Goal: Task Accomplishment & Management: Complete application form

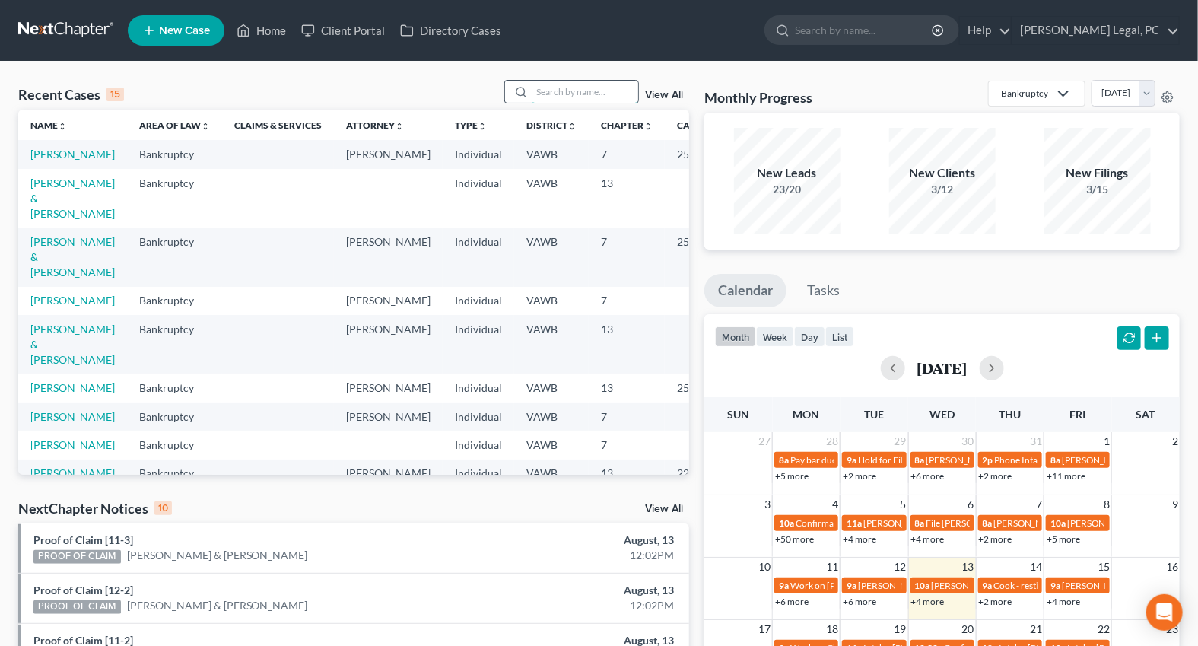
click at [579, 96] on input "search" at bounding box center [585, 92] width 107 height 22
type input "[PERSON_NAME]"
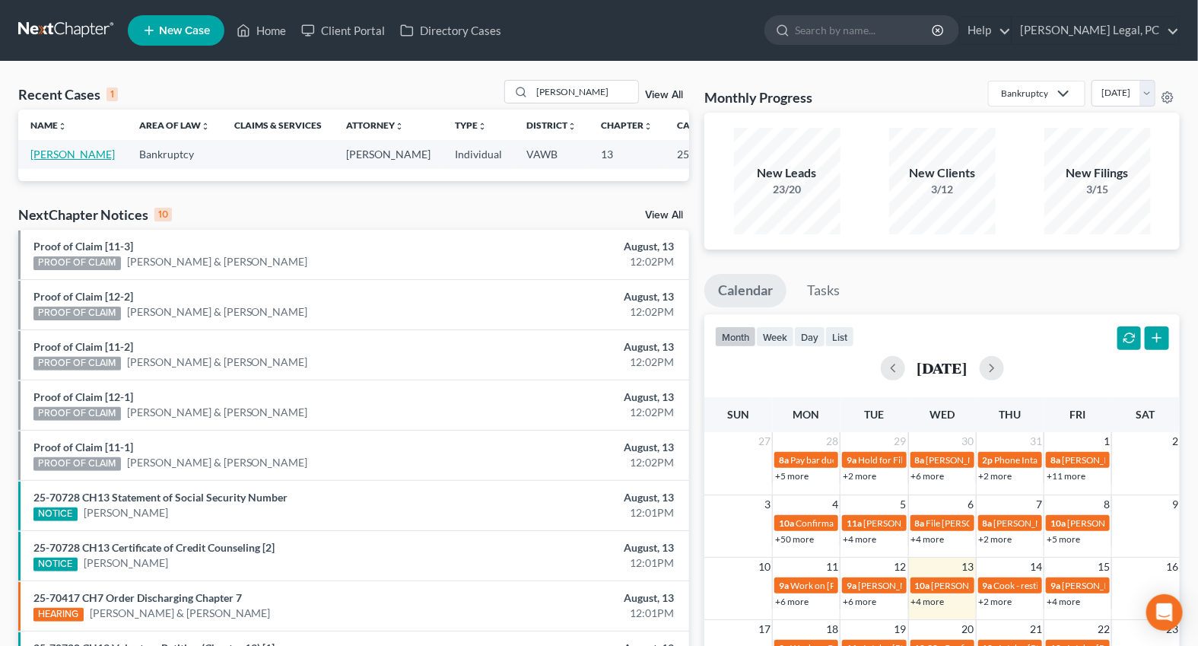
click at [45, 161] on link "[PERSON_NAME]" at bounding box center [72, 154] width 84 height 13
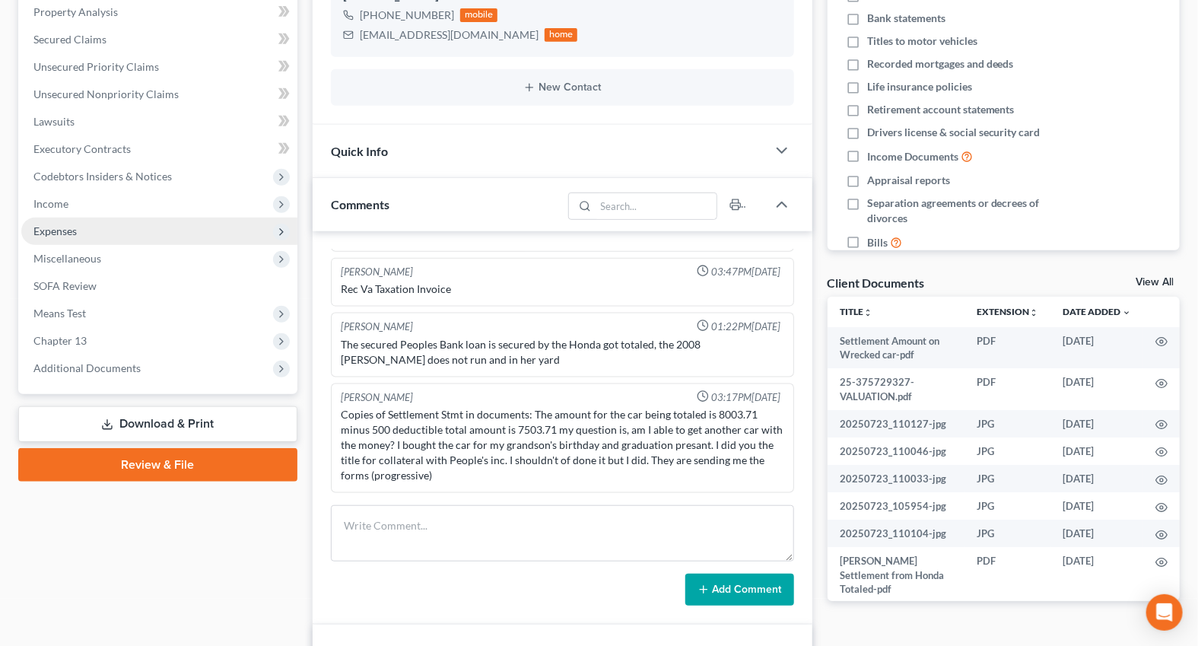
scroll to position [207, 0]
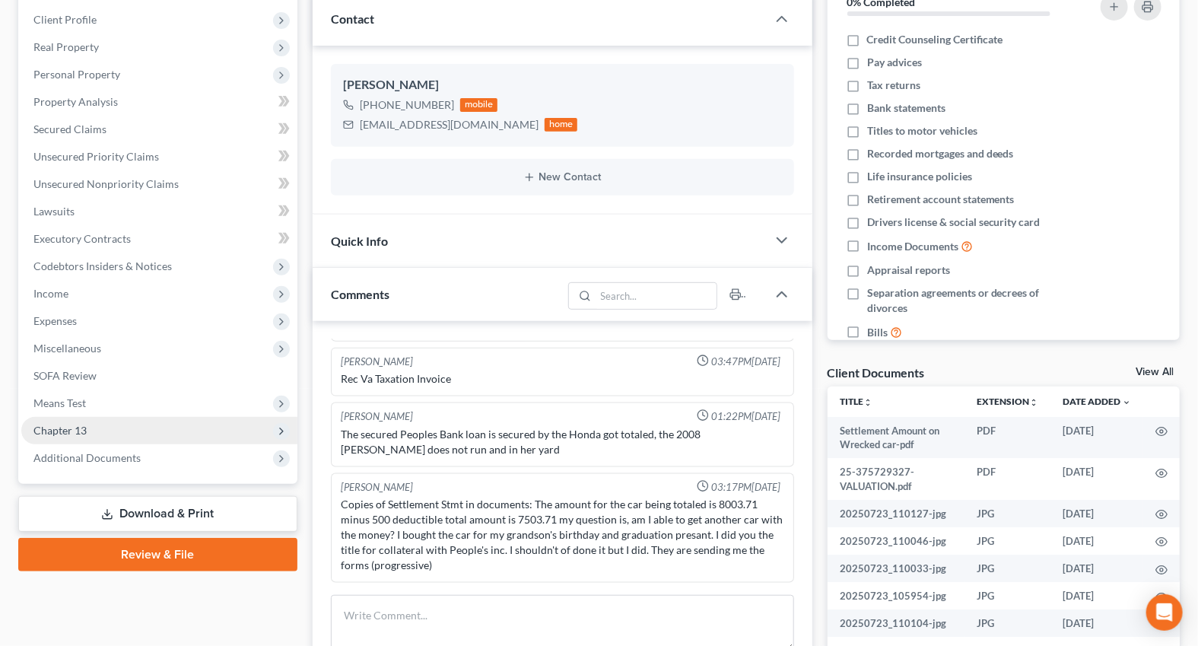
click at [97, 430] on span "Chapter 13" at bounding box center [159, 430] width 276 height 27
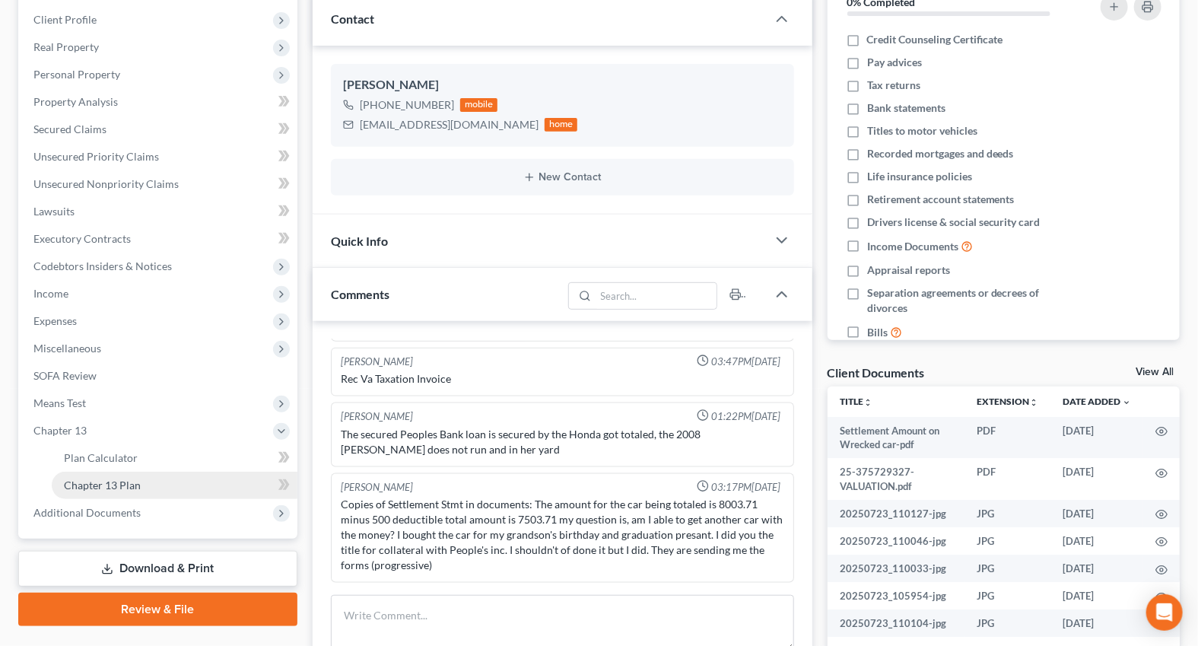
click at [116, 484] on span "Chapter 13 Plan" at bounding box center [102, 484] width 77 height 13
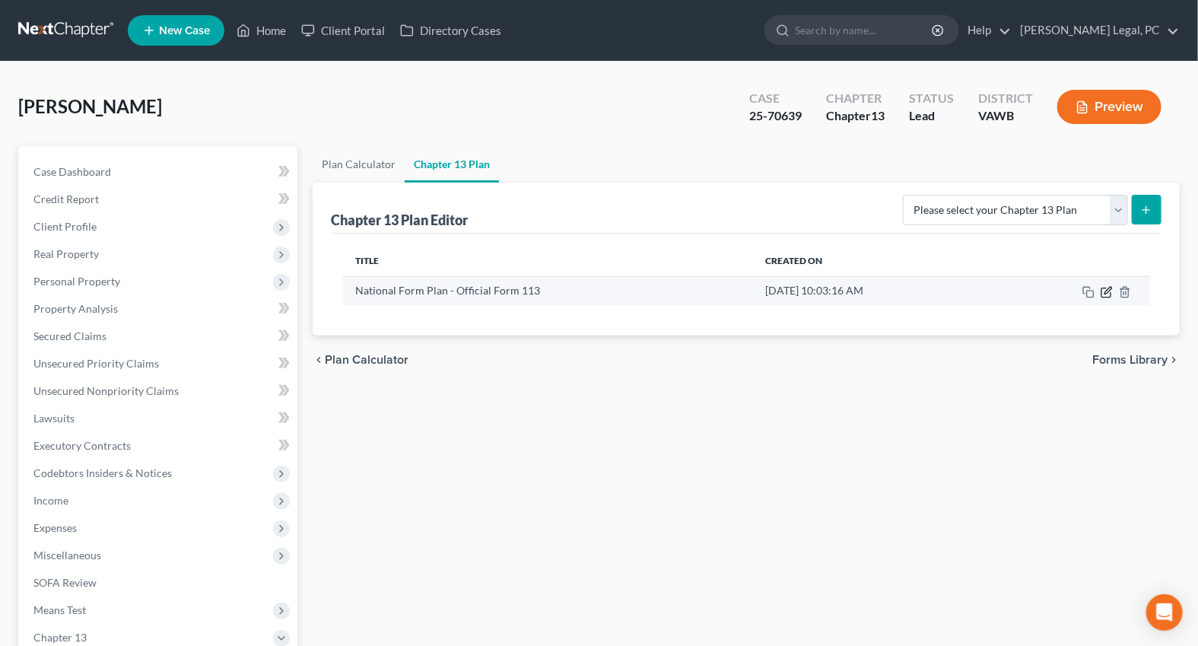
click at [1108, 286] on icon "button" at bounding box center [1107, 292] width 12 height 12
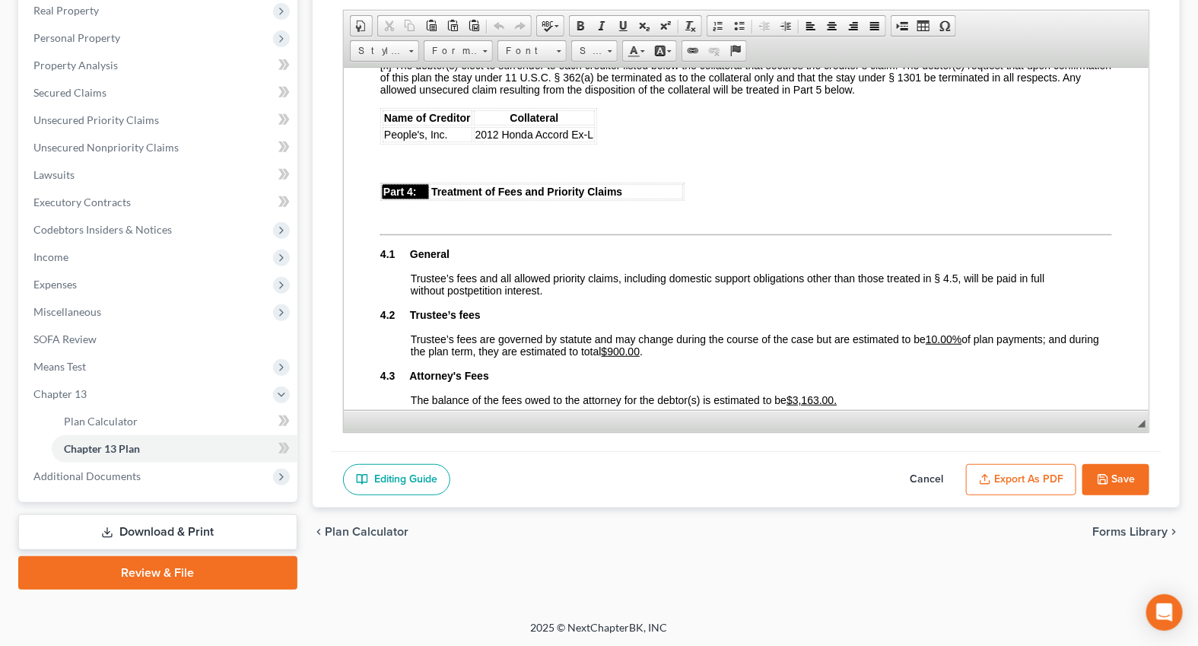
scroll to position [2213, 0]
click at [110, 157] on link "Unsecured Nonpriority Claims" at bounding box center [159, 147] width 276 height 27
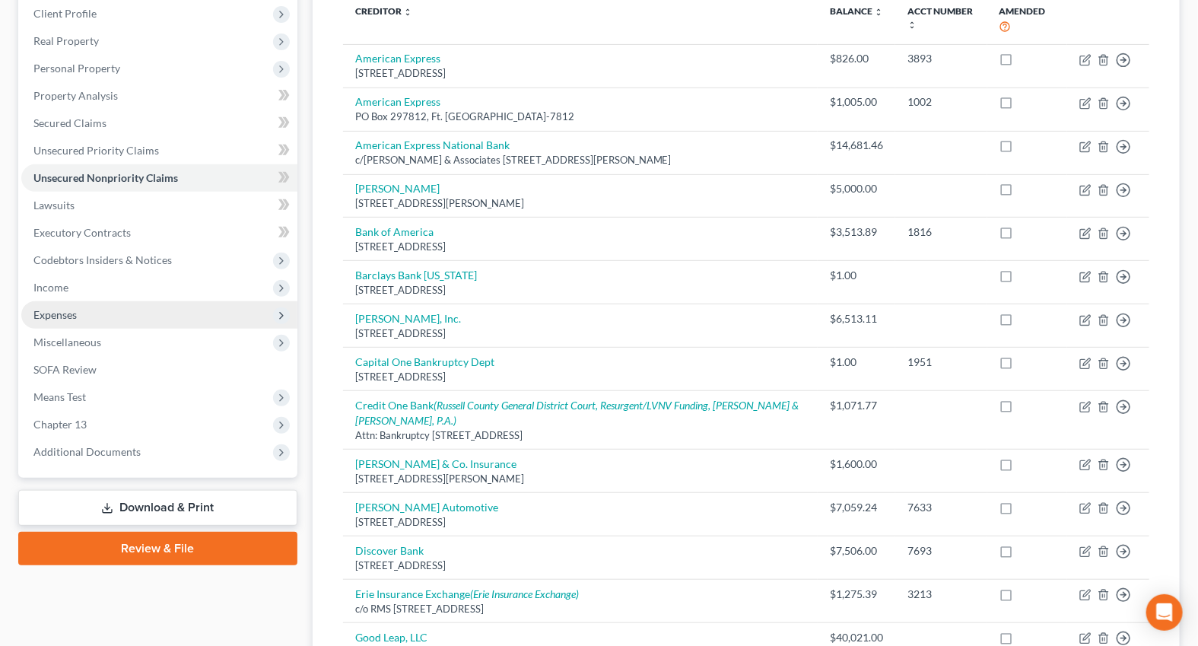
scroll to position [207, 0]
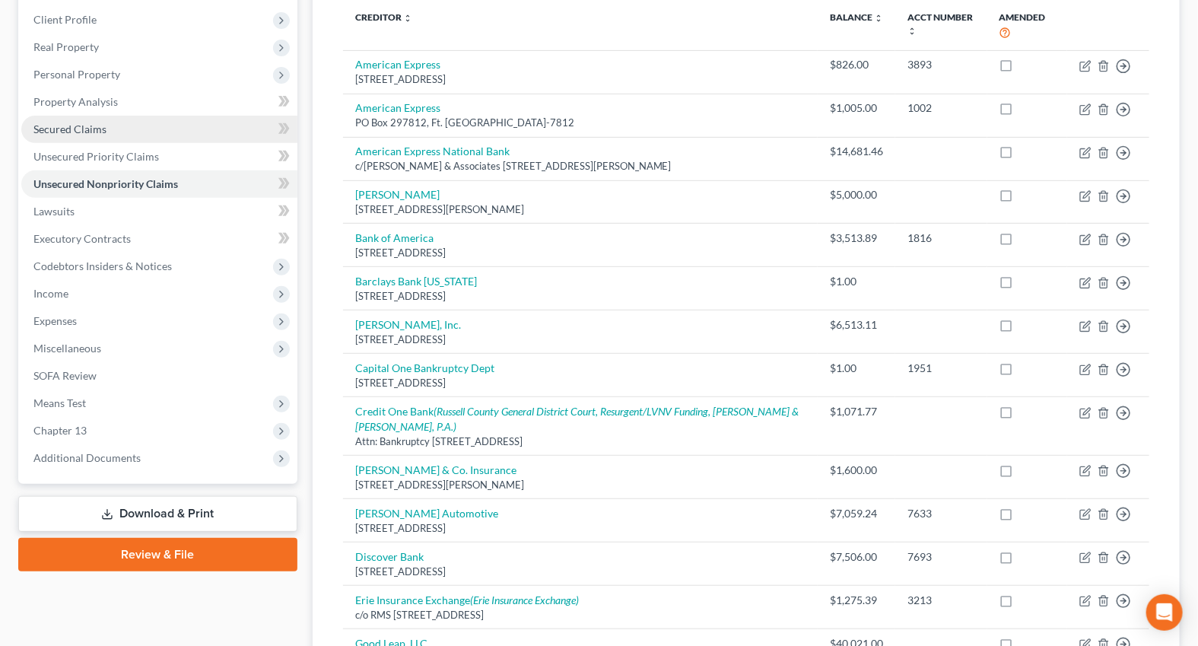
click at [50, 129] on span "Secured Claims" at bounding box center [69, 128] width 73 height 13
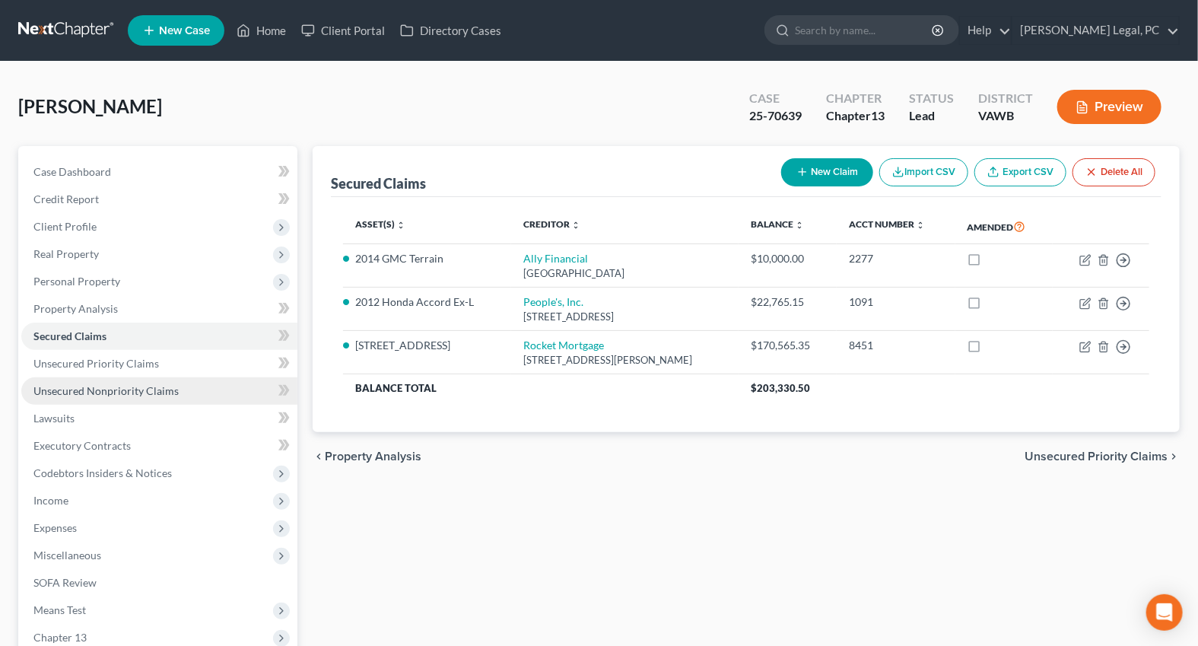
click at [99, 390] on span "Unsecured Nonpriority Claims" at bounding box center [105, 390] width 145 height 13
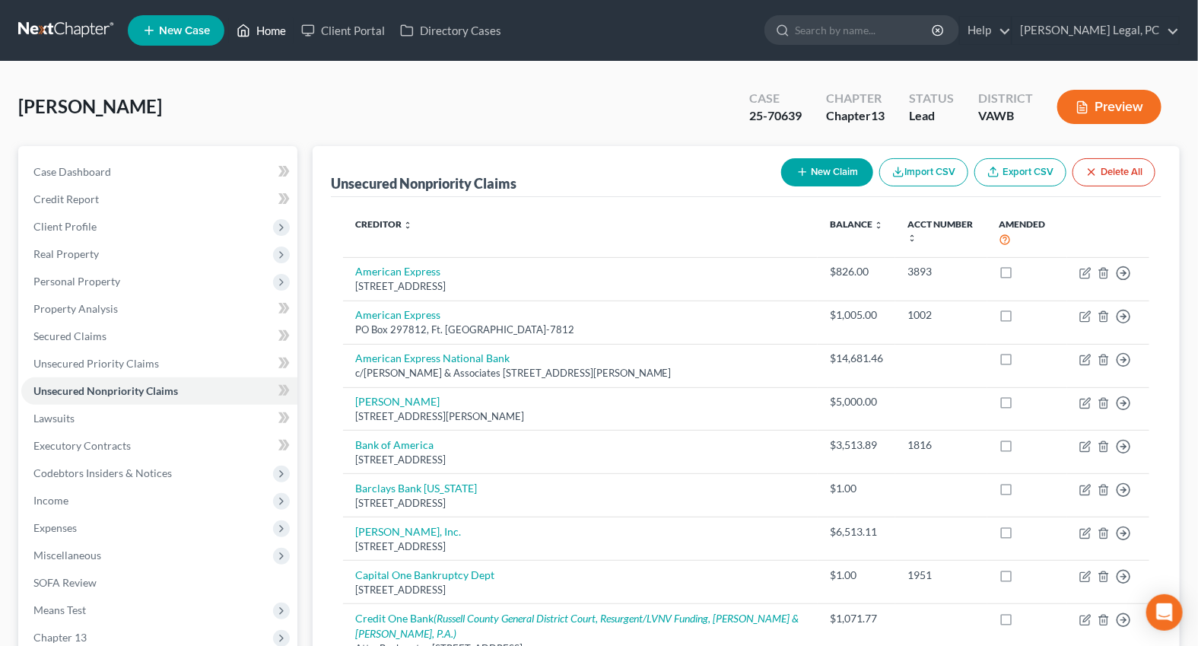
click at [256, 27] on link "Home" at bounding box center [261, 30] width 65 height 27
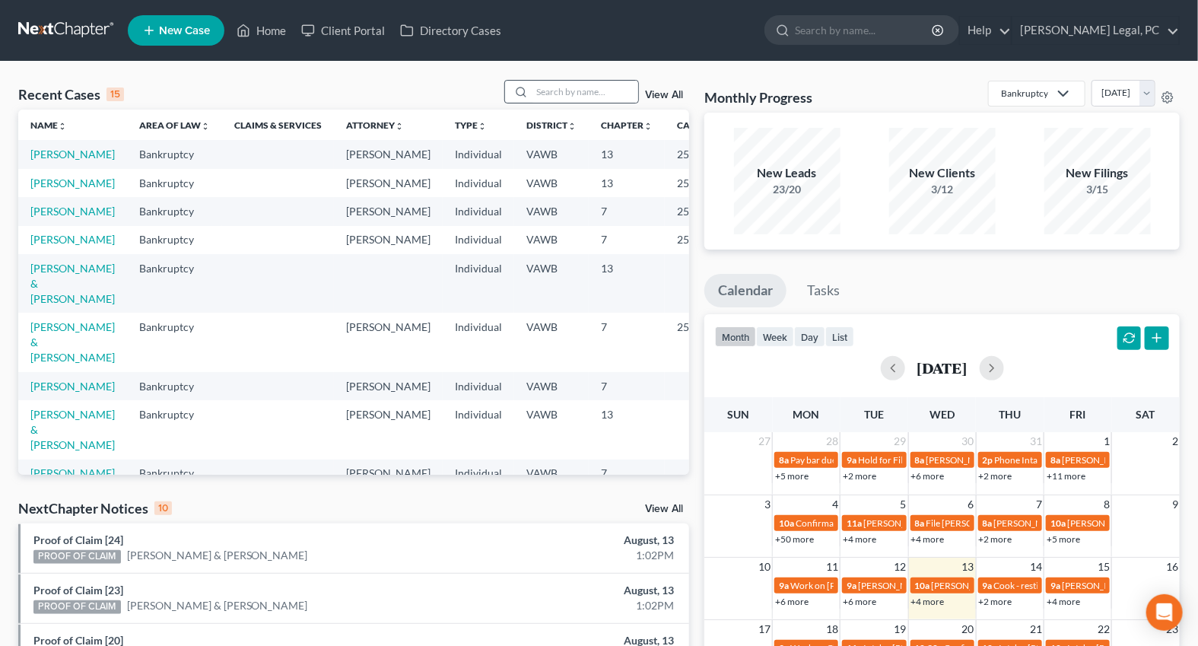
click at [582, 103] on div at bounding box center [571, 92] width 135 height 24
click at [576, 87] on input "search" at bounding box center [585, 92] width 107 height 22
type input "kitts"
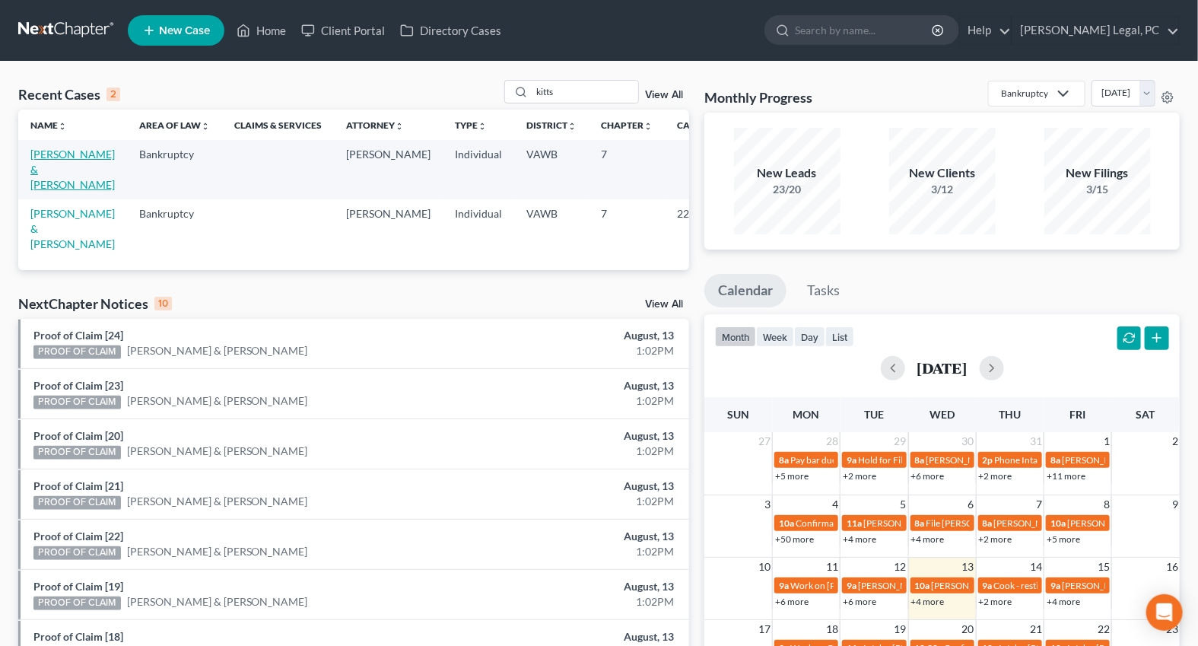
click at [57, 173] on link "[PERSON_NAME] & [PERSON_NAME]" at bounding box center [72, 169] width 84 height 43
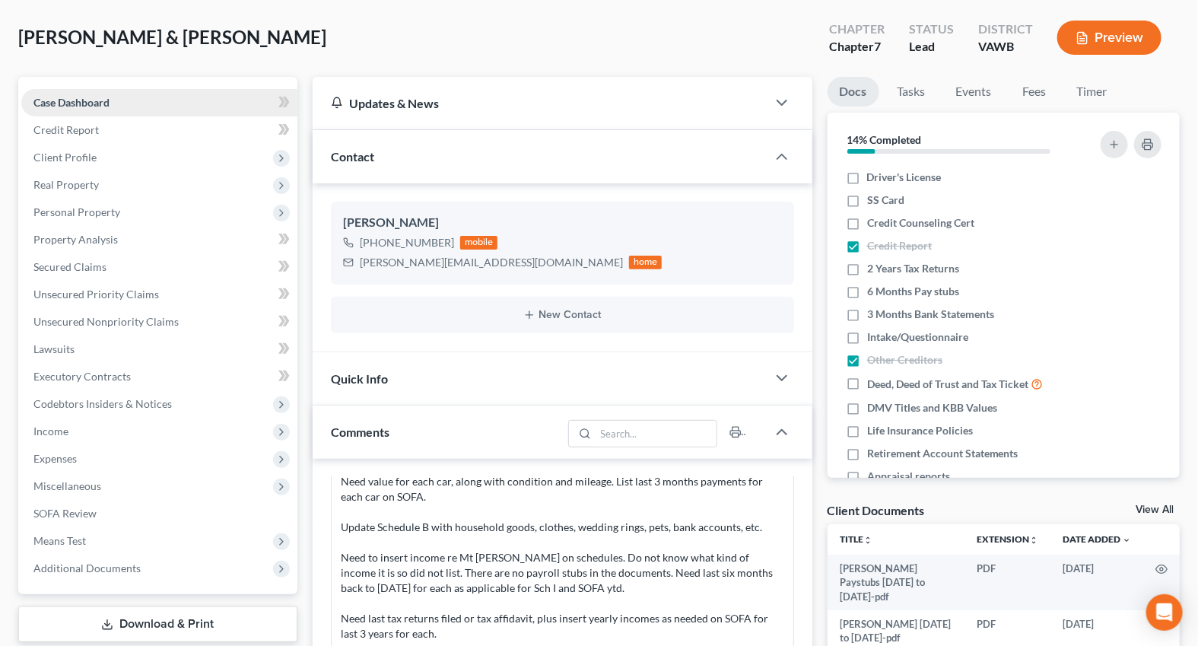
scroll to position [68, 0]
click at [82, 158] on span "Client Profile" at bounding box center [64, 157] width 63 height 13
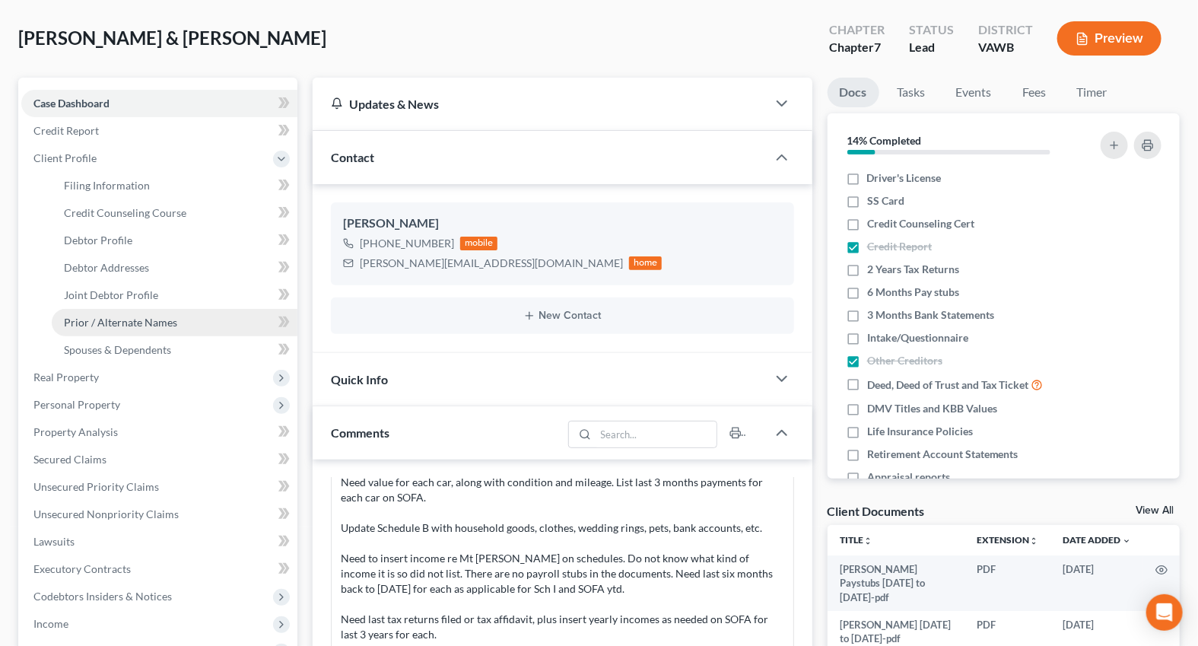
click at [116, 311] on link "Prior / Alternate Names" at bounding box center [175, 322] width 246 height 27
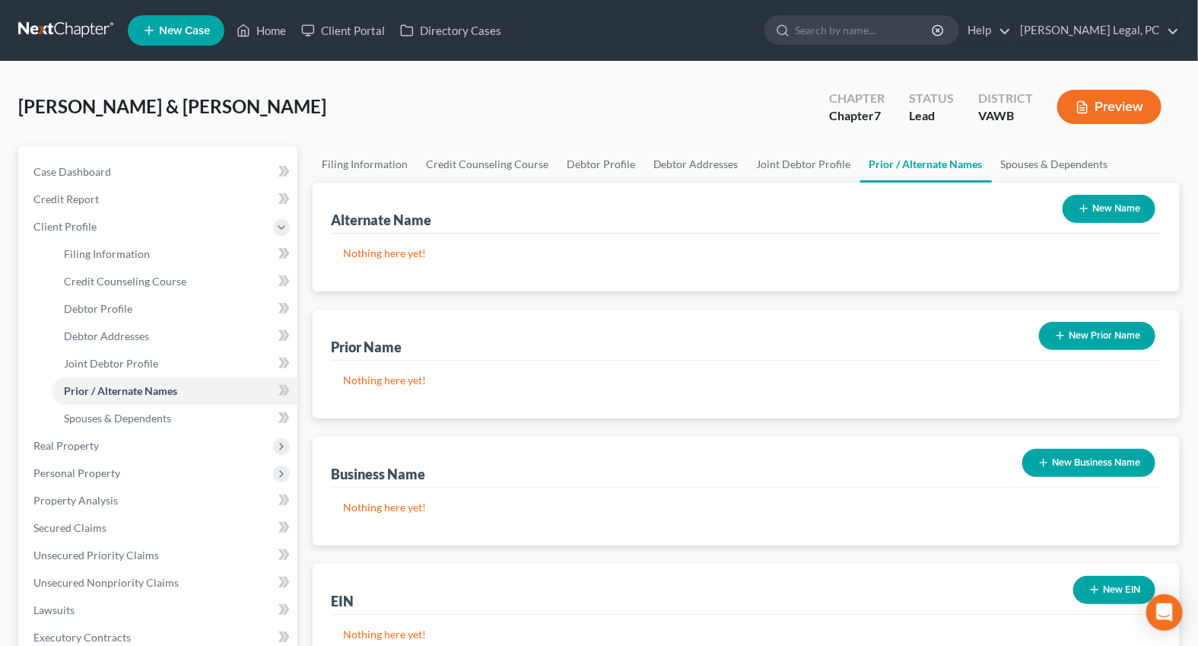
click at [1116, 215] on button "New Name" at bounding box center [1109, 209] width 93 height 28
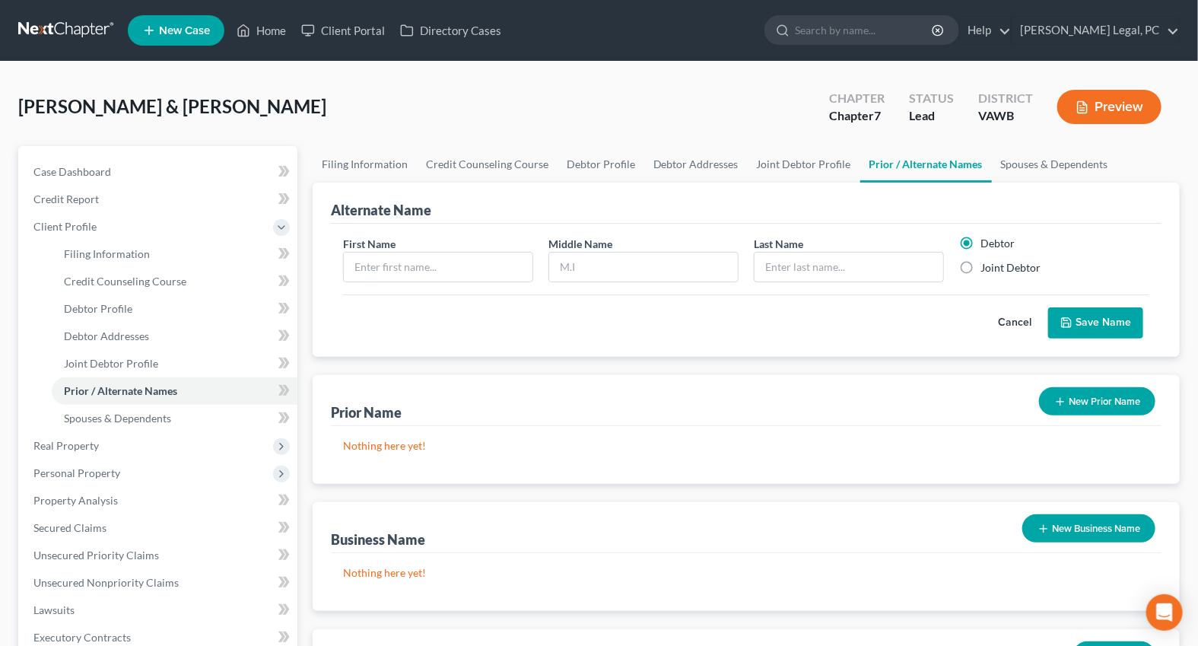
click at [981, 266] on label "Joint Debtor" at bounding box center [1011, 267] width 60 height 15
click at [987, 266] on input "Joint Debtor" at bounding box center [992, 265] width 10 height 10
radio input "true"
radio input "false"
click at [434, 259] on input "text" at bounding box center [438, 267] width 189 height 29
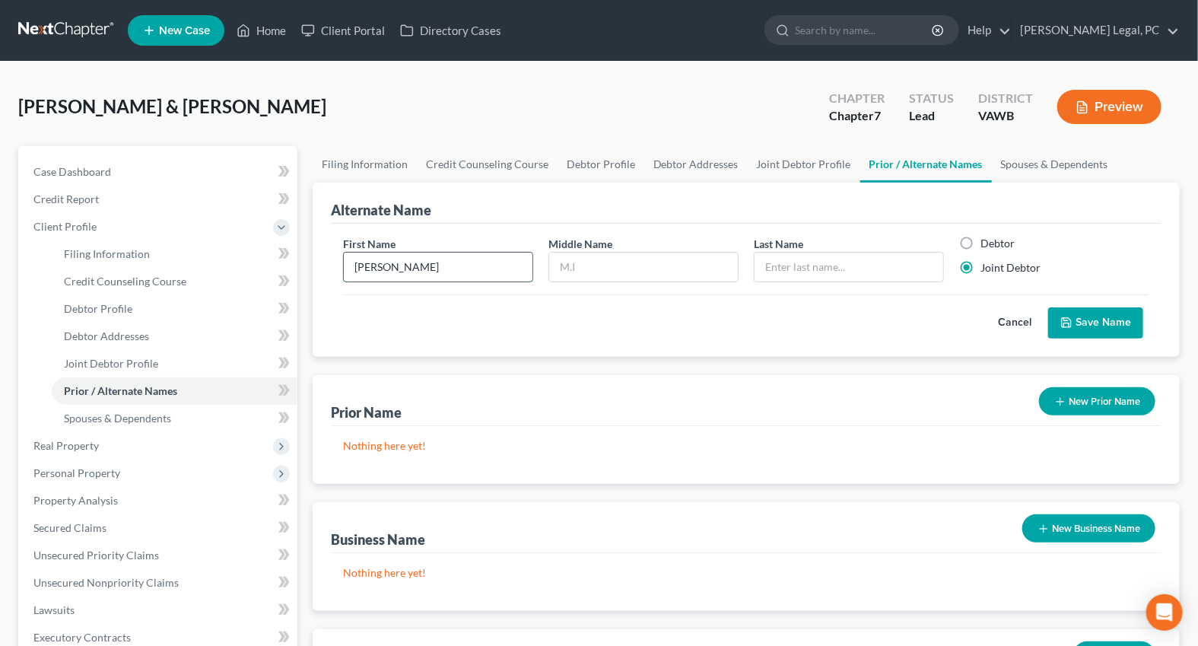
type input "[PERSON_NAME]"
click at [1101, 310] on button "Save Name" at bounding box center [1095, 323] width 95 height 32
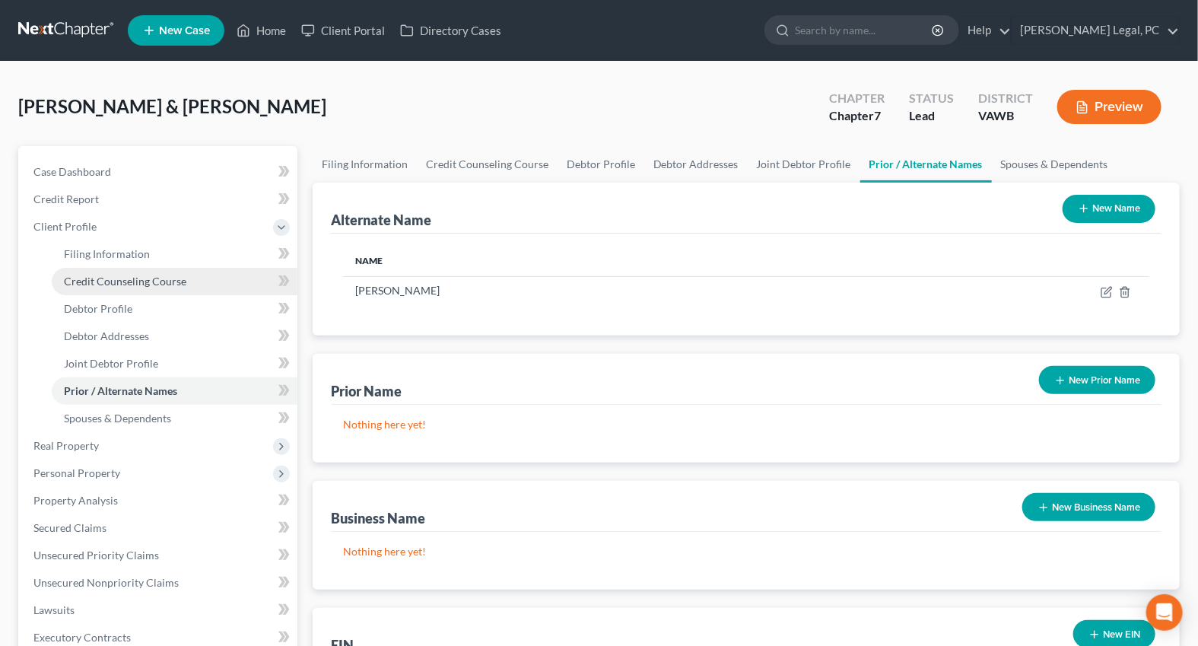
click at [81, 275] on span "Credit Counseling Course" at bounding box center [125, 281] width 122 height 13
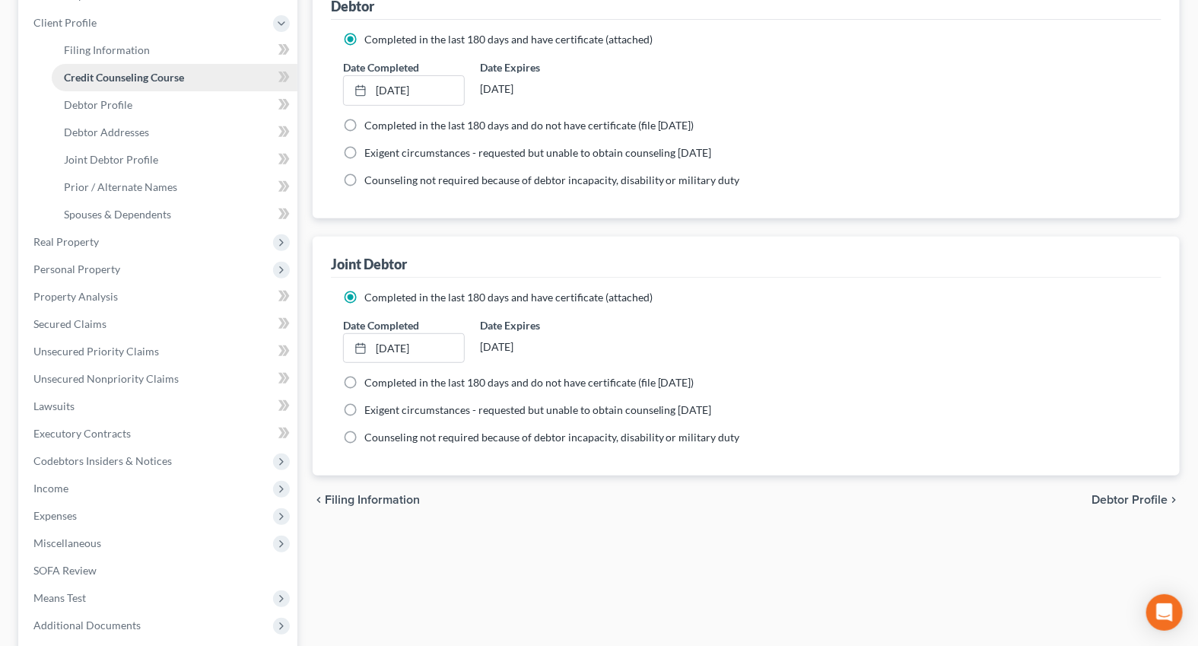
scroll to position [207, 0]
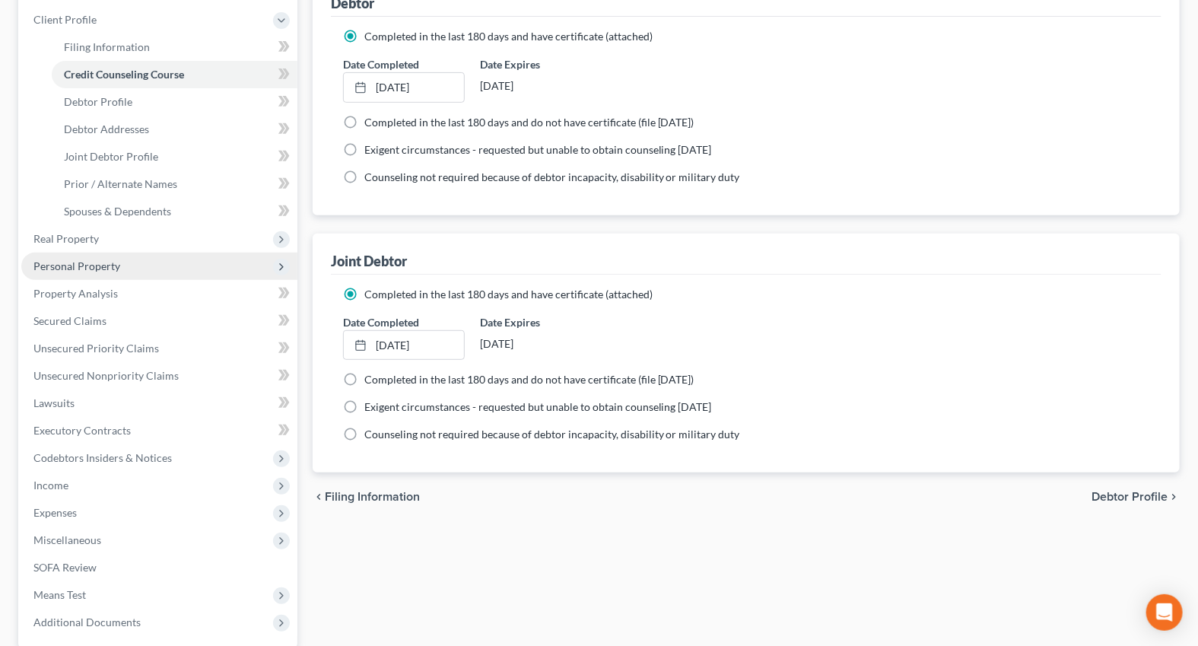
click at [58, 256] on span "Personal Property" at bounding box center [159, 266] width 276 height 27
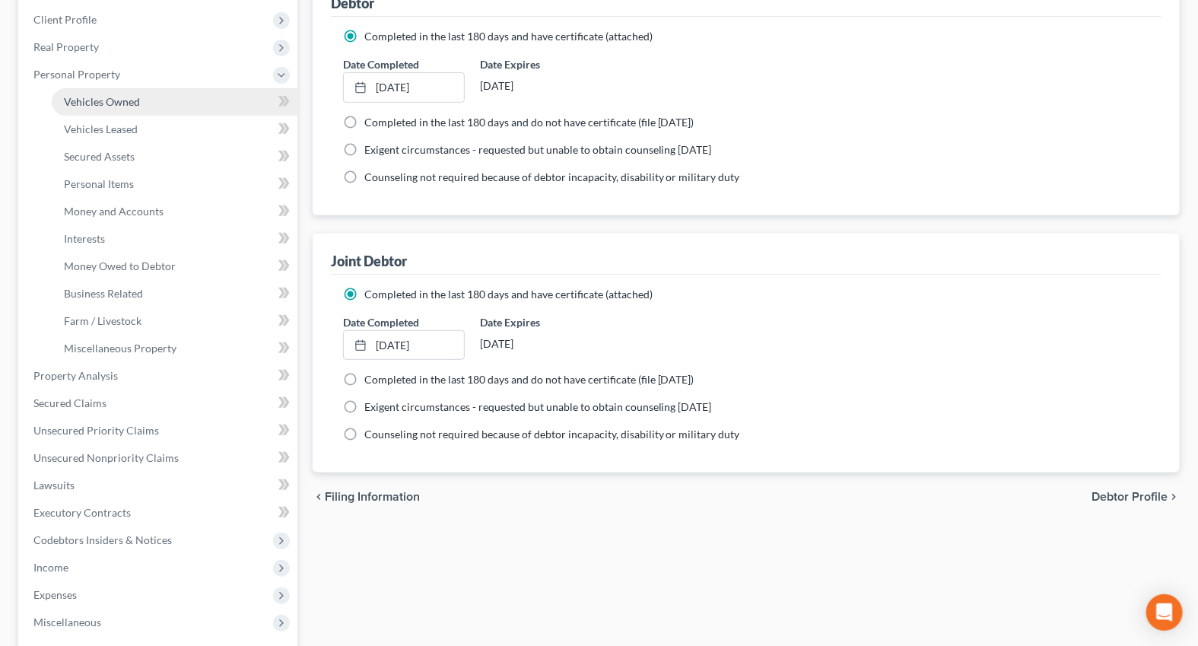
click at [122, 107] on link "Vehicles Owned" at bounding box center [175, 101] width 246 height 27
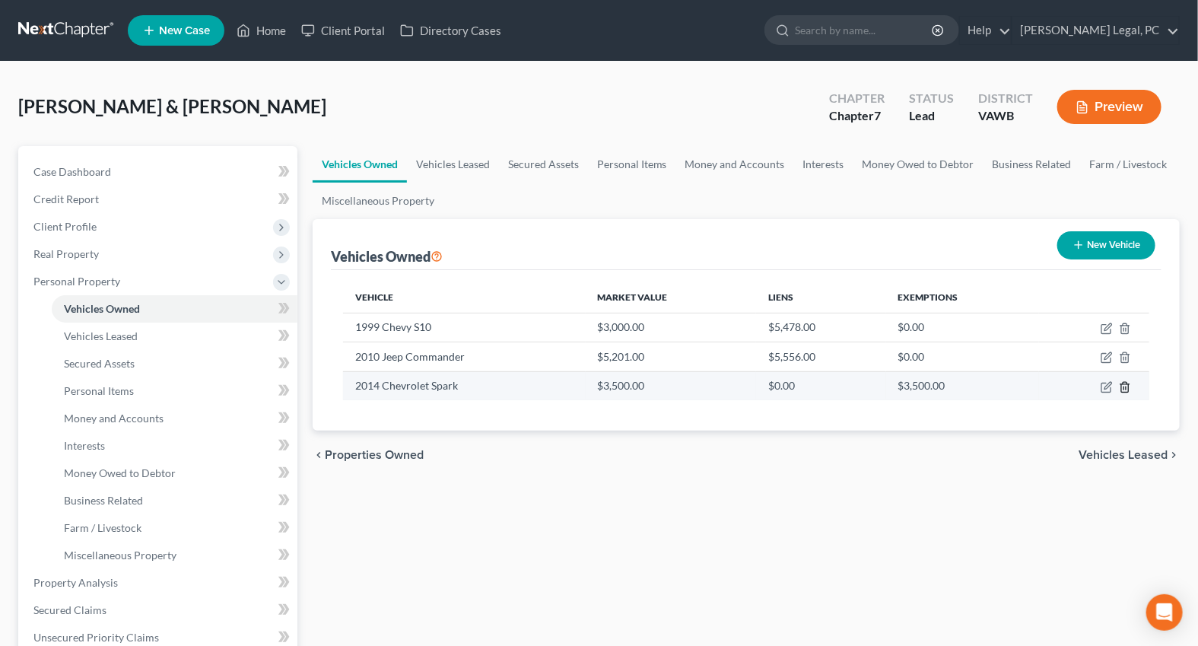
click at [1124, 386] on icon "button" at bounding box center [1125, 387] width 12 height 12
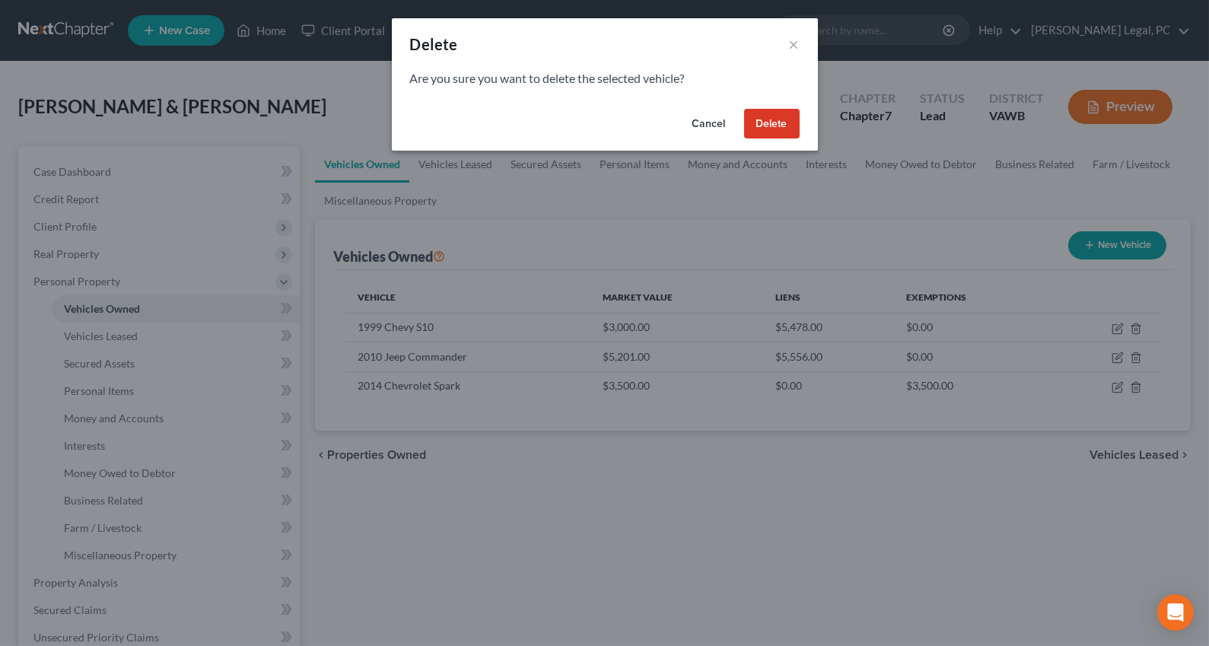
click at [752, 114] on button "Delete" at bounding box center [772, 124] width 56 height 30
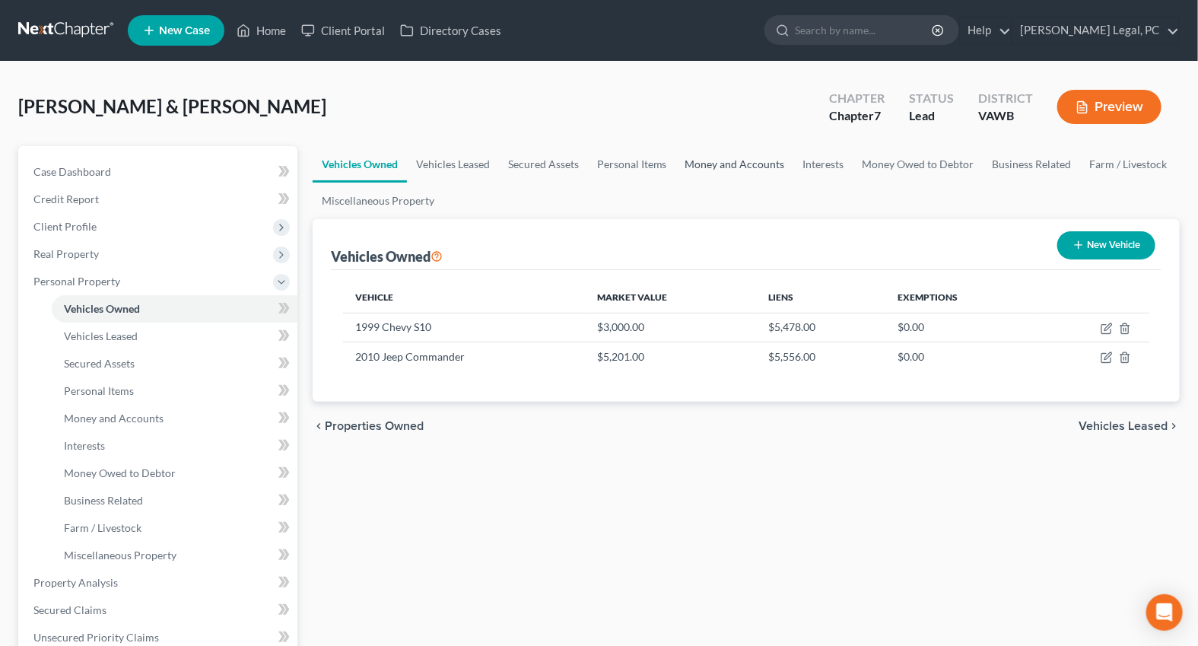
click at [704, 164] on link "Money and Accounts" at bounding box center [735, 164] width 118 height 37
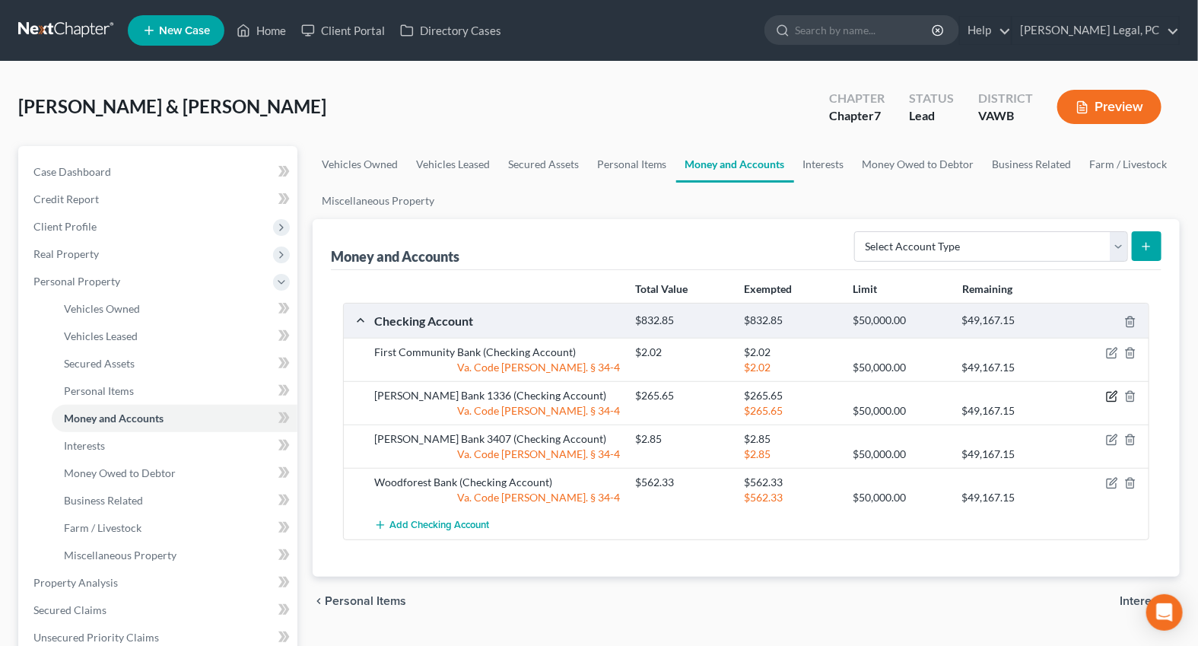
click at [1111, 392] on icon "button" at bounding box center [1112, 396] width 12 height 12
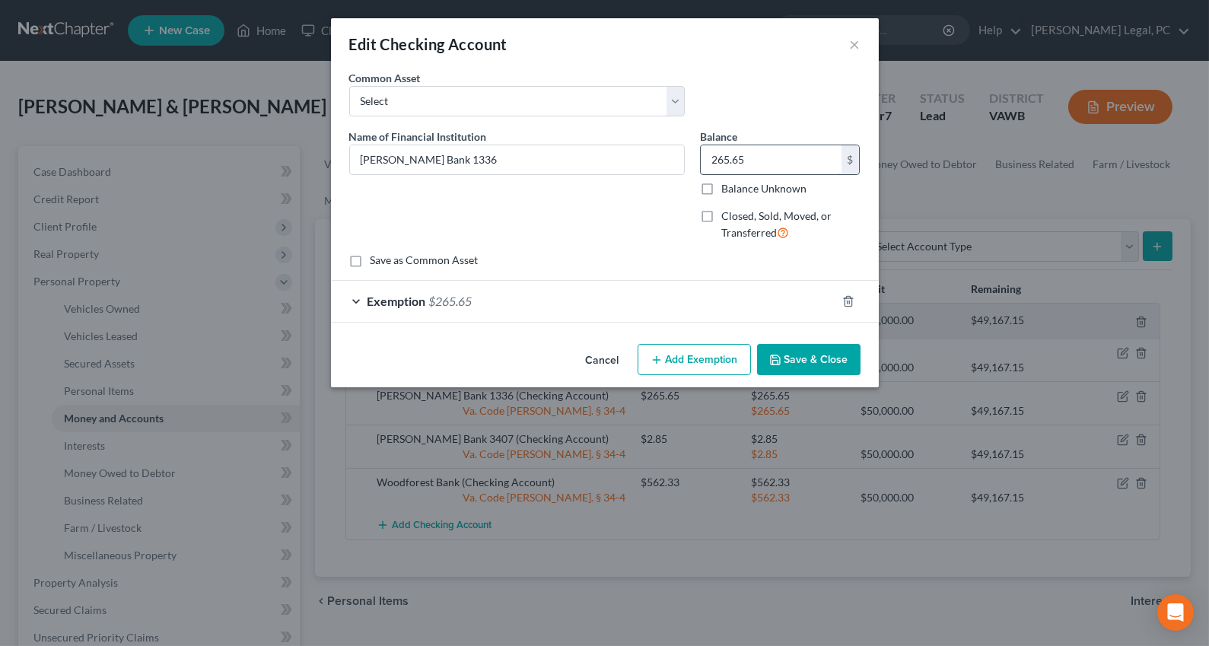
click at [771, 158] on input "265.65" at bounding box center [771, 159] width 141 height 29
type input "600"
drag, startPoint x: 721, startPoint y: 291, endPoint x: 784, endPoint y: 360, distance: 92.6
click at [721, 292] on div "Exemption $265.65" at bounding box center [583, 301] width 505 height 40
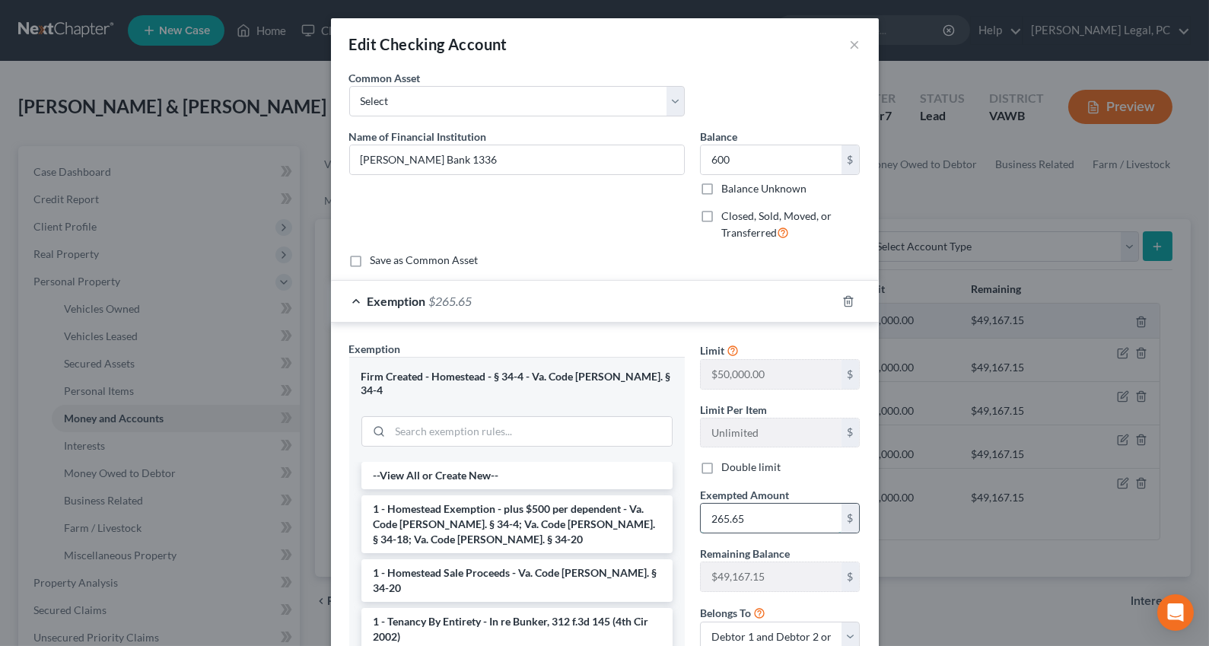
click at [780, 510] on input "265.65" at bounding box center [771, 518] width 141 height 29
type input "0"
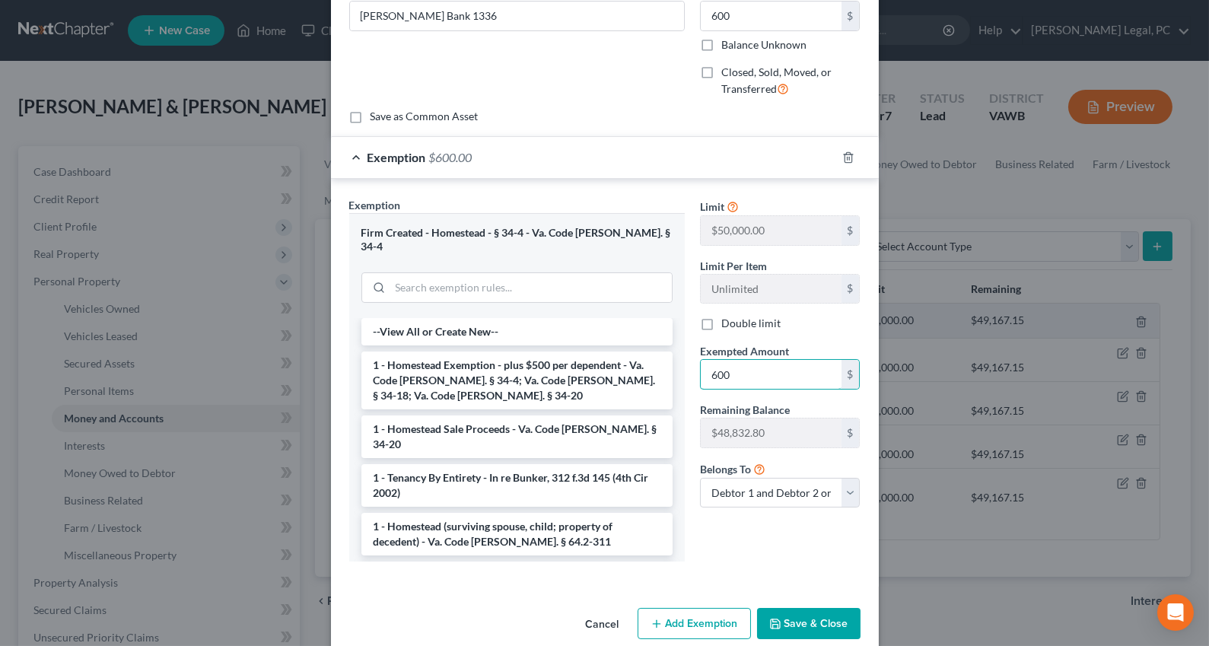
scroll to position [152, 0]
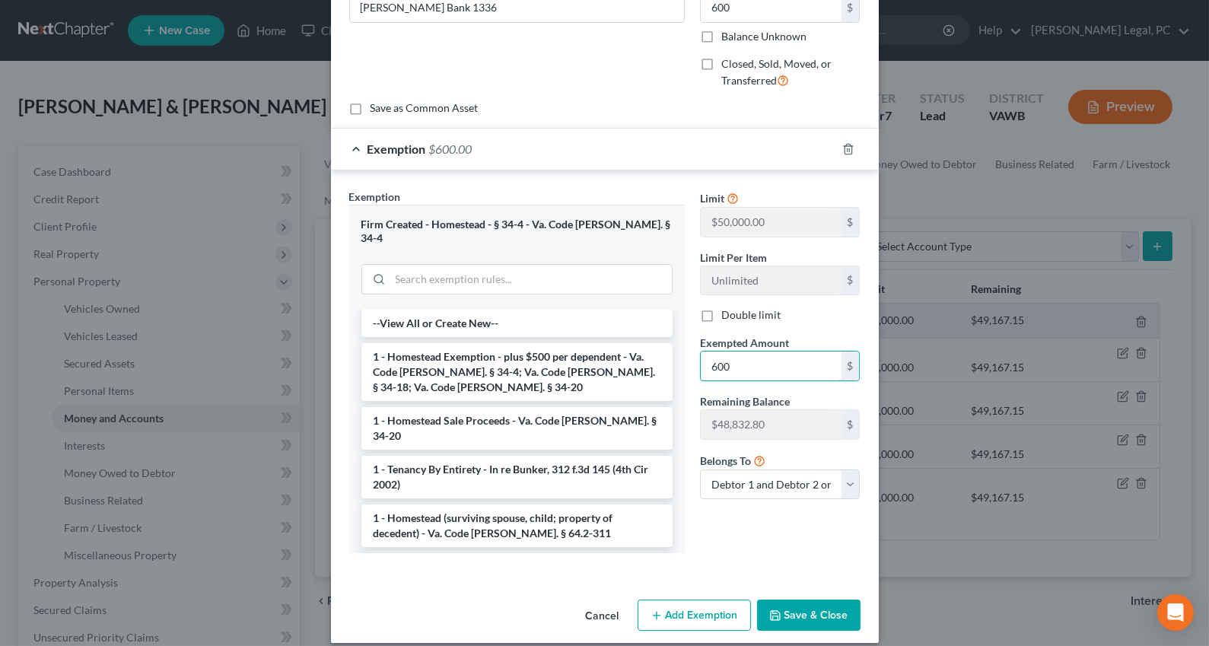
type input "600"
click at [802, 603] on button "Save & Close" at bounding box center [808, 615] width 103 height 32
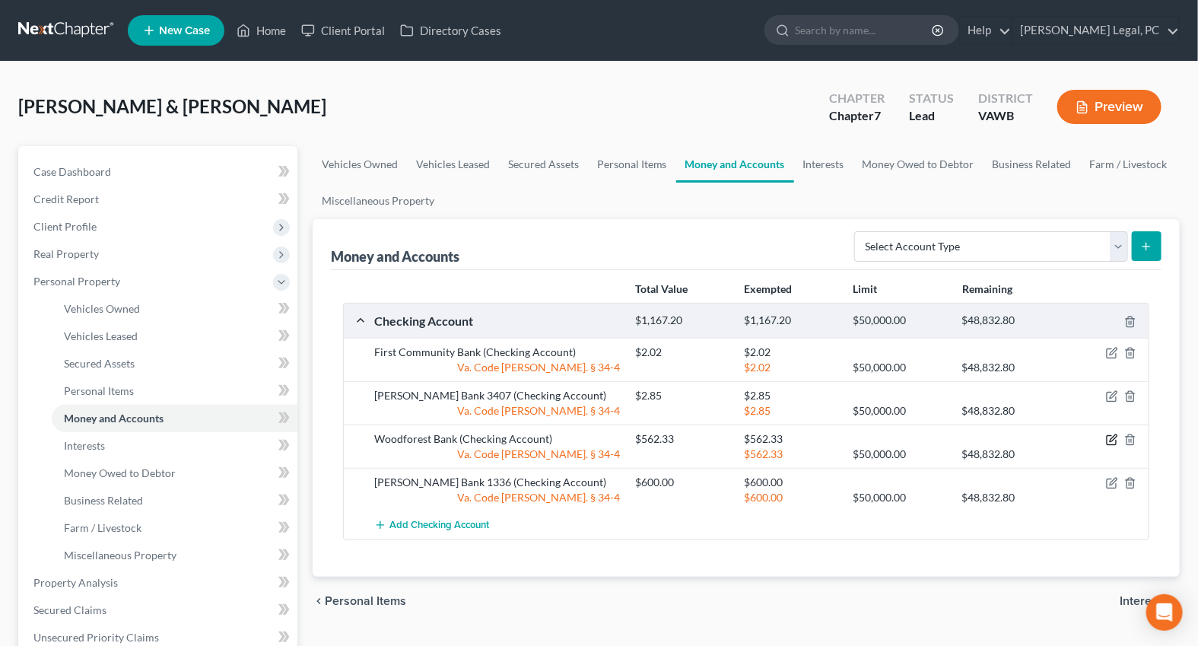
click at [1111, 437] on icon "button" at bounding box center [1112, 440] width 12 height 12
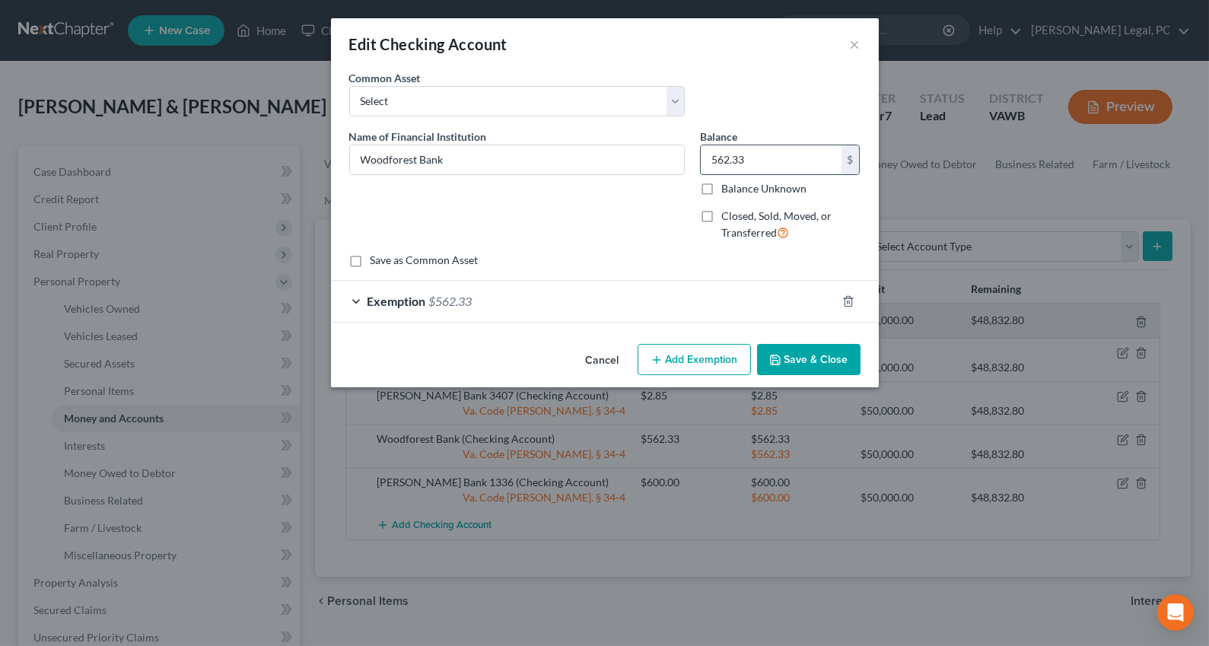
click at [784, 164] on input "562.33" at bounding box center [771, 159] width 141 height 29
type input "0"
type input "200"
click at [586, 320] on div "Exemption $562.33" at bounding box center [583, 301] width 505 height 40
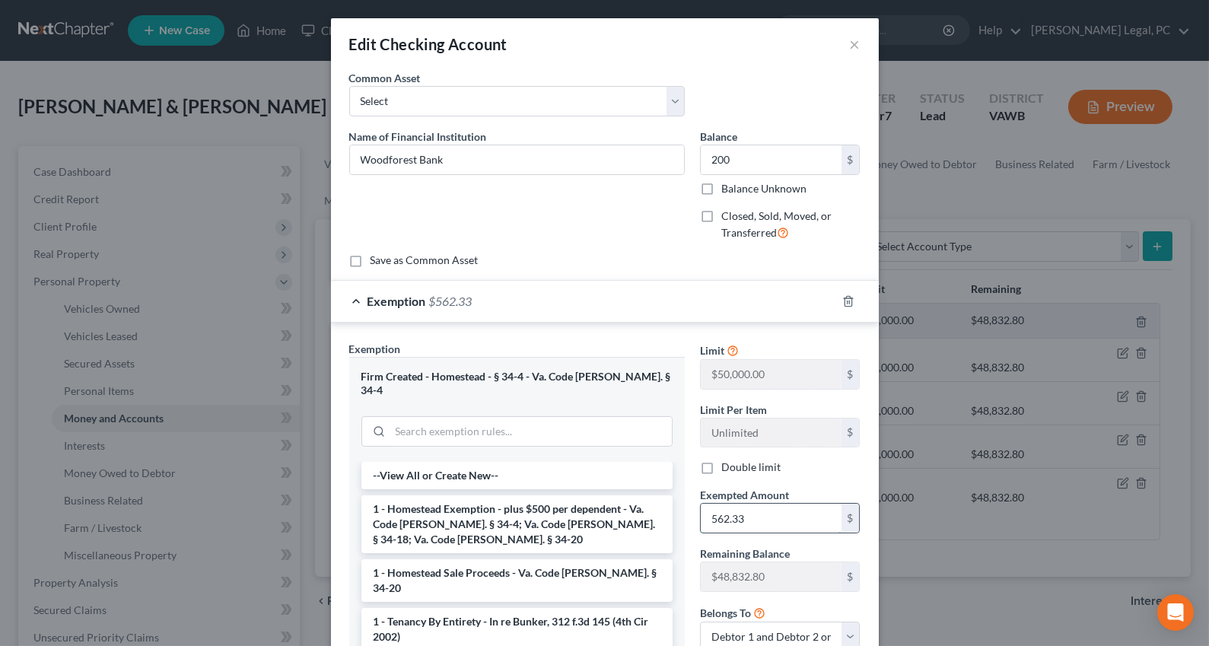
click at [766, 525] on input "562.33" at bounding box center [771, 518] width 141 height 29
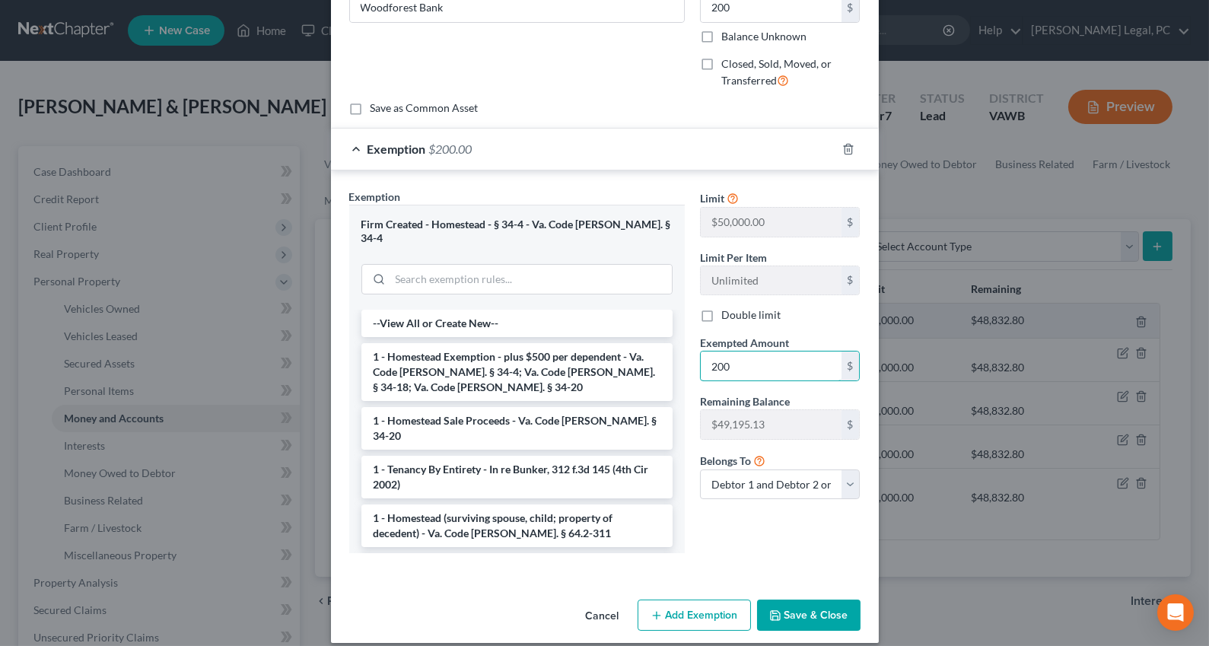
type input "200"
click at [707, 538] on div "Limit $50,000.00 $ Limit Per Item Unlimited $ Double limit Exempted Amount * 20…" at bounding box center [780, 377] width 176 height 377
click at [811, 599] on button "Save & Close" at bounding box center [808, 615] width 103 height 32
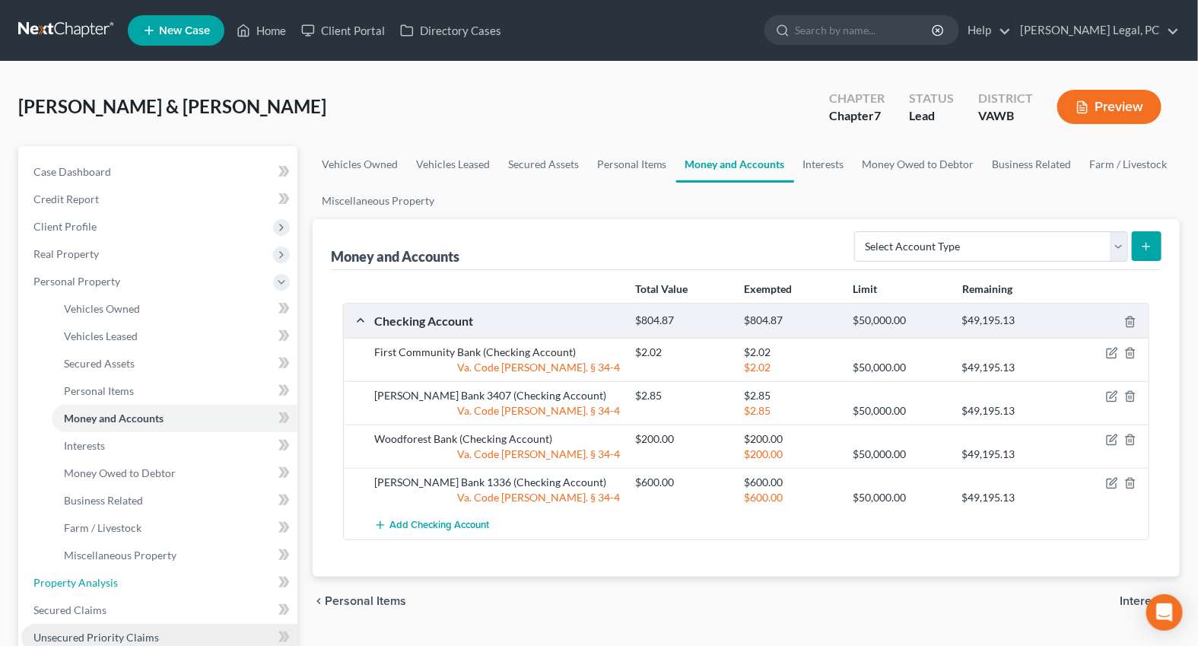
drag, startPoint x: 49, startPoint y: 578, endPoint x: 174, endPoint y: 624, distance: 133.6
click at [49, 577] on span "Property Analysis" at bounding box center [75, 582] width 84 height 13
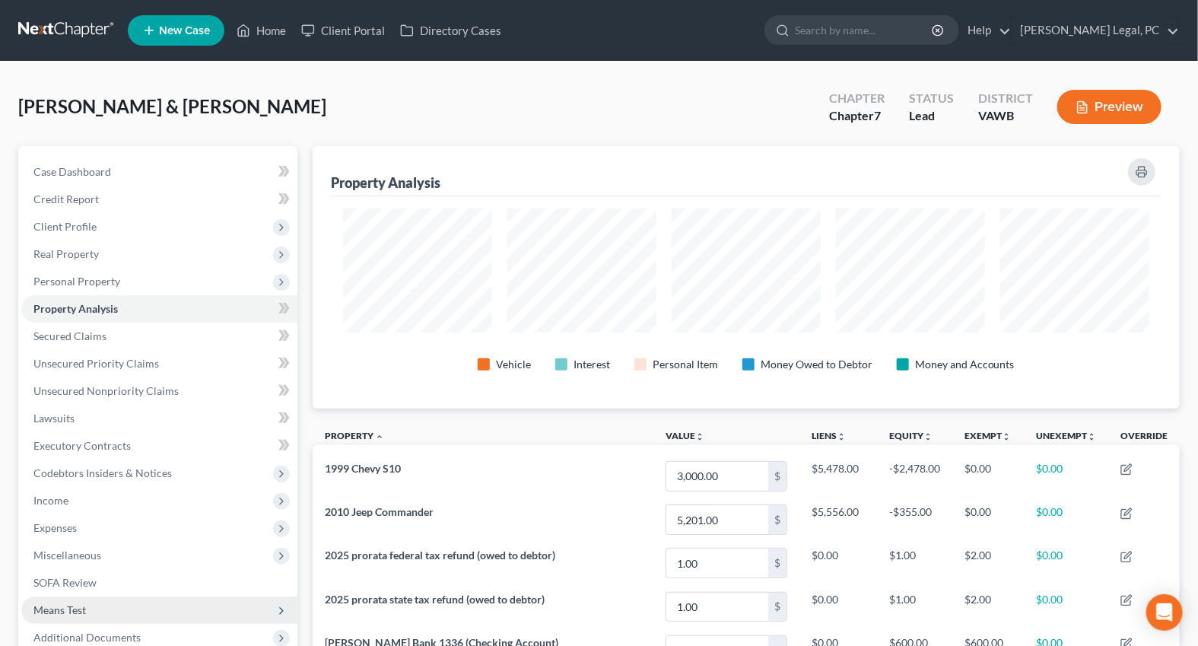
scroll to position [262, 867]
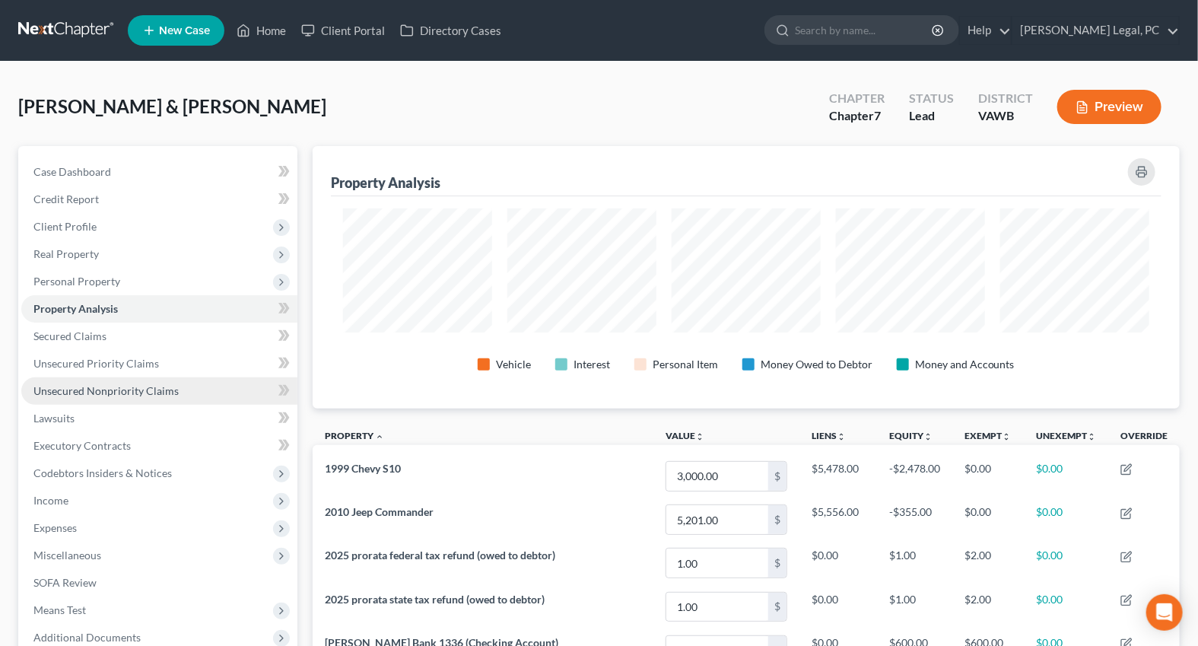
click at [103, 384] on span "Unsecured Nonpriority Claims" at bounding box center [105, 390] width 145 height 13
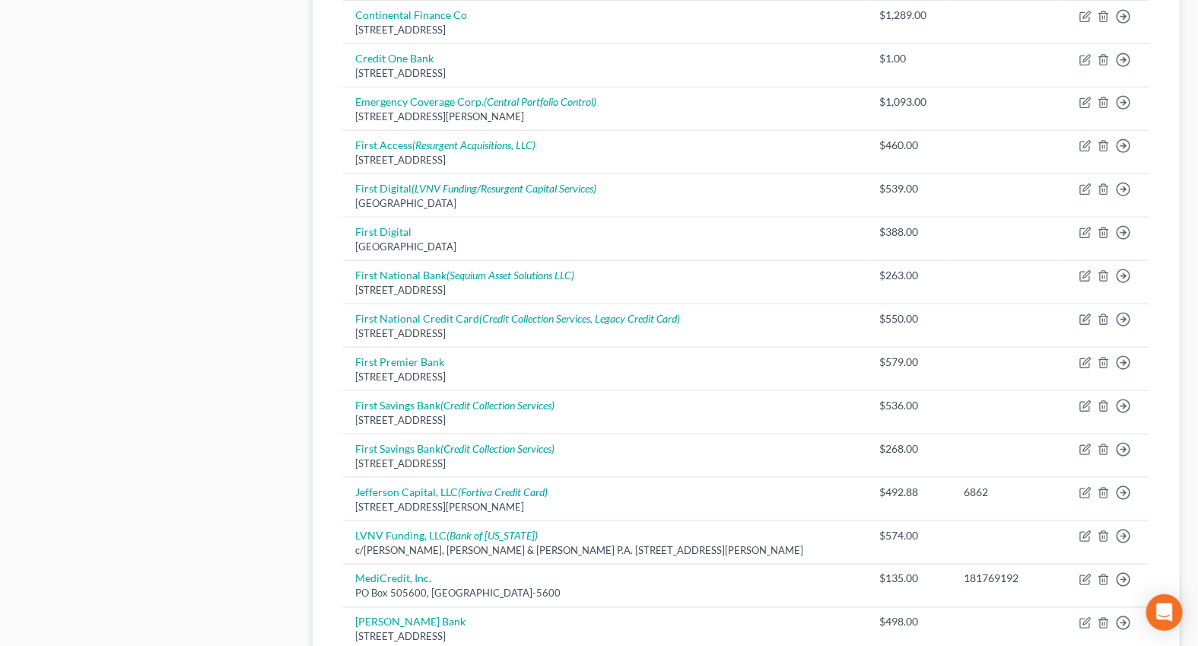
scroll to position [761, 0]
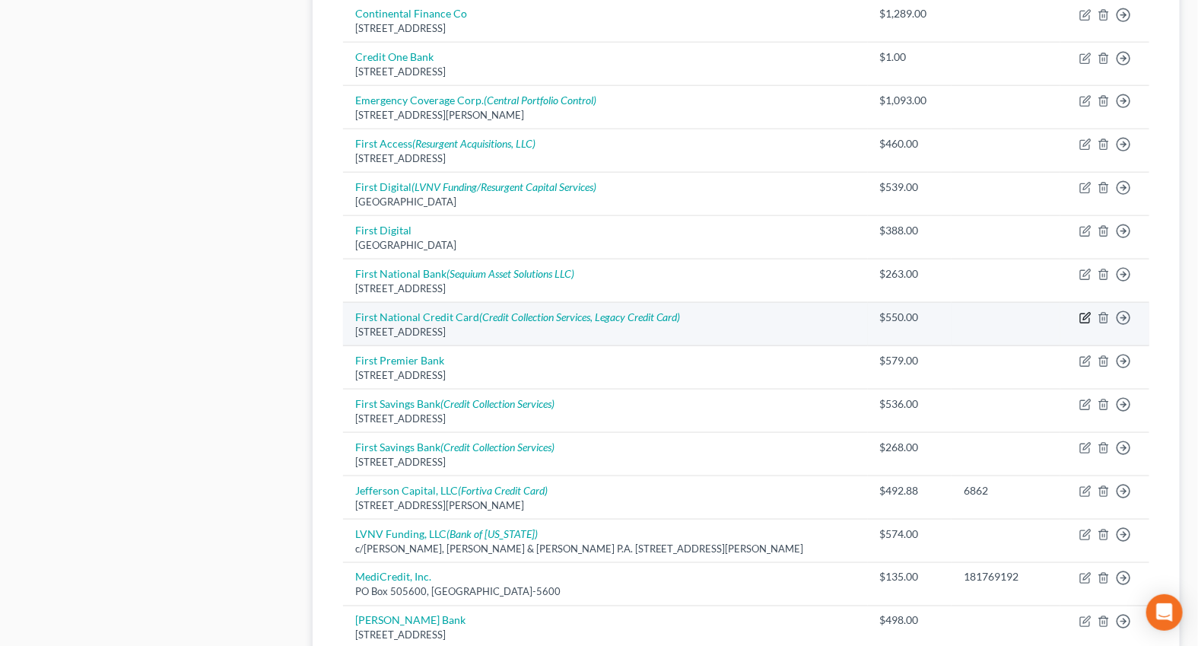
click at [1085, 318] on icon "button" at bounding box center [1086, 316] width 7 height 7
select select "30"
select select "2"
select select "1"
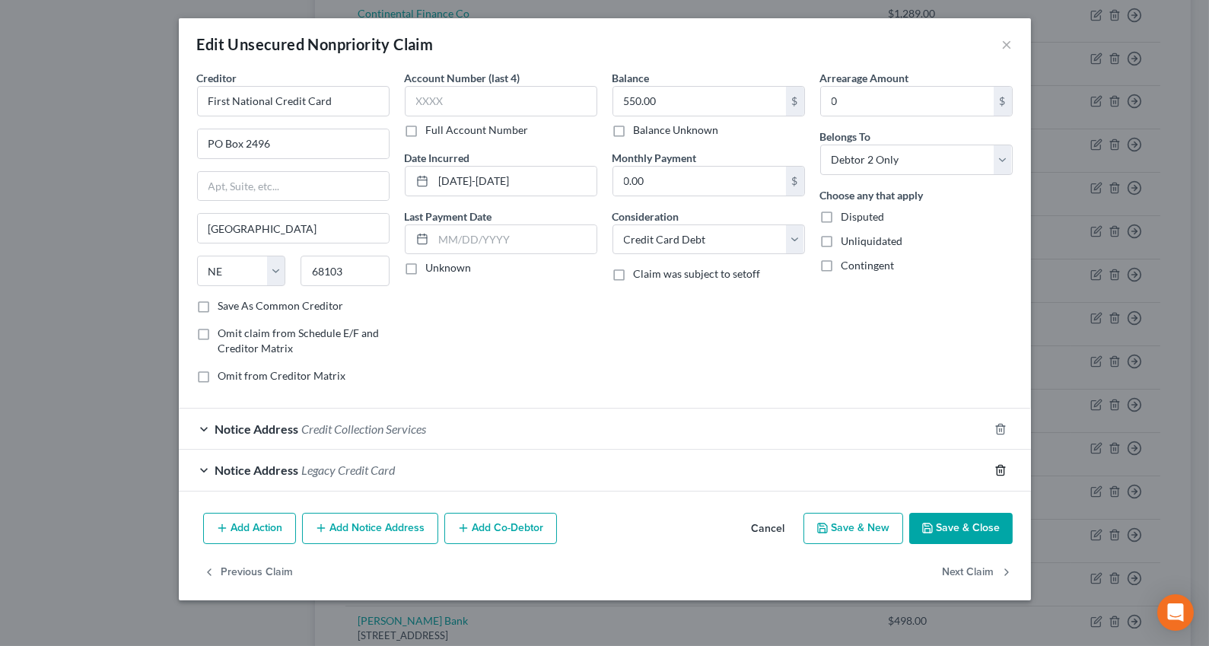
click at [997, 472] on icon "button" at bounding box center [1000, 470] width 12 height 12
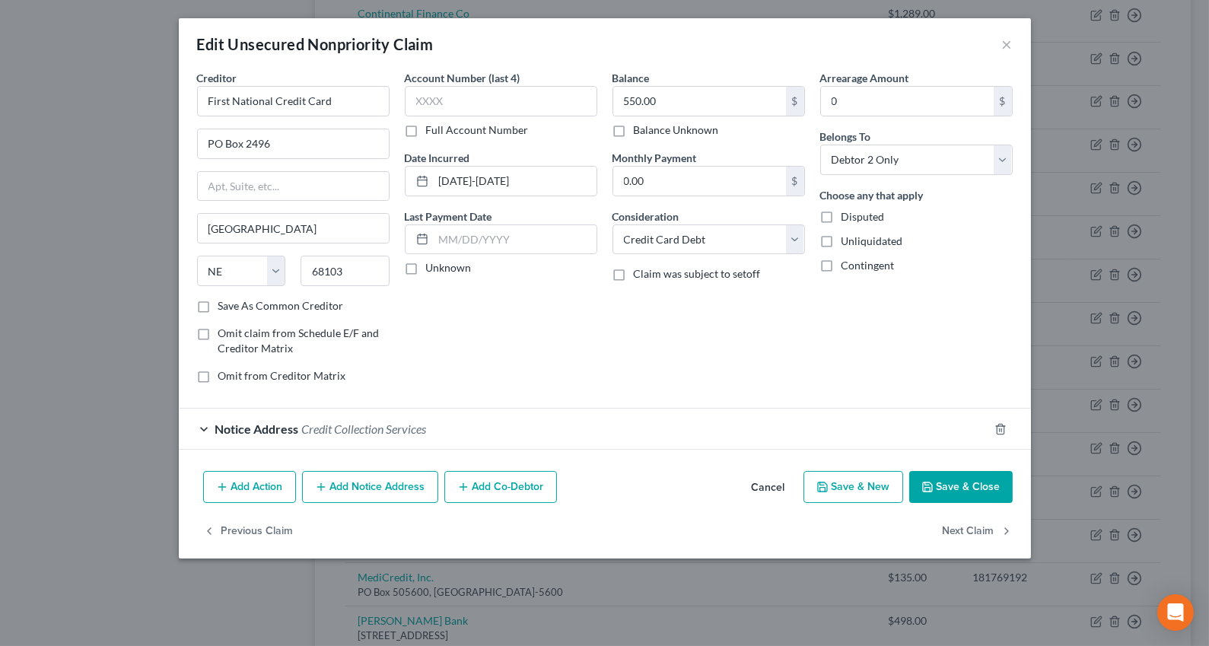
click at [971, 484] on button "Save & Close" at bounding box center [960, 487] width 103 height 32
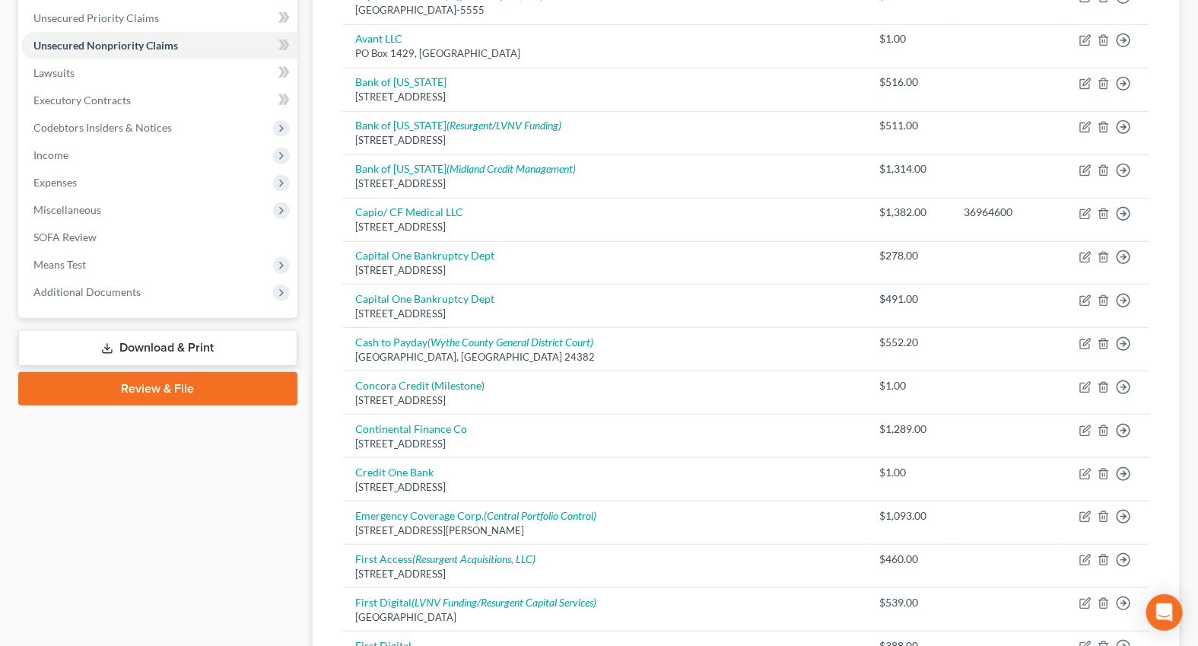
scroll to position [68, 0]
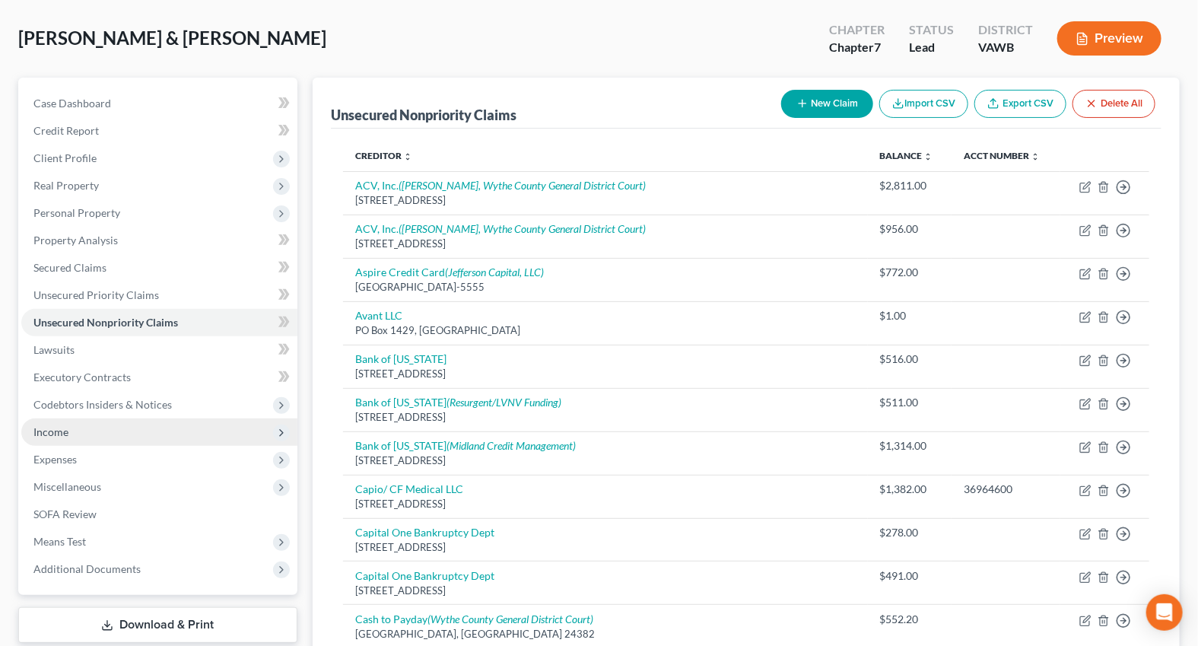
click at [72, 419] on span "Income" at bounding box center [159, 431] width 276 height 27
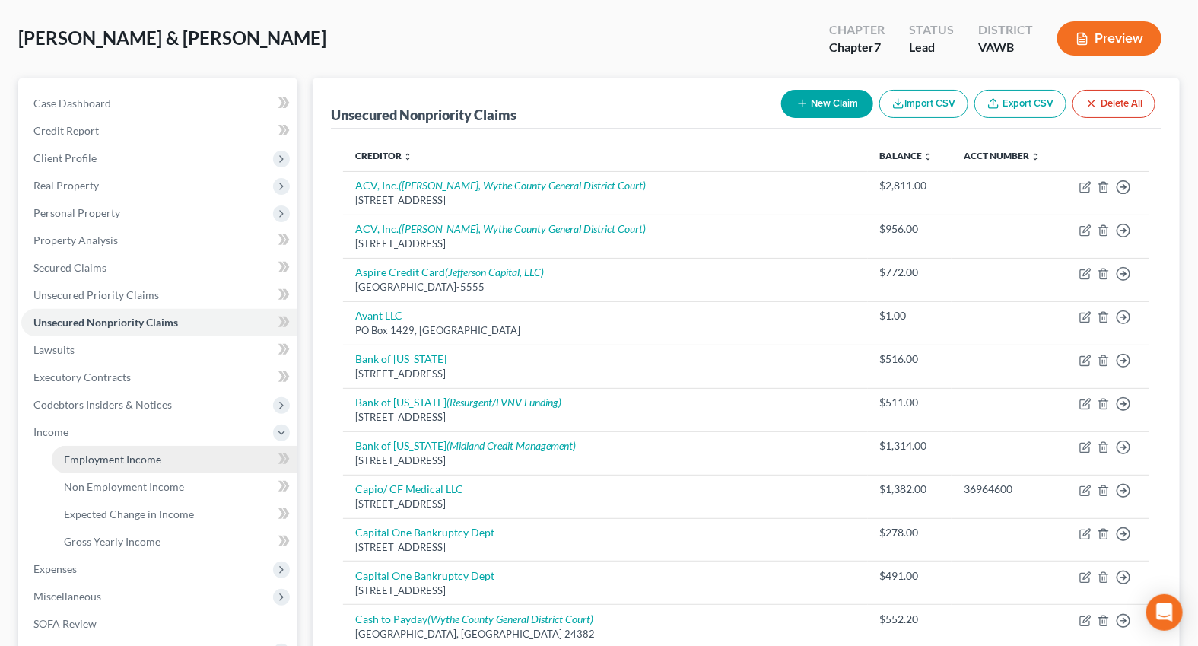
click at [91, 449] on link "Employment Income" at bounding box center [175, 459] width 246 height 27
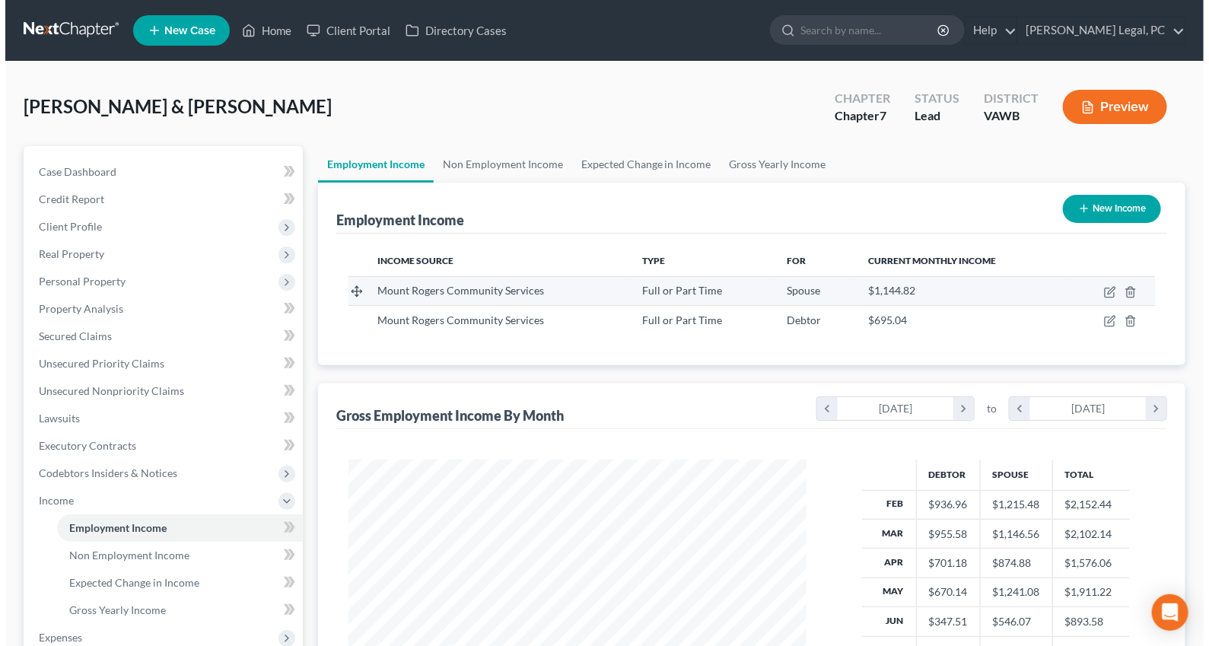
scroll to position [272, 488]
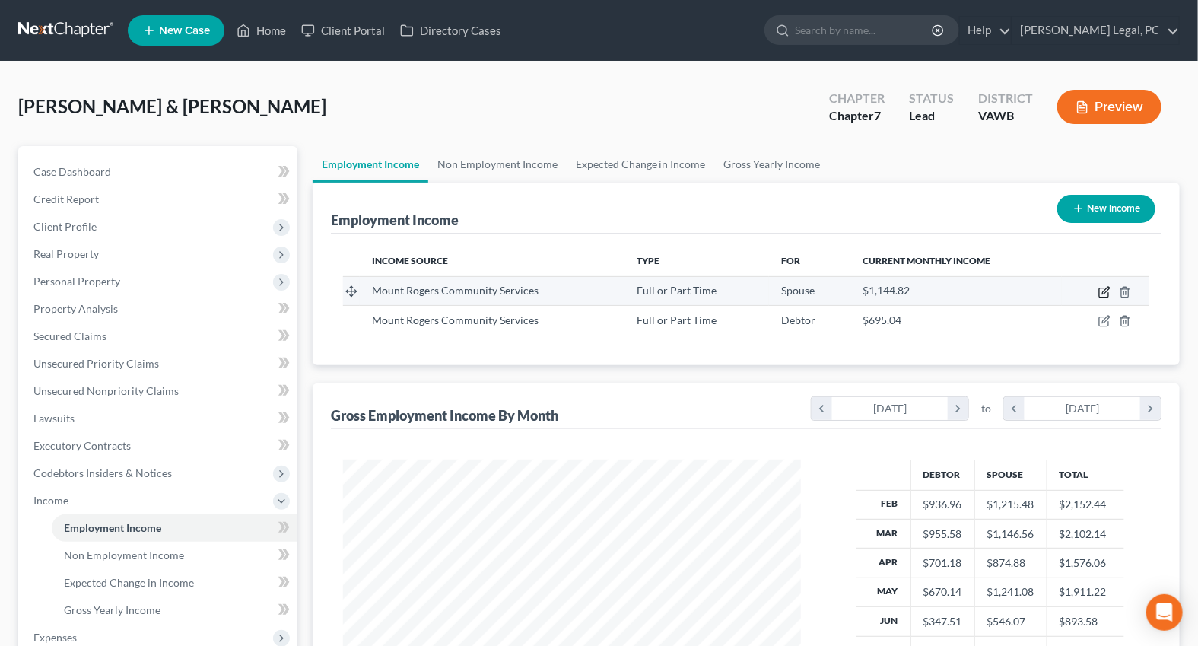
click at [1103, 288] on icon "button" at bounding box center [1104, 292] width 12 height 12
select select "0"
select select "48"
select select "1"
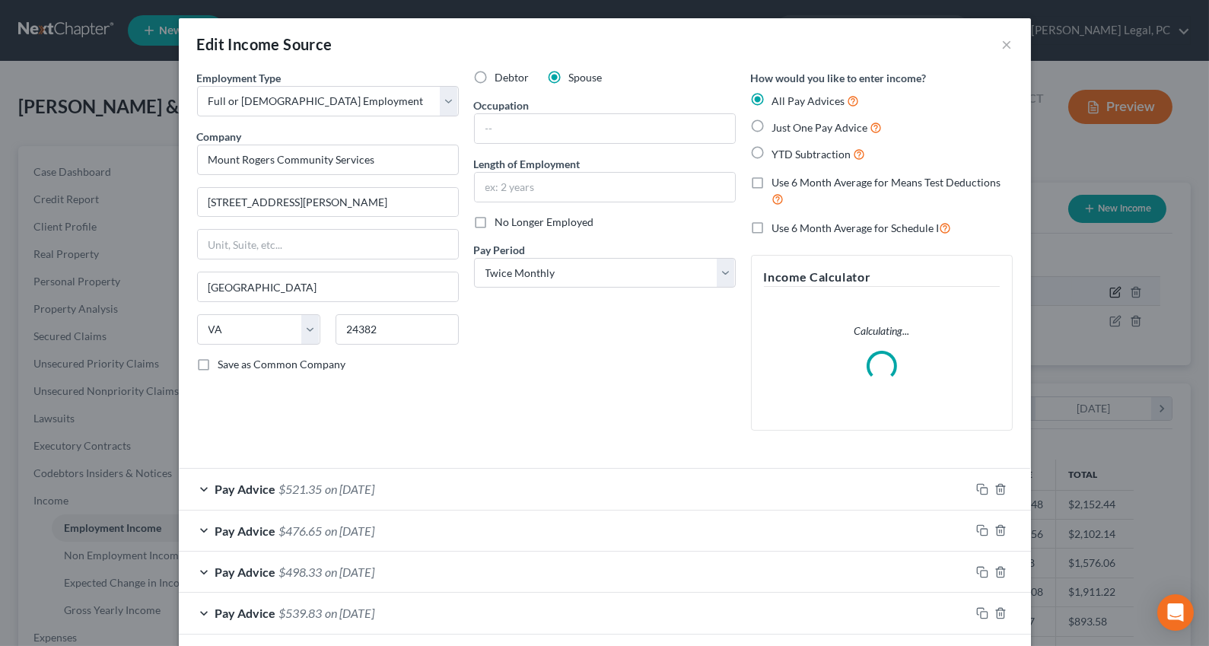
scroll to position [272, 493]
click at [531, 125] on input "text" at bounding box center [605, 128] width 260 height 29
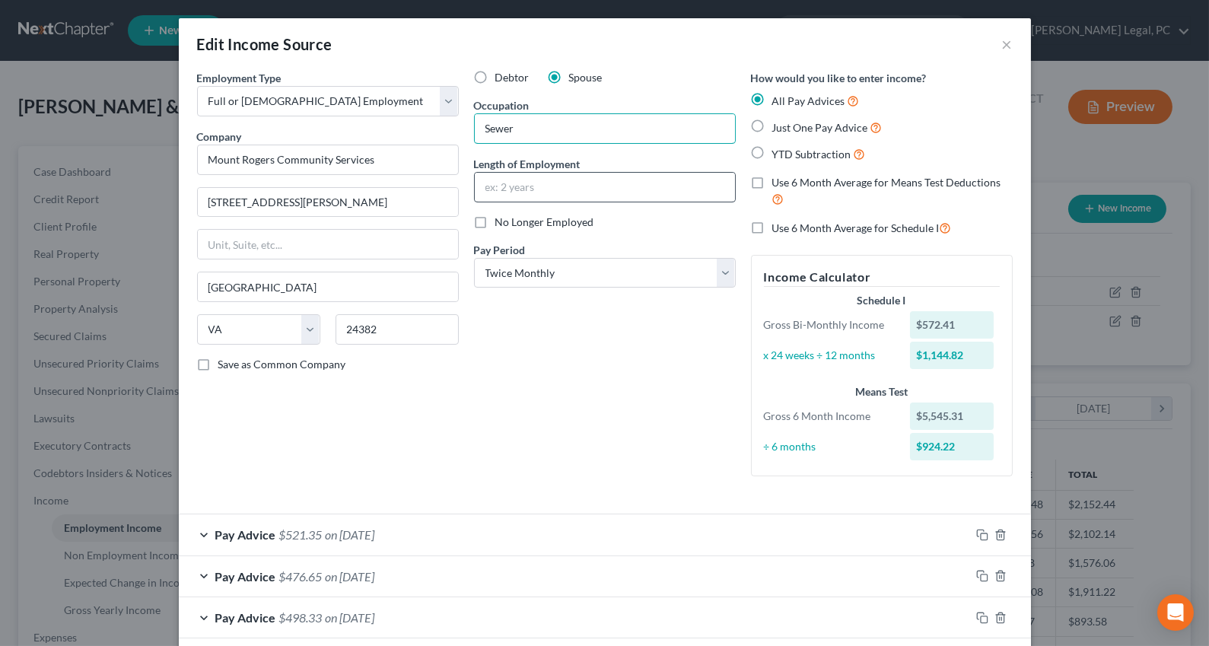
type input "Sewer"
click at [527, 180] on input "text" at bounding box center [605, 187] width 260 height 29
type input "2 years"
click at [414, 441] on div "Employment Type * Select Full or [DEMOGRAPHIC_DATA] Employment Self Employment …" at bounding box center [327, 279] width 277 height 418
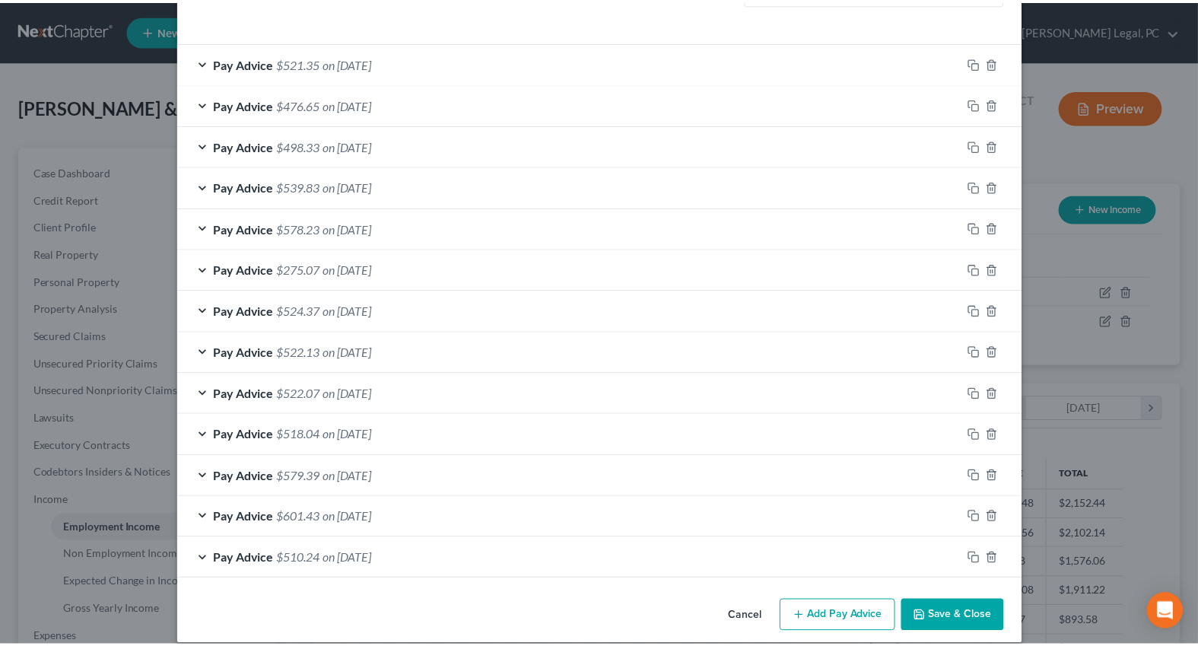
scroll to position [487, 0]
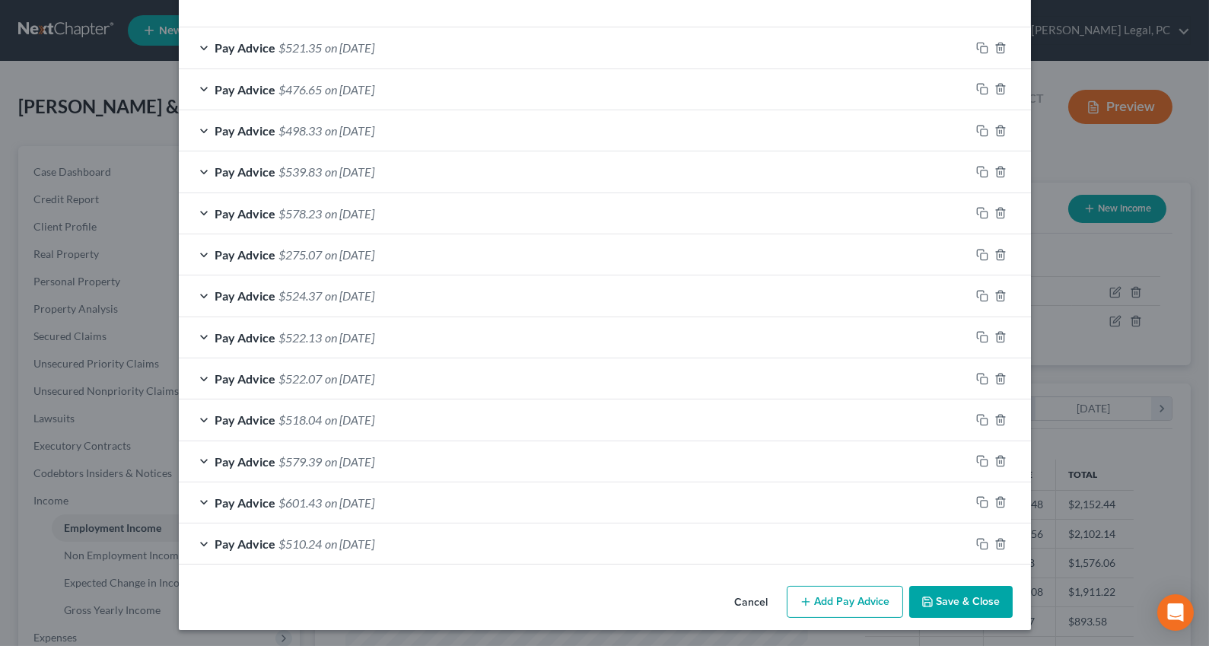
click at [944, 594] on button "Save & Close" at bounding box center [960, 602] width 103 height 32
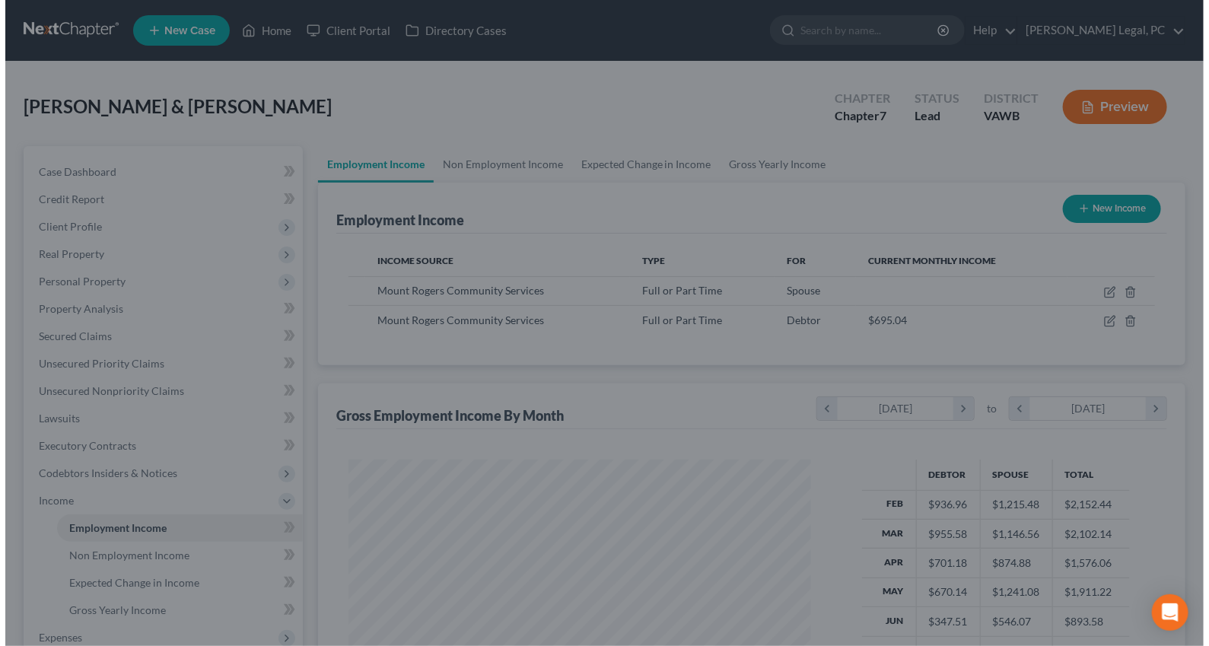
scroll to position [760454, 760238]
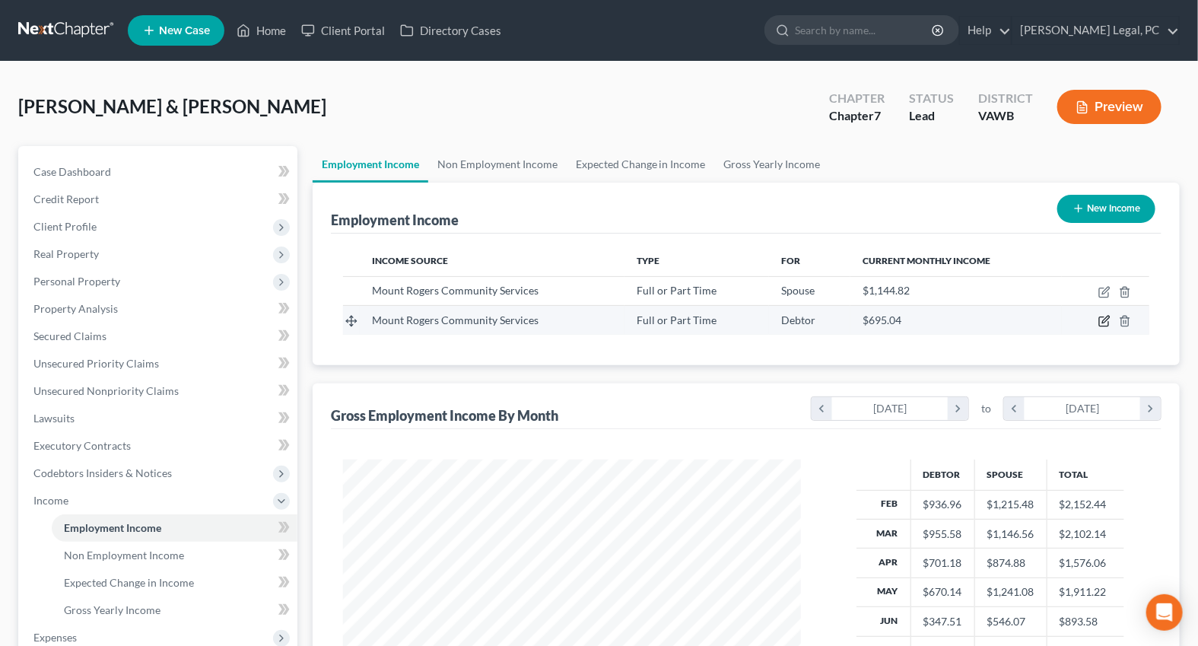
click at [1103, 319] on icon "button" at bounding box center [1104, 321] width 12 height 12
select select "0"
select select "48"
select select "1"
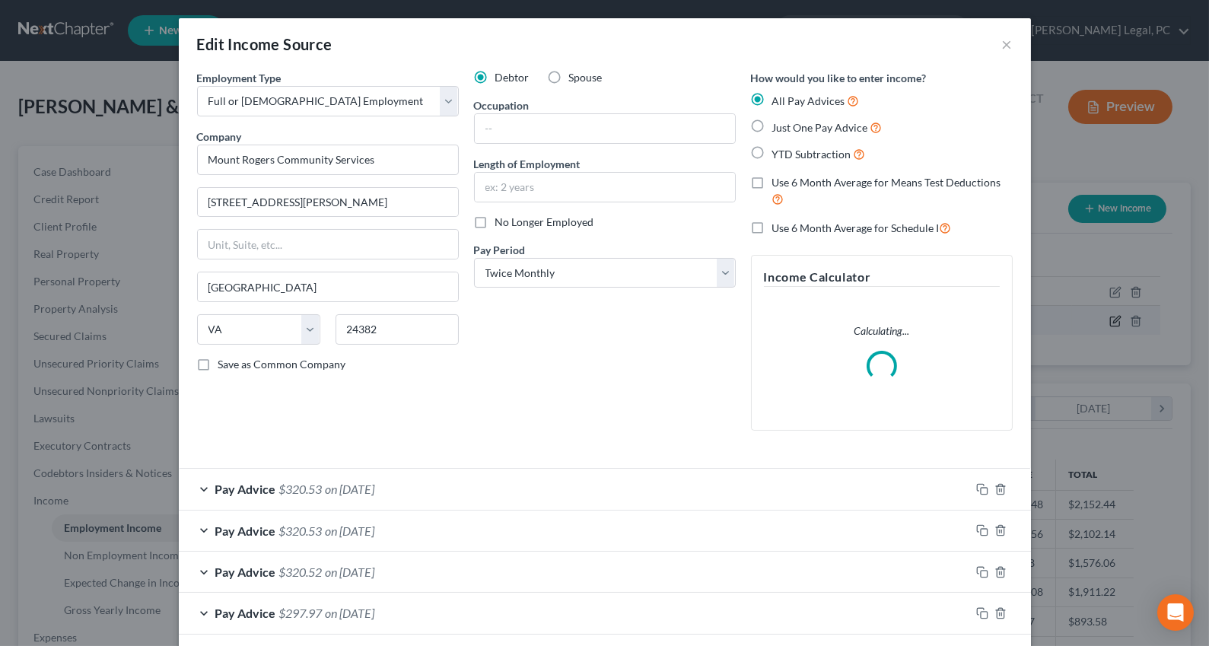
scroll to position [272, 493]
click at [557, 130] on input "text" at bounding box center [605, 128] width 260 height 29
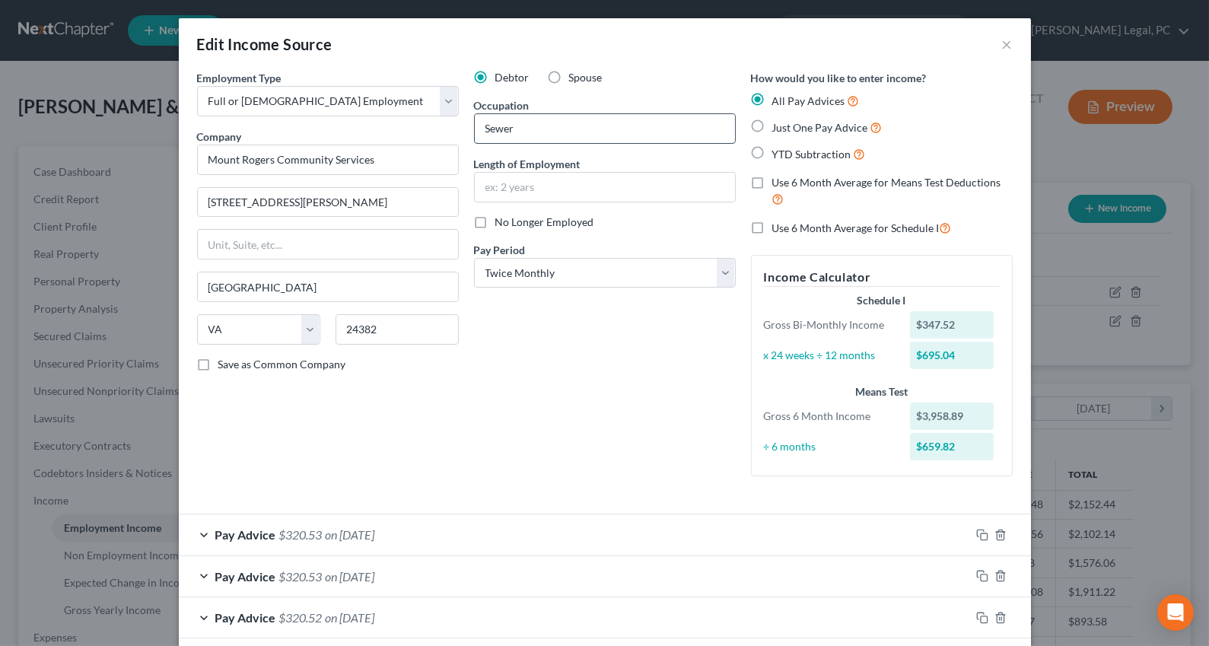
type input "Sewer"
type input "2 years"
click at [494, 453] on div "Debtor Spouse Occupation Sewer Length of Employment 2 years No Longer Employed …" at bounding box center [604, 279] width 277 height 418
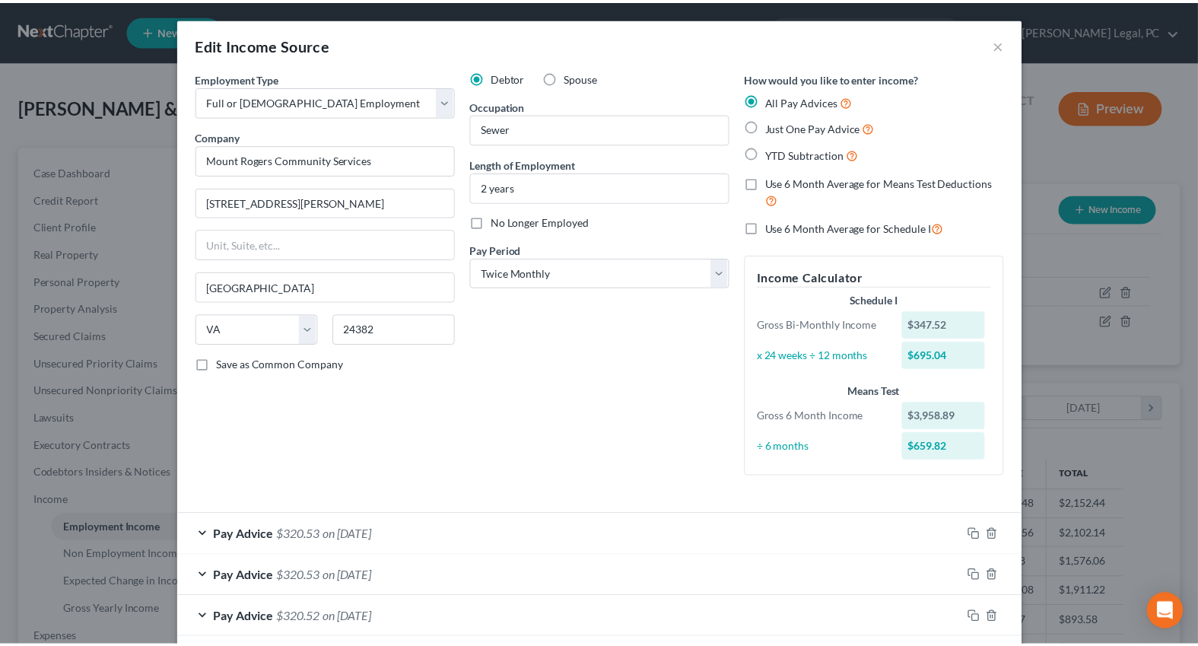
scroll to position [487, 0]
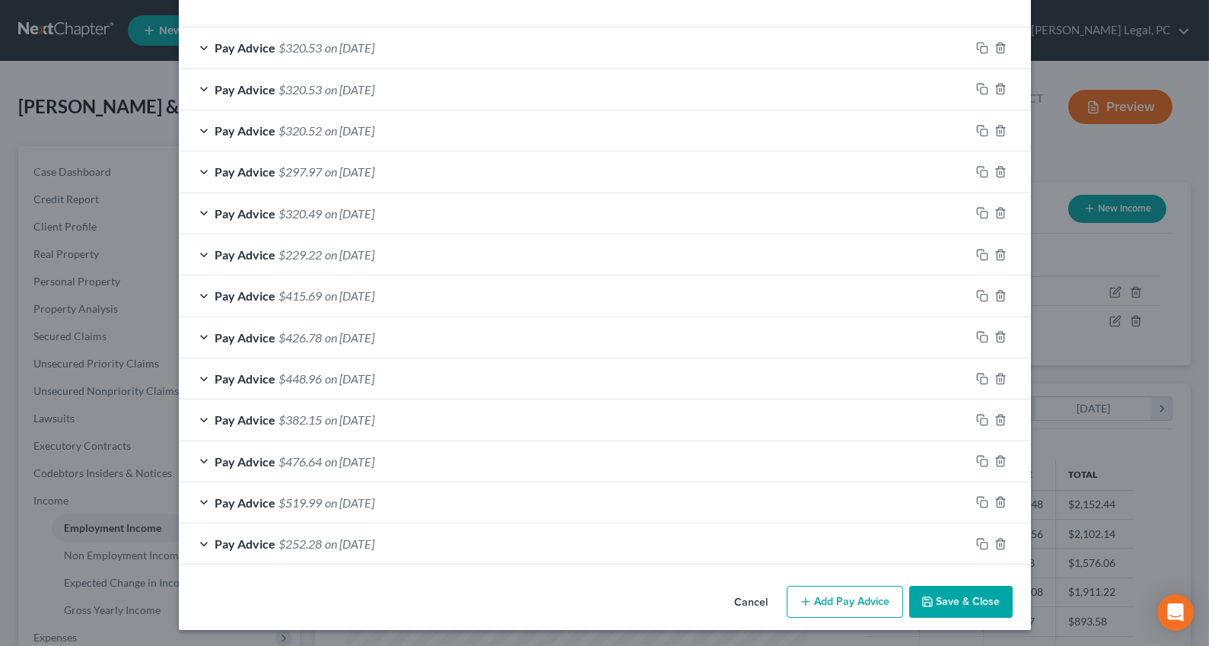
click at [943, 597] on button "Save & Close" at bounding box center [960, 602] width 103 height 32
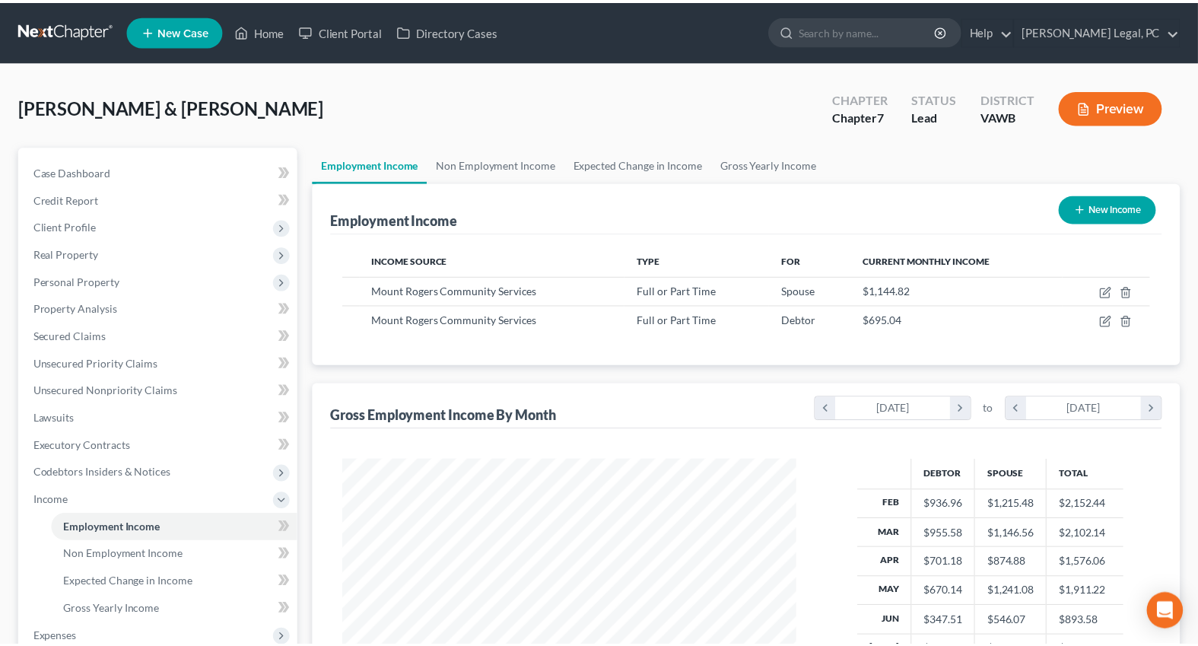
scroll to position [760454, 760238]
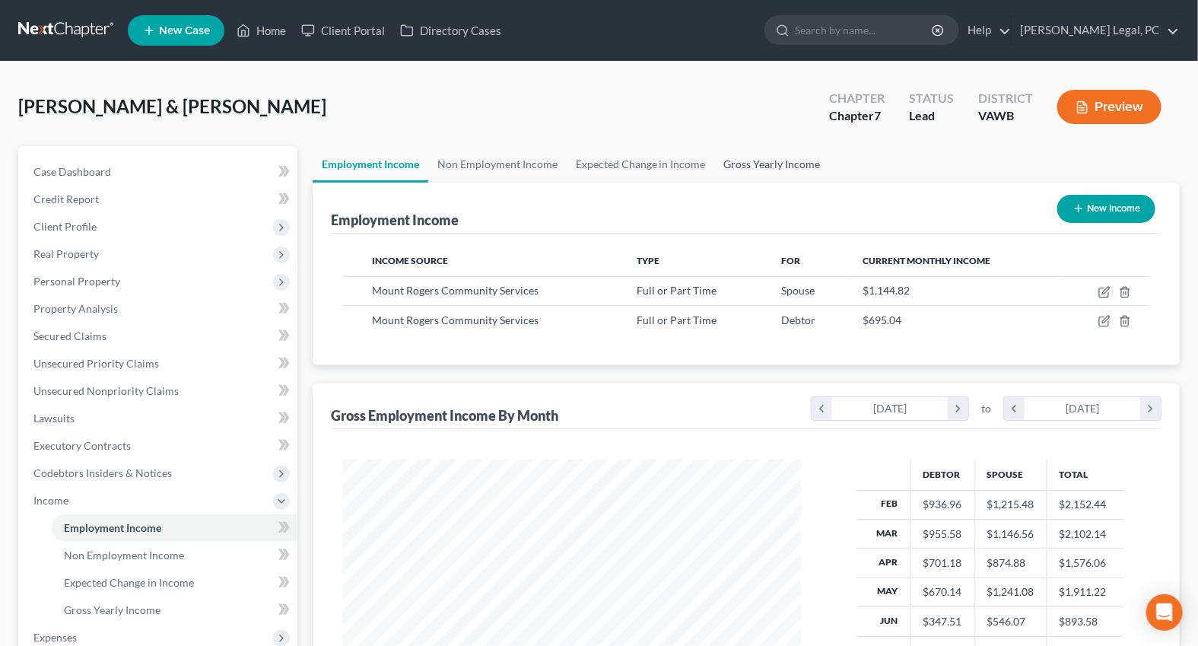
click at [784, 151] on link "Gross Yearly Income" at bounding box center [772, 164] width 115 height 37
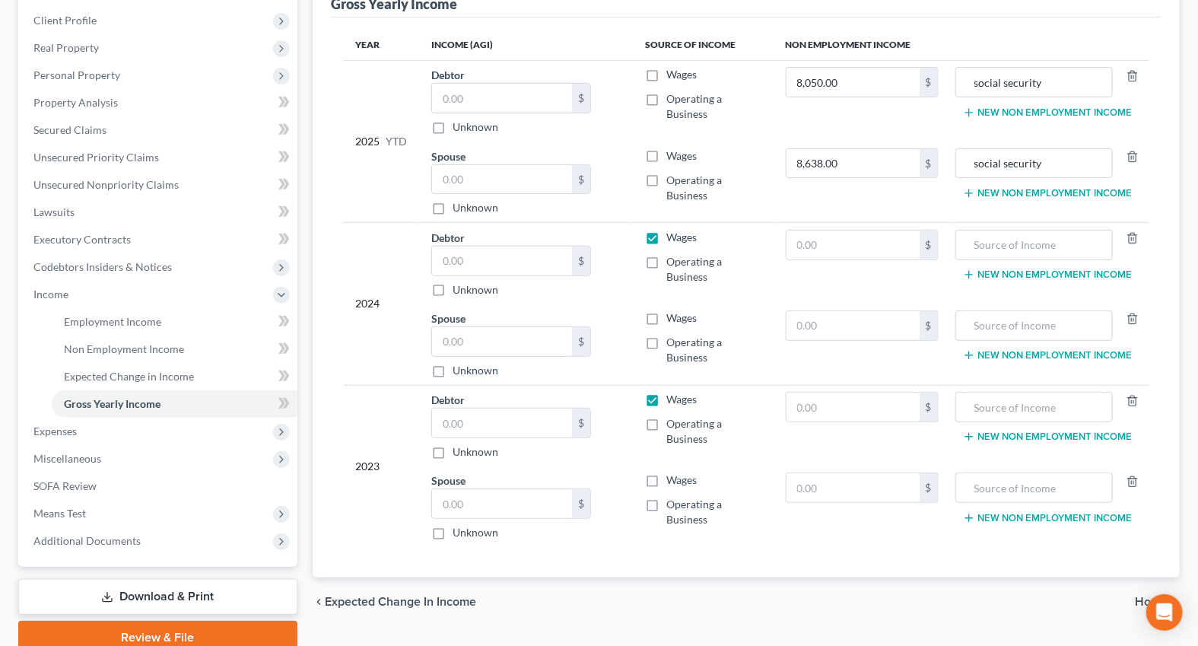
scroll to position [270, 0]
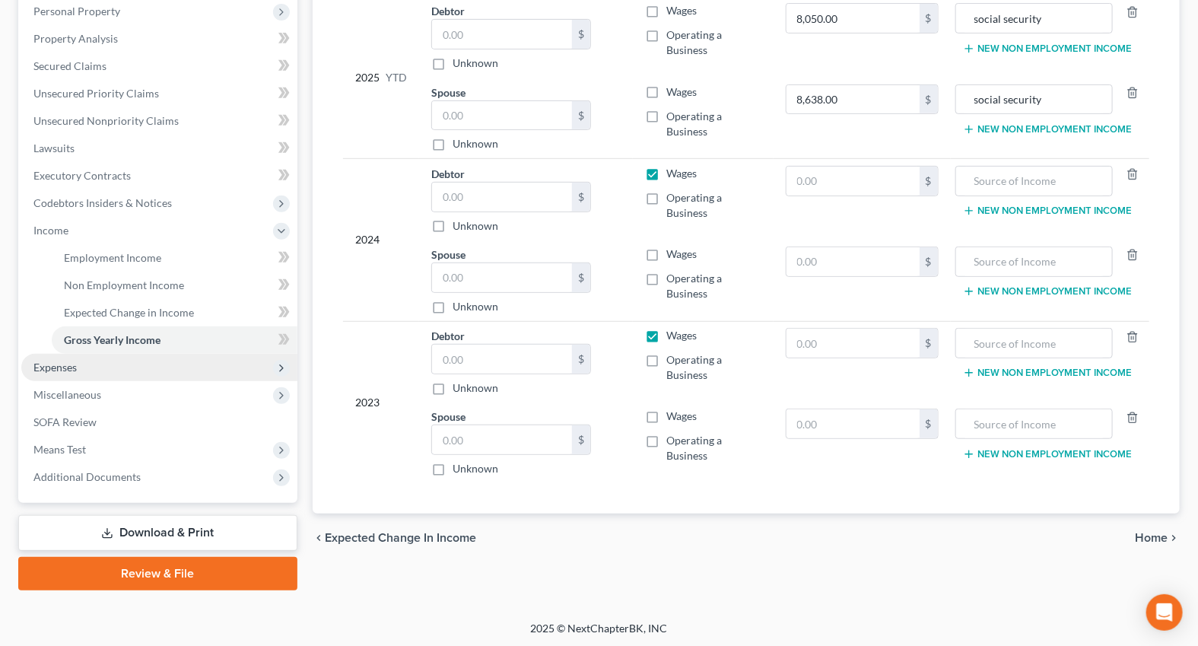
click at [97, 366] on span "Expenses" at bounding box center [159, 367] width 276 height 27
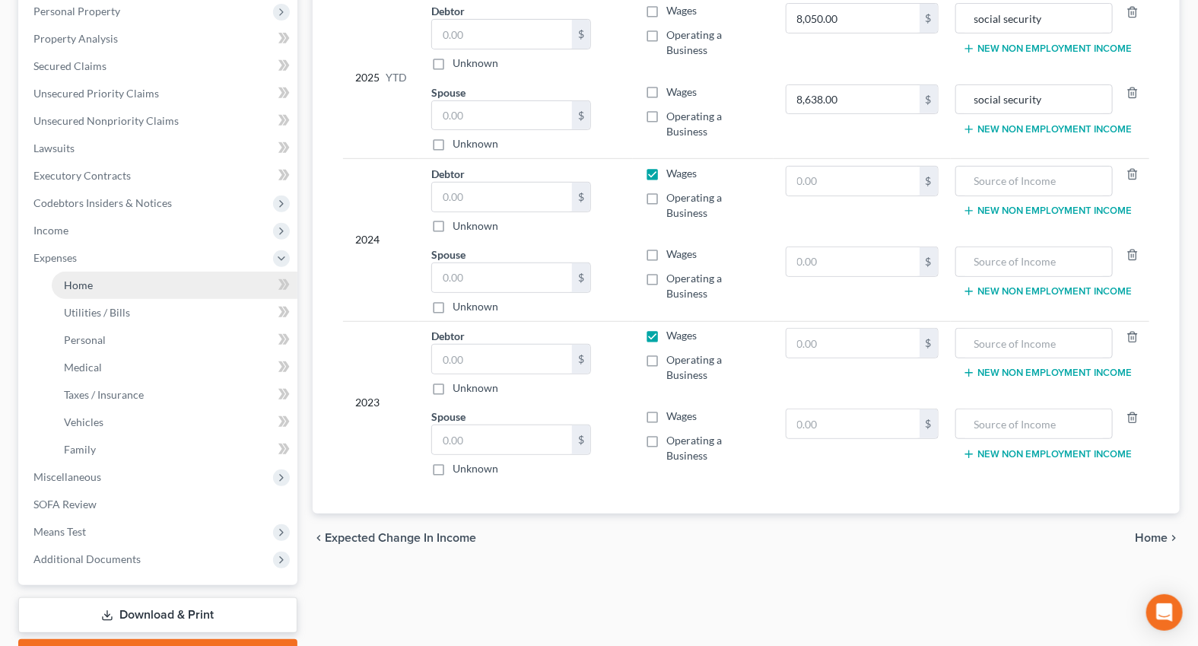
click at [98, 289] on link "Home" at bounding box center [175, 285] width 246 height 27
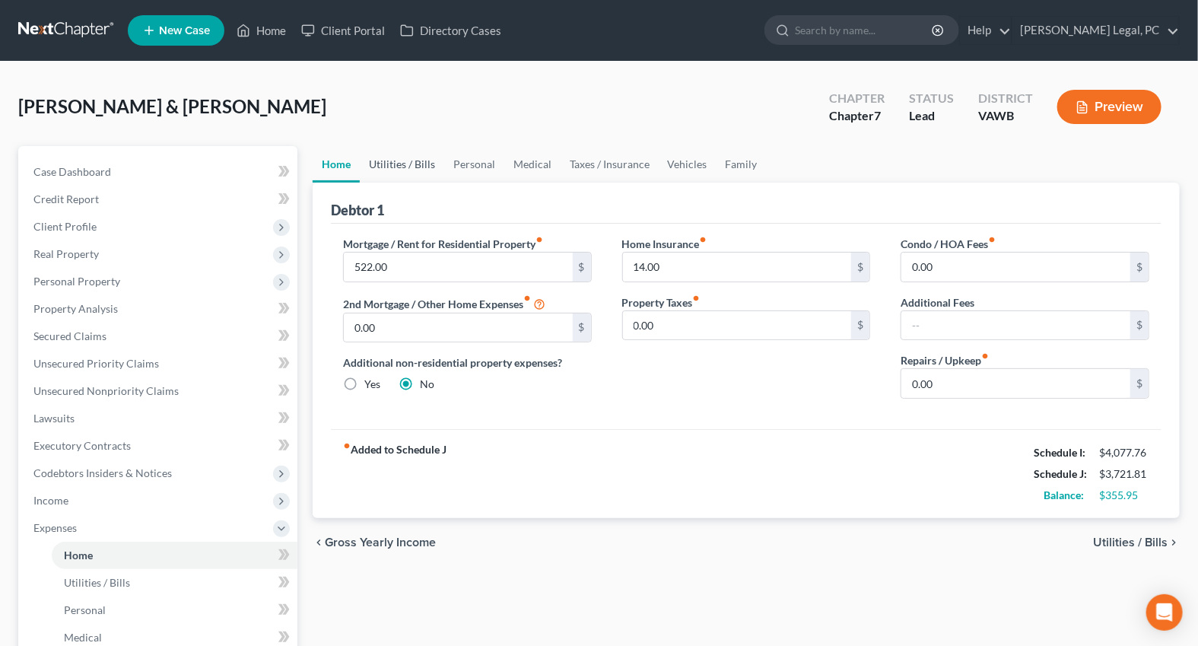
click at [370, 170] on link "Utilities / Bills" at bounding box center [402, 164] width 84 height 37
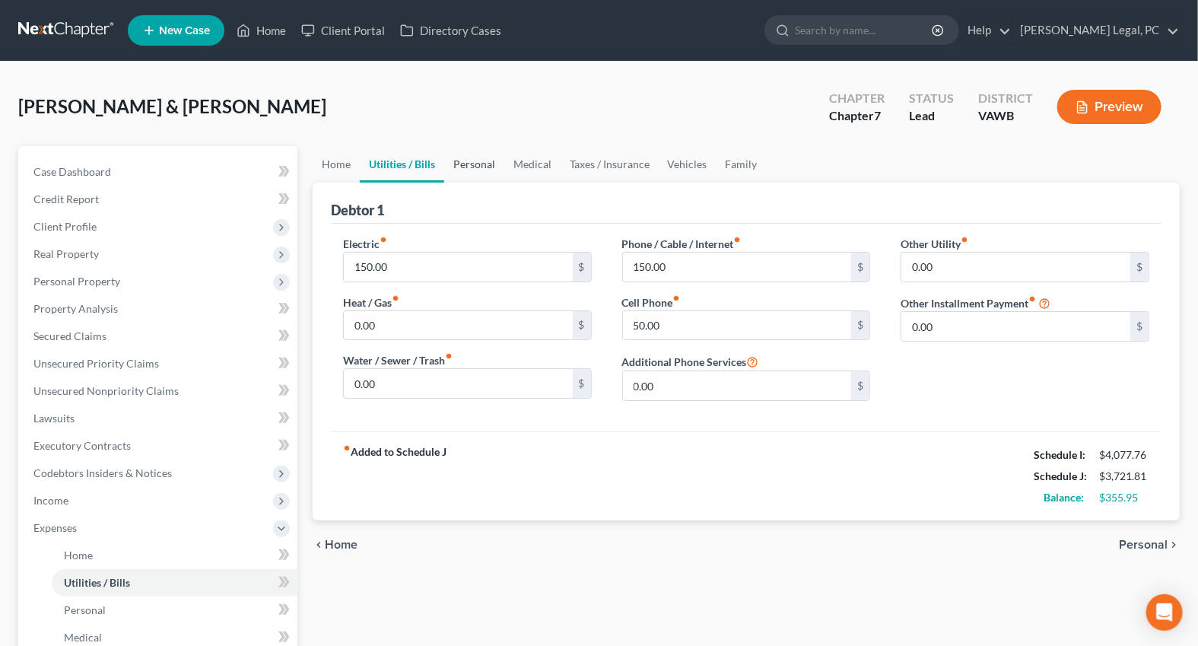
click at [468, 168] on link "Personal" at bounding box center [474, 164] width 60 height 37
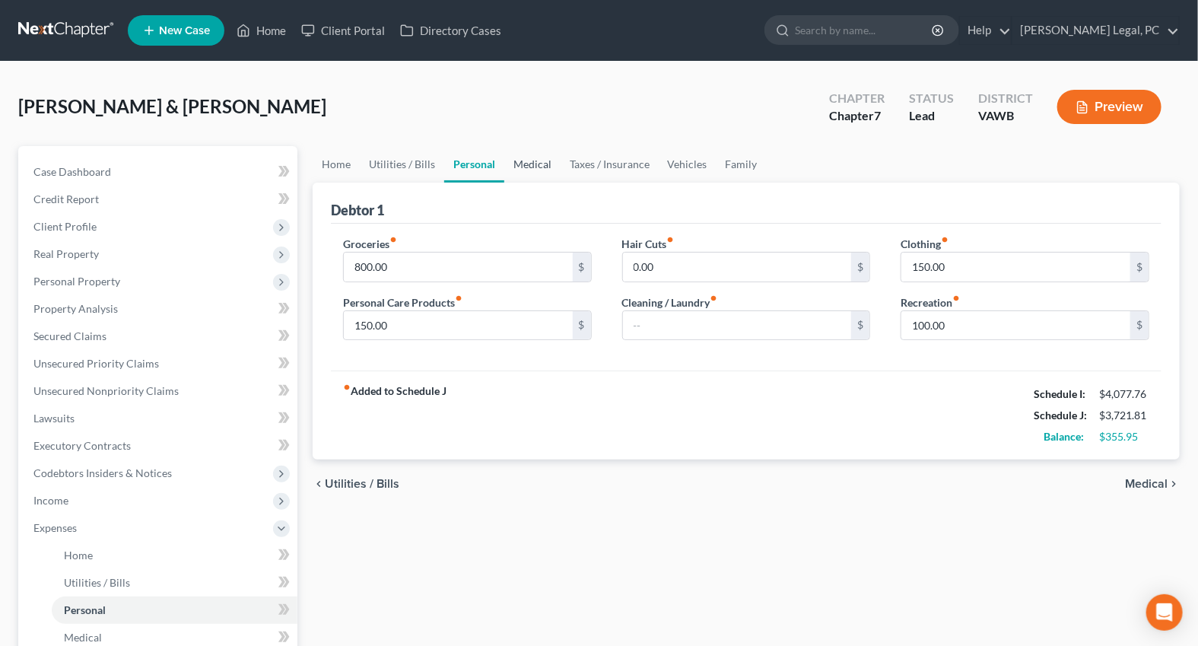
click at [519, 168] on link "Medical" at bounding box center [532, 164] width 56 height 37
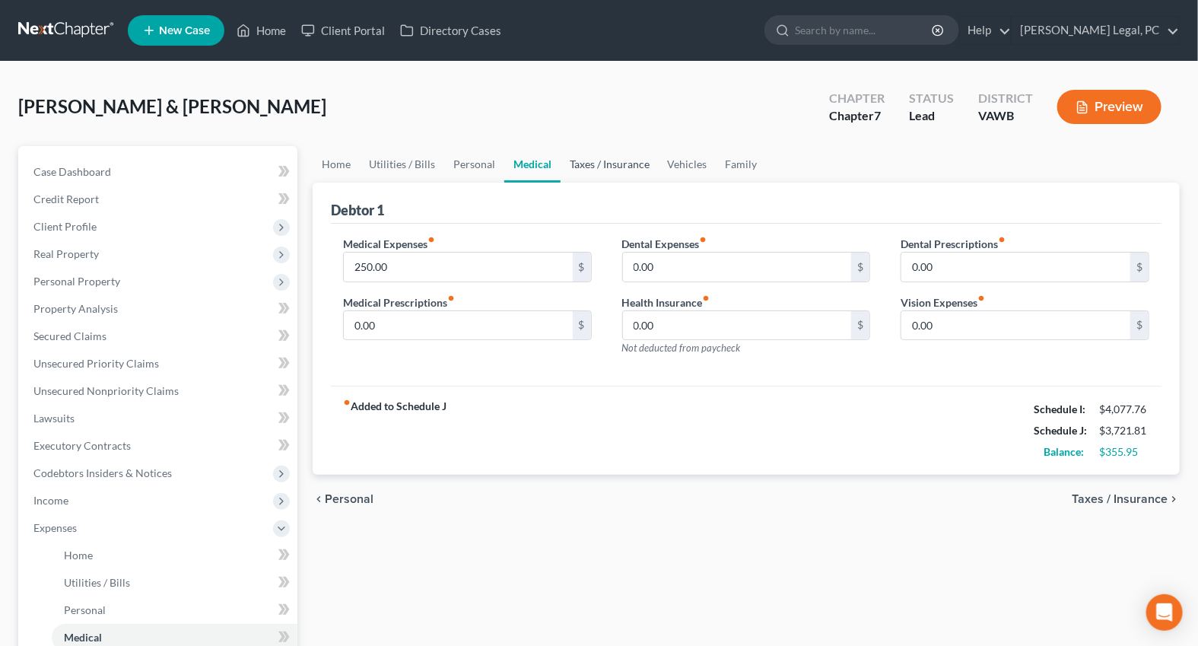
click at [571, 158] on link "Taxes / Insurance" at bounding box center [610, 164] width 98 height 37
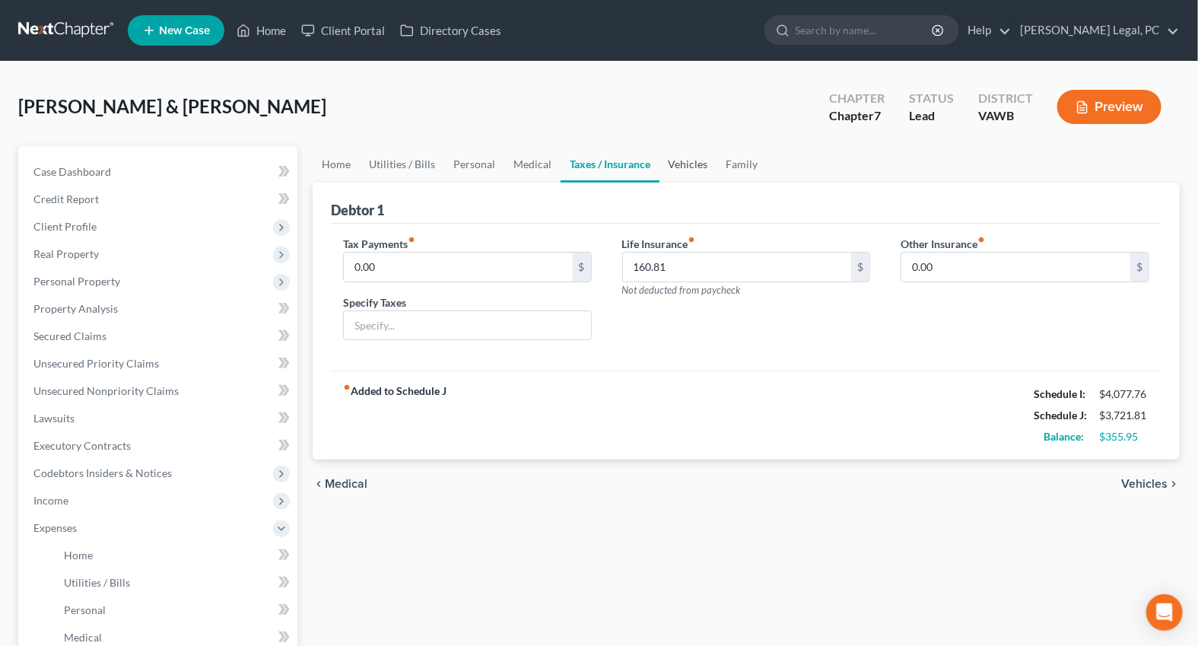
click at [695, 173] on link "Vehicles" at bounding box center [689, 164] width 58 height 37
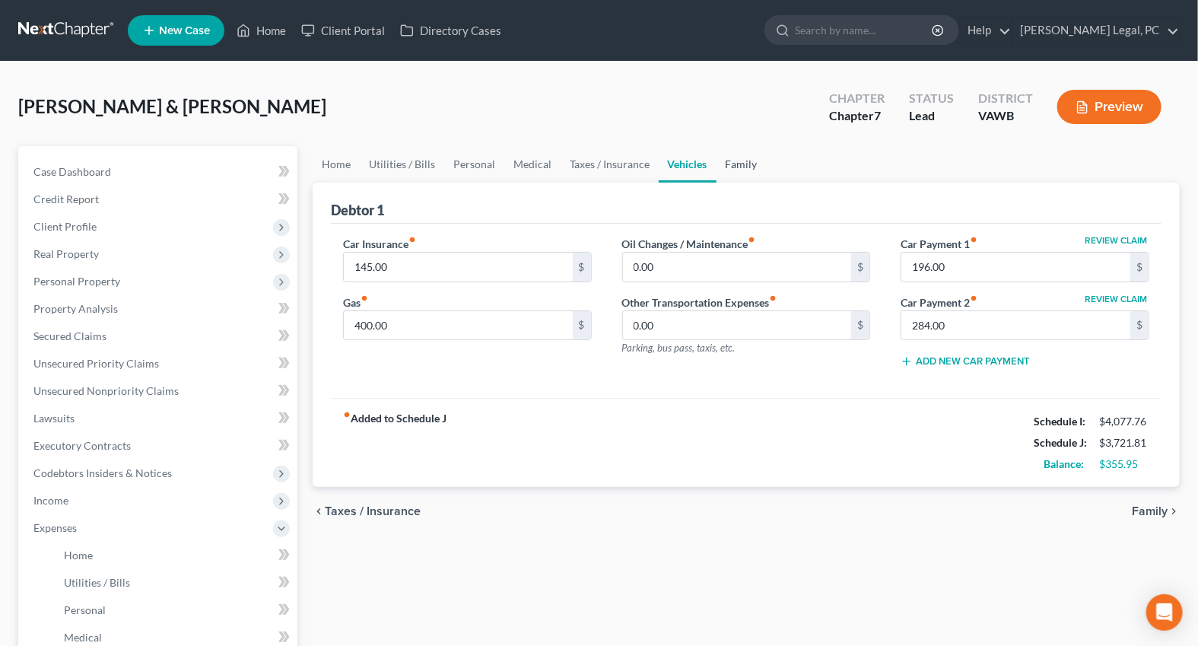
click at [730, 166] on link "Family" at bounding box center [742, 164] width 50 height 37
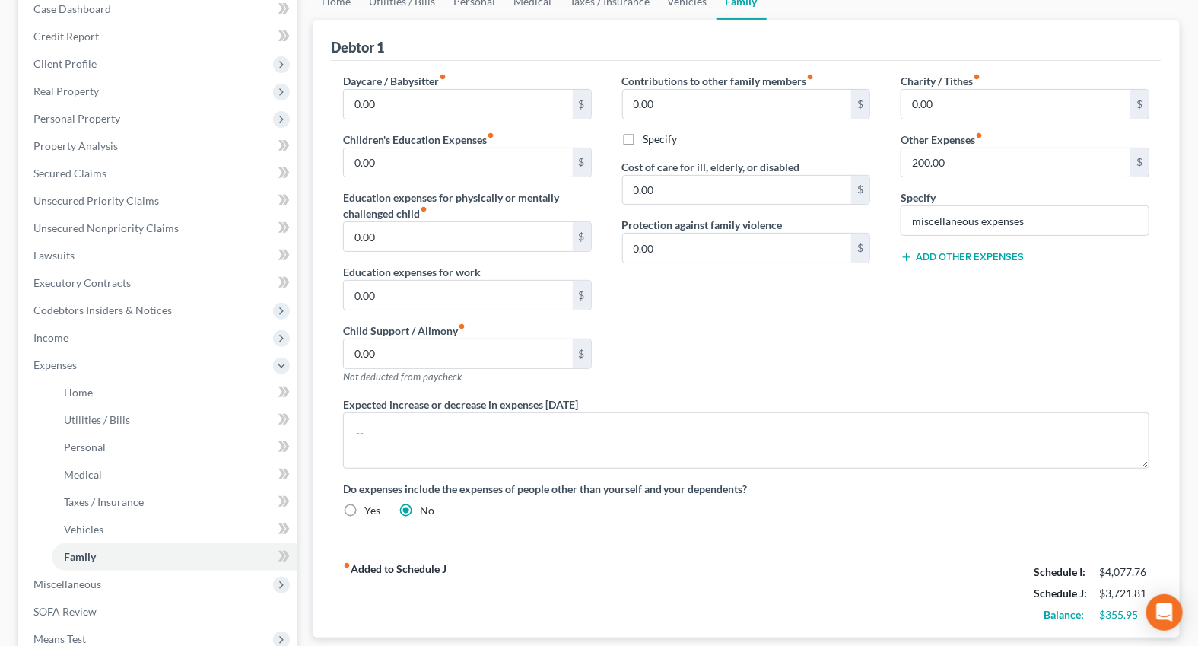
scroll to position [138, 0]
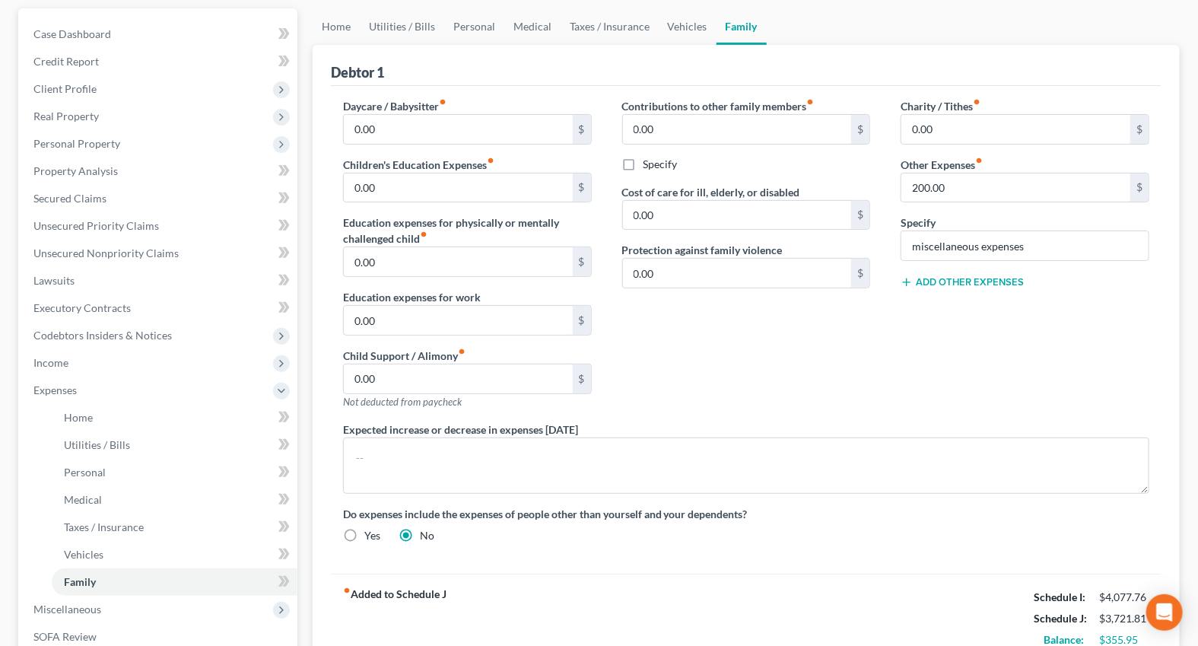
click at [970, 278] on button "Add Other Expenses" at bounding box center [962, 282] width 123 height 12
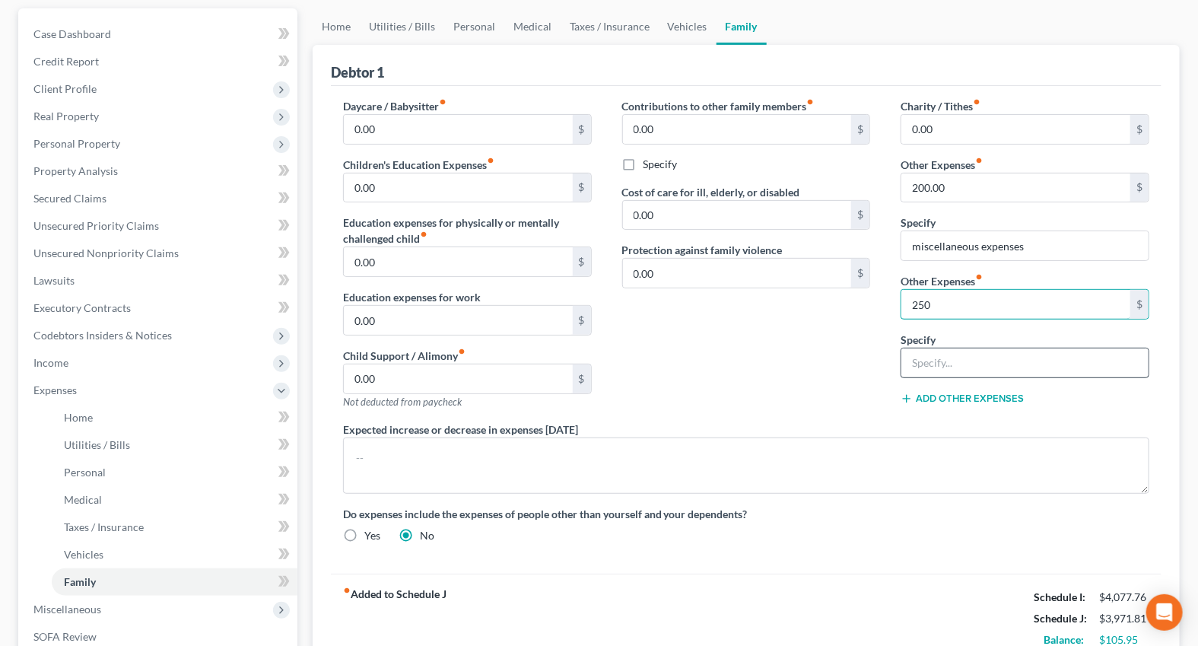
type input "250"
drag, startPoint x: 933, startPoint y: 364, endPoint x: 951, endPoint y: 371, distance: 19.1
click at [933, 364] on input "text" at bounding box center [1024, 362] width 247 height 29
type input "Social Security Savings"
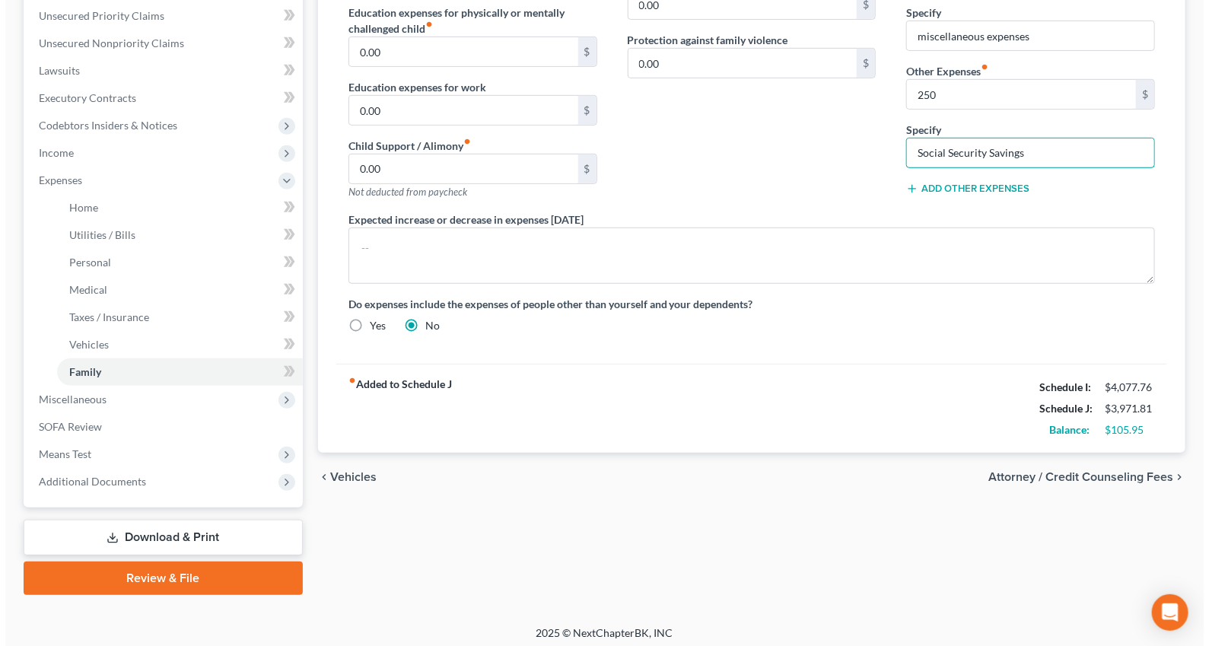
scroll to position [352, 0]
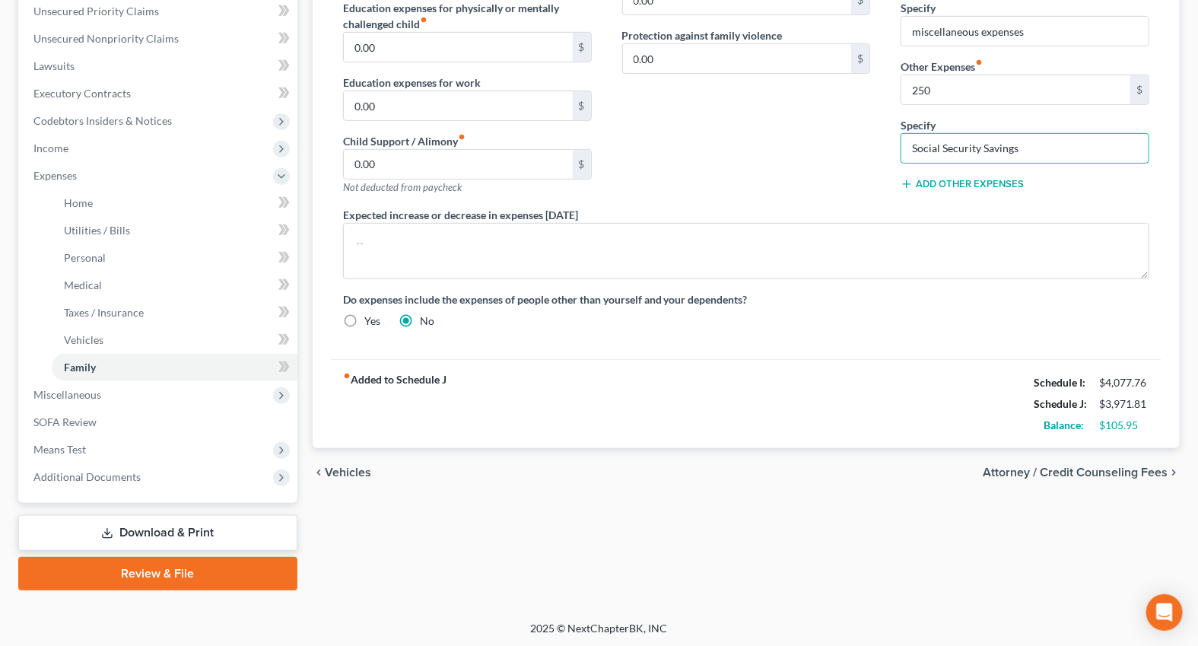
click at [994, 466] on span "Attorney / Credit Counseling Fees" at bounding box center [1075, 472] width 185 height 12
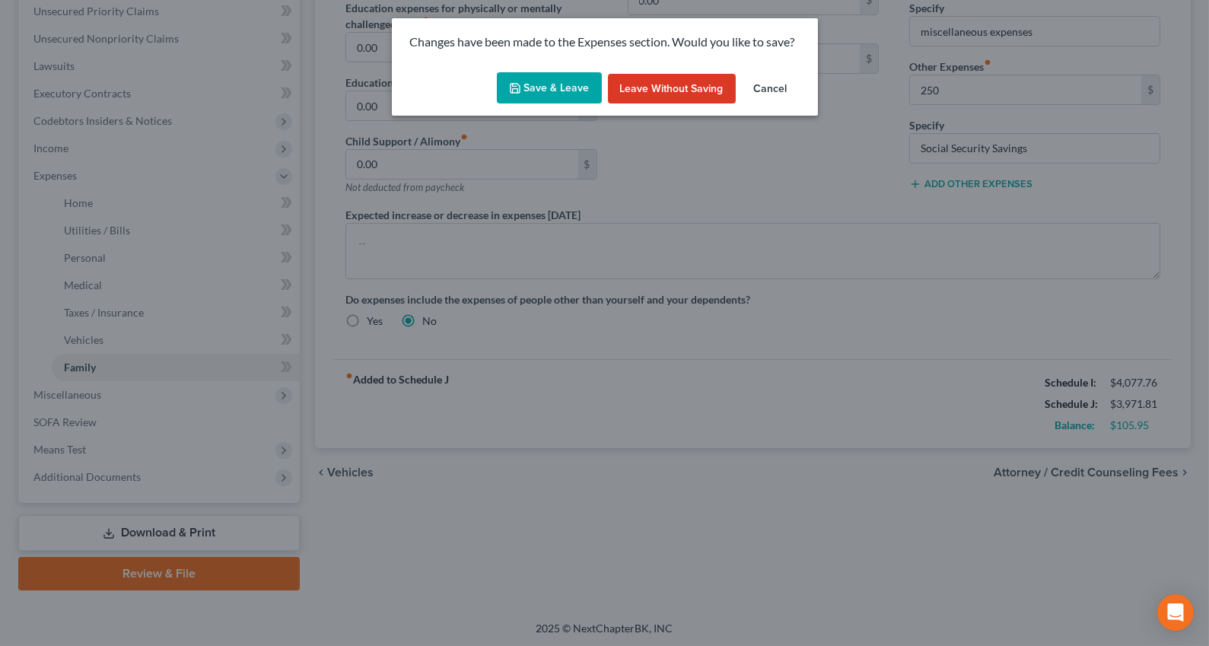
click at [582, 85] on button "Save & Leave" at bounding box center [549, 88] width 105 height 32
select select "0"
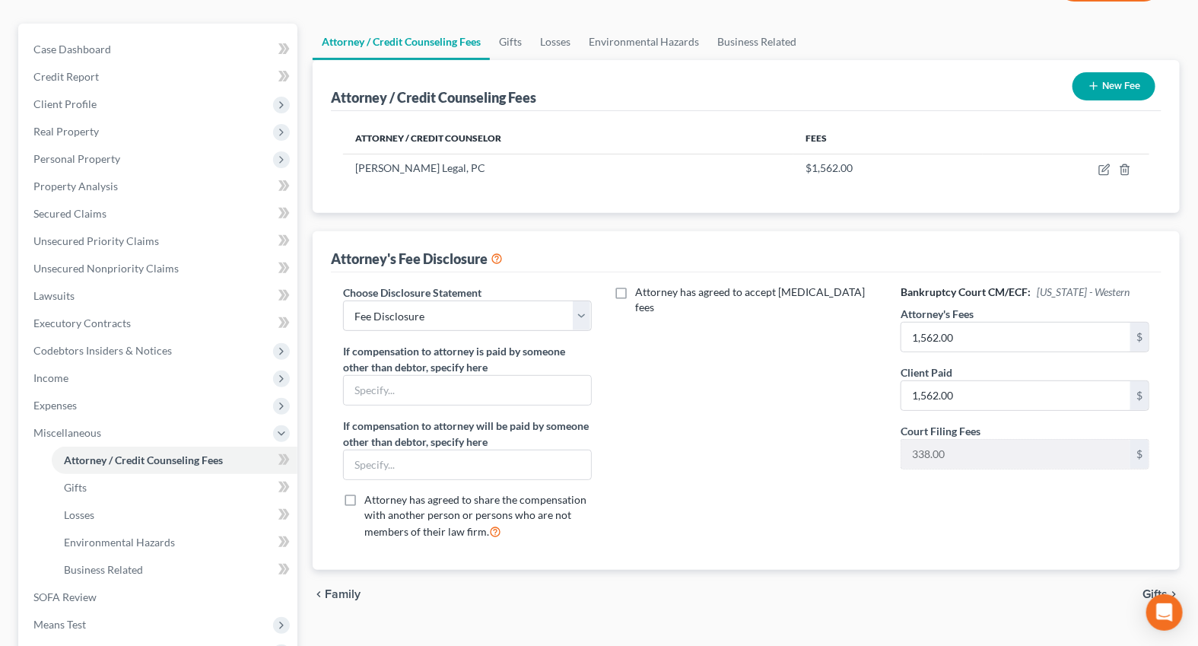
scroll to position [207, 0]
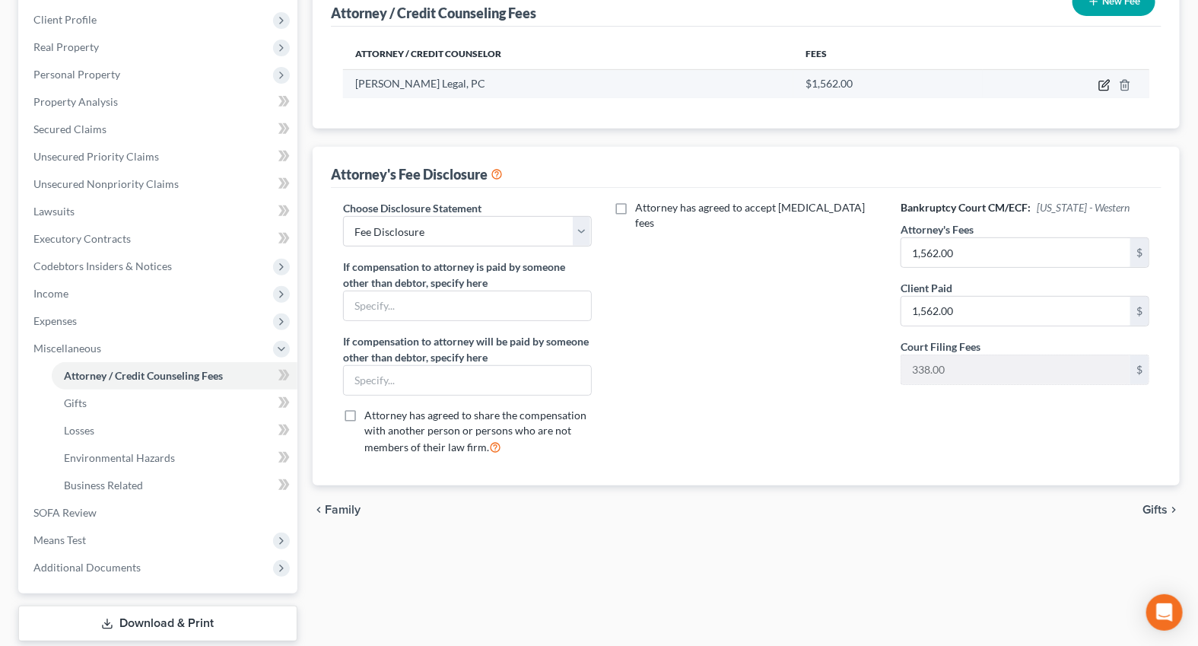
click at [1102, 86] on icon "button" at bounding box center [1104, 85] width 12 height 12
select select "48"
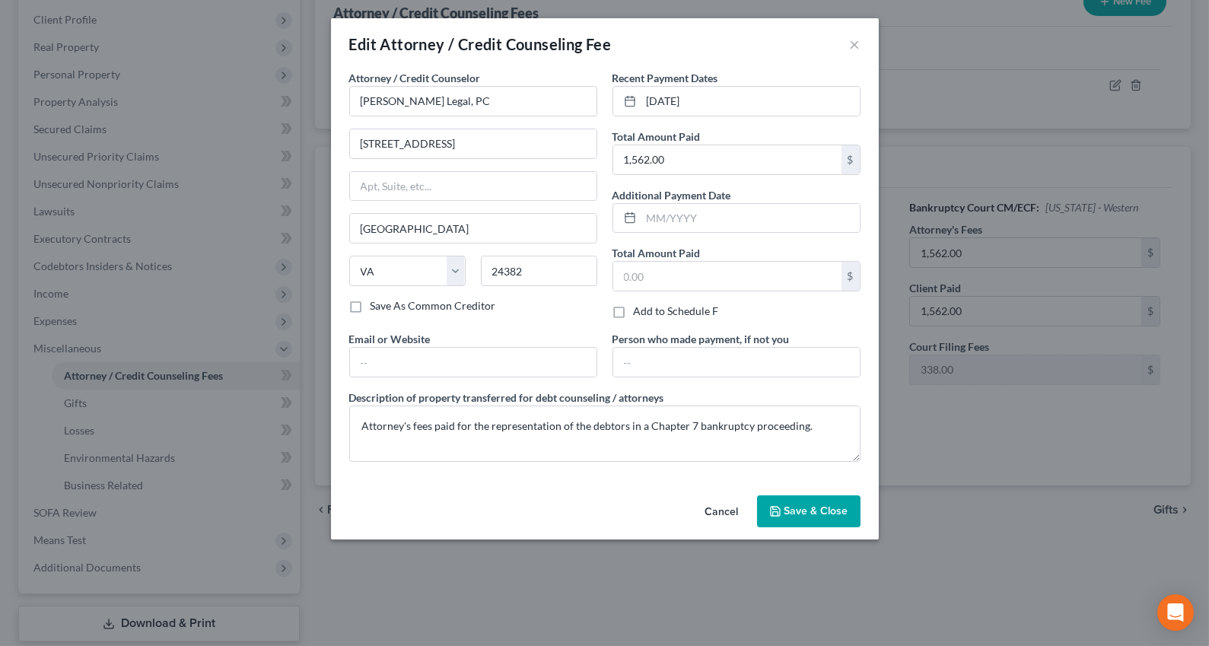
drag, startPoint x: 785, startPoint y: 507, endPoint x: 1001, endPoint y: 447, distance: 224.2
click at [785, 508] on span "Save & Close" at bounding box center [816, 510] width 64 height 13
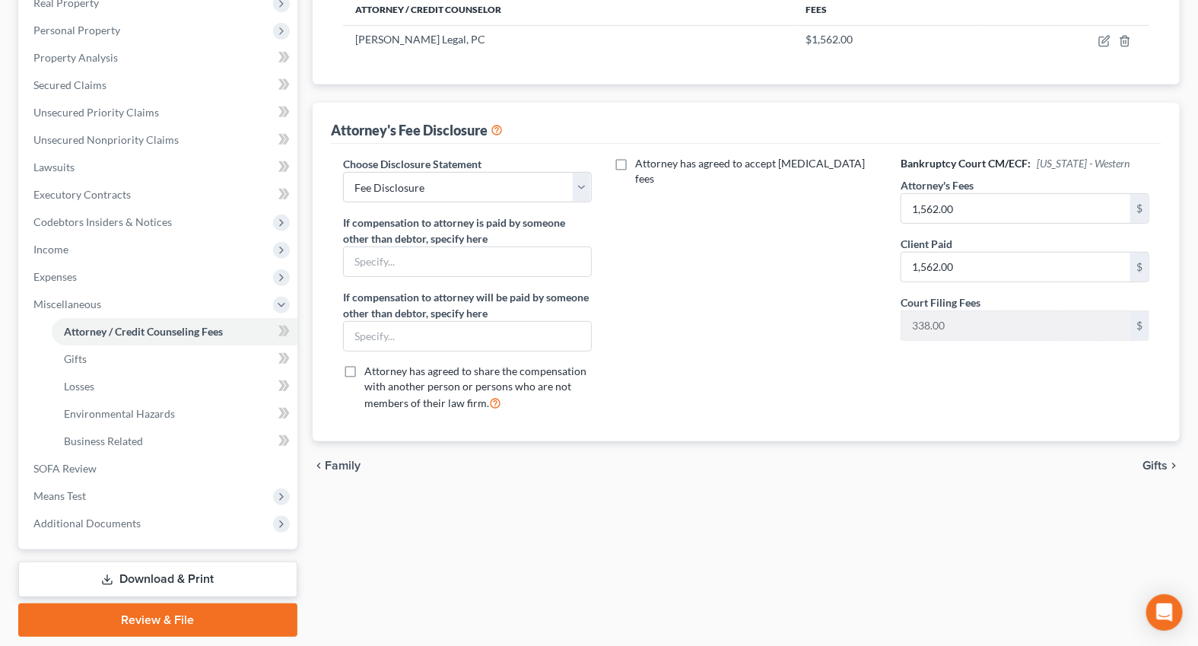
scroll to position [276, 0]
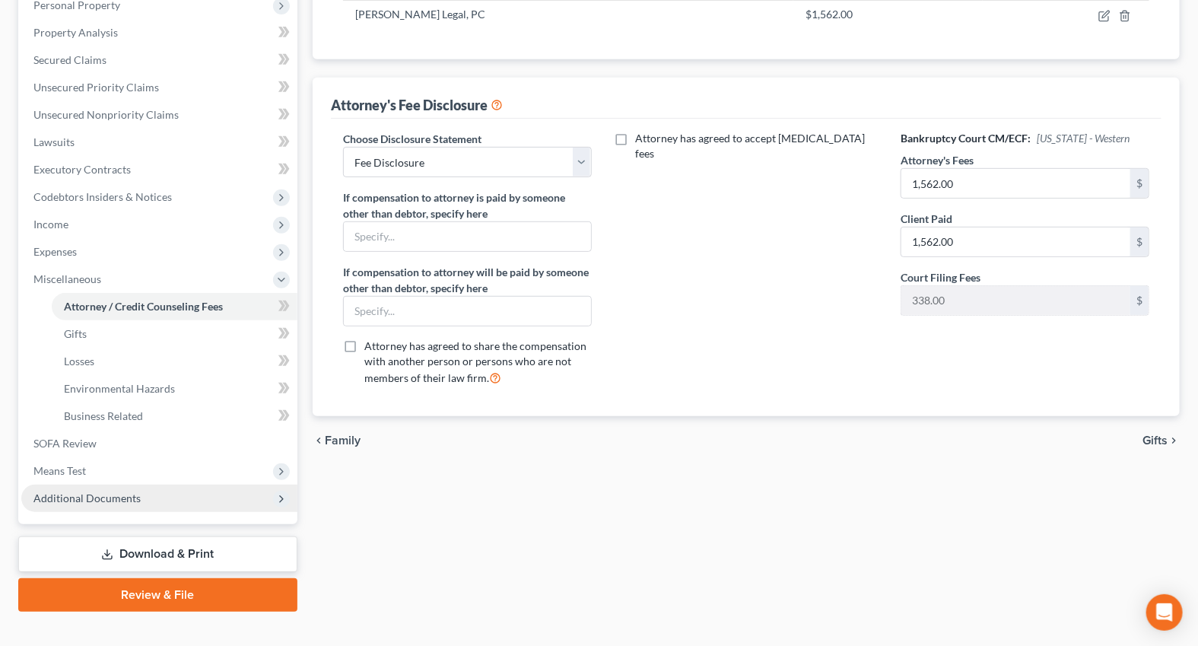
click at [147, 485] on span "Additional Documents" at bounding box center [159, 498] width 276 height 27
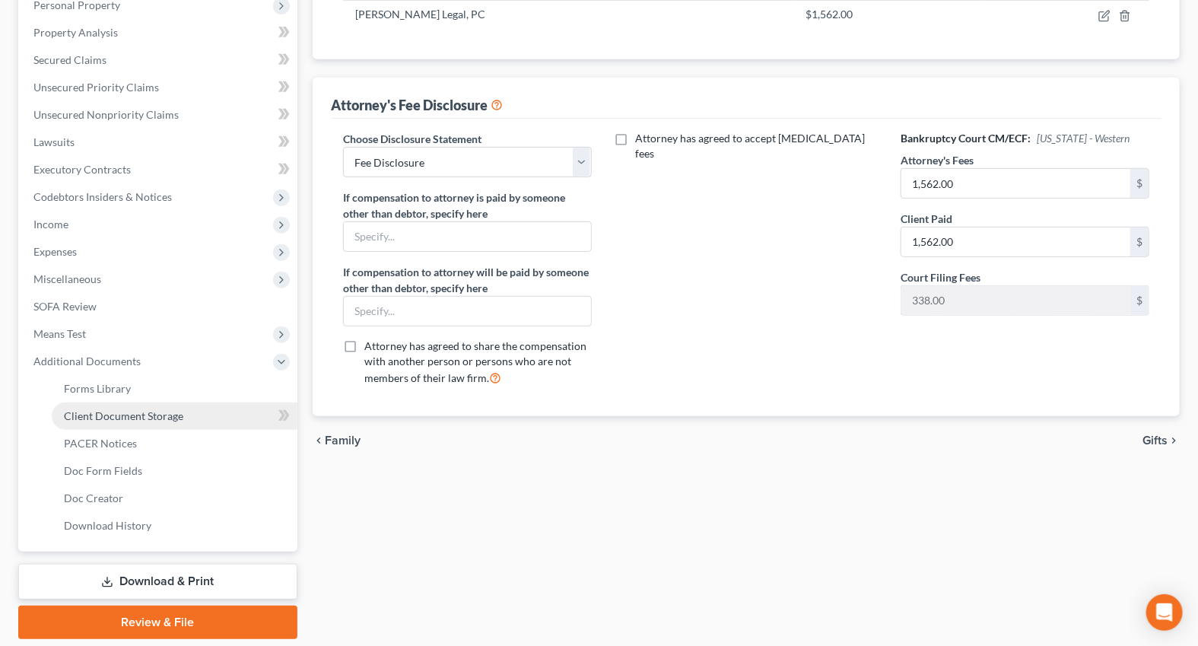
click at [135, 417] on span "Client Document Storage" at bounding box center [123, 415] width 119 height 13
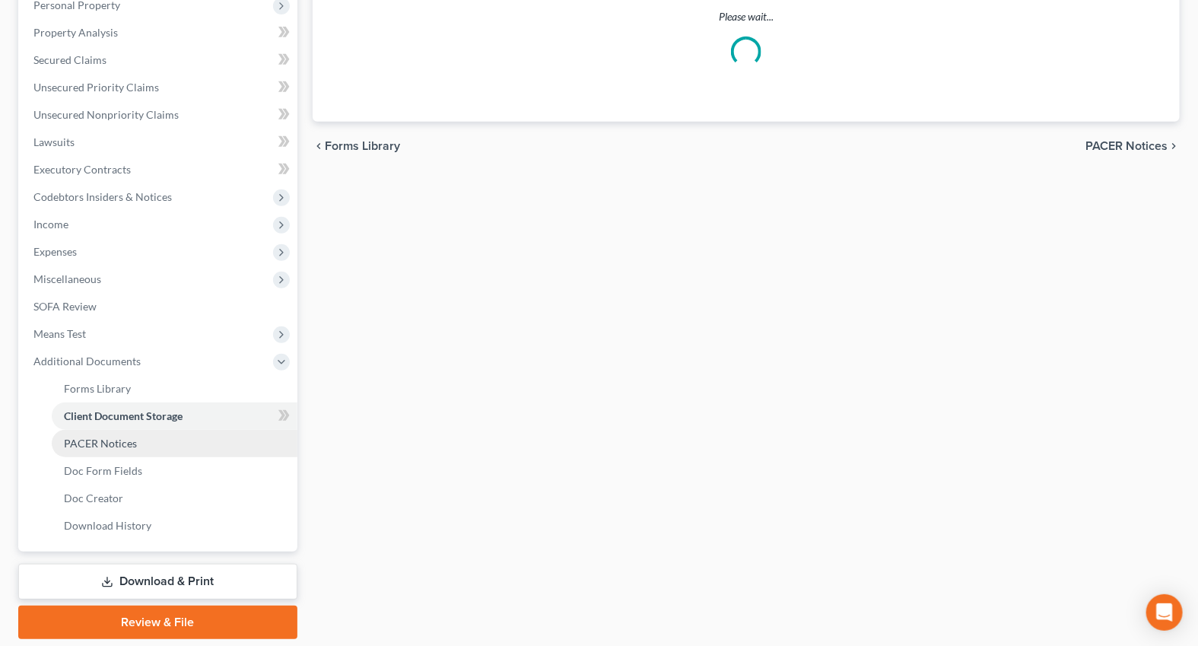
scroll to position [10, 0]
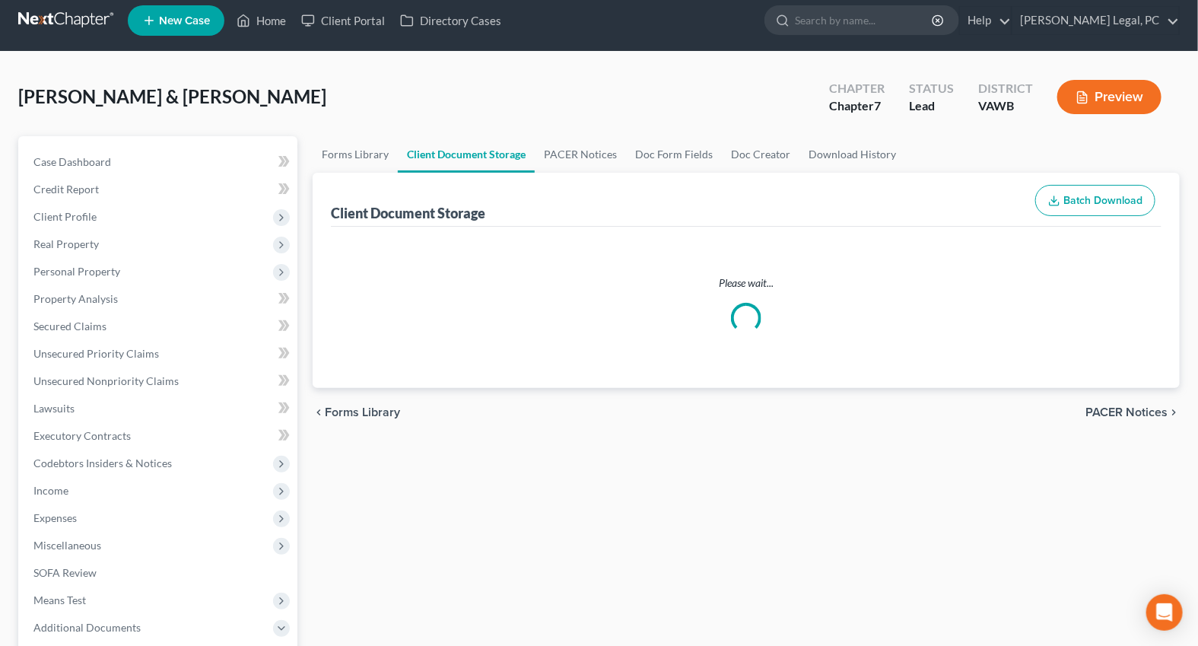
select select "0"
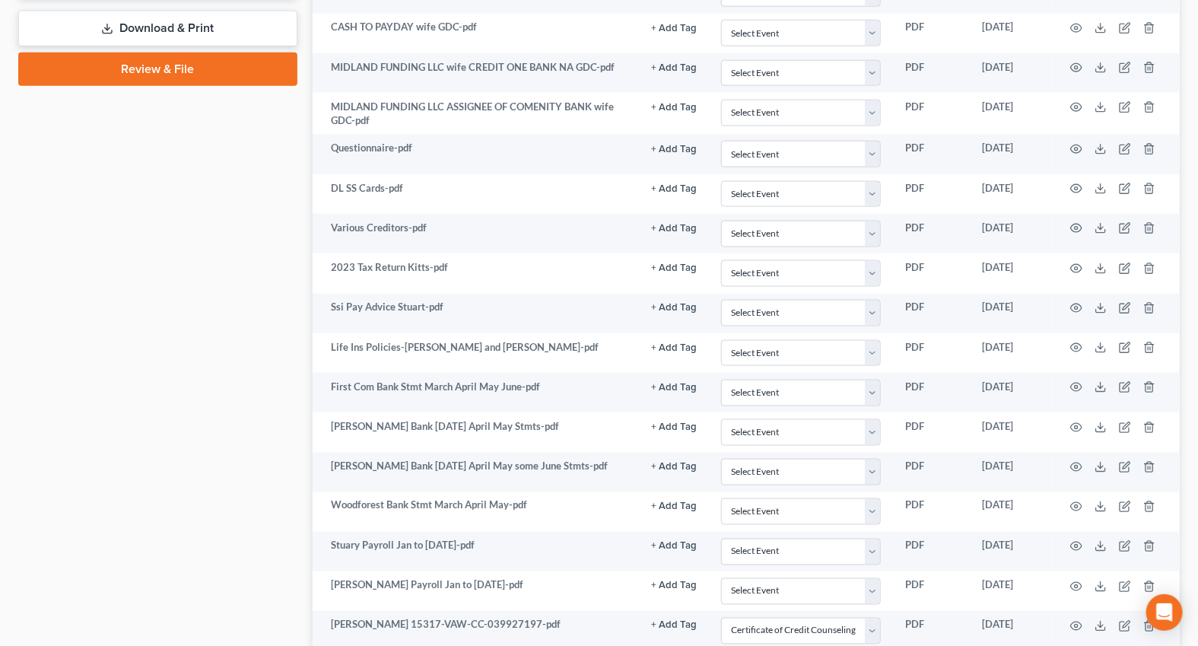
scroll to position [1106, 0]
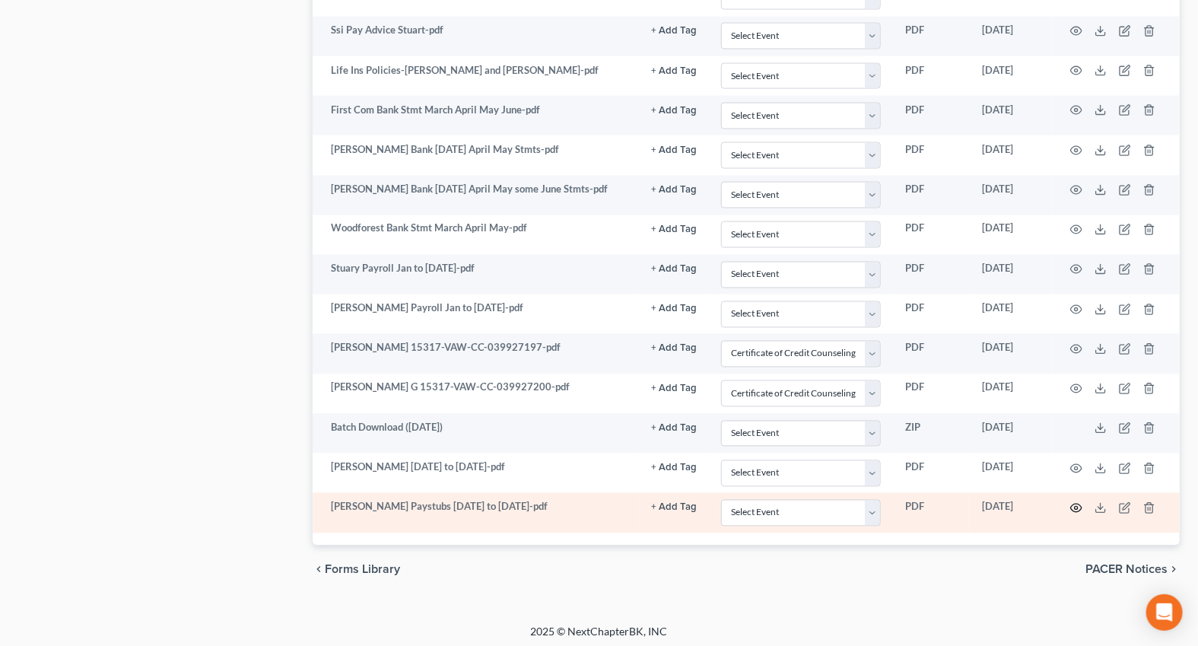
click at [1080, 502] on icon "button" at bounding box center [1076, 508] width 12 height 12
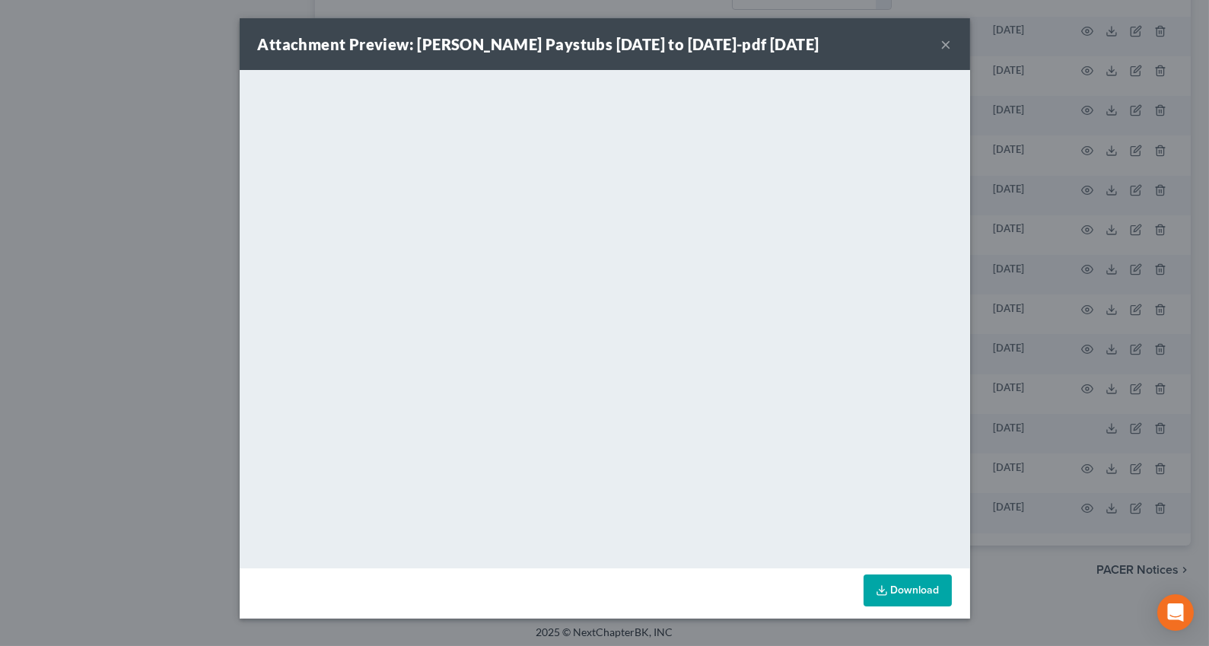
click at [947, 36] on button "×" at bounding box center [946, 44] width 11 height 18
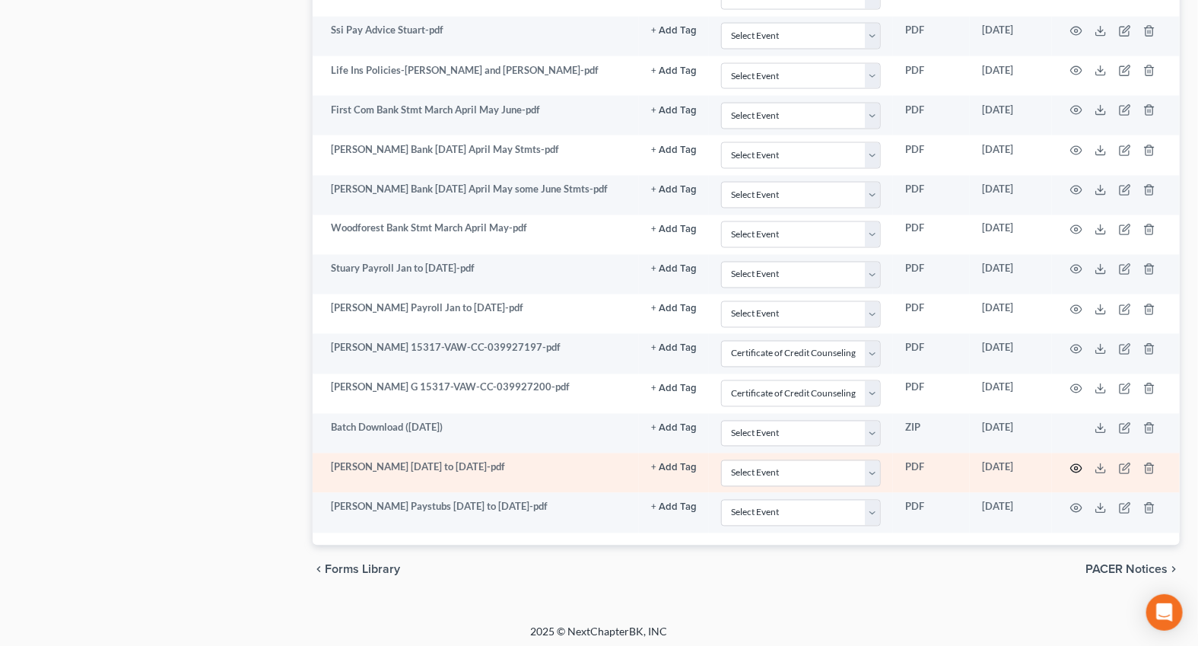
click at [1080, 463] on icon "button" at bounding box center [1076, 469] width 12 height 12
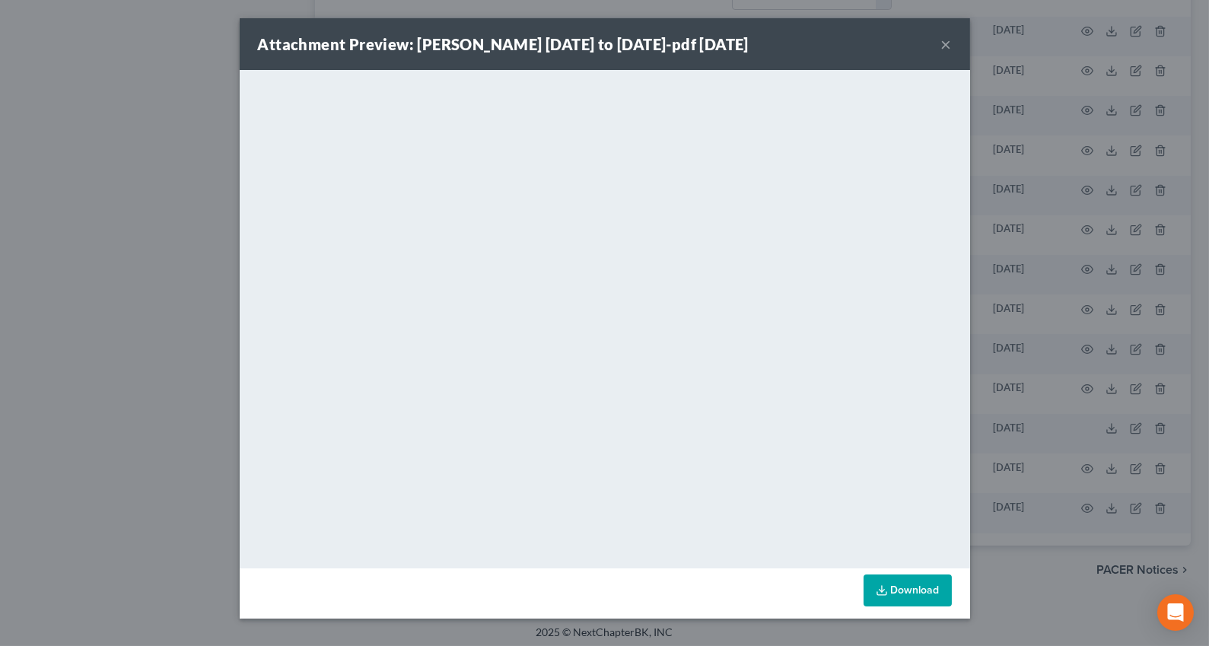
click at [946, 45] on button "×" at bounding box center [946, 44] width 11 height 18
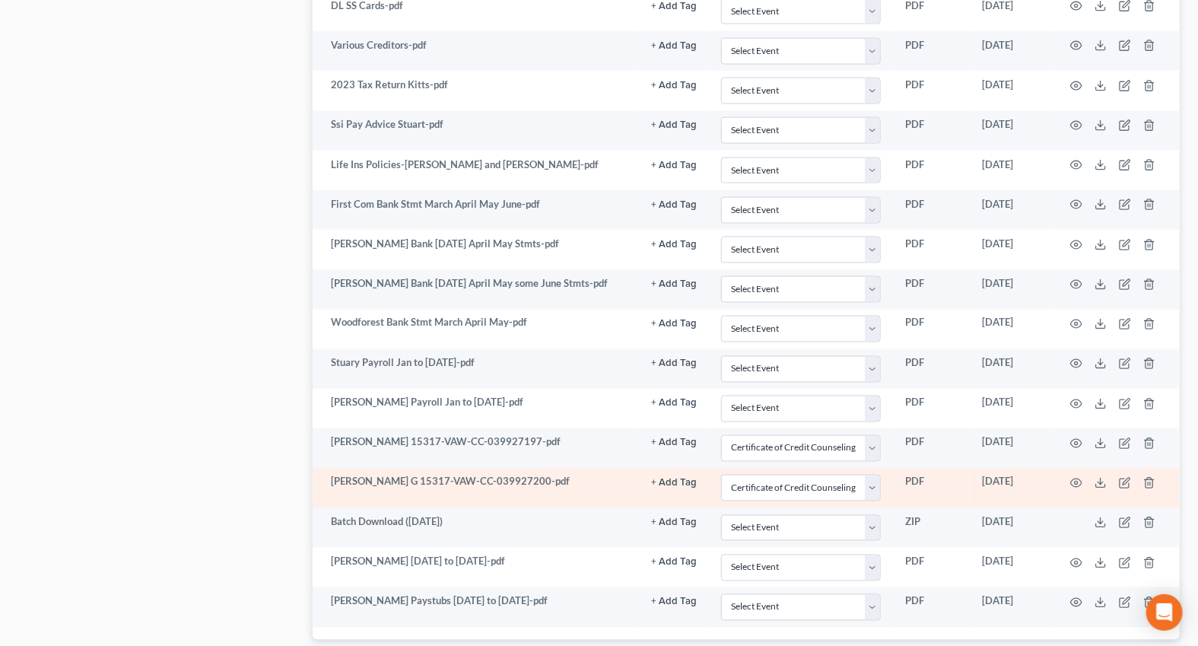
scroll to position [968, 0]
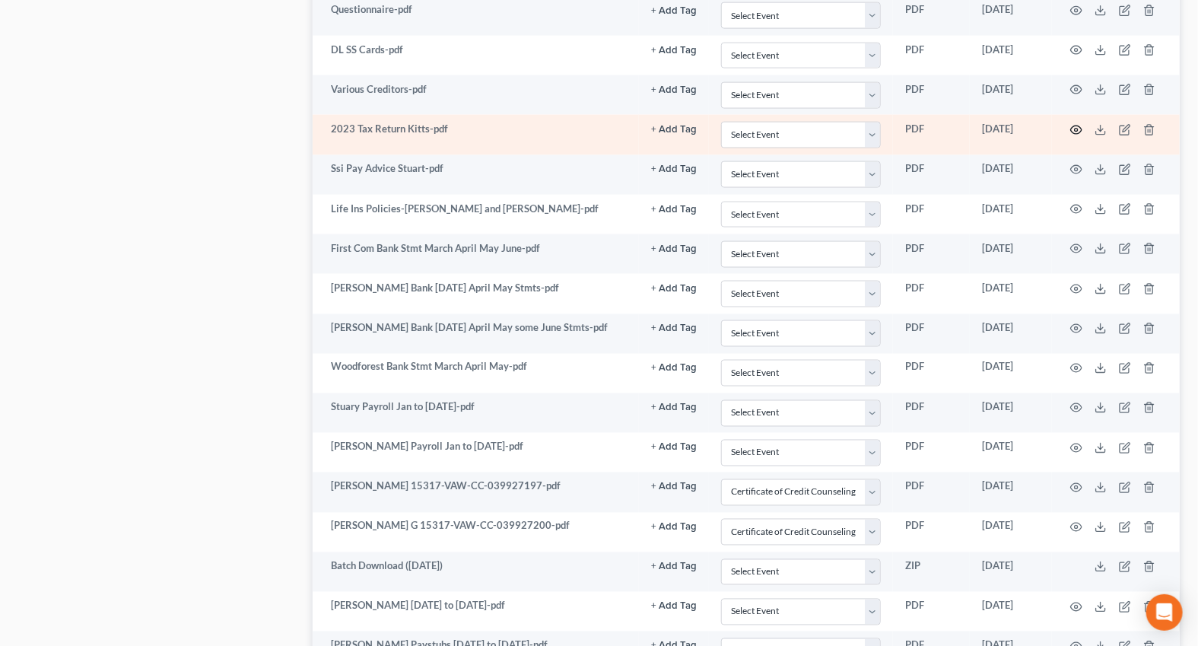
click at [1071, 124] on icon "button" at bounding box center [1076, 130] width 12 height 12
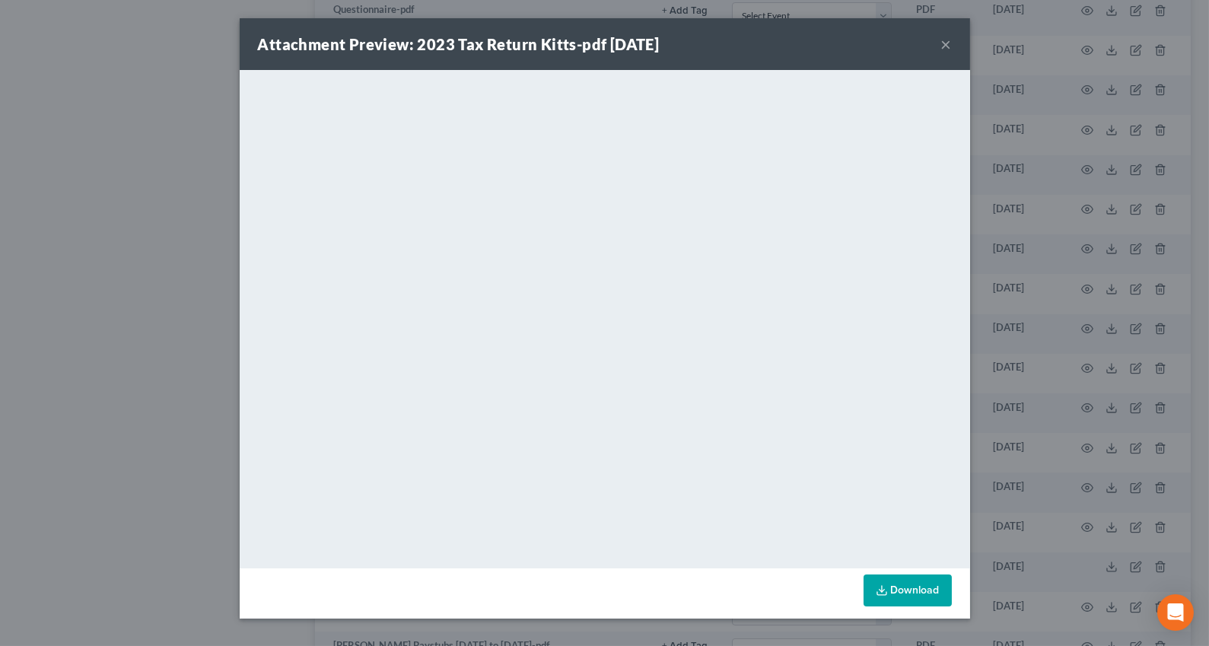
drag, startPoint x: 943, startPoint y: 45, endPoint x: 927, endPoint y: 70, distance: 30.2
click at [943, 44] on button "×" at bounding box center [946, 44] width 11 height 18
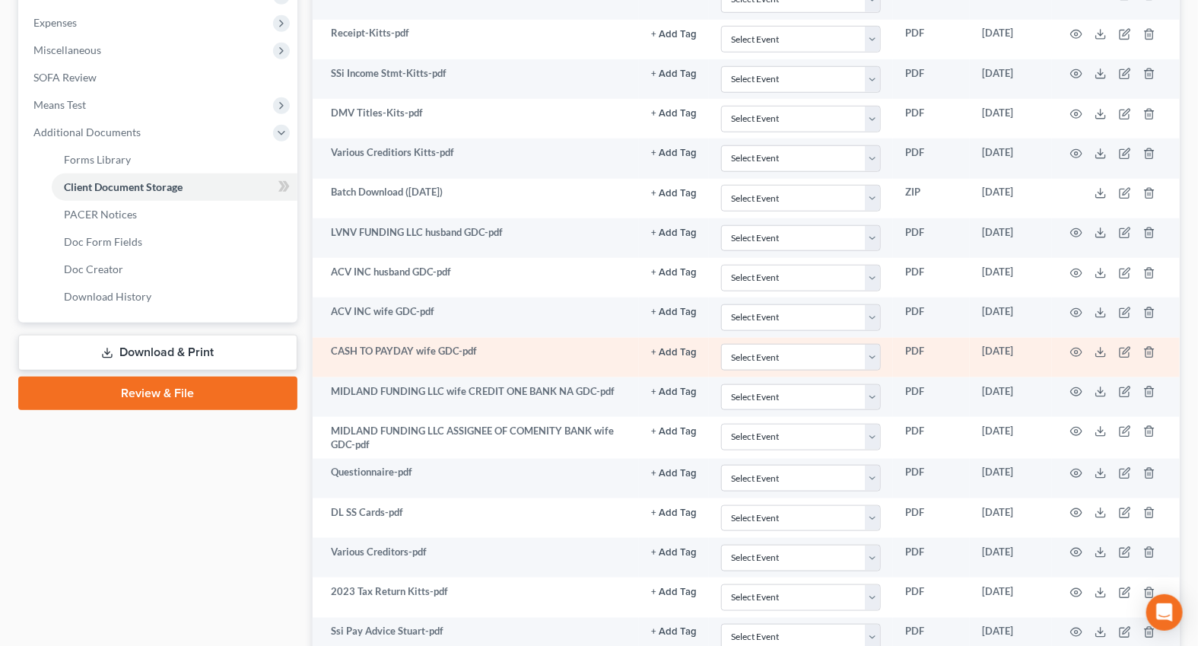
scroll to position [415, 0]
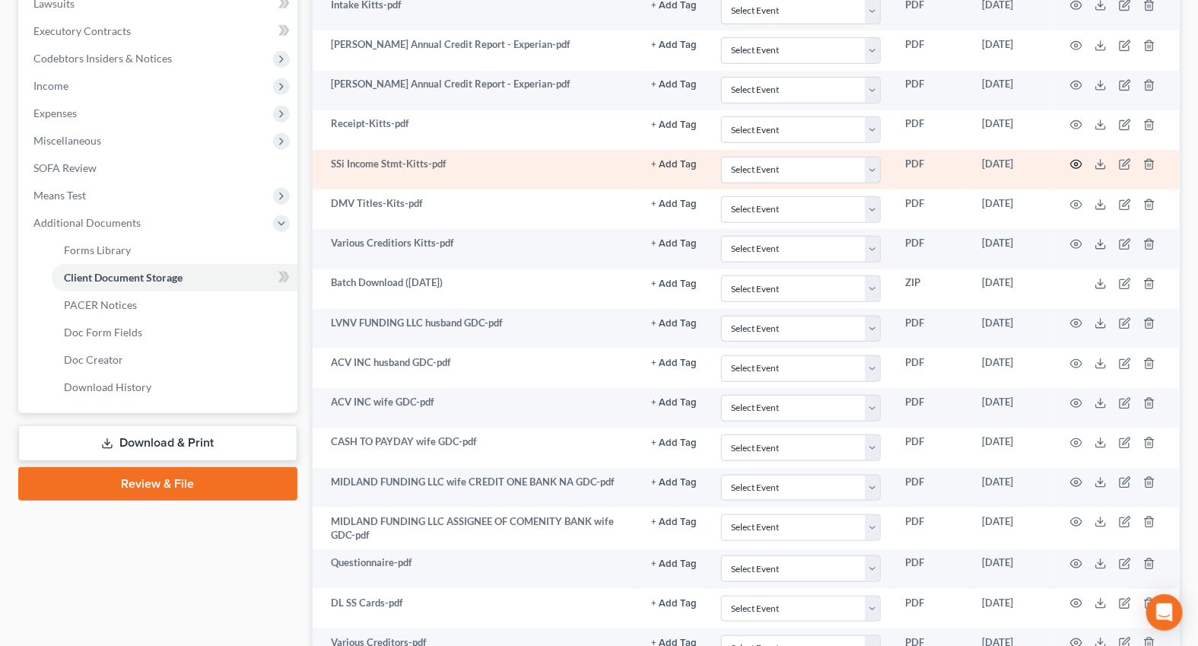
click at [1076, 159] on icon "button" at bounding box center [1076, 164] width 12 height 12
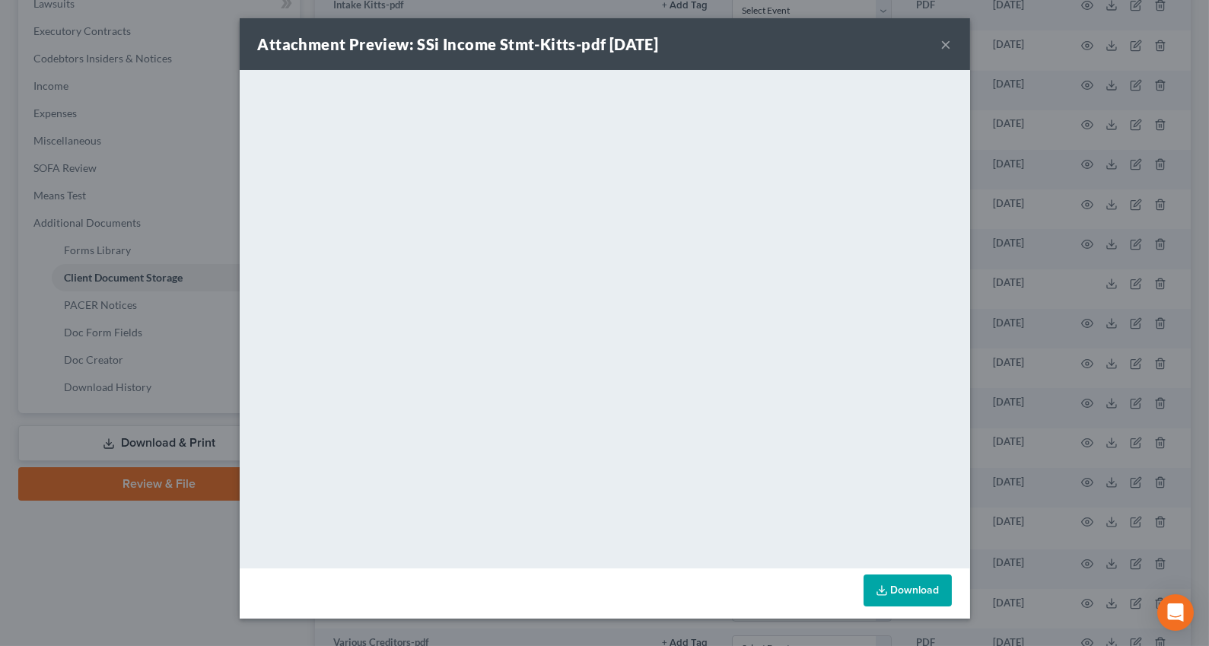
click at [943, 45] on button "×" at bounding box center [946, 44] width 11 height 18
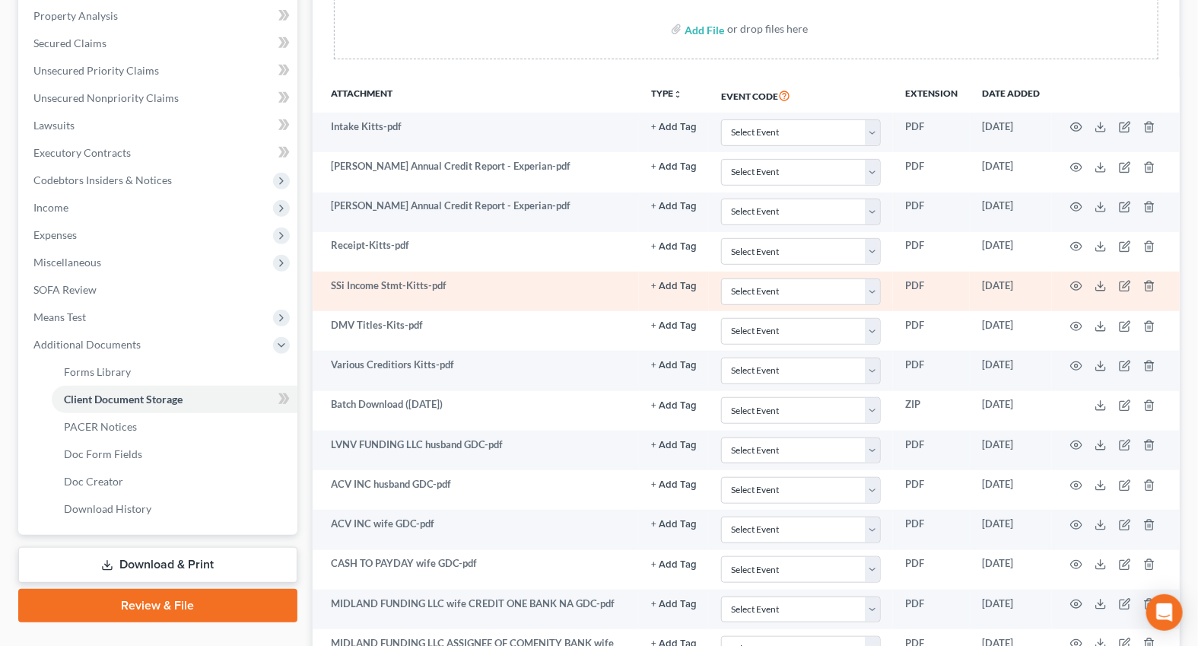
scroll to position [276, 0]
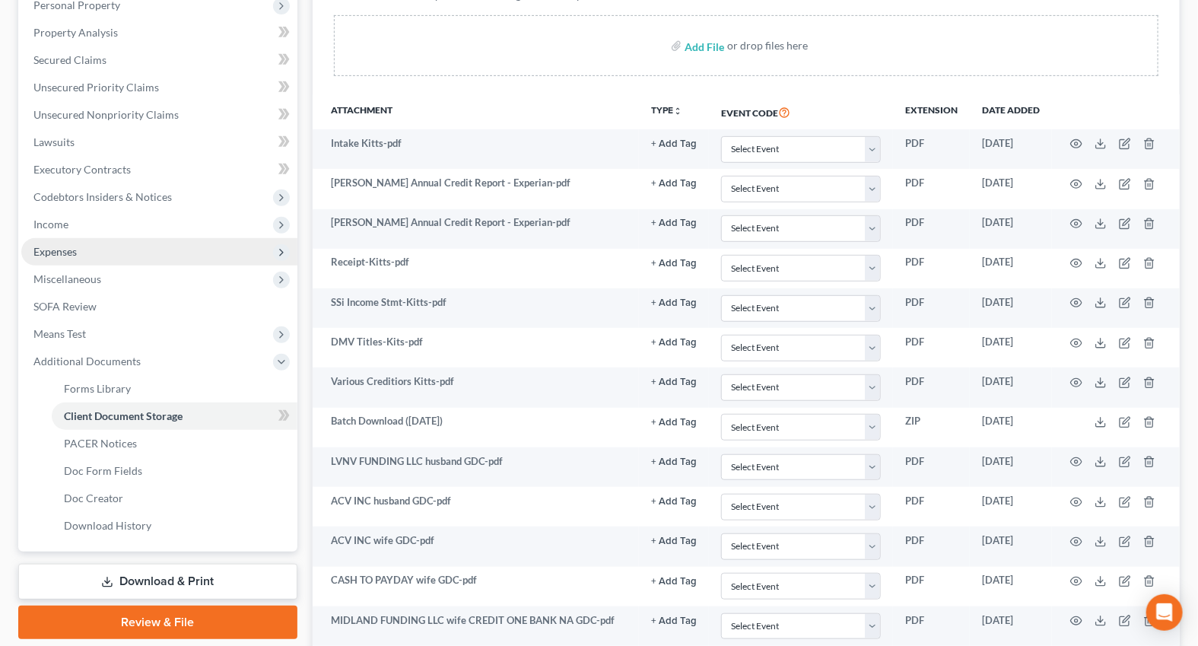
click at [83, 215] on span "Income" at bounding box center [159, 224] width 276 height 27
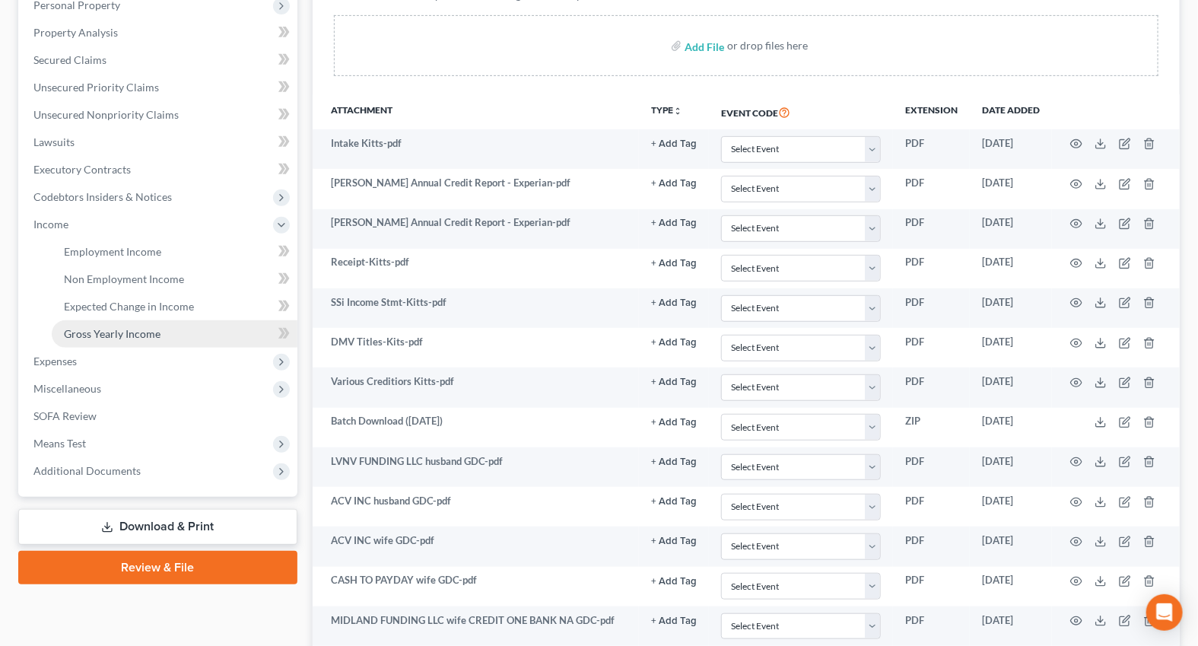
click at [132, 337] on span "Gross Yearly Income" at bounding box center [112, 333] width 97 height 13
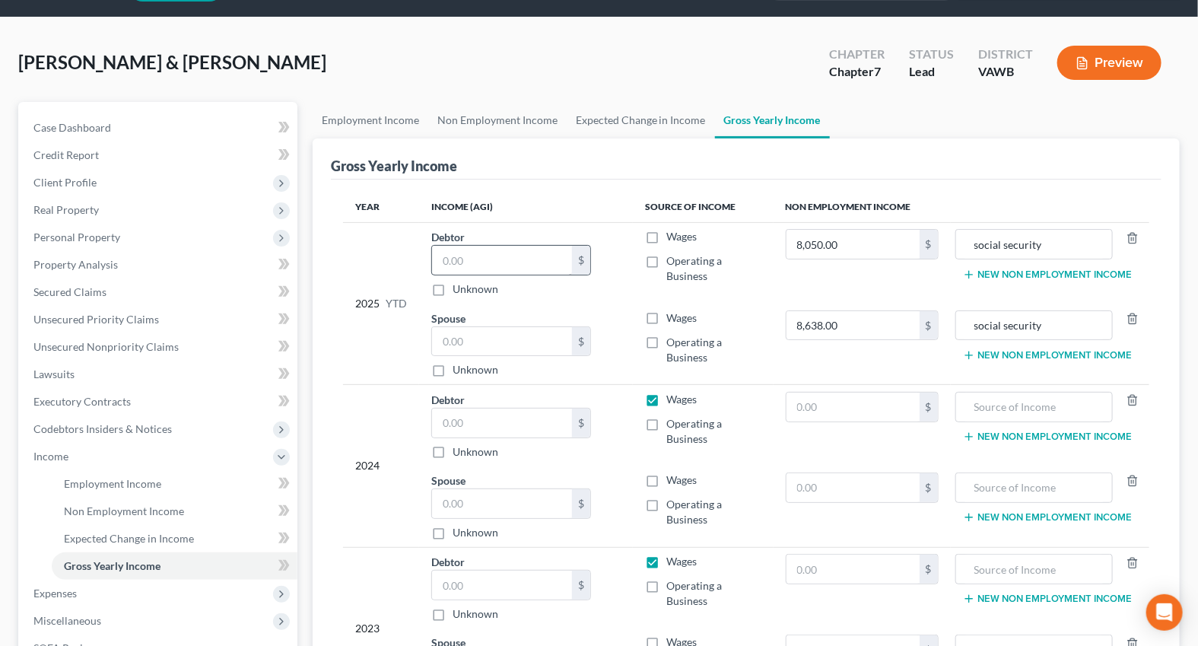
scroll to position [68, 0]
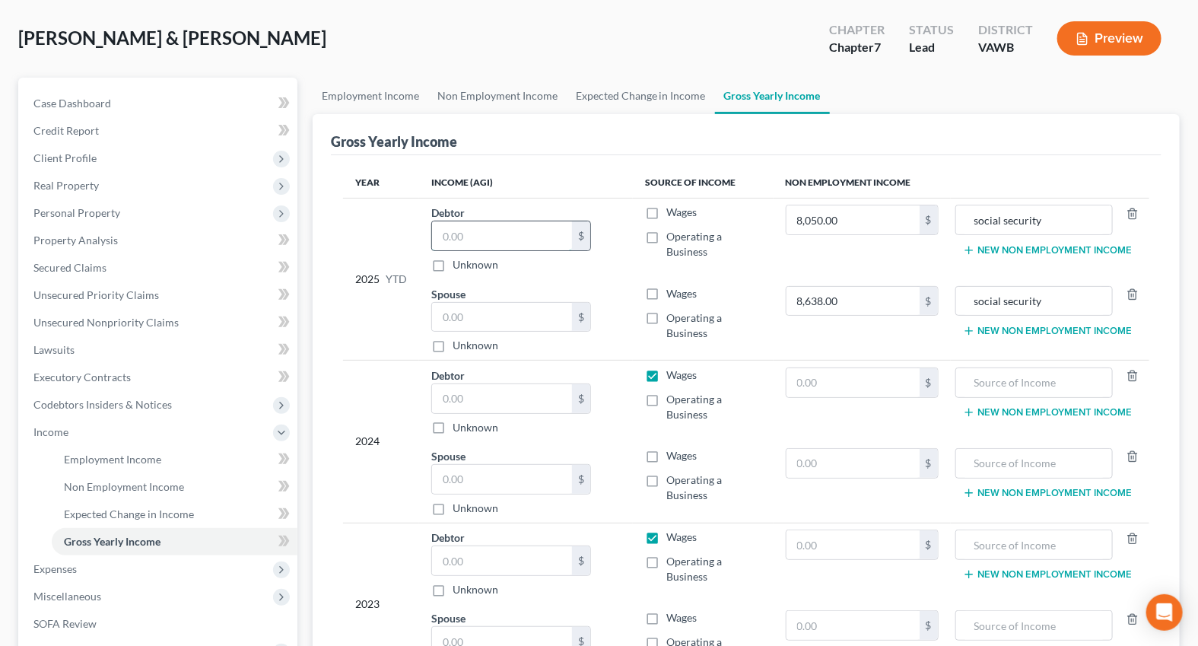
click at [470, 236] on input "text" at bounding box center [502, 235] width 140 height 29
type input "5,974.83"
click at [485, 309] on input "text" at bounding box center [502, 317] width 140 height 29
type input "8,787.83"
click at [997, 380] on input "text" at bounding box center [1034, 382] width 141 height 29
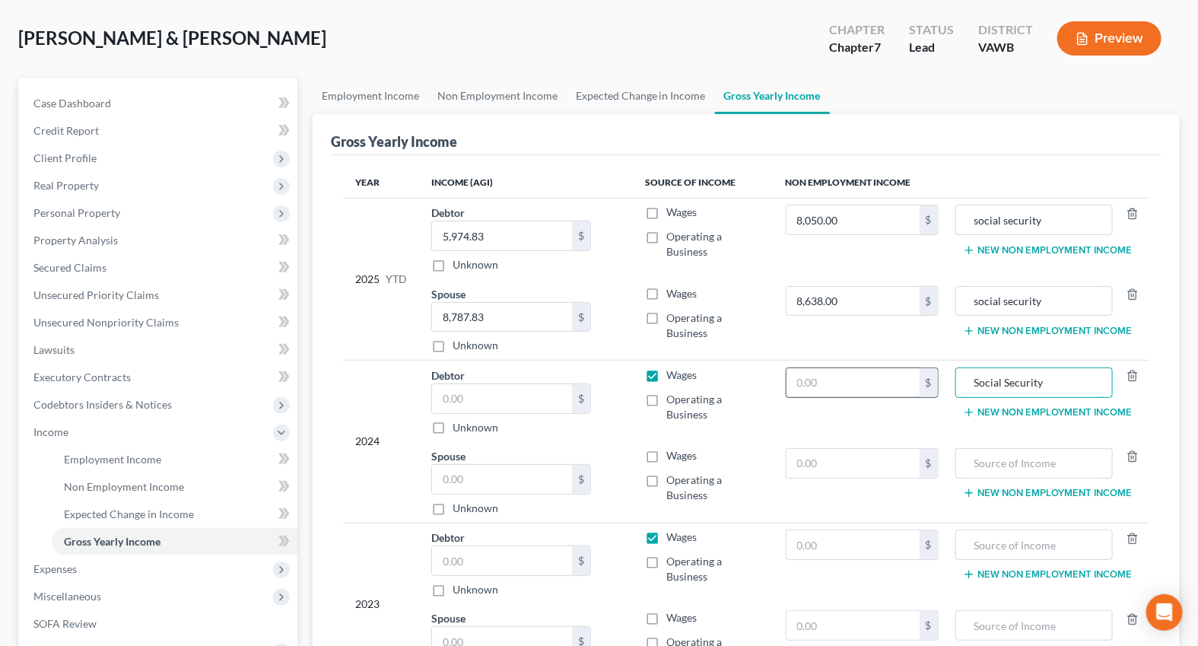
type input "Social Security"
click at [855, 389] on input "text" at bounding box center [853, 382] width 133 height 29
type input "32,344"
click at [548, 405] on input "text" at bounding box center [502, 398] width 140 height 29
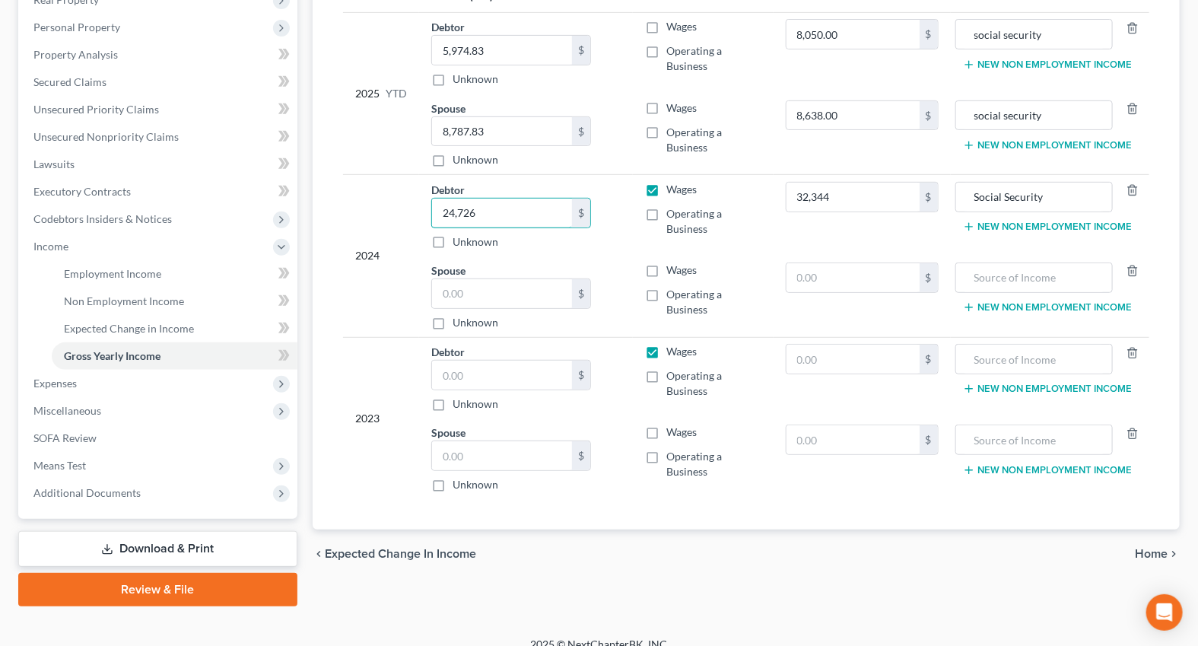
scroll to position [270, 0]
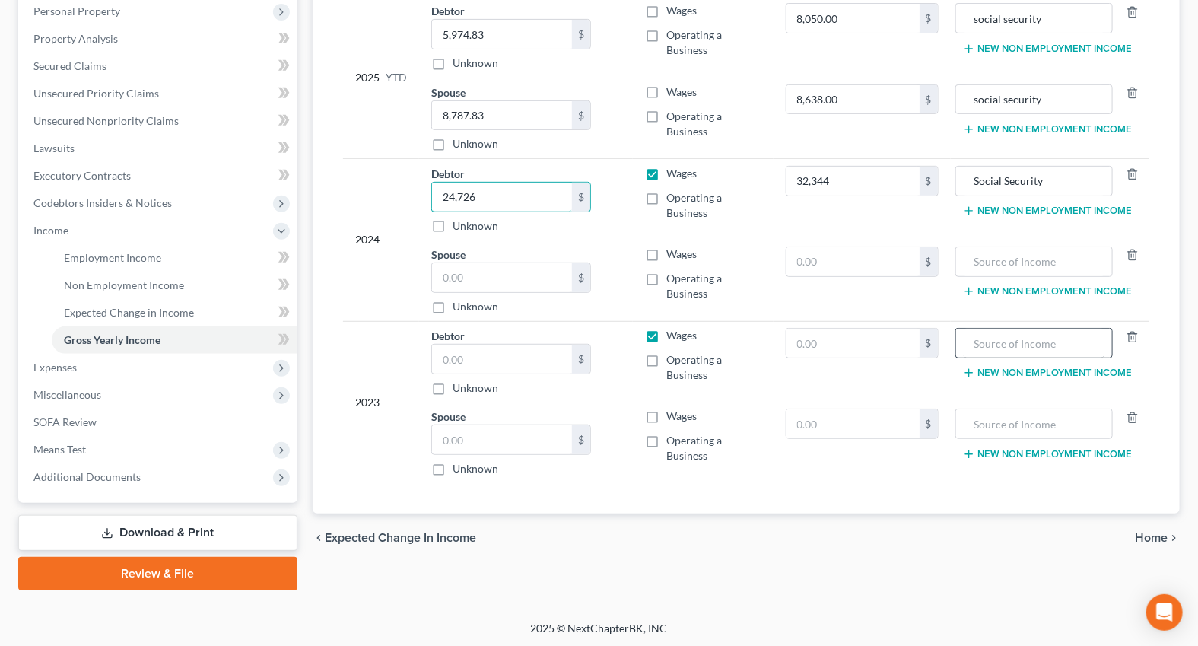
type input "24,726"
click at [989, 345] on input "text" at bounding box center [1034, 343] width 141 height 29
type input "Social Security"
click at [875, 340] on input "text" at bounding box center [853, 343] width 133 height 29
type input "31,343"
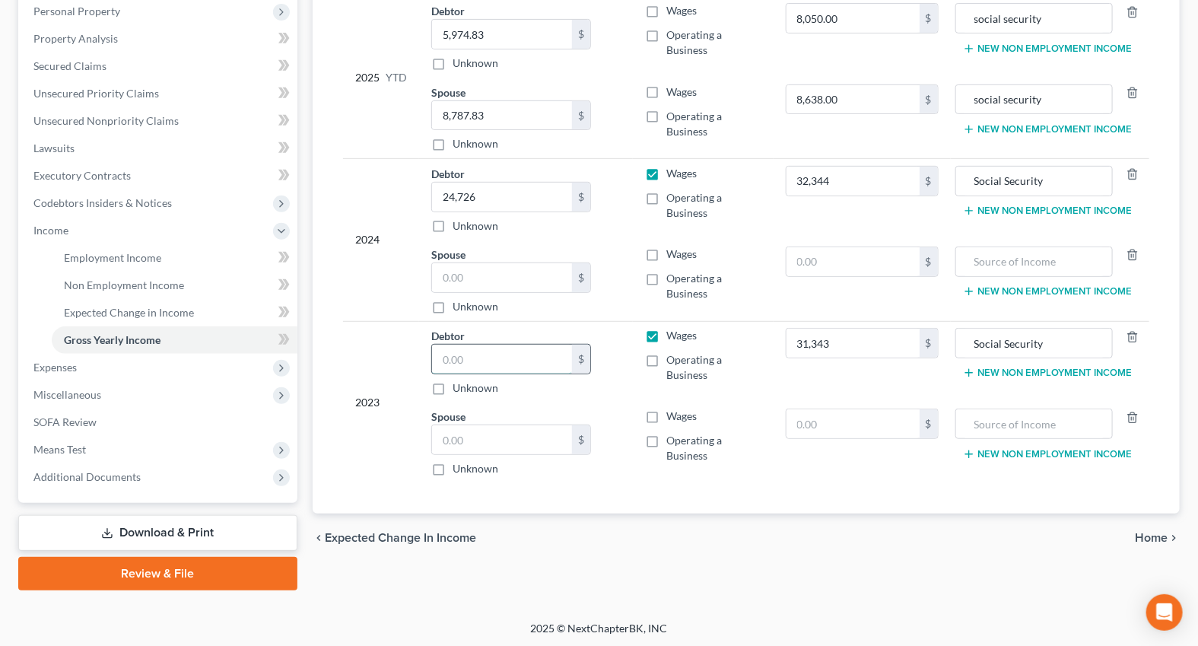
click at [536, 358] on input "text" at bounding box center [502, 359] width 140 height 29
type input "12,127"
click at [1175, 533] on icon "chevron_right" at bounding box center [1174, 538] width 12 height 12
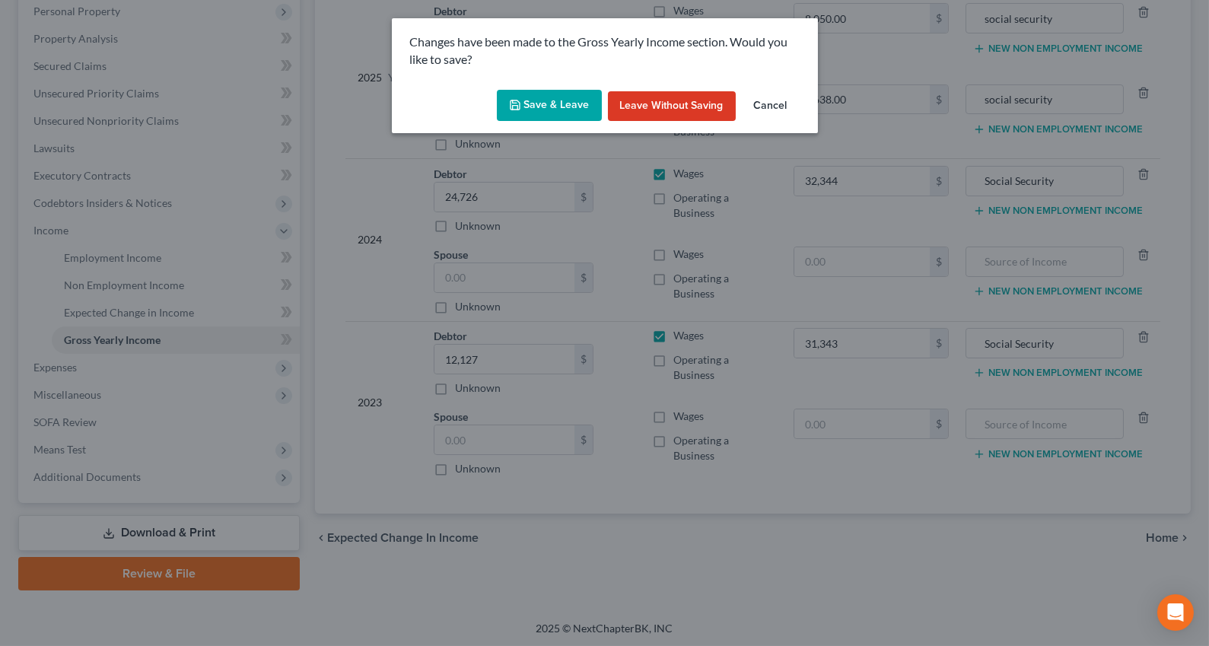
click at [511, 103] on icon "button" at bounding box center [515, 105] width 12 height 12
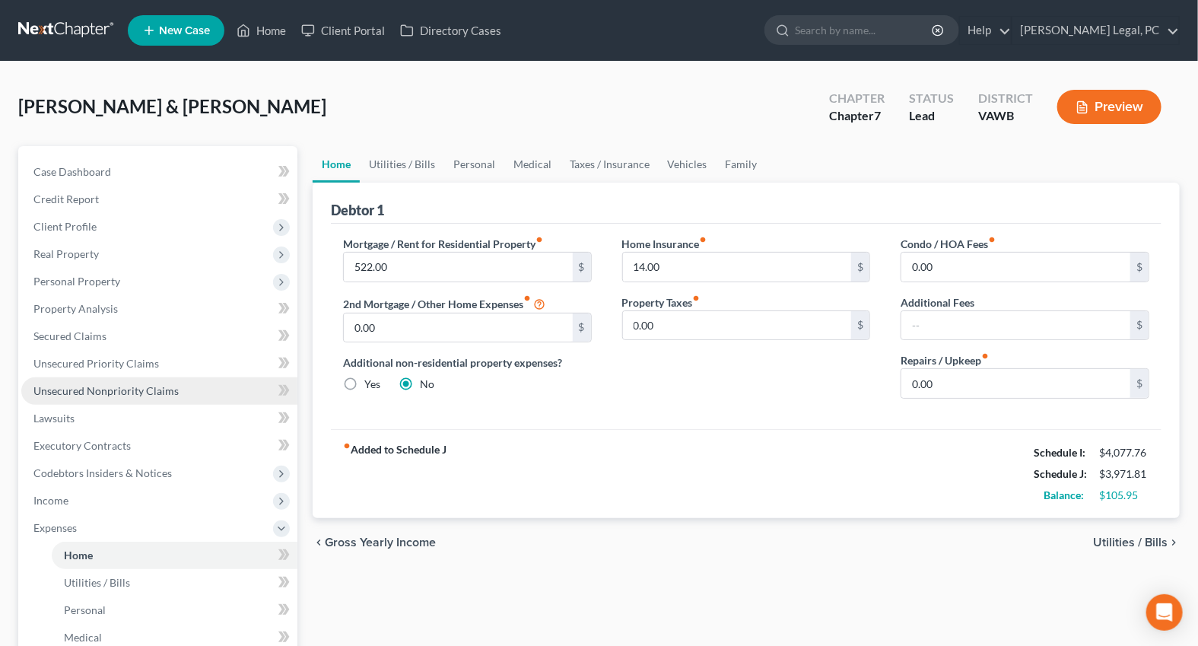
click at [78, 389] on span "Unsecured Nonpriority Claims" at bounding box center [105, 390] width 145 height 13
click at [94, 382] on link "Unsecured Nonpriority Claims" at bounding box center [159, 390] width 276 height 27
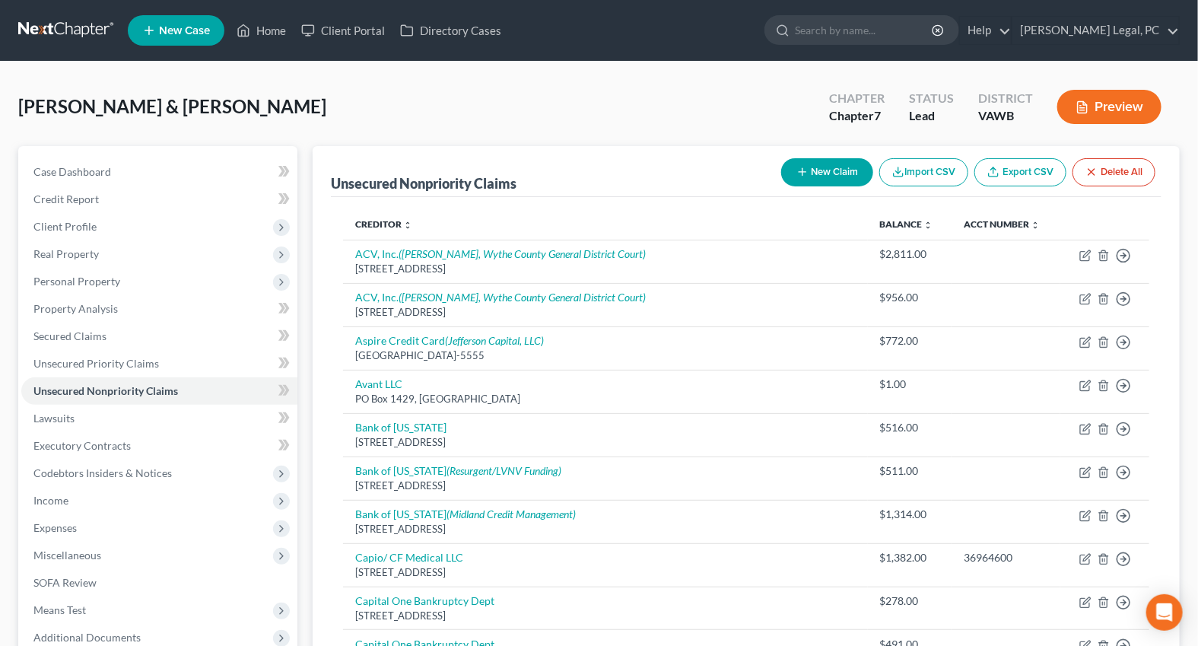
click at [1070, 103] on button "Preview" at bounding box center [1109, 107] width 104 height 34
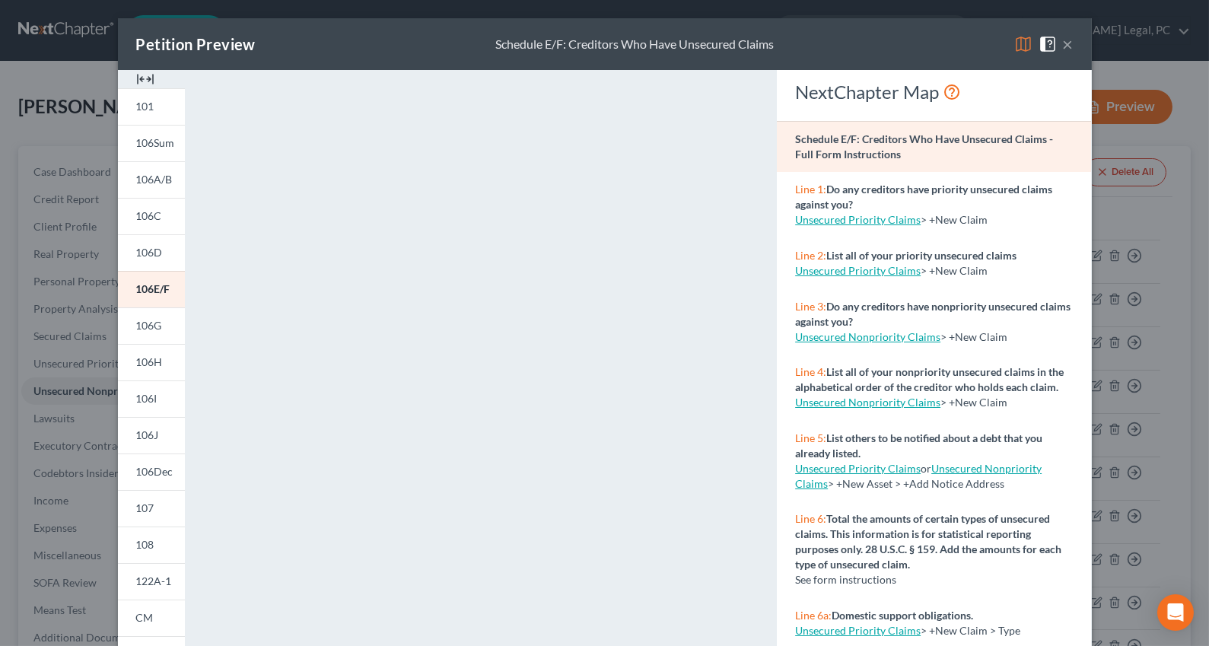
click at [1063, 45] on button "×" at bounding box center [1068, 44] width 11 height 18
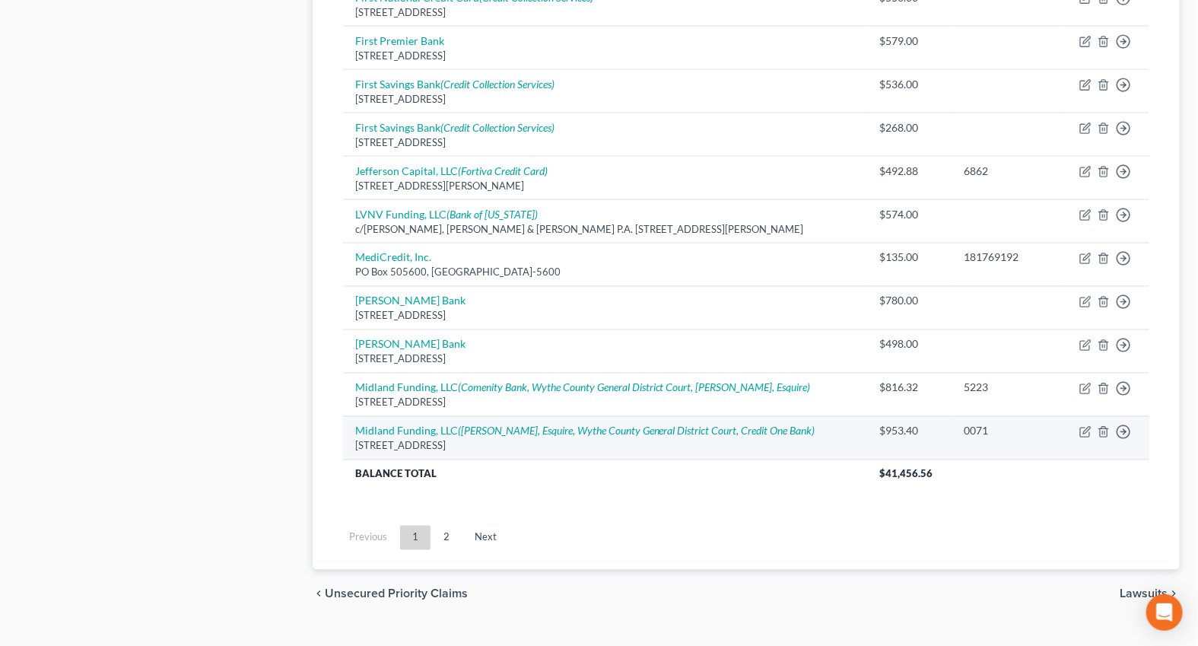
scroll to position [1107, 0]
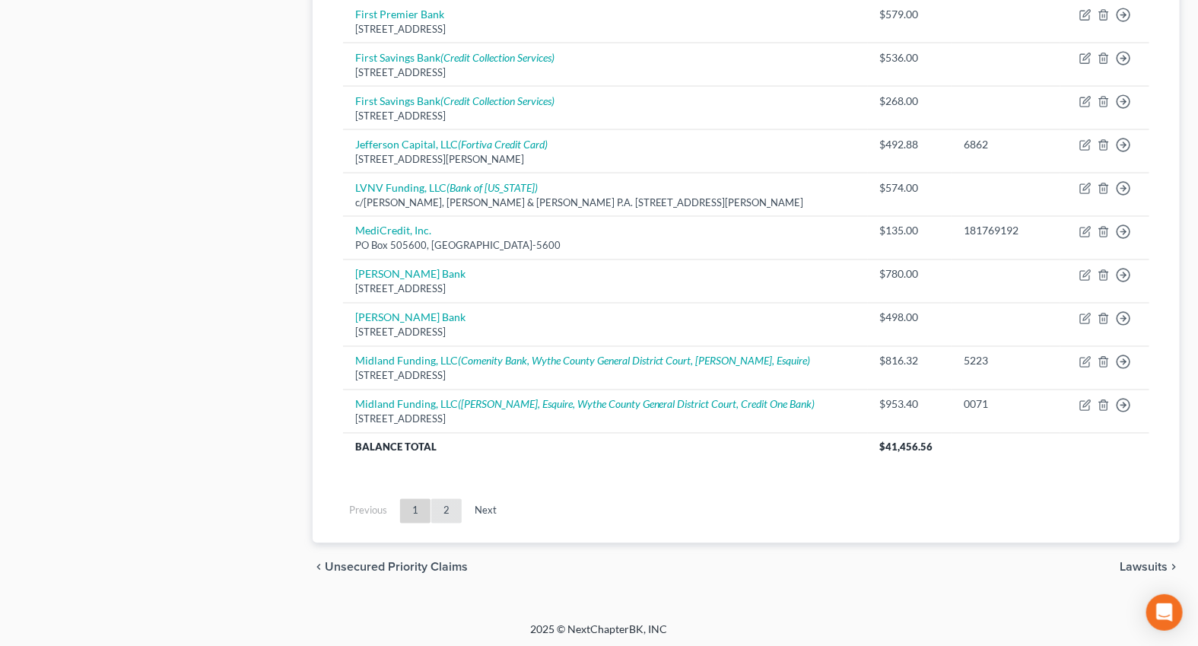
click at [440, 502] on link "2" at bounding box center [446, 511] width 30 height 24
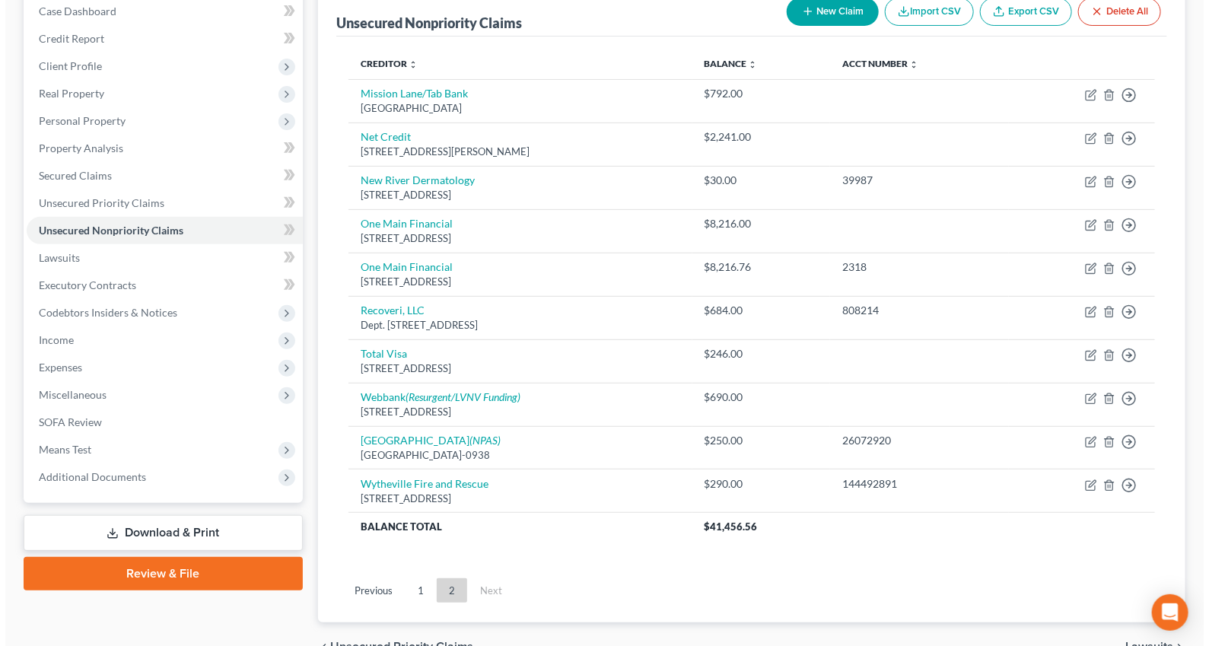
scroll to position [242, 0]
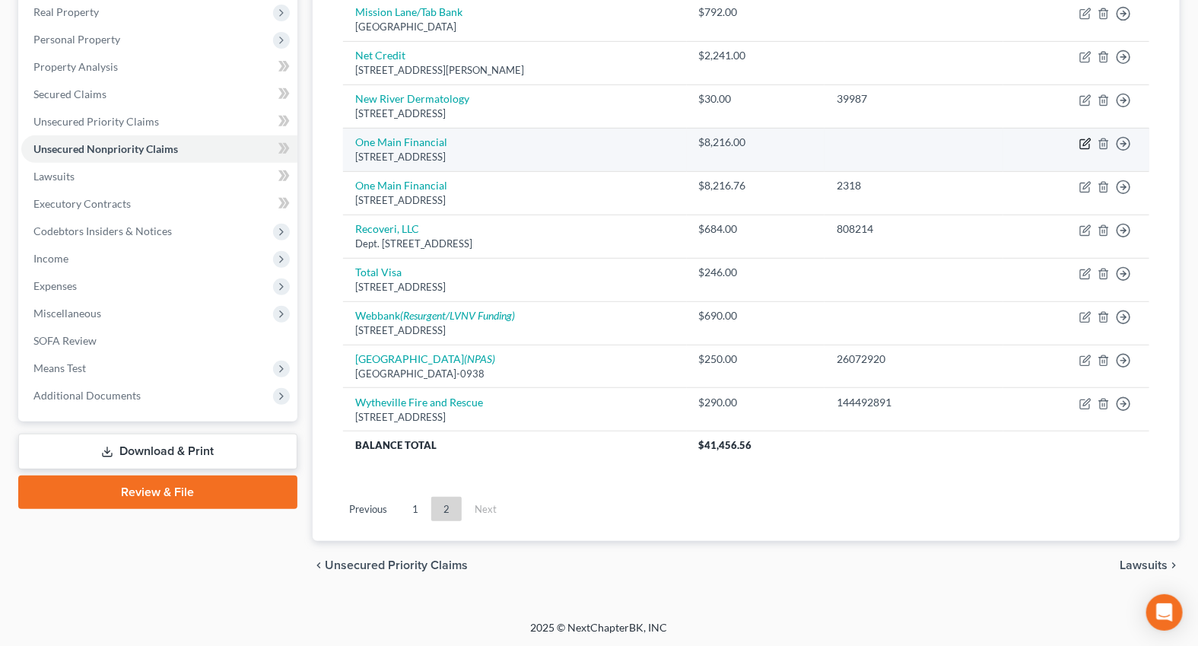
click at [1085, 141] on icon "button" at bounding box center [1086, 141] width 7 height 7
select select "15"
select select "4"
select select "1"
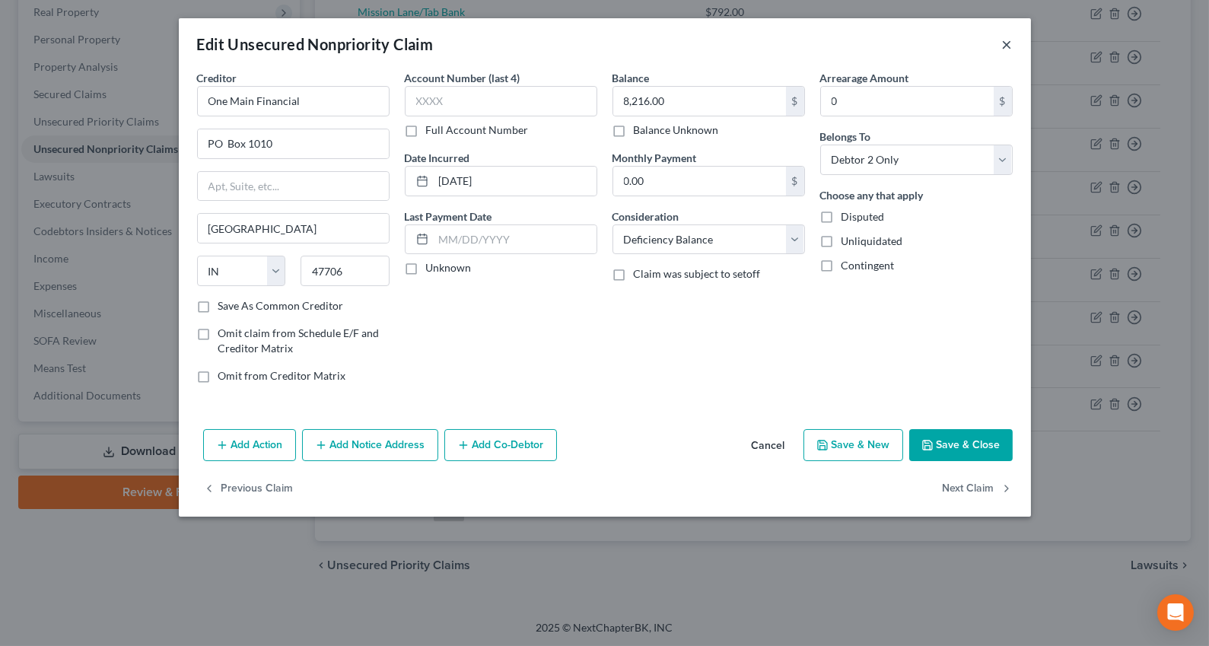
click at [1002, 44] on button "×" at bounding box center [1007, 44] width 11 height 18
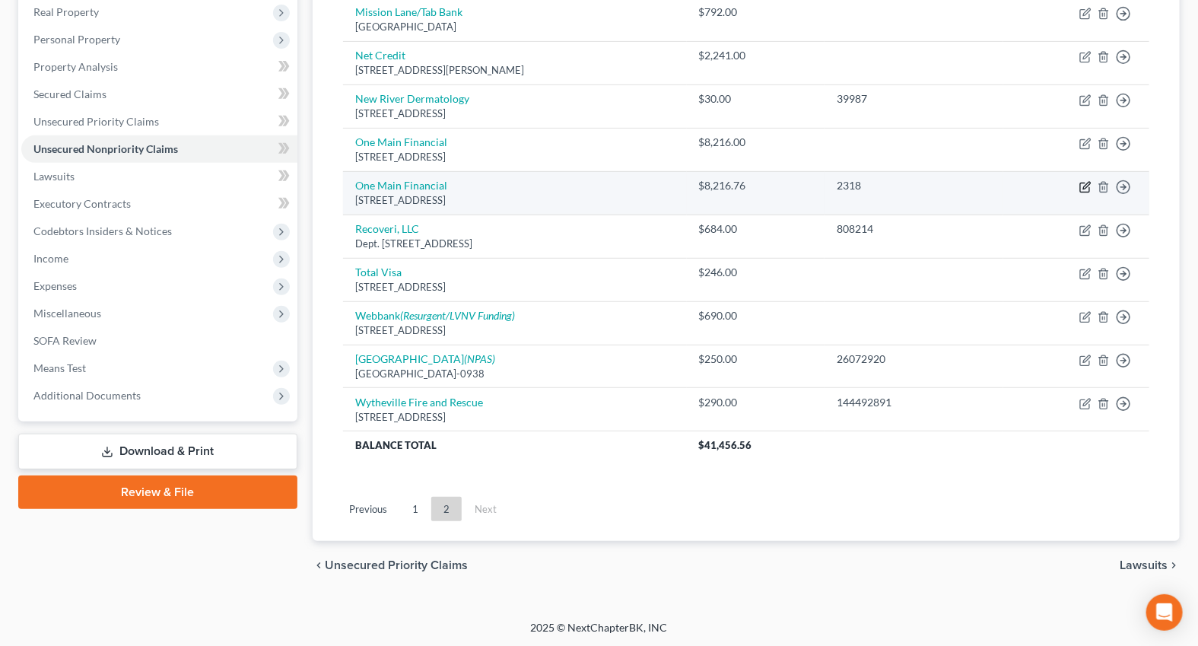
click at [1085, 189] on icon "button" at bounding box center [1085, 187] width 12 height 12
select select "15"
select select "2"
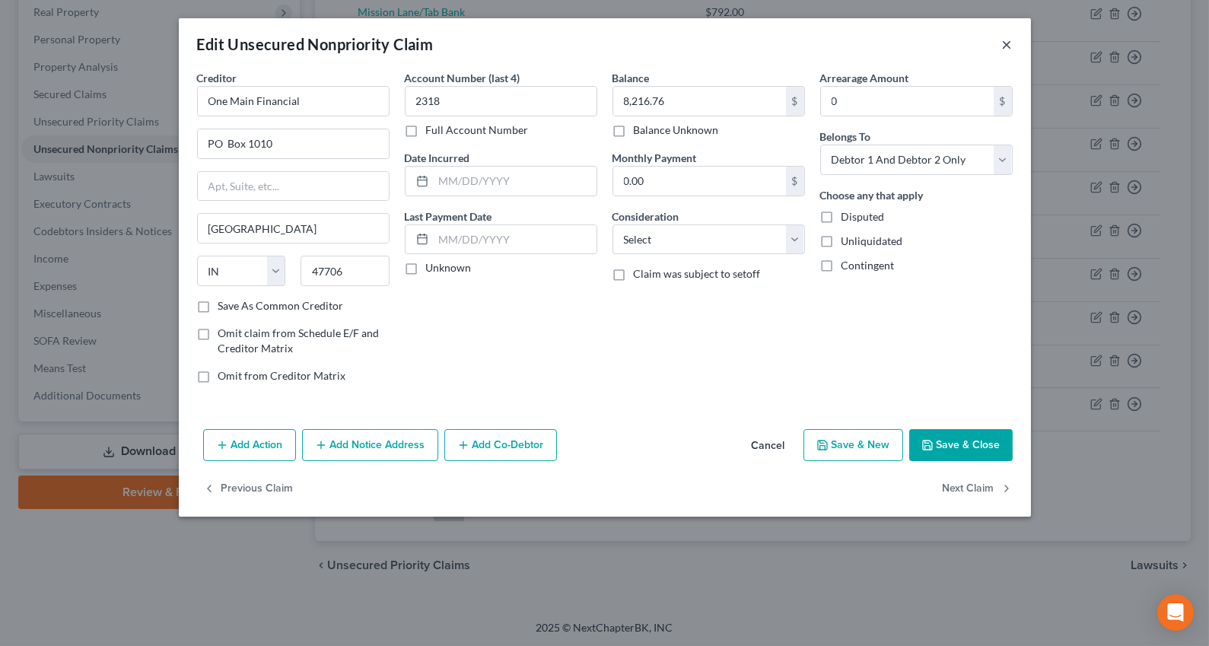
click at [1006, 49] on button "×" at bounding box center [1007, 44] width 11 height 18
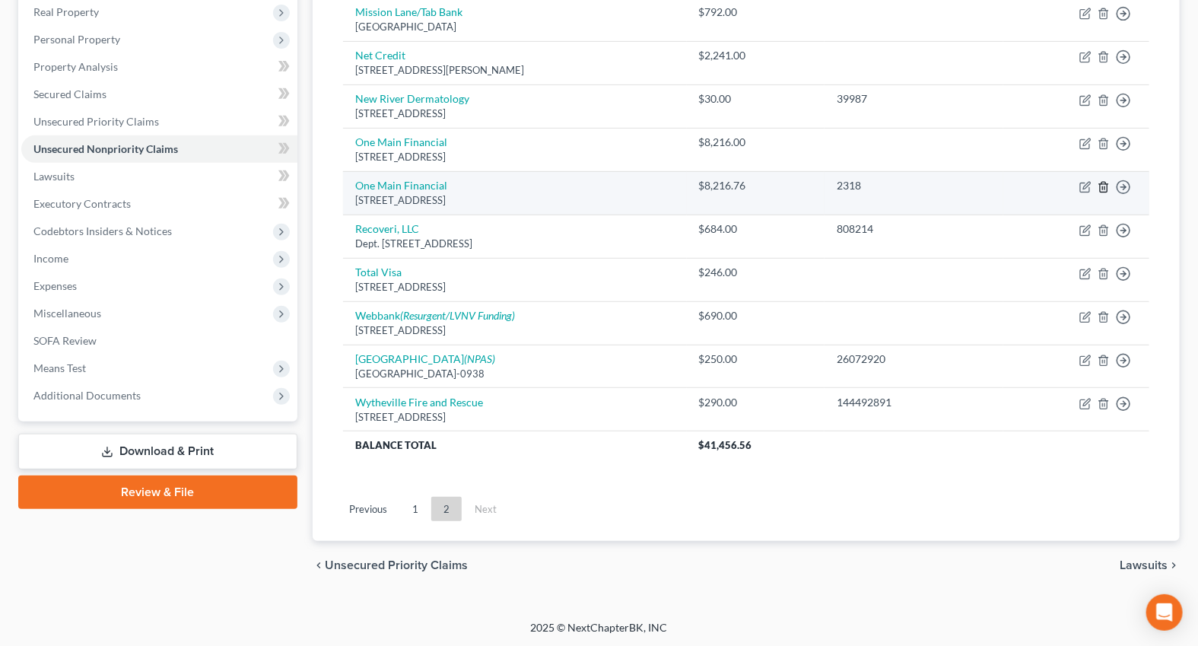
click at [1104, 183] on icon "button" at bounding box center [1104, 187] width 12 height 12
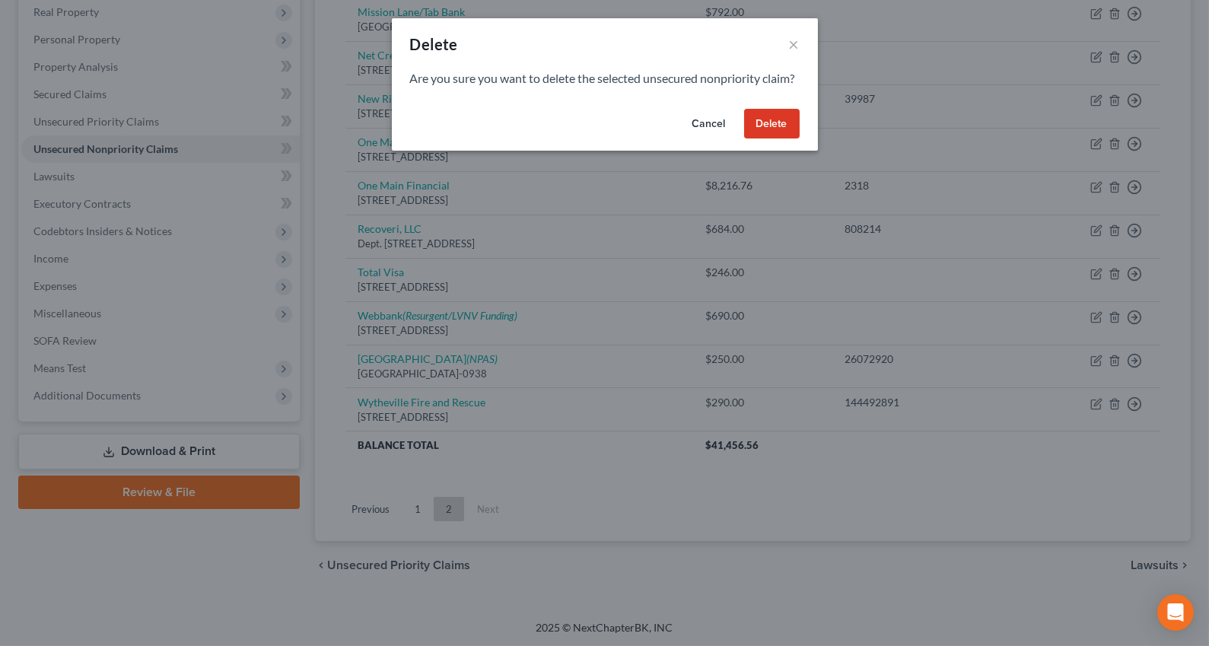
click at [782, 139] on button "Delete" at bounding box center [772, 124] width 56 height 30
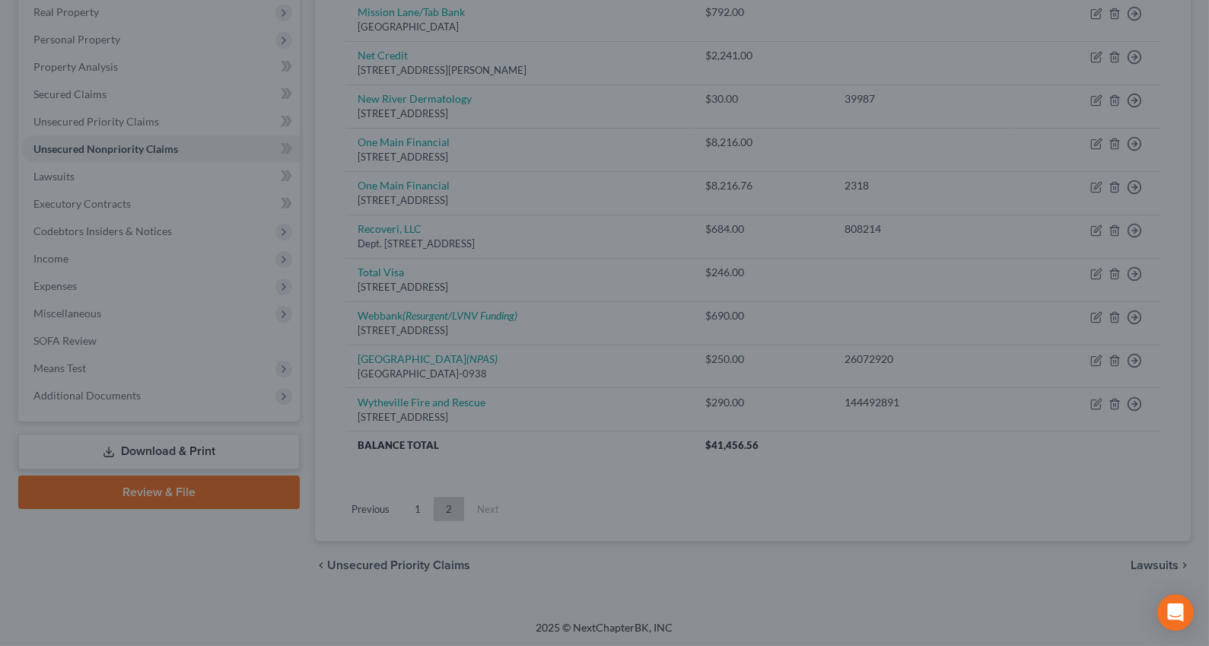
scroll to position [198, 0]
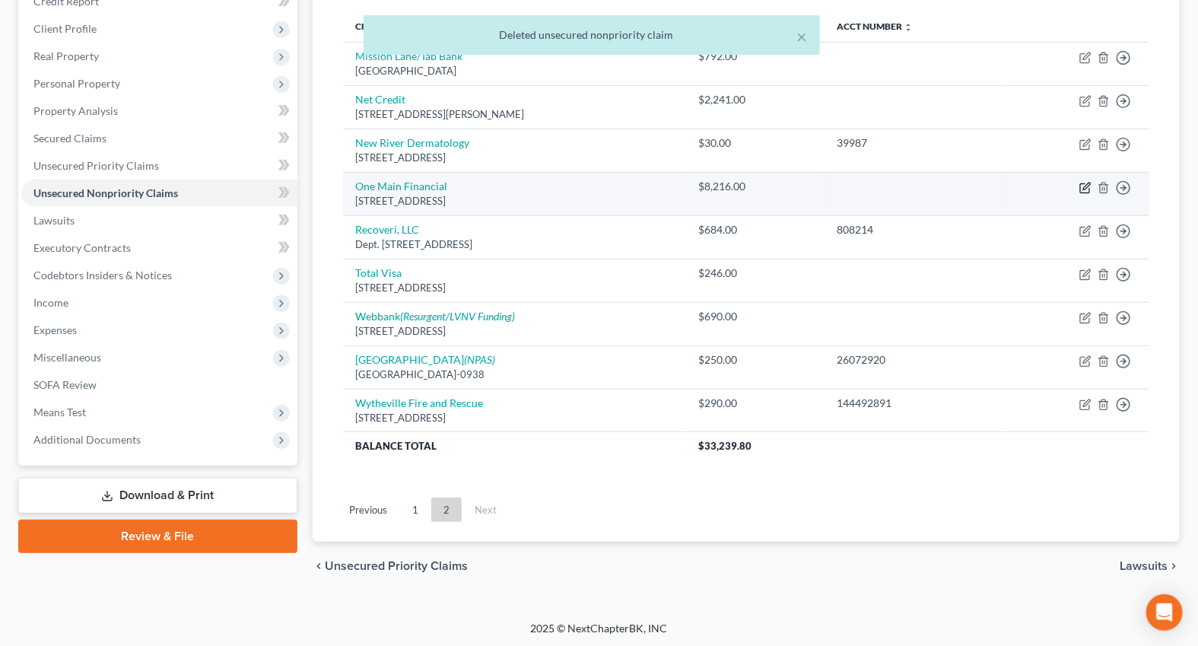
click at [1083, 186] on icon "button" at bounding box center [1086, 186] width 7 height 7
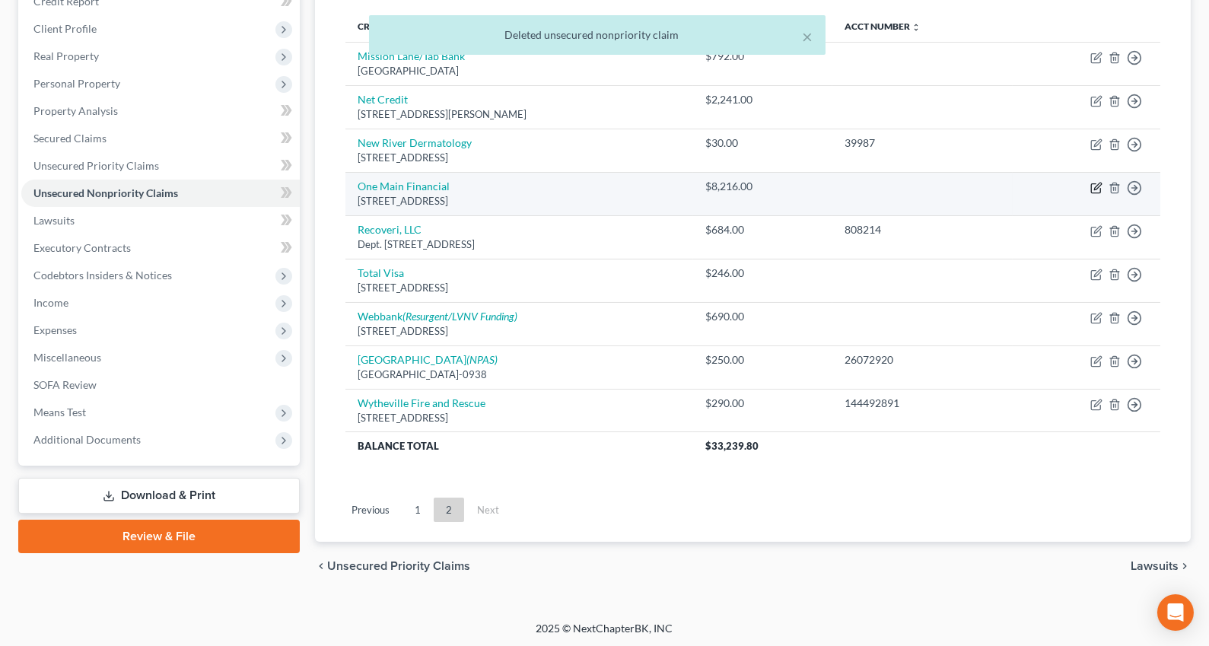
select select "15"
select select "4"
select select "1"
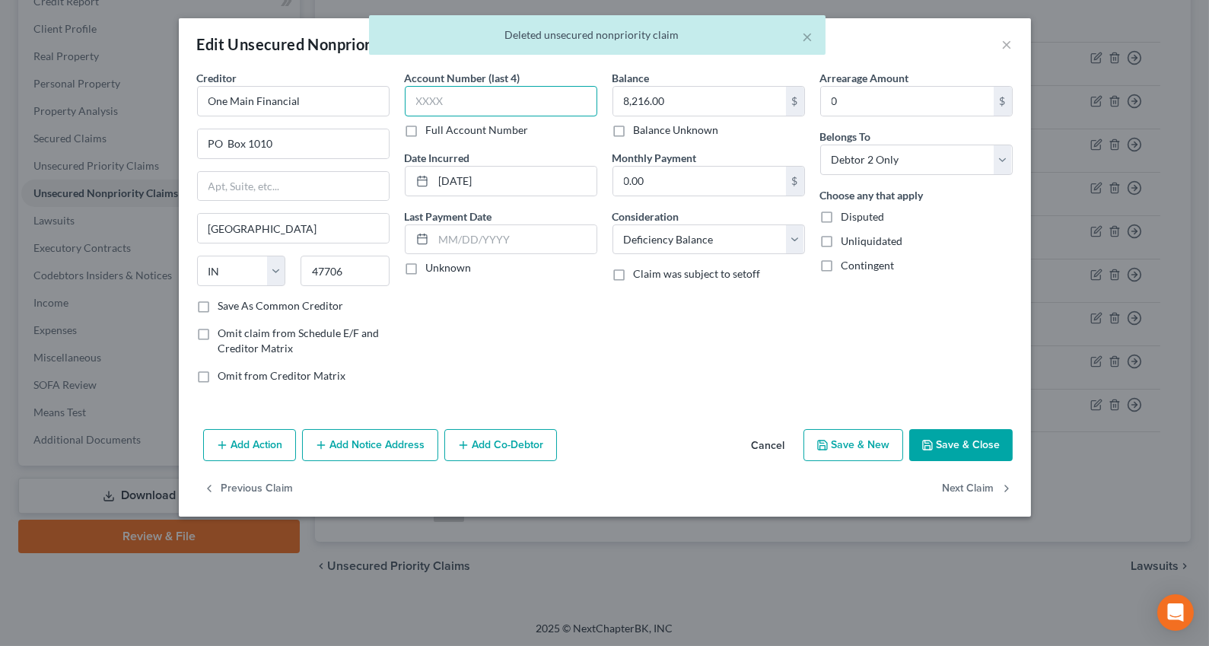
click at [534, 111] on input "text" at bounding box center [501, 101] width 192 height 30
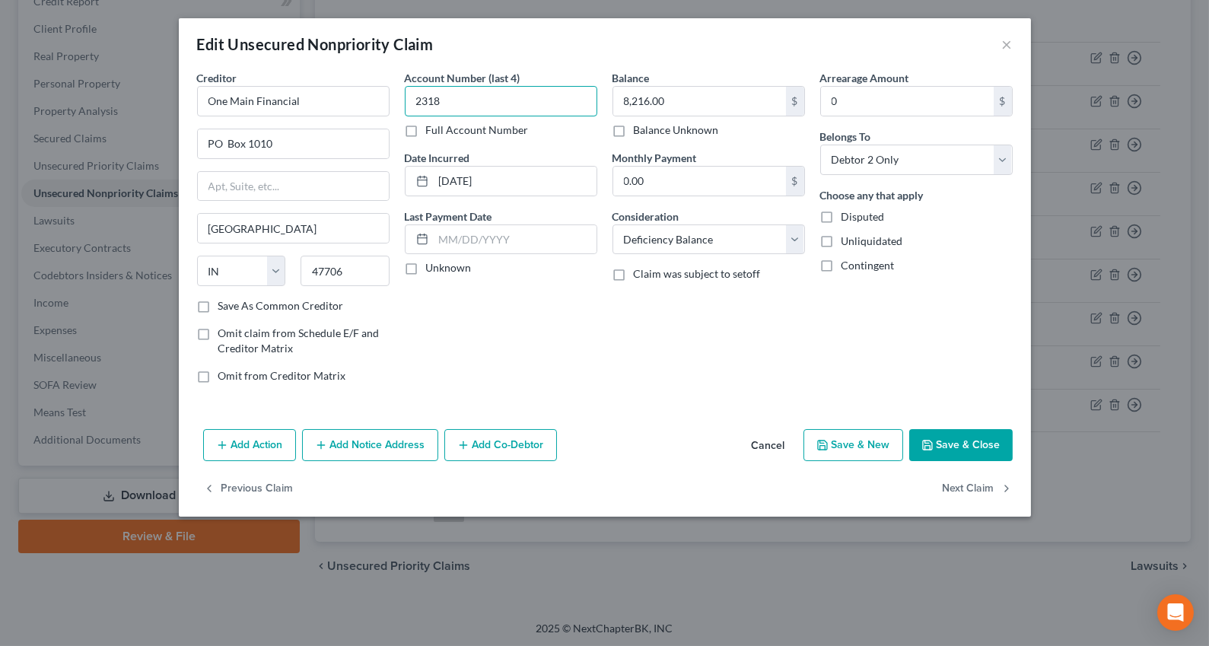
type input "2318"
click at [265, 434] on button "Add Action" at bounding box center [249, 445] width 93 height 32
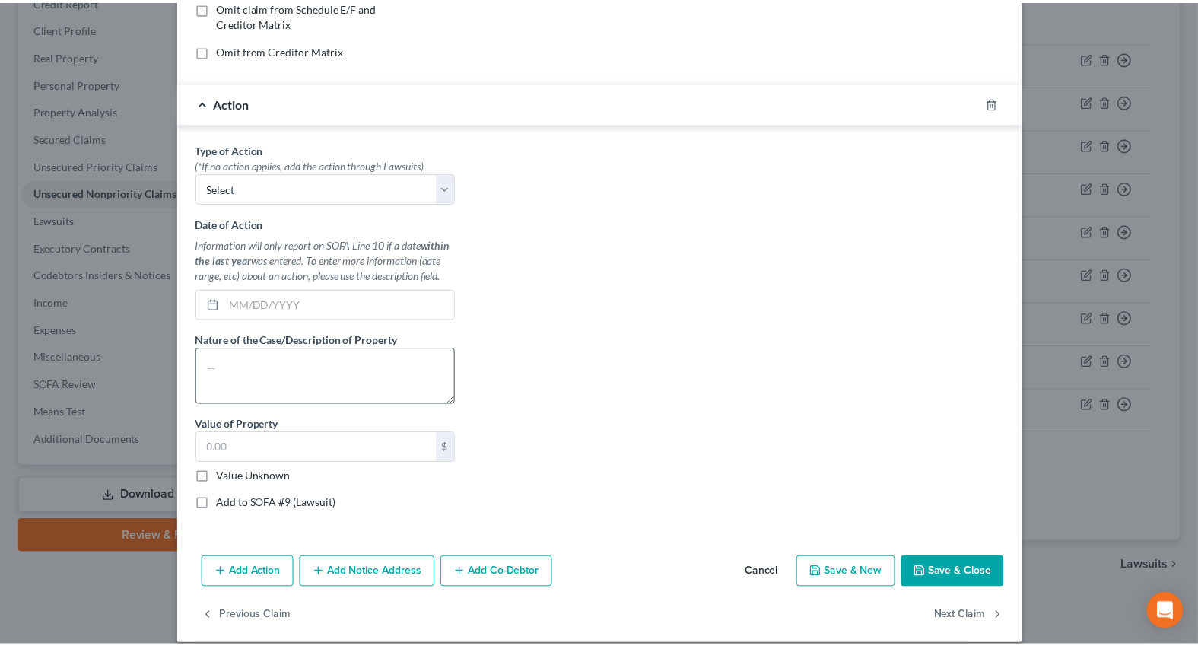
scroll to position [342, 0]
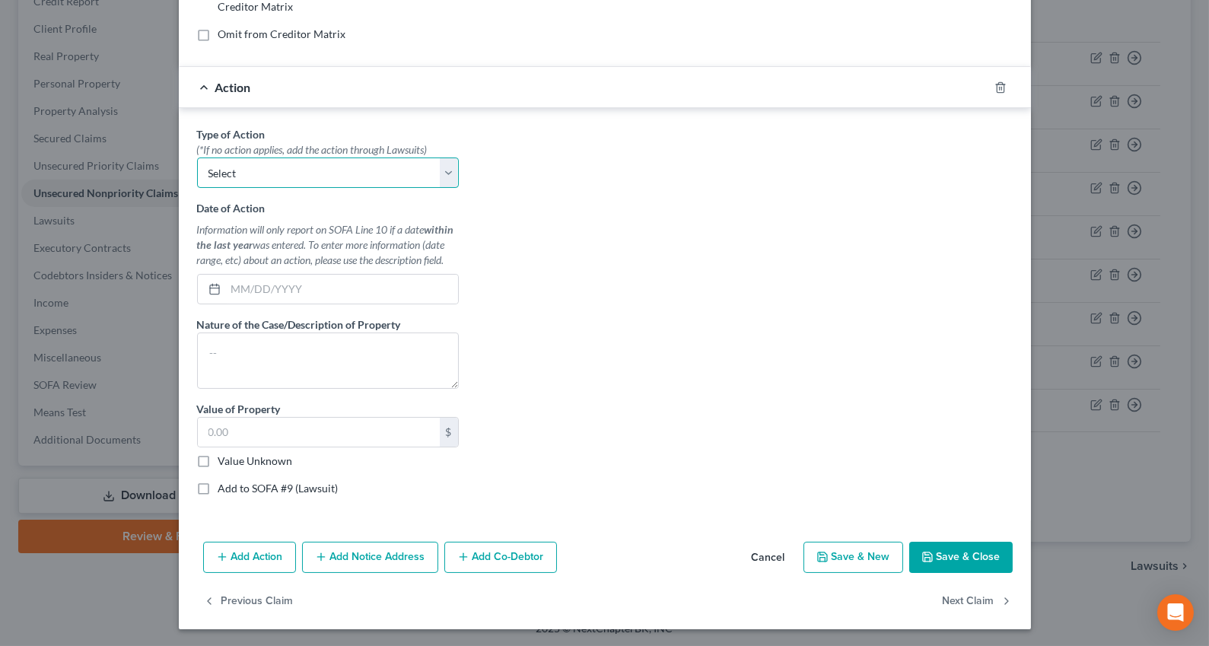
click at [323, 172] on select "Select Repossession Garnishment Foreclosure Personal Injury Attached, Seized, O…" at bounding box center [328, 172] width 262 height 30
select select "0"
click at [197, 157] on select "Select Repossession Garnishment Foreclosure Personal Injury Attached, Seized, O…" at bounding box center [328, 172] width 262 height 30
click at [285, 271] on div "Date of Action Information will only report on SOFA Line 10 if a date within th…" at bounding box center [328, 252] width 262 height 104
click at [285, 275] on input "text" at bounding box center [342, 289] width 232 height 29
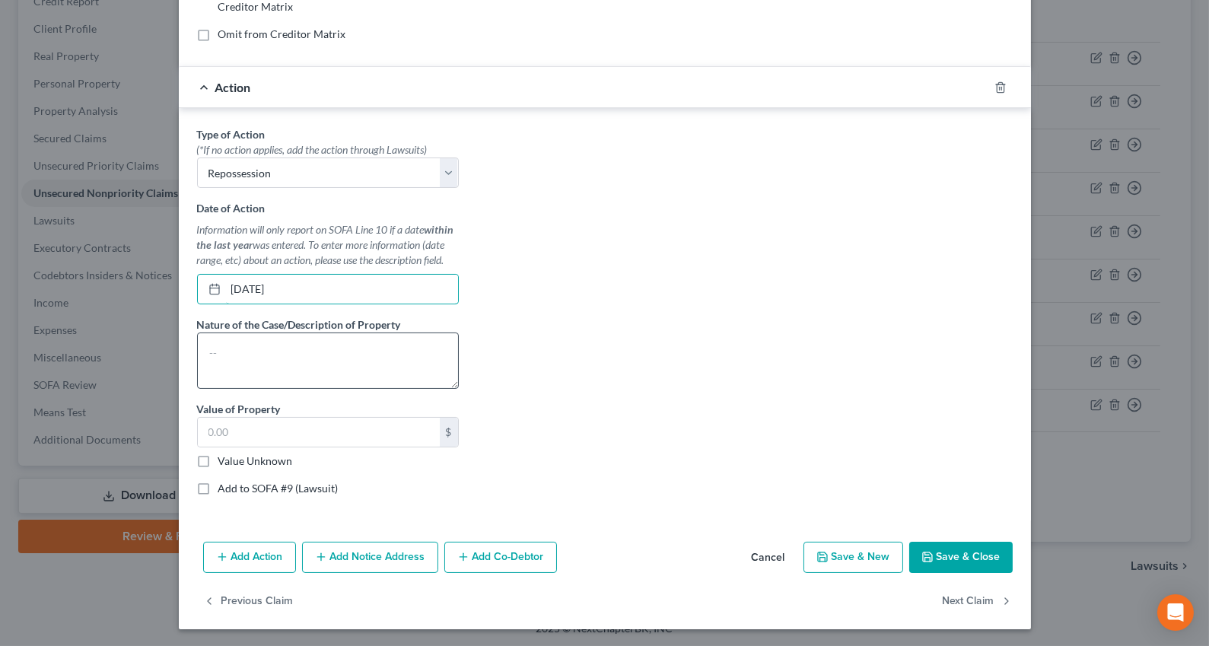
type input "[DATE]"
click at [251, 333] on textarea at bounding box center [328, 360] width 262 height 56
type textarea "Repossession - Chevrolet Spark"
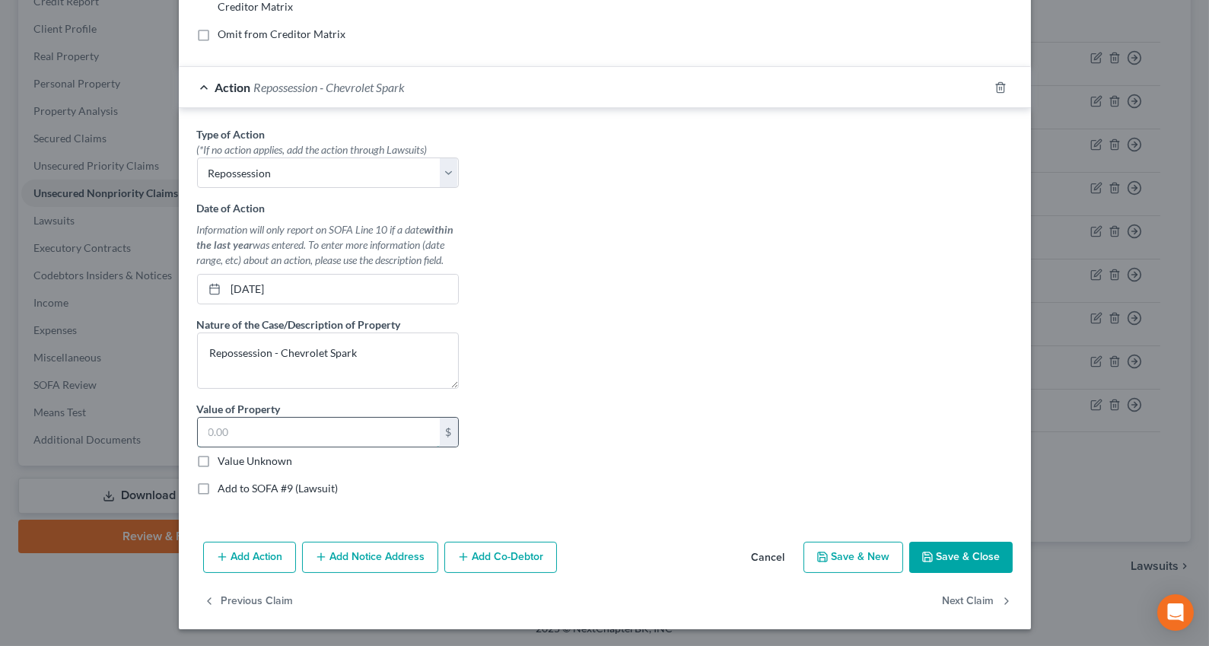
click at [209, 434] on input "text" at bounding box center [319, 432] width 242 height 29
type input "3,500"
click at [970, 561] on button "Save & Close" at bounding box center [960, 558] width 103 height 32
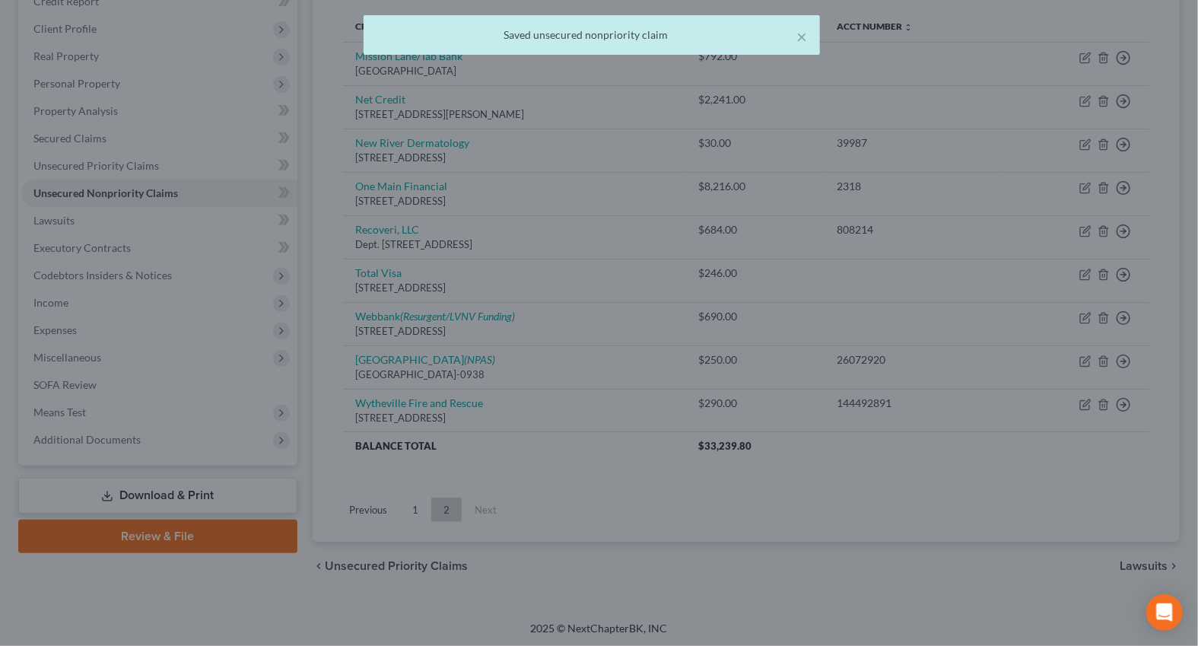
scroll to position [0, 0]
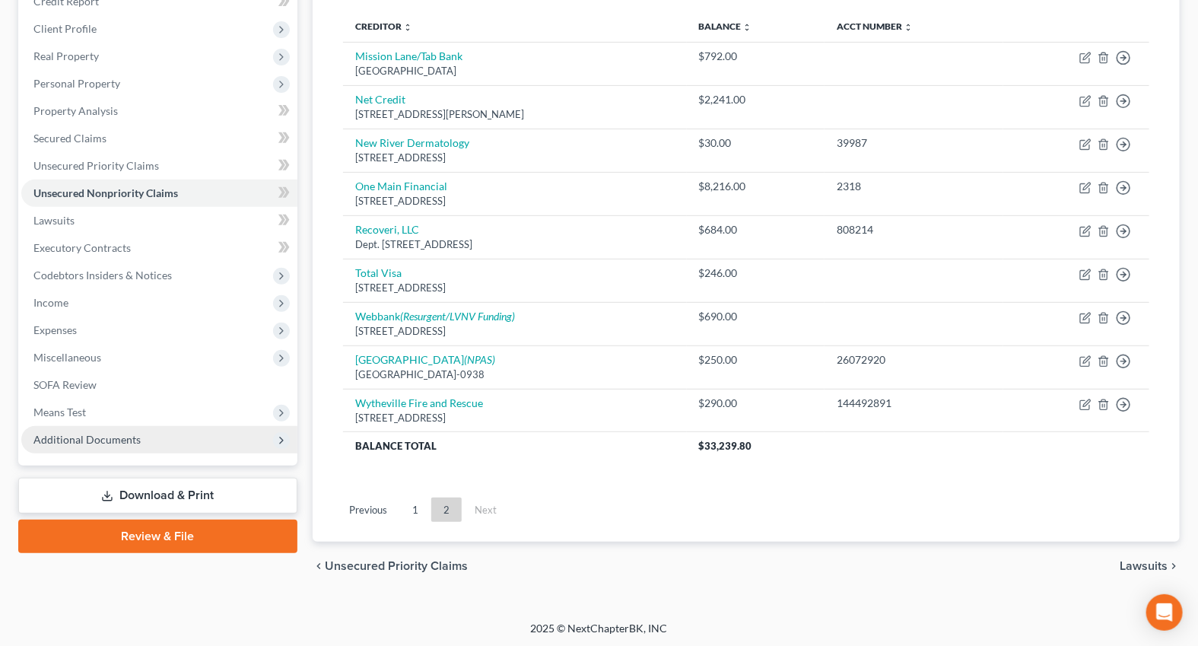
click at [90, 437] on span "Additional Documents" at bounding box center [86, 439] width 107 height 13
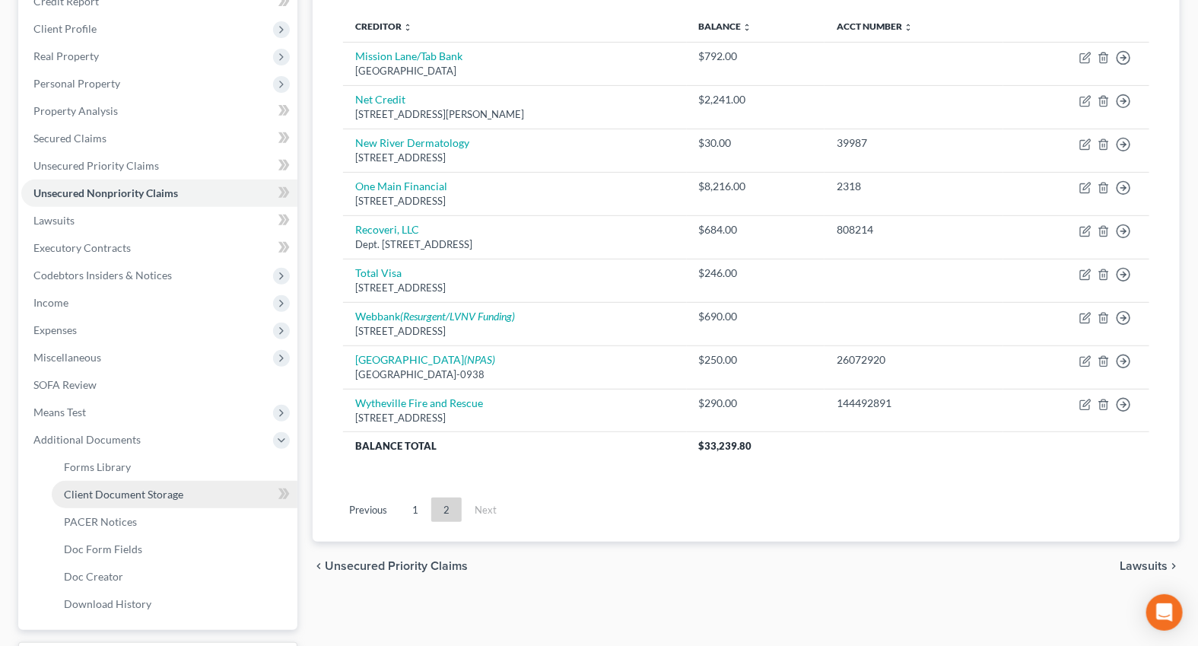
click at [129, 491] on span "Client Document Storage" at bounding box center [123, 494] width 119 height 13
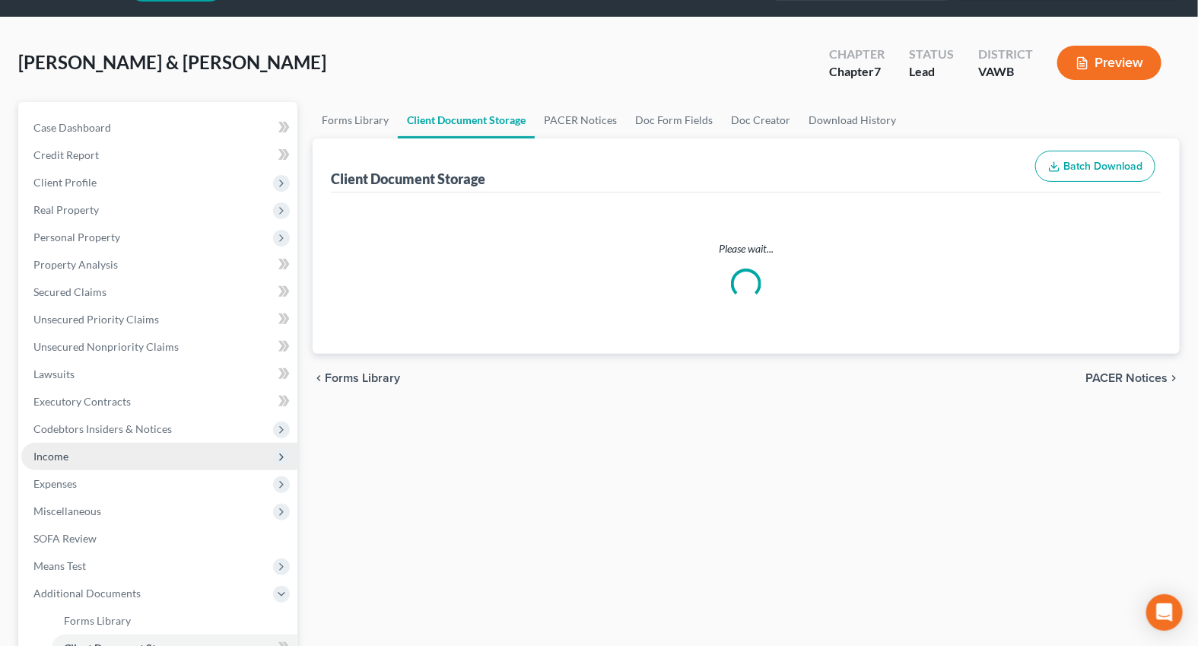
select select "0"
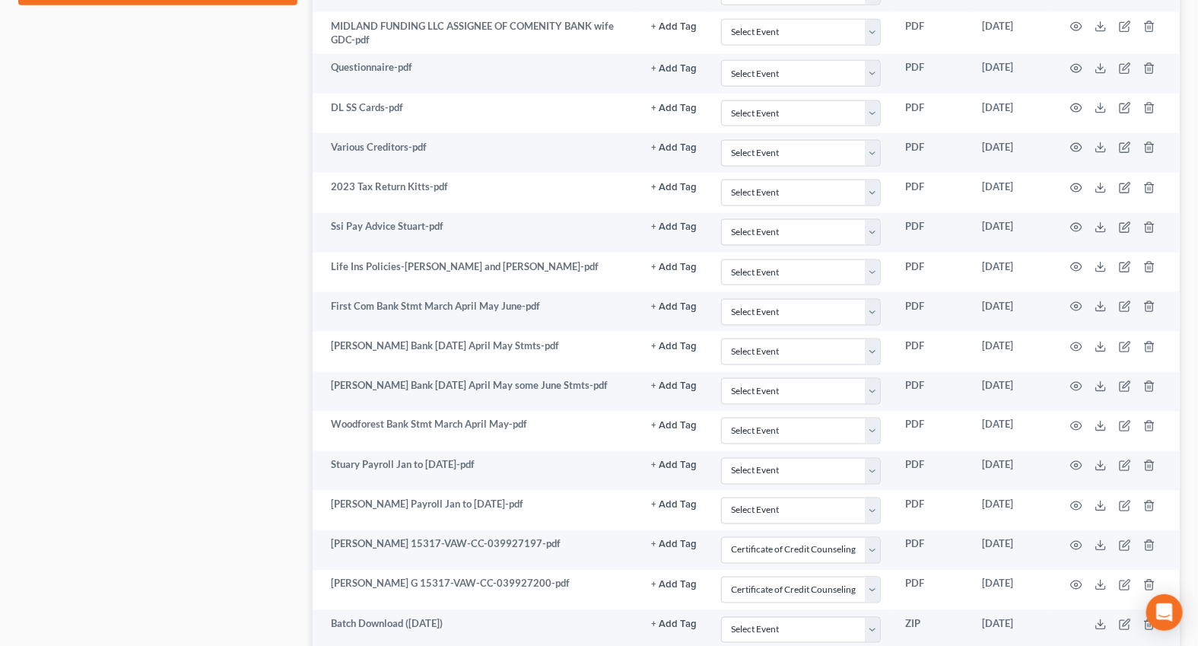
scroll to position [1106, 0]
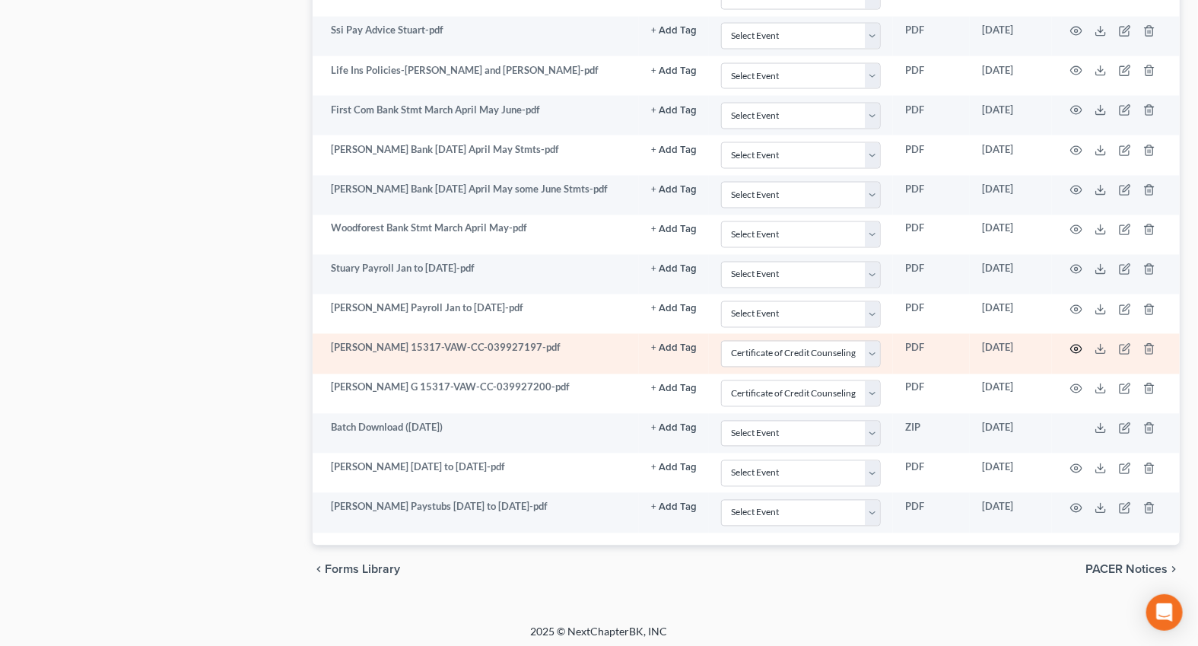
click at [1074, 347] on icon "button" at bounding box center [1076, 349] width 11 height 8
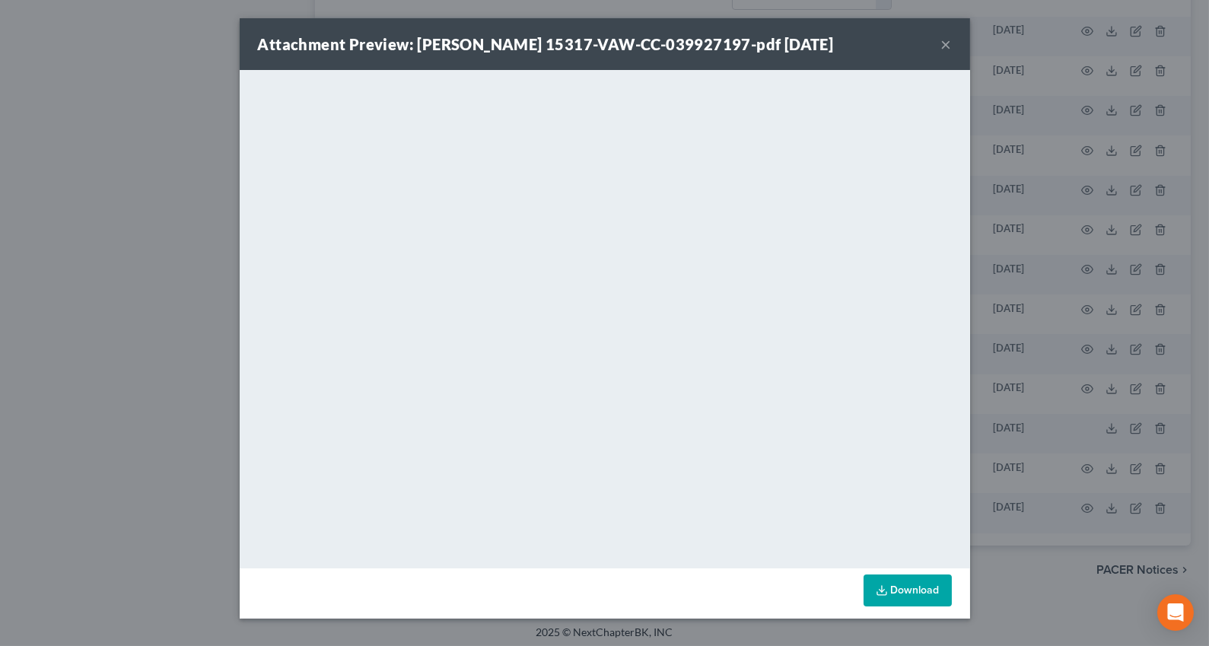
click at [950, 41] on button "×" at bounding box center [946, 44] width 11 height 18
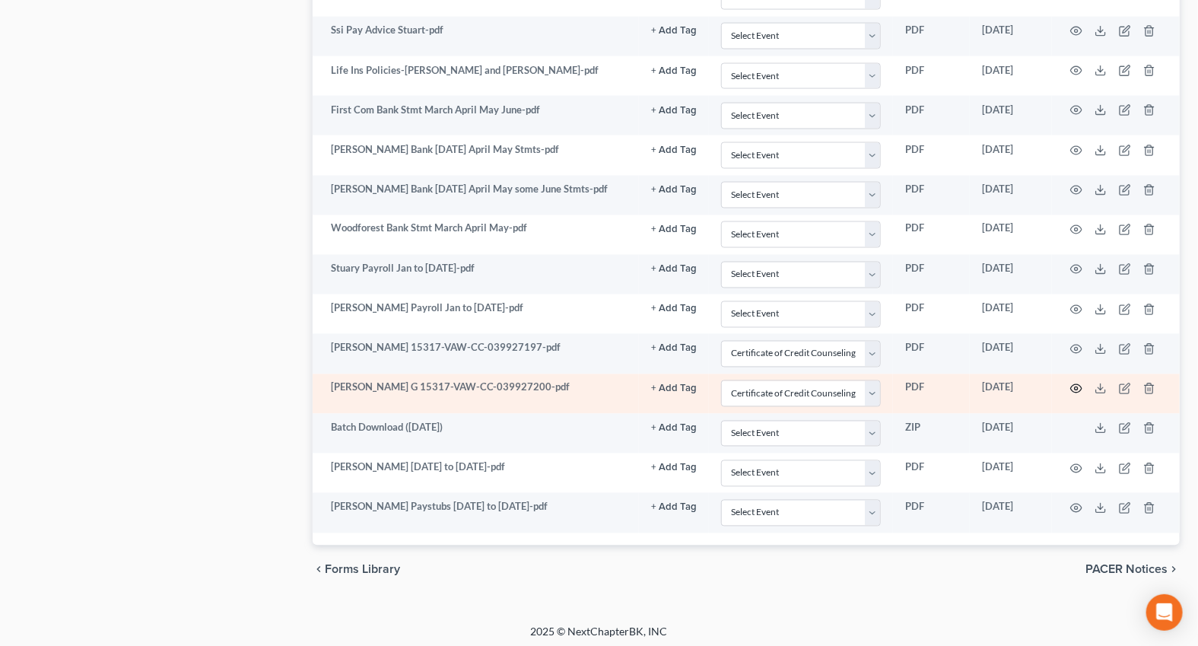
click at [1073, 386] on icon "button" at bounding box center [1076, 389] width 11 height 8
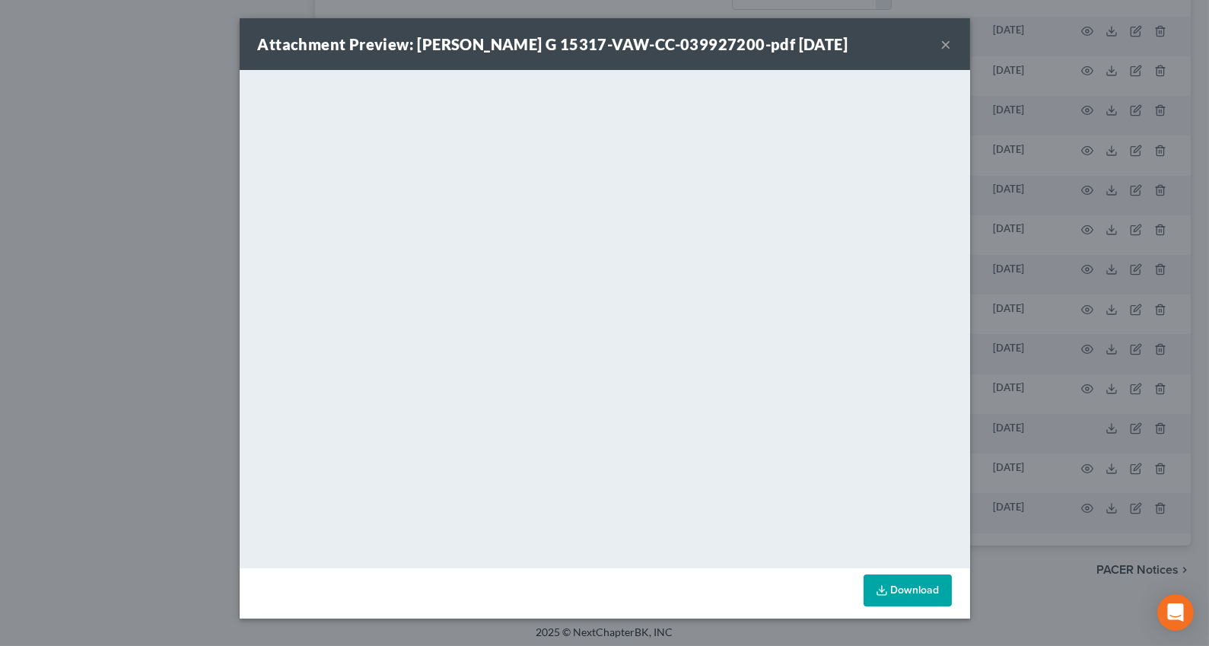
click at [946, 40] on button "×" at bounding box center [946, 44] width 11 height 18
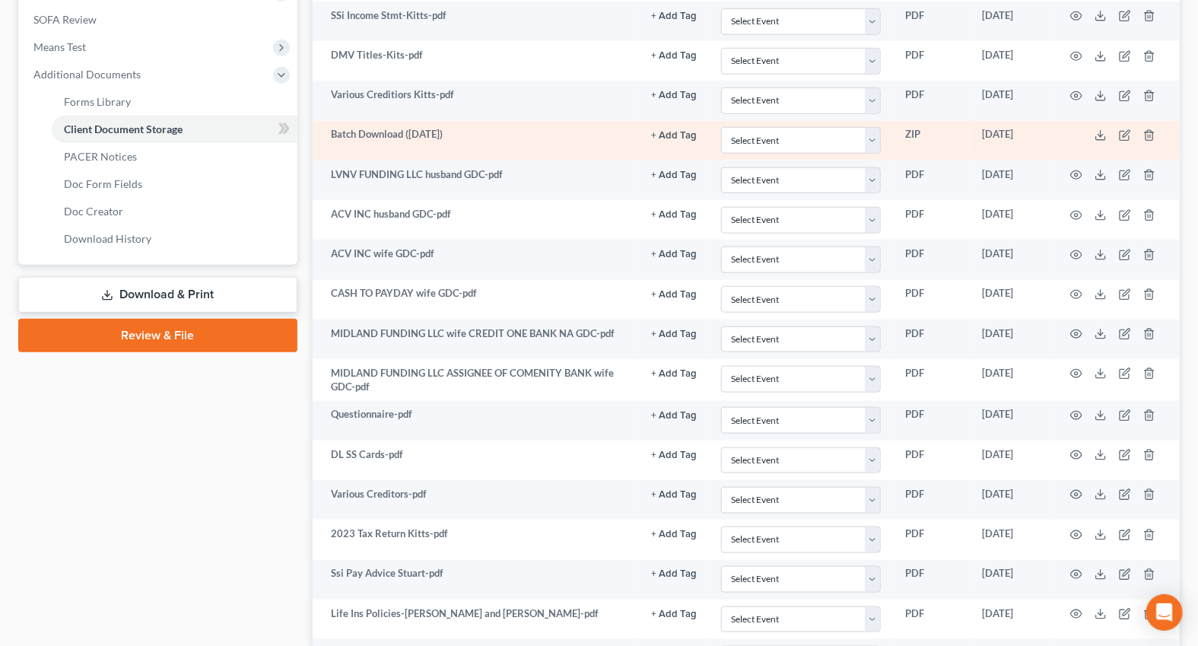
scroll to position [345, 0]
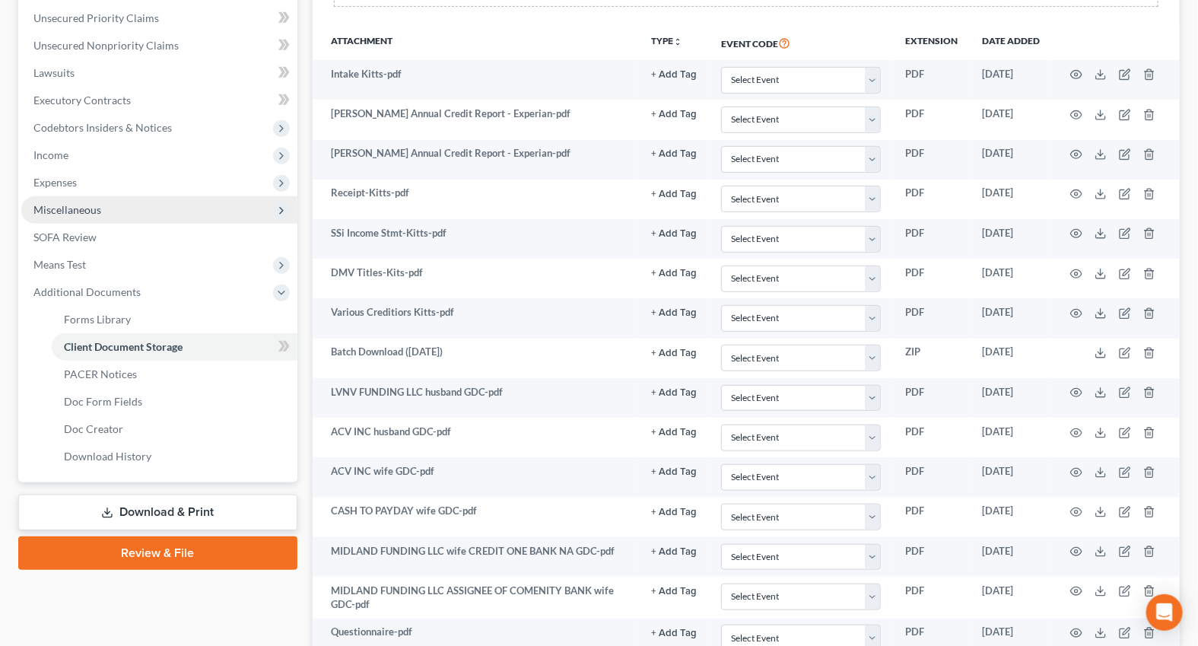
click at [80, 211] on span "Miscellaneous" at bounding box center [67, 209] width 68 height 13
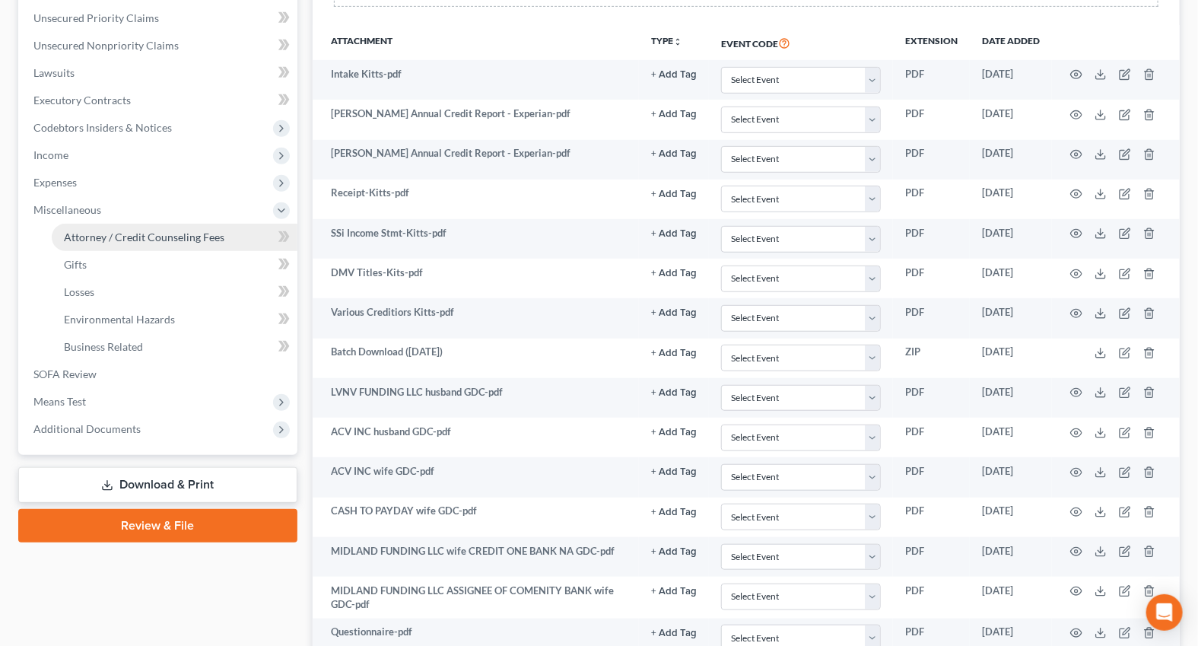
click at [85, 227] on link "Attorney / Credit Counseling Fees" at bounding box center [175, 237] width 246 height 27
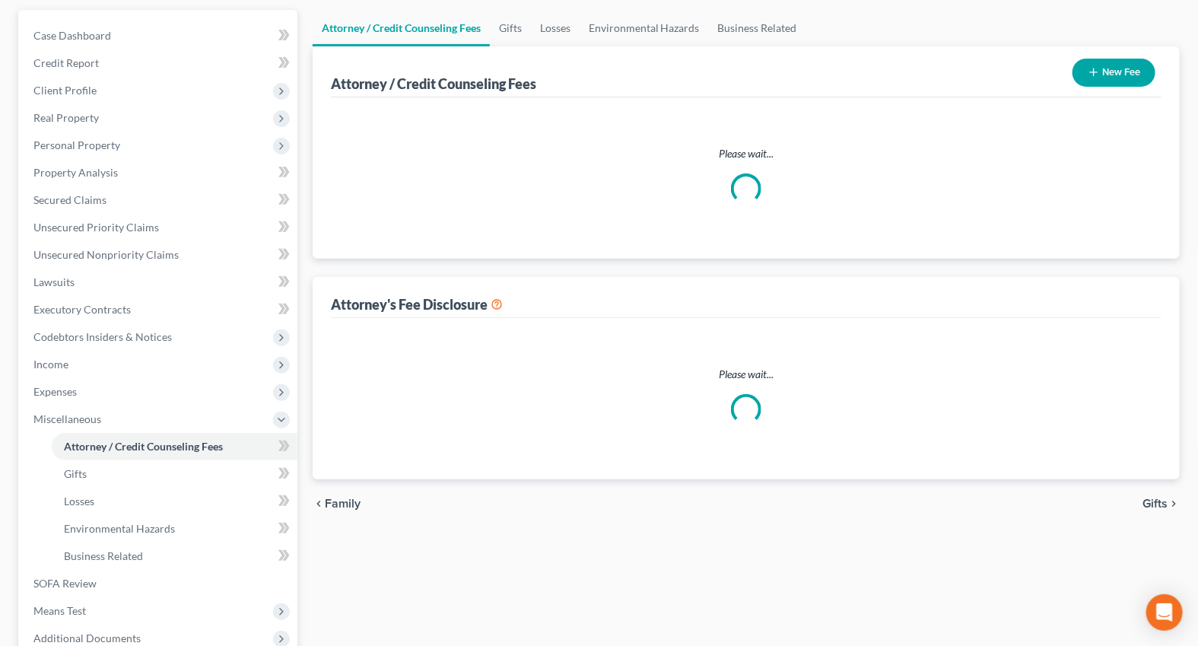
scroll to position [14, 0]
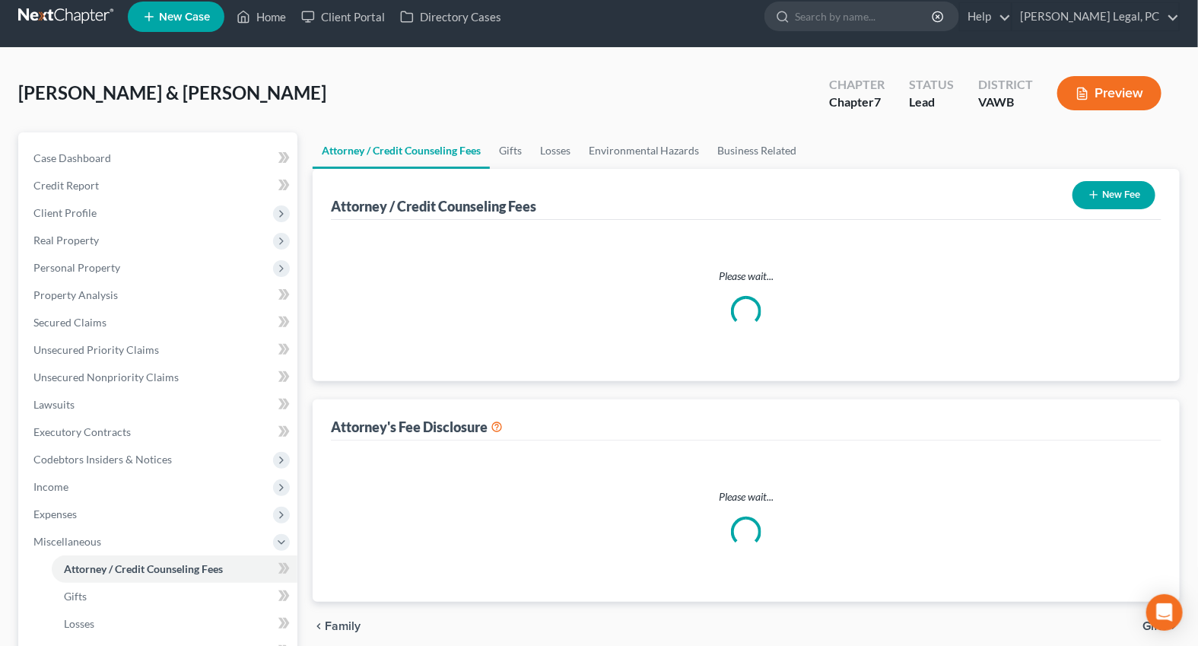
select select "0"
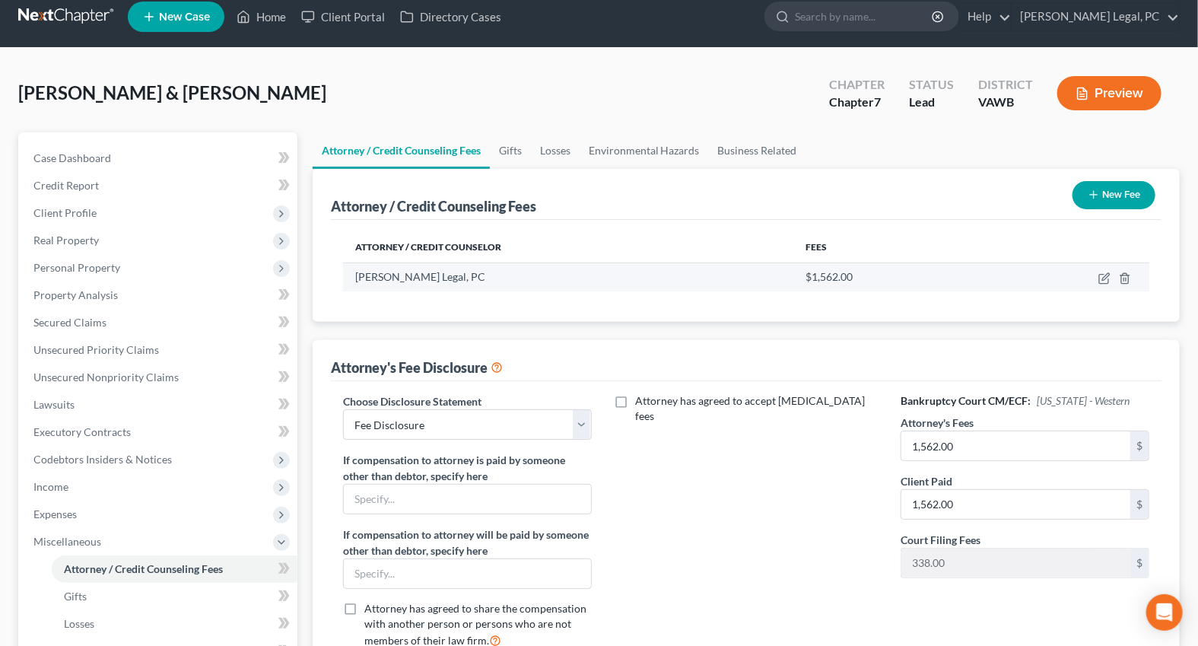
scroll to position [0, 0]
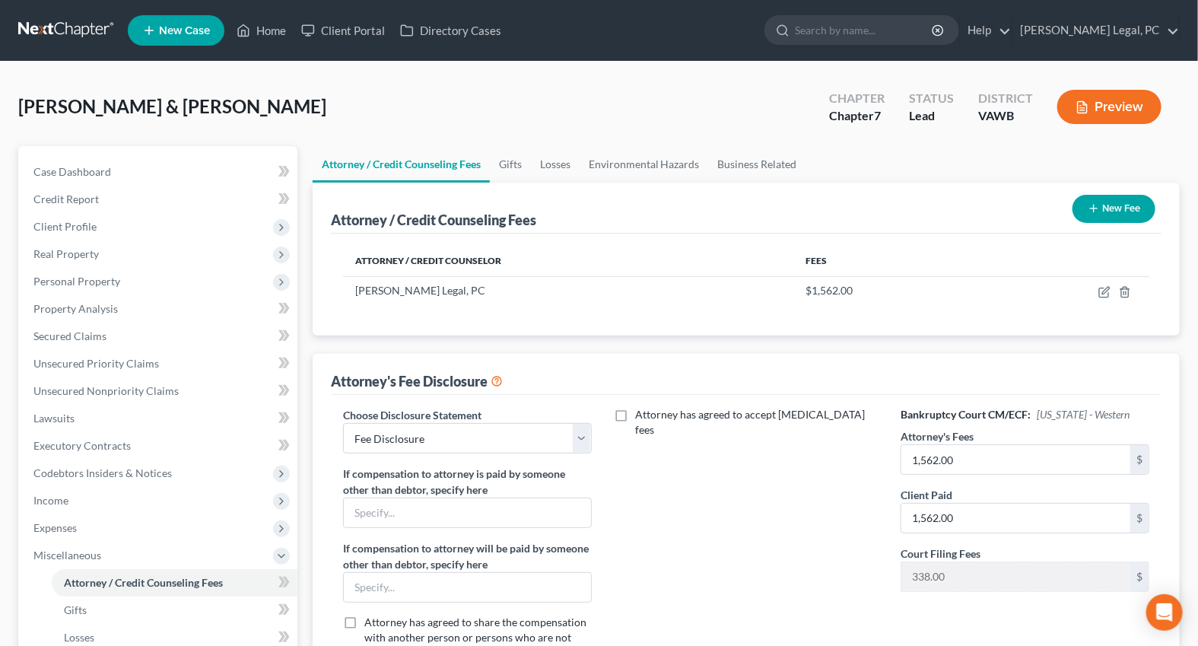
click at [1094, 208] on icon "button" at bounding box center [1094, 208] width 12 height 12
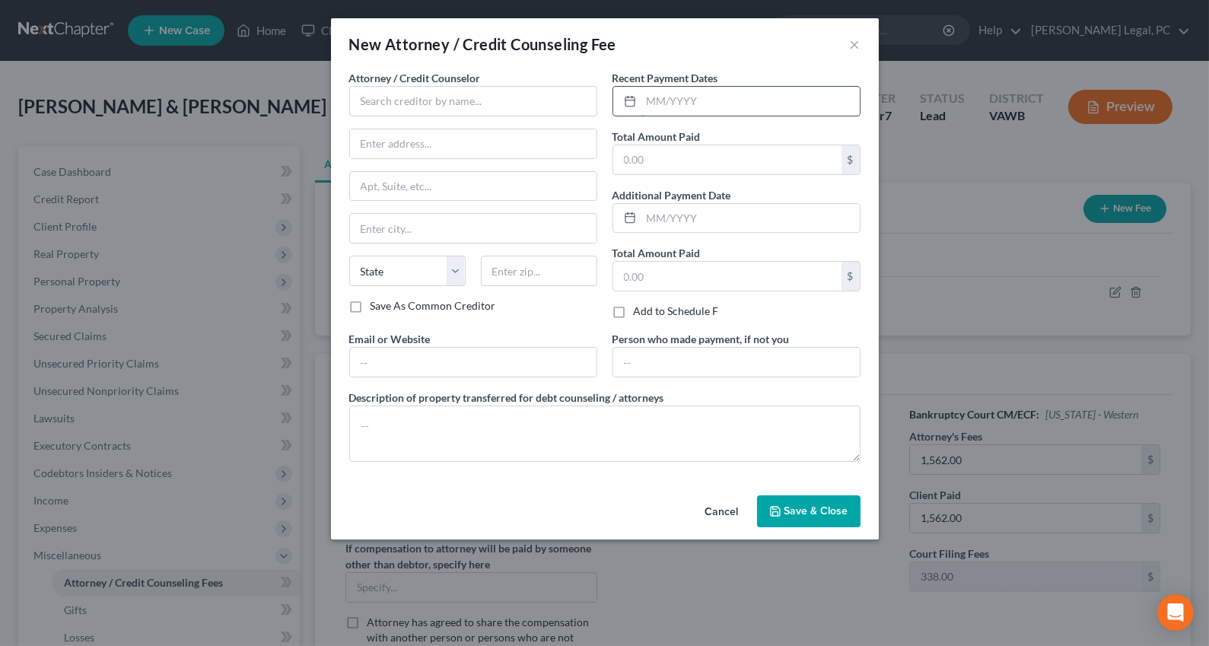
click at [682, 98] on input "text" at bounding box center [750, 101] width 218 height 29
type input "[DATE]"
click at [644, 154] on input "text" at bounding box center [727, 159] width 228 height 29
type input "30"
click at [453, 105] on input "text" at bounding box center [473, 101] width 248 height 30
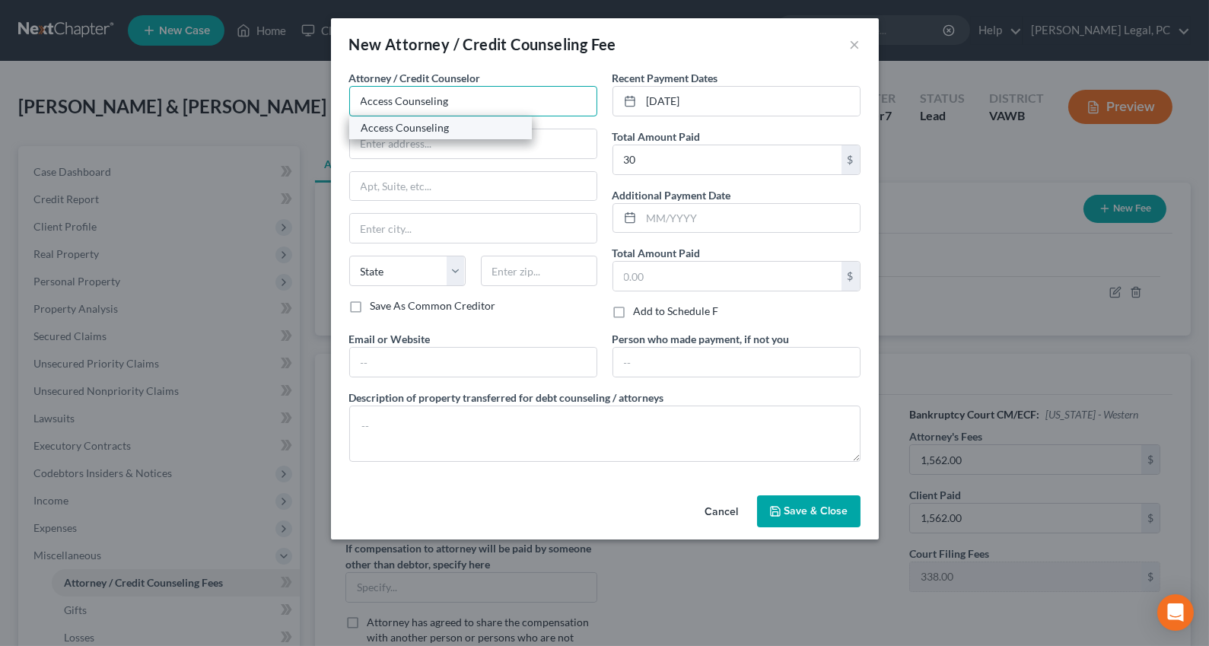
type input "Access Counseling"
click at [434, 129] on div "Access Counseling" at bounding box center [440, 127] width 158 height 15
type input "633 W. 5th Street"
type input "Suite 26001"
type input "Los Angeles"
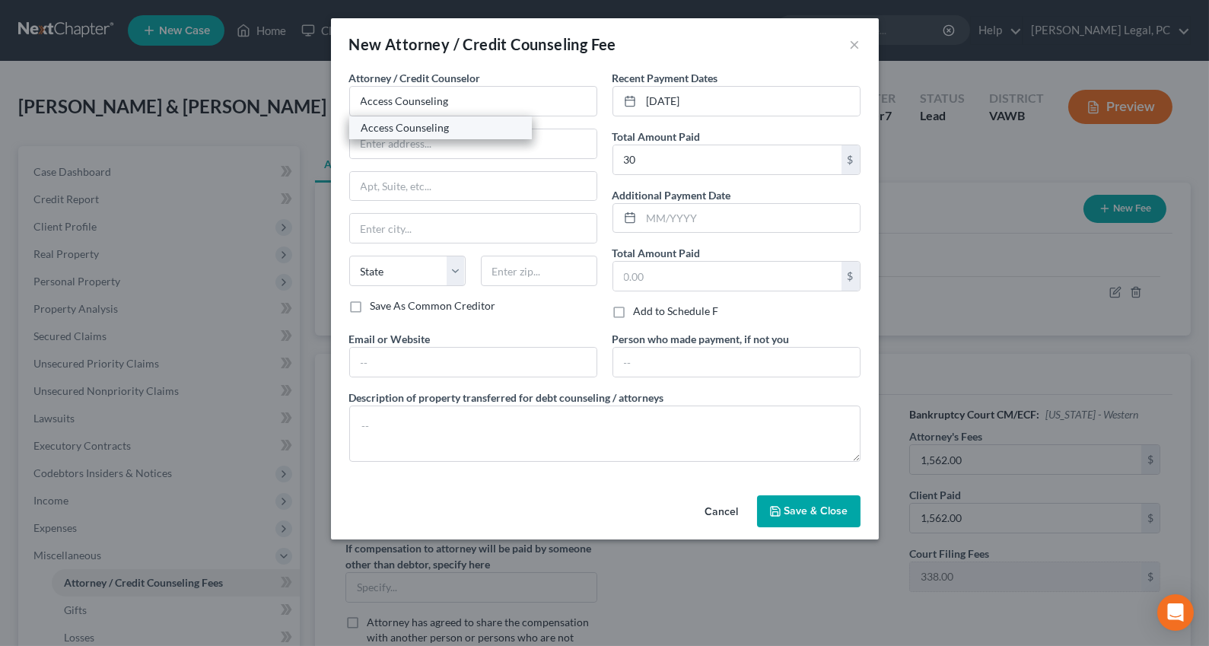
select select "4"
type input "90071"
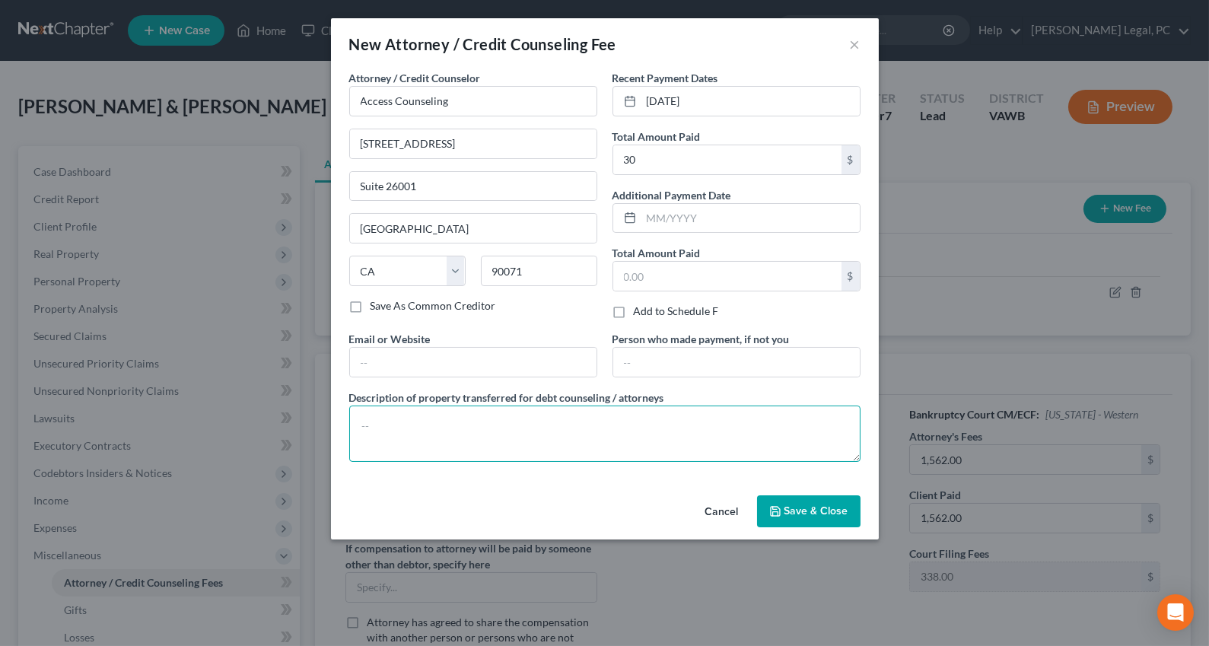
click at [411, 418] on textarea at bounding box center [604, 433] width 511 height 56
type textarea "Credit counseling"
click at [818, 516] on span "Save & Close" at bounding box center [816, 510] width 64 height 13
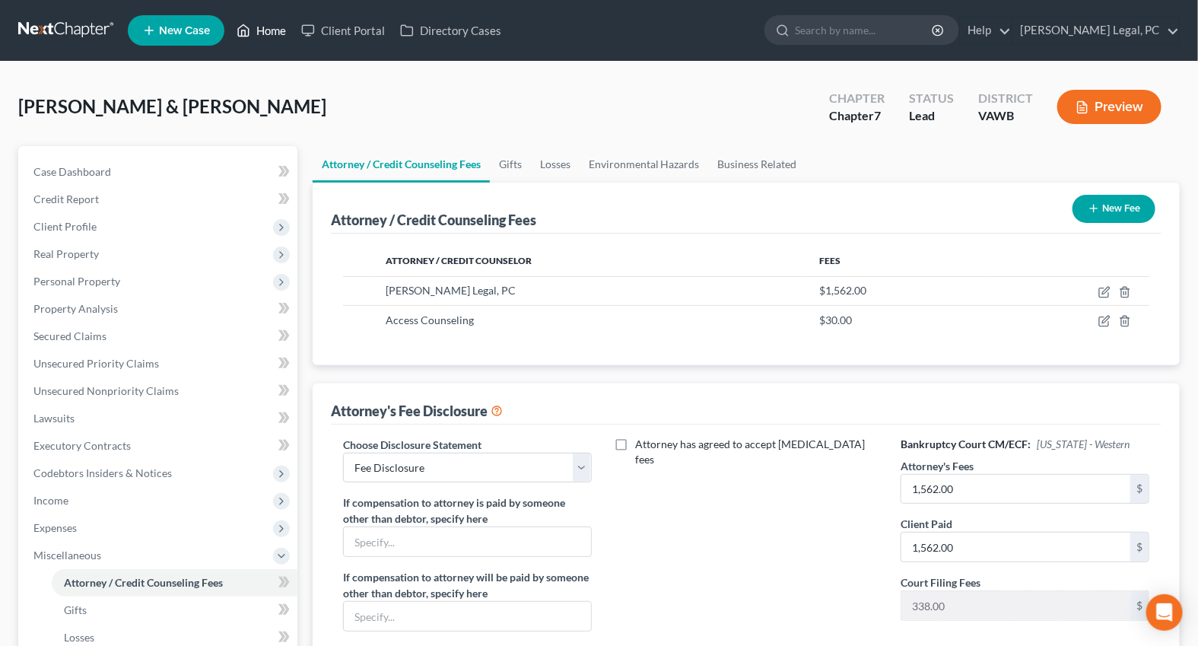
click at [275, 30] on link "Home" at bounding box center [261, 30] width 65 height 27
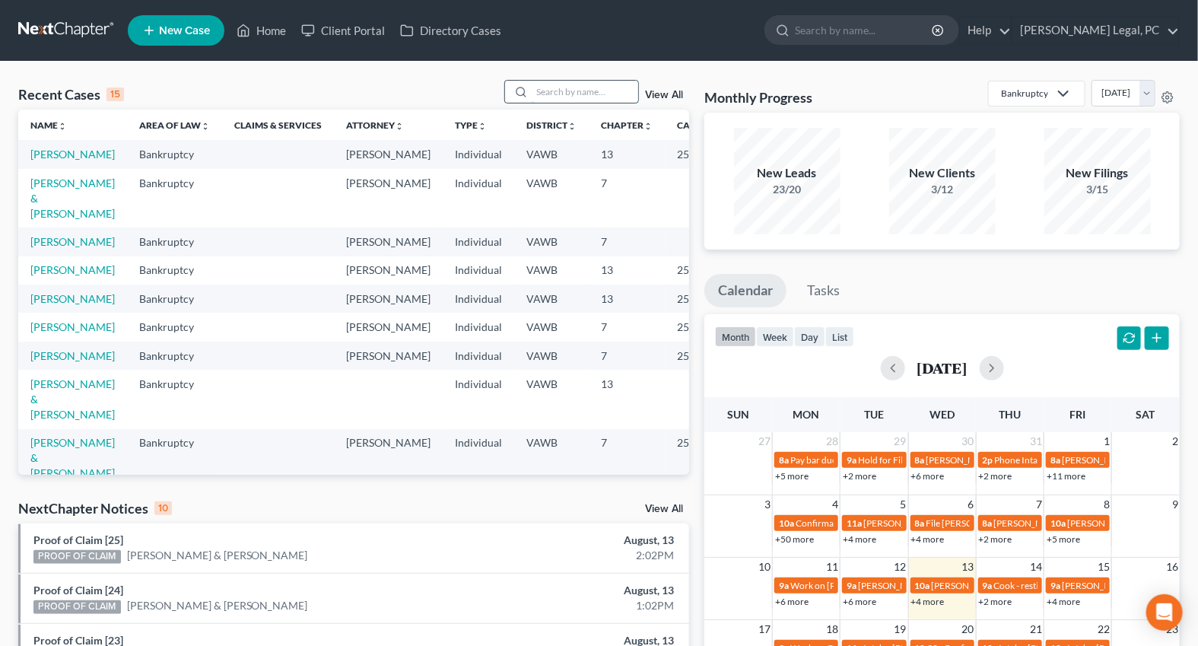
click at [539, 91] on input "search" at bounding box center [585, 92] width 107 height 22
click at [554, 95] on input "search" at bounding box center [585, 92] width 107 height 22
type input "dalton"
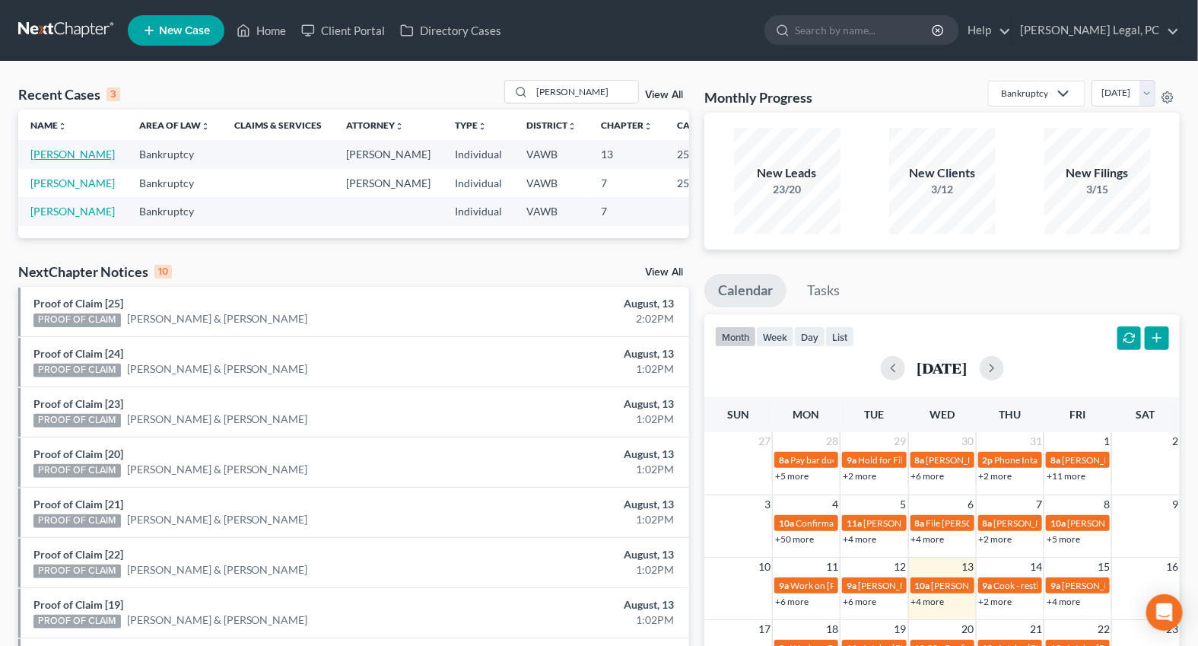
click at [47, 155] on link "[PERSON_NAME]" at bounding box center [72, 154] width 84 height 13
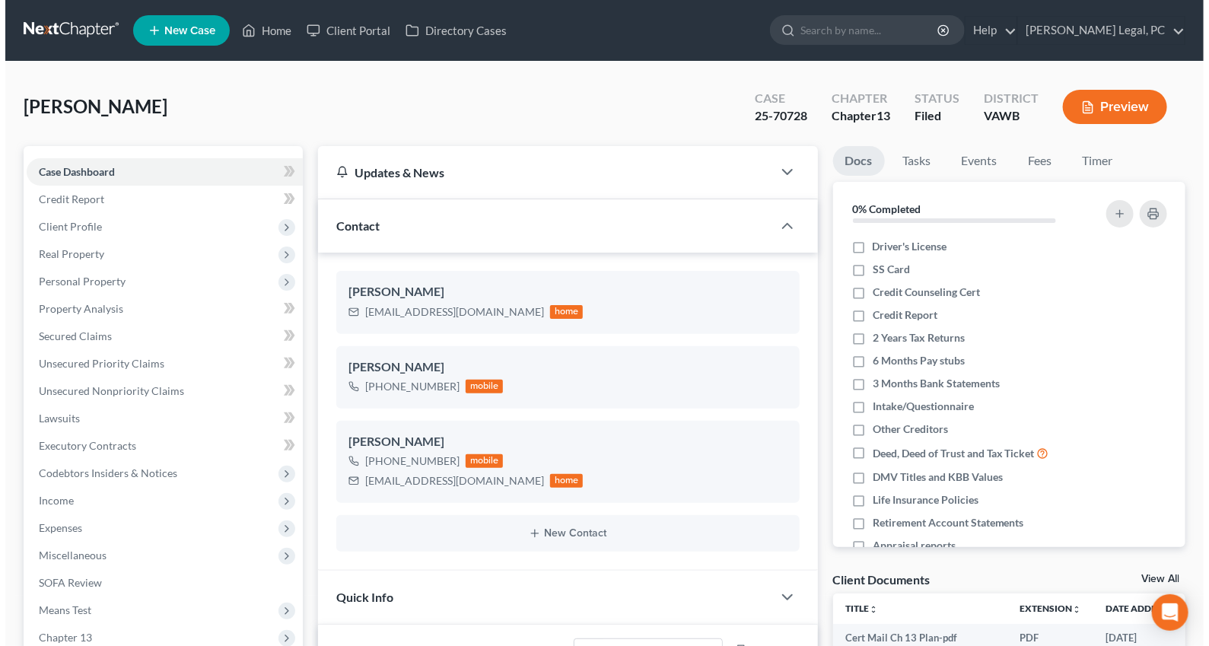
scroll to position [526, 0]
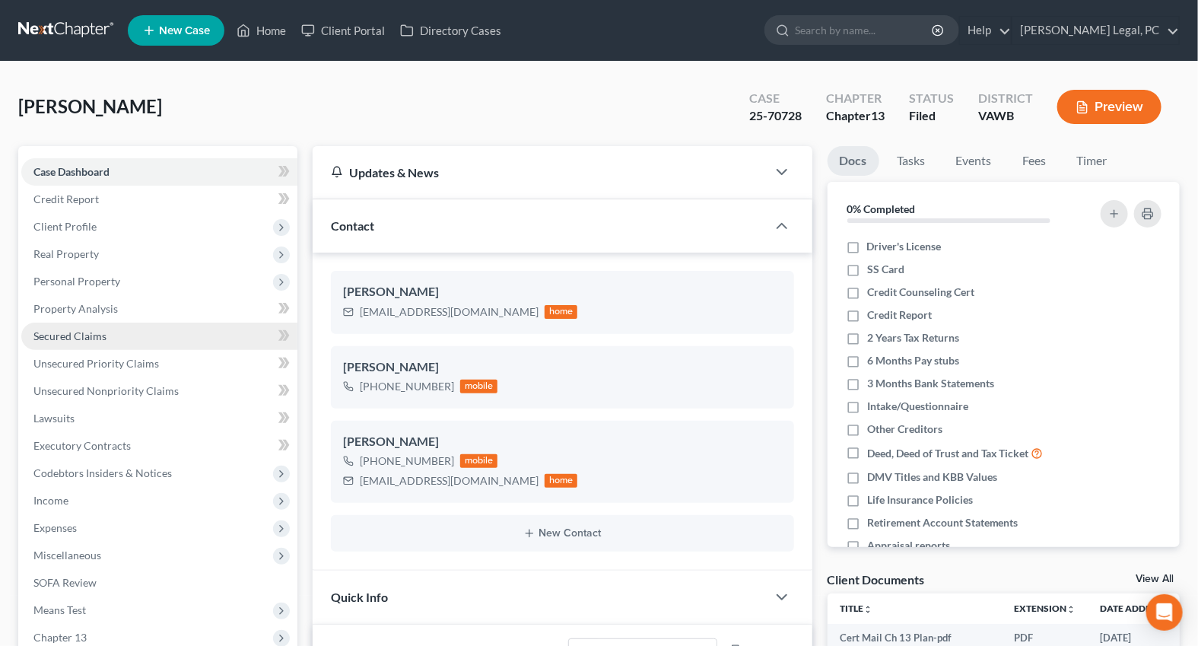
click at [75, 335] on span "Secured Claims" at bounding box center [69, 335] width 73 height 13
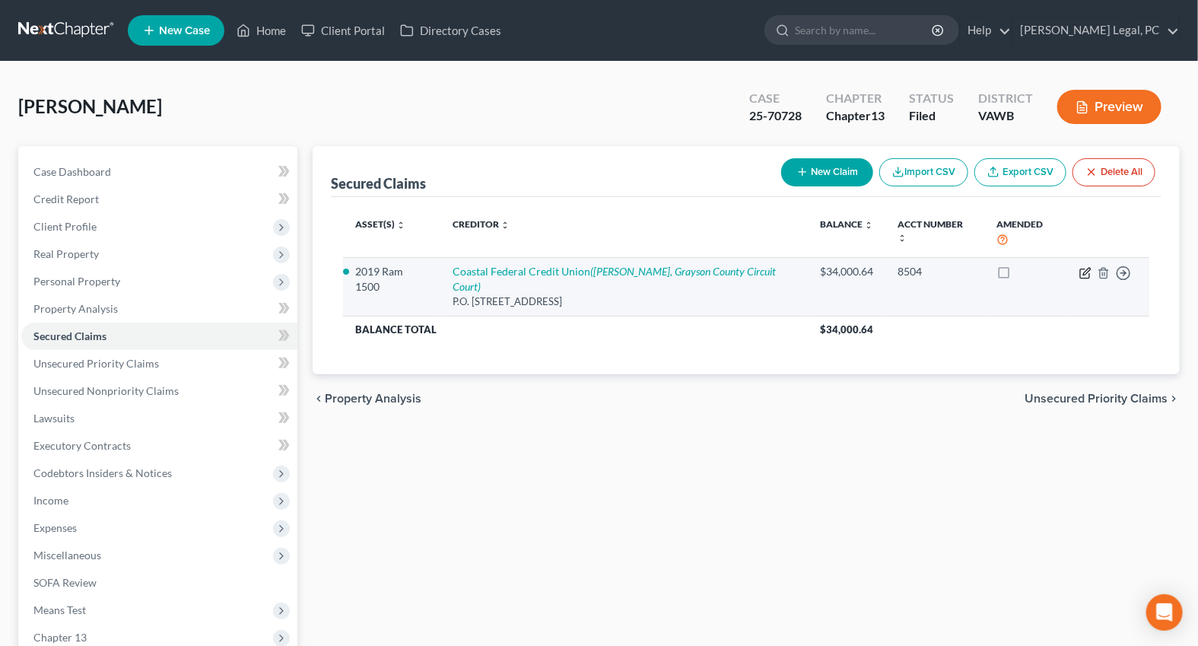
click at [1082, 267] on icon "button" at bounding box center [1085, 273] width 12 height 12
select select "28"
select select "2"
select select "4"
select select "0"
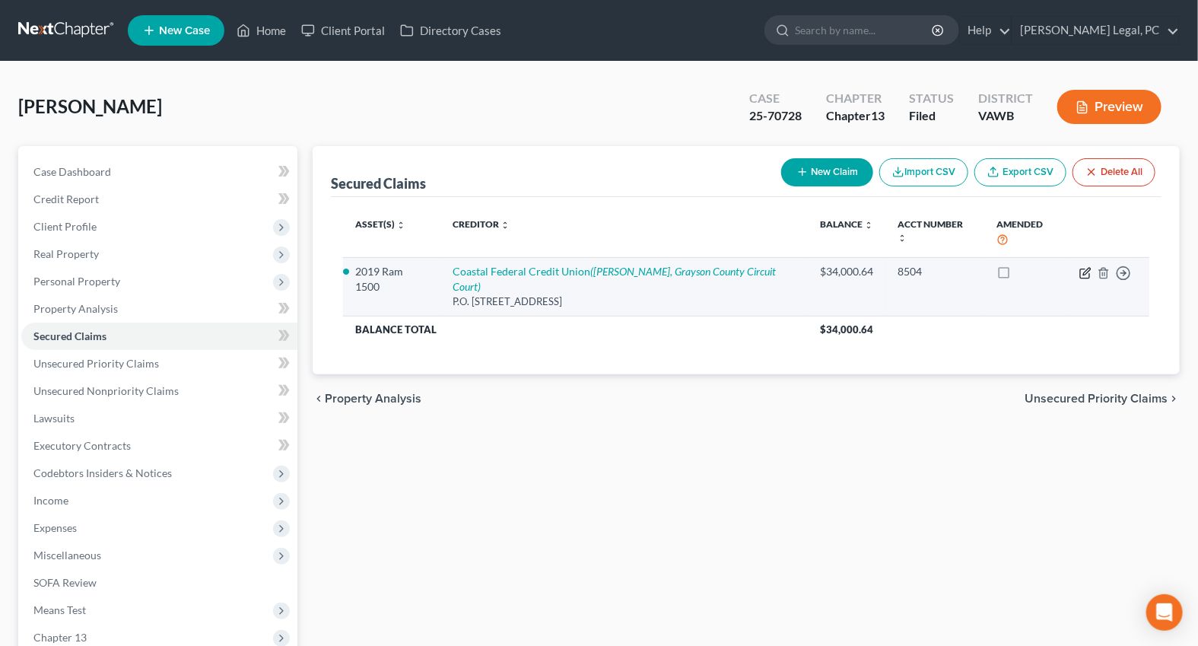
select select "0"
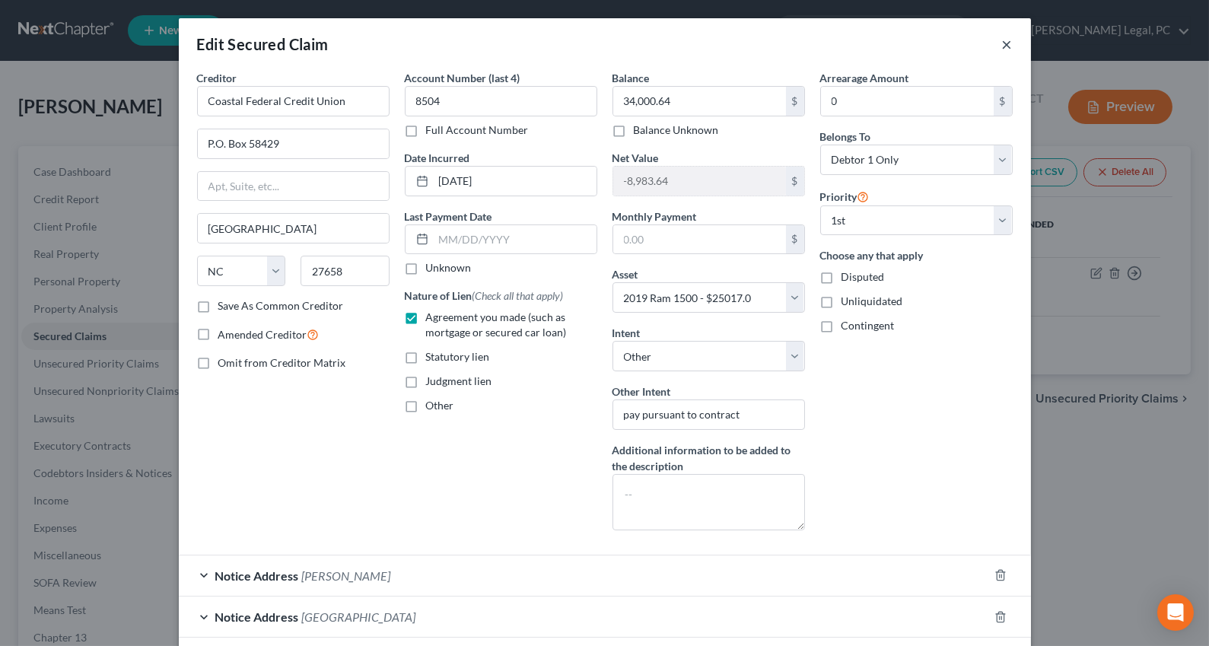
click at [1002, 42] on button "×" at bounding box center [1007, 44] width 11 height 18
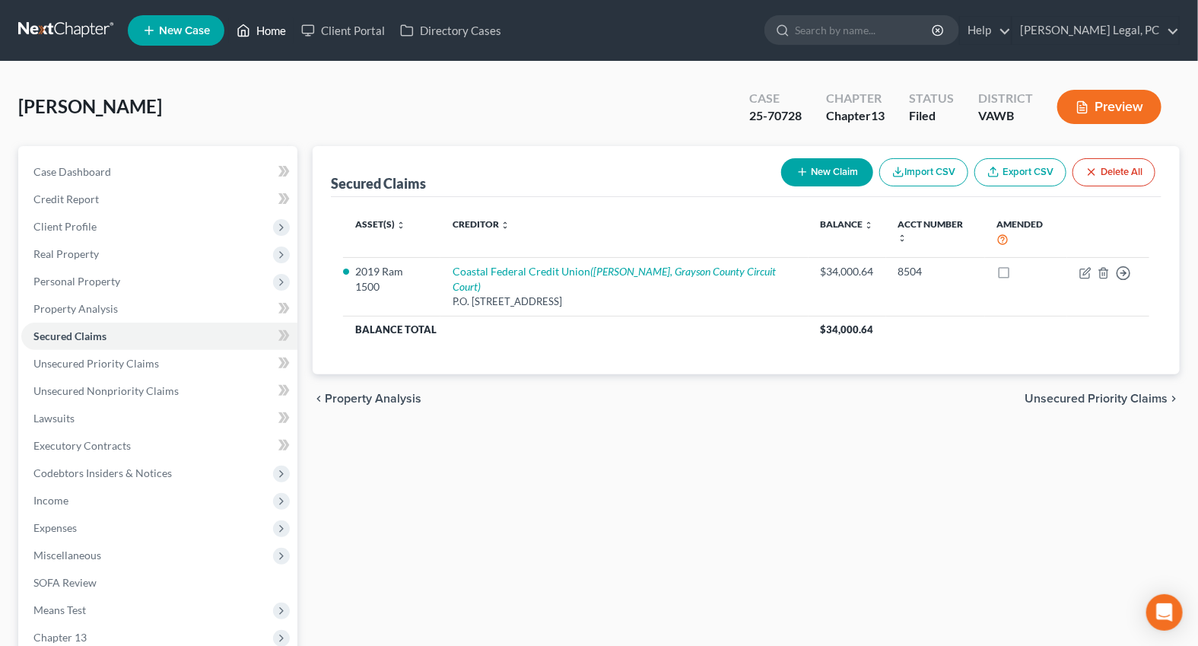
click at [259, 29] on link "Home" at bounding box center [261, 30] width 65 height 27
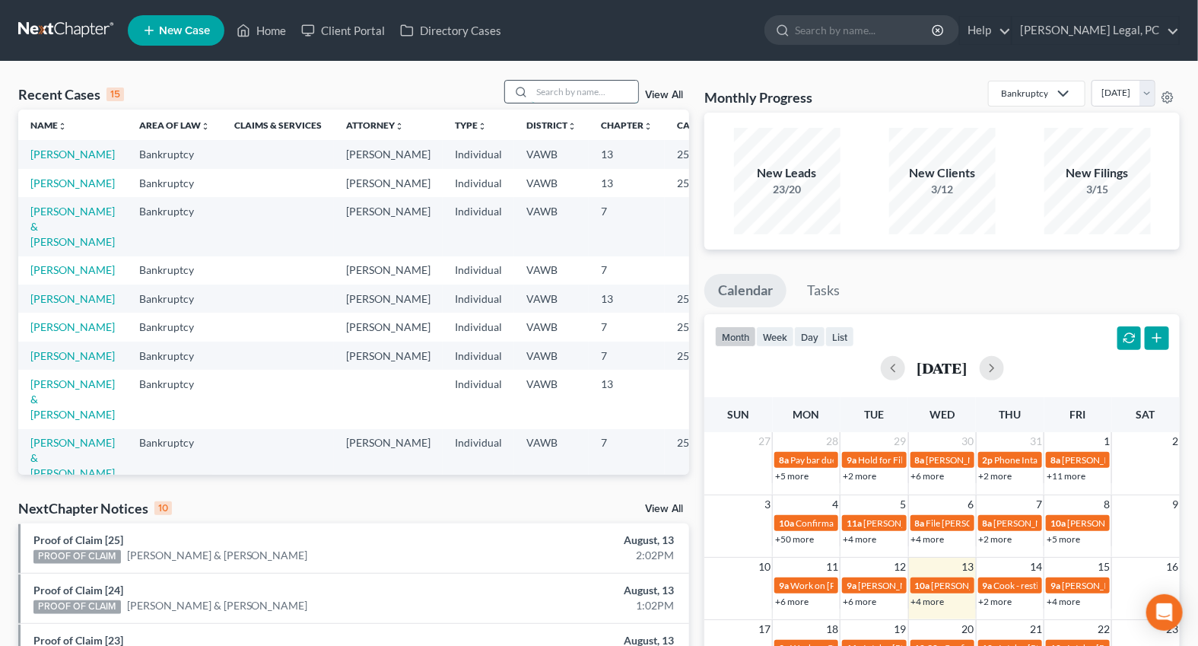
click at [594, 86] on input "search" at bounding box center [585, 92] width 107 height 22
type input "mcdermott"
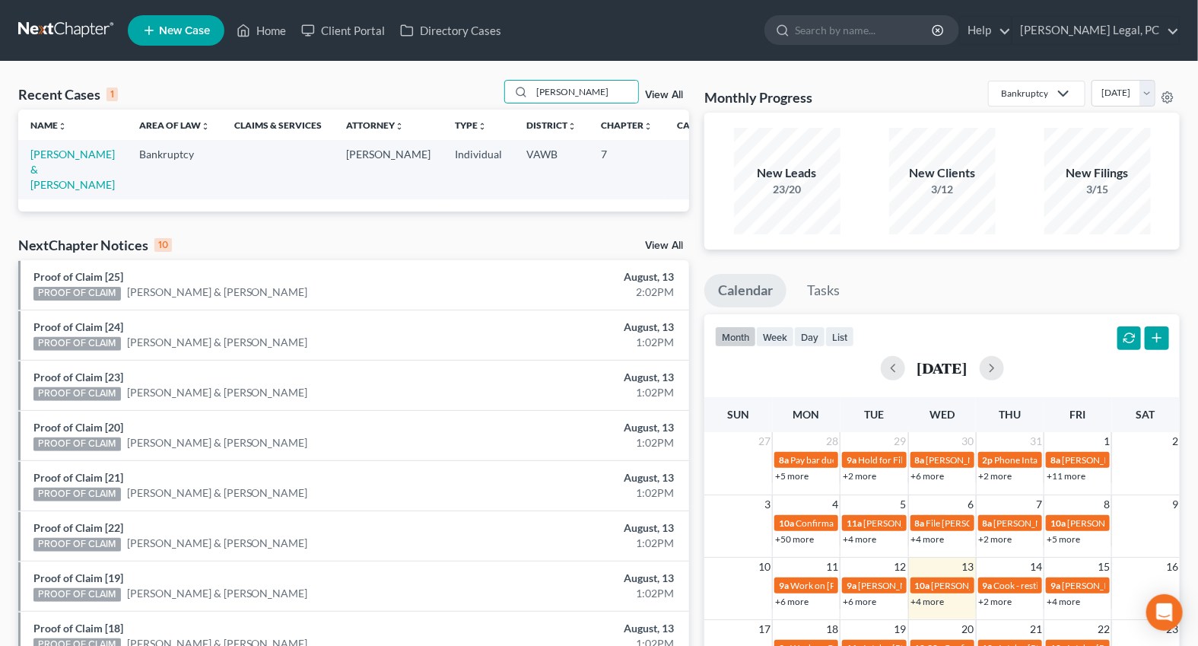
click at [61, 162] on td "[PERSON_NAME] & [PERSON_NAME]" at bounding box center [72, 169] width 109 height 59
click at [56, 148] on link "[PERSON_NAME] & [PERSON_NAME]" at bounding box center [72, 169] width 84 height 43
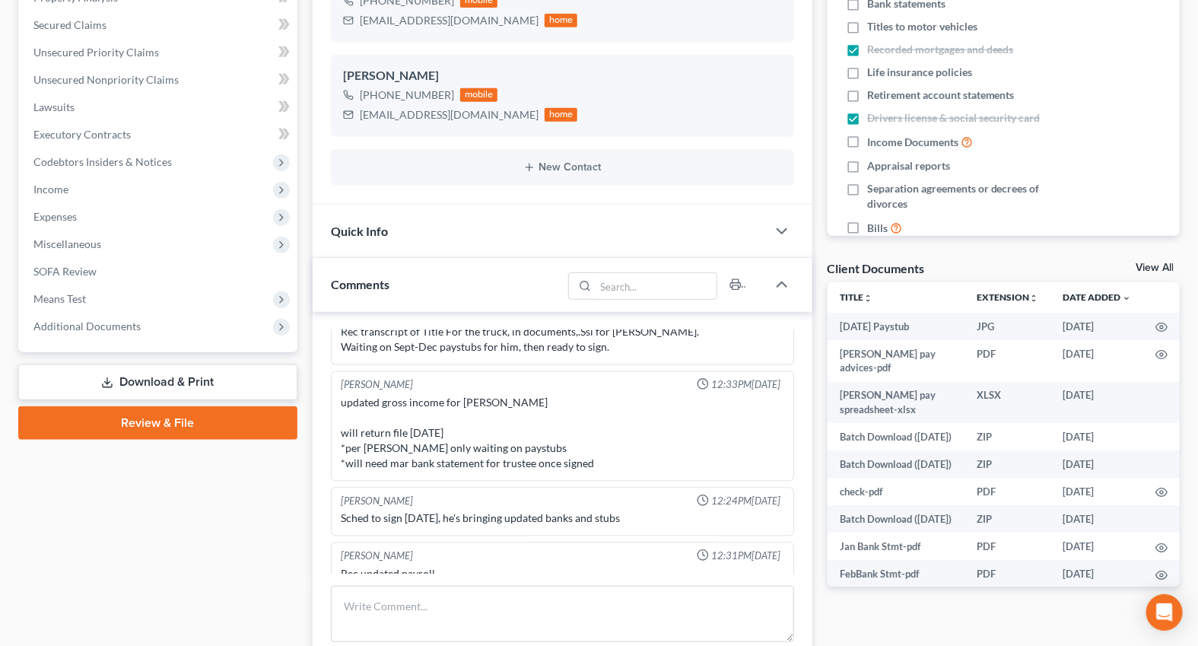
scroll to position [345, 0]
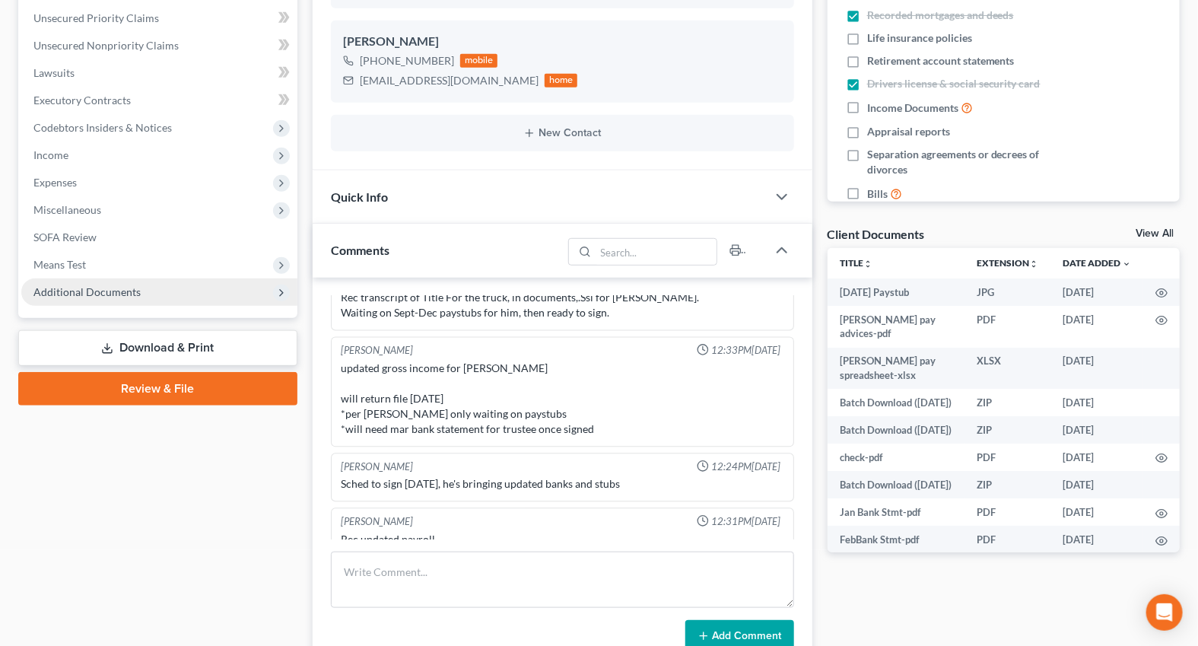
click at [82, 287] on span "Additional Documents" at bounding box center [86, 291] width 107 height 13
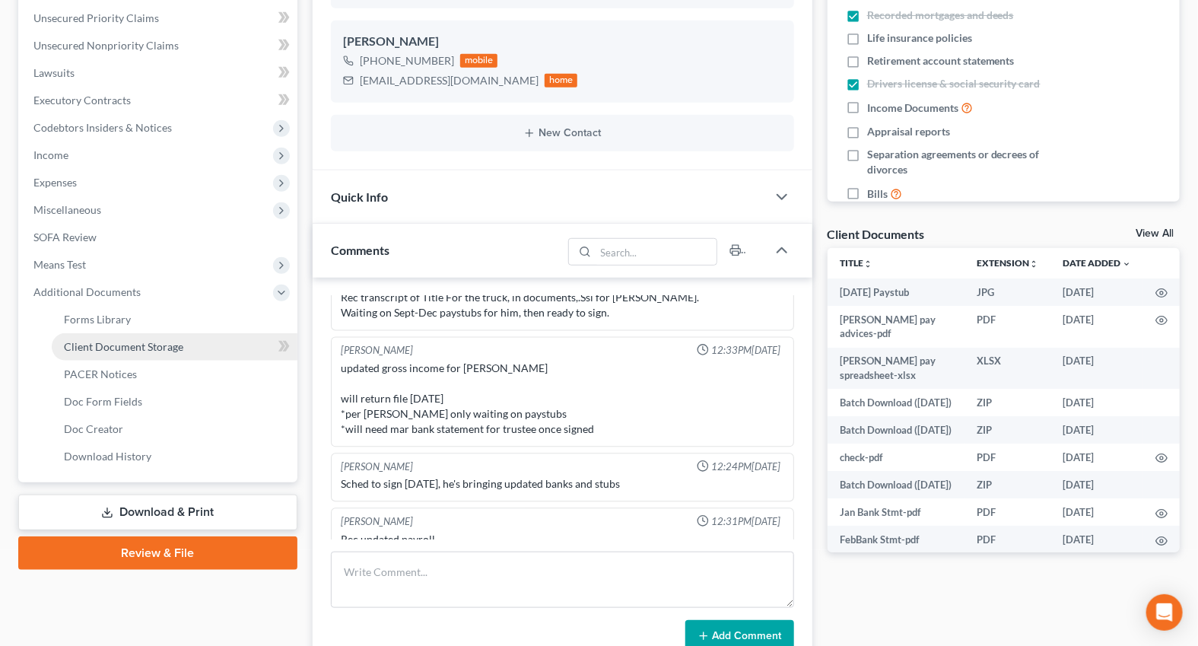
click at [102, 348] on span "Client Document Storage" at bounding box center [123, 346] width 119 height 13
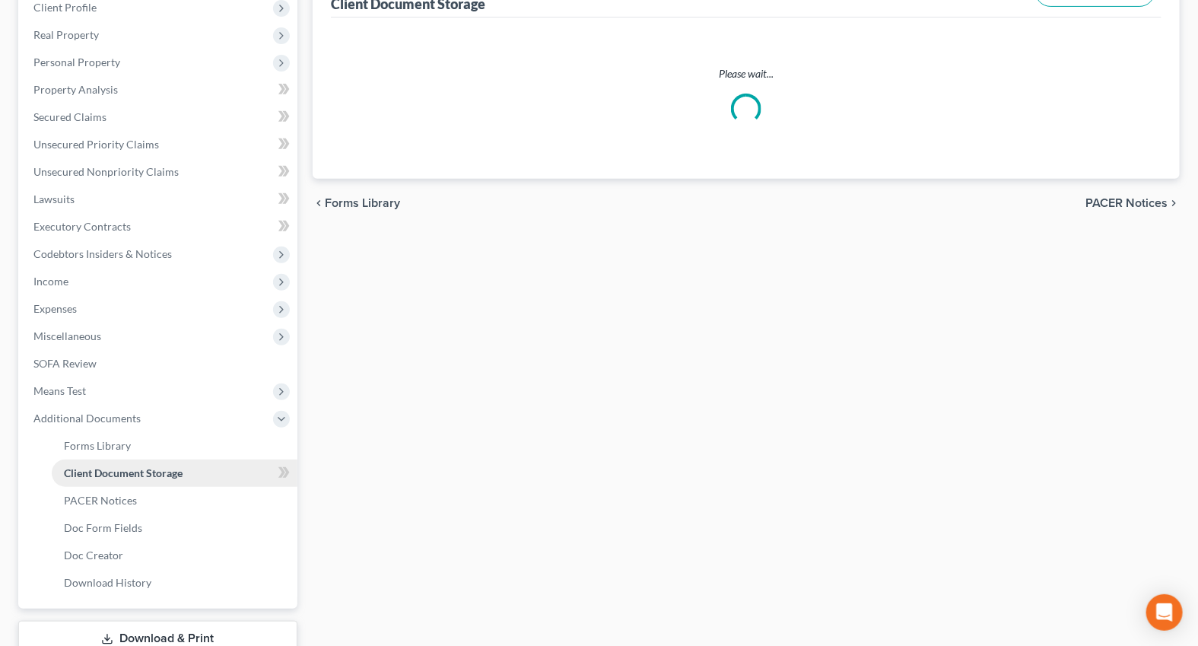
scroll to position [33, 0]
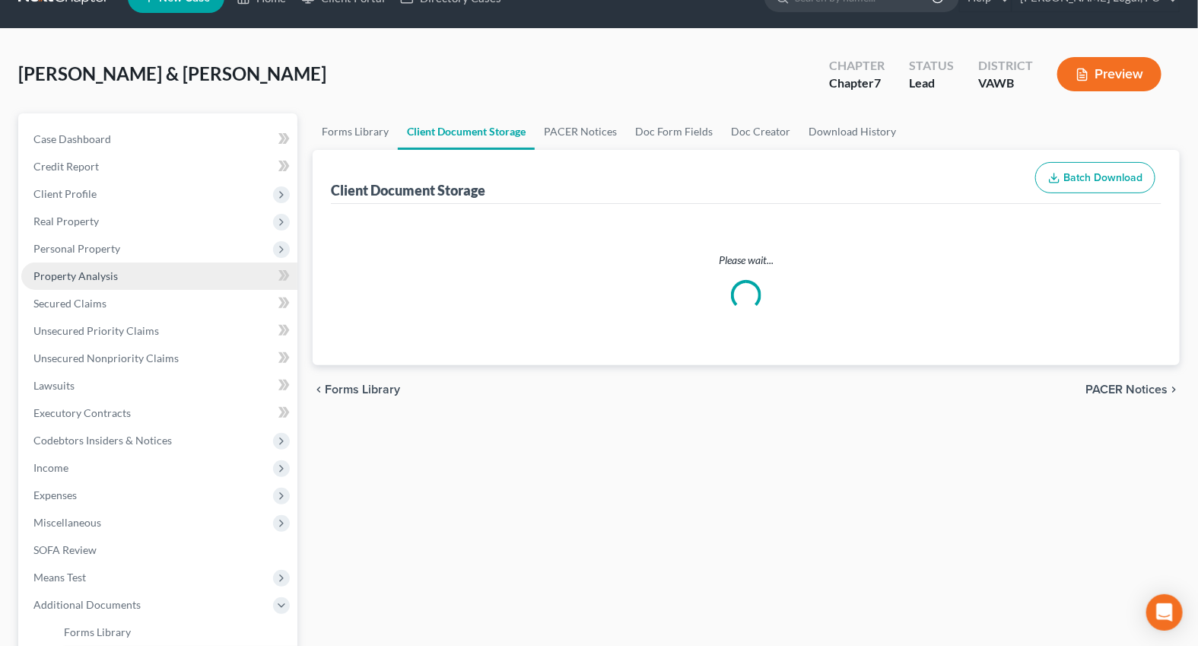
select select "0"
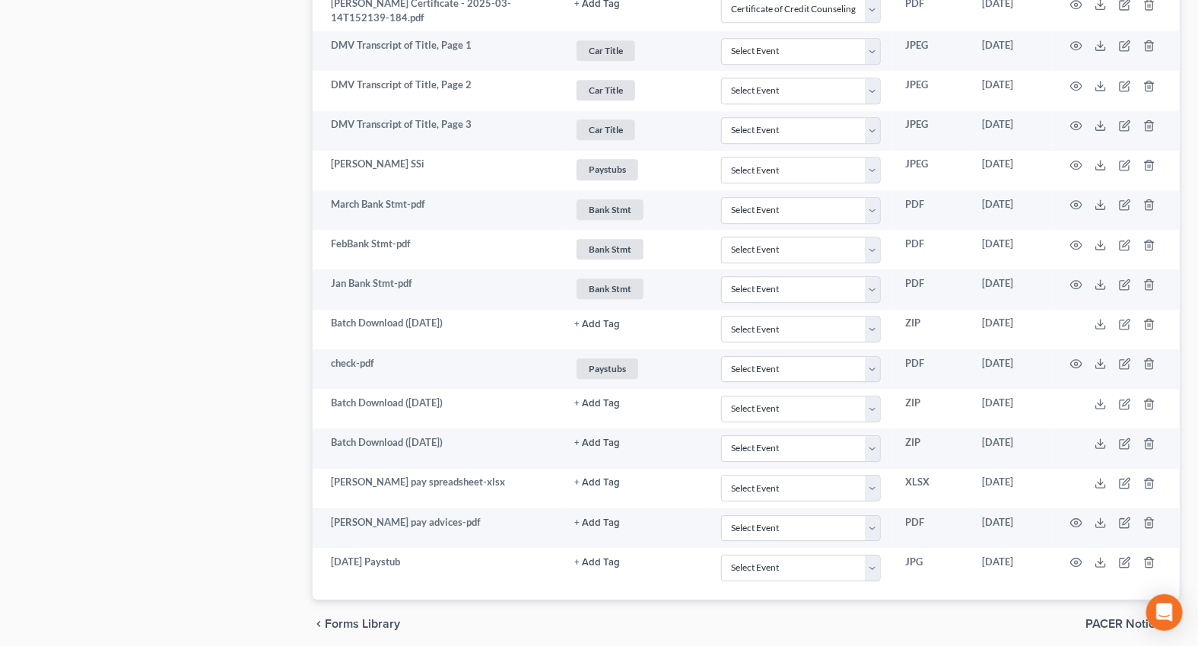
scroll to position [1868, 0]
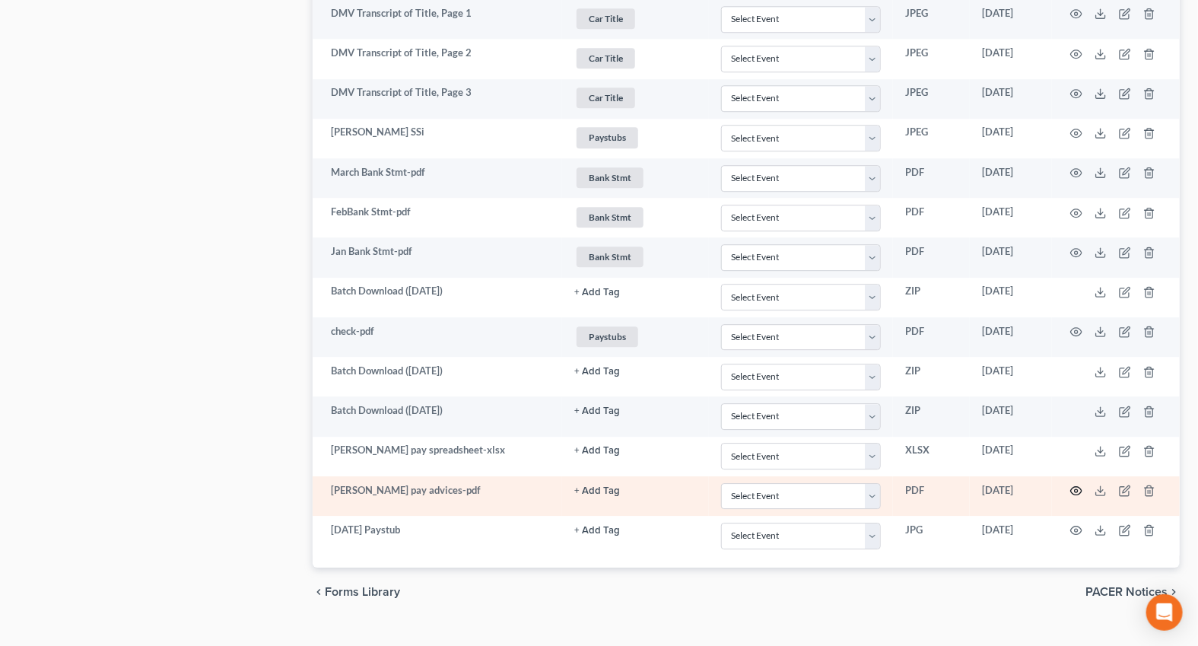
click at [1078, 489] on circle "button" at bounding box center [1076, 490] width 3 height 3
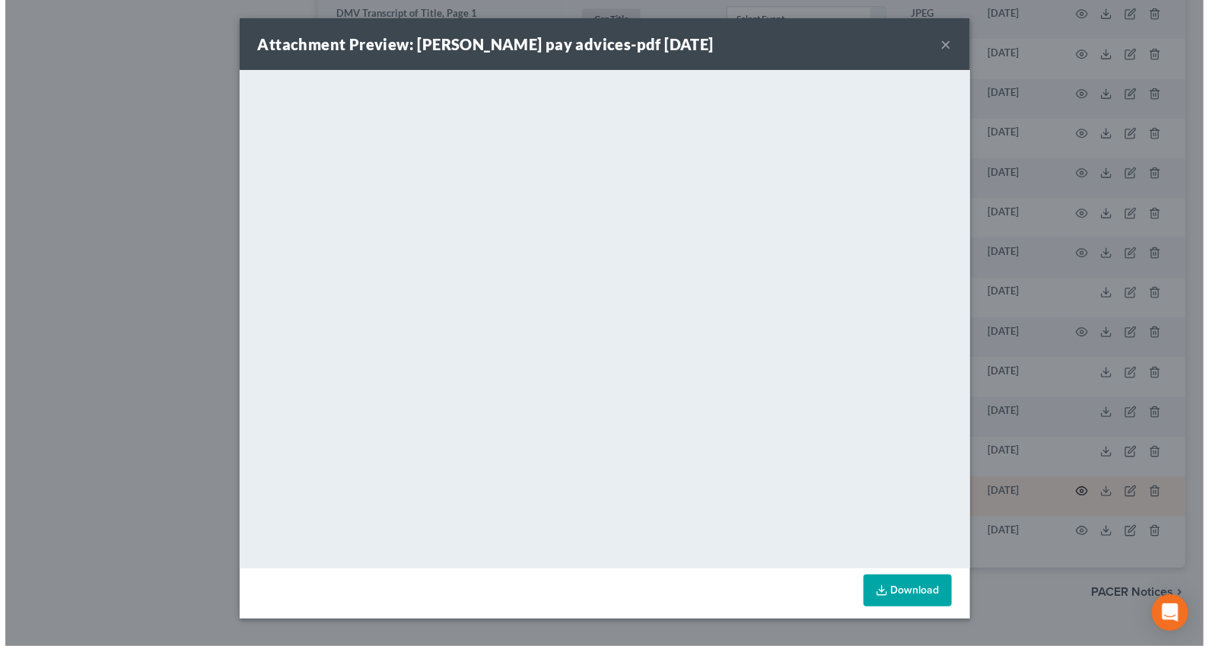
scroll to position [1863, 0]
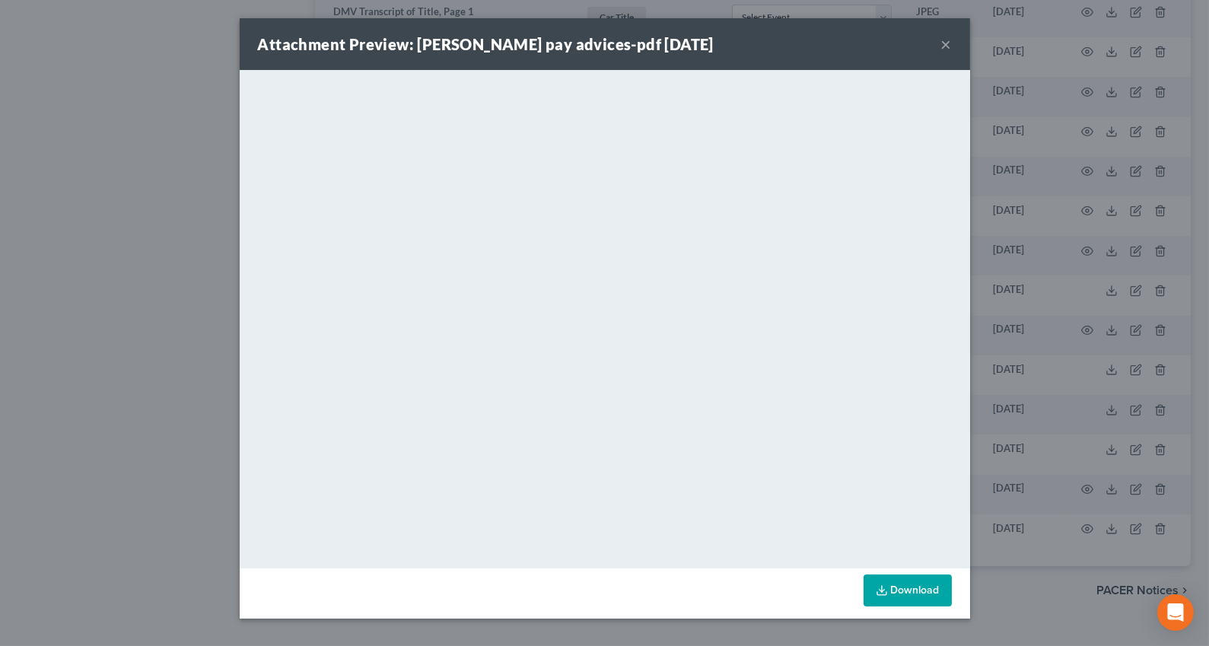
click at [942, 46] on button "×" at bounding box center [946, 44] width 11 height 18
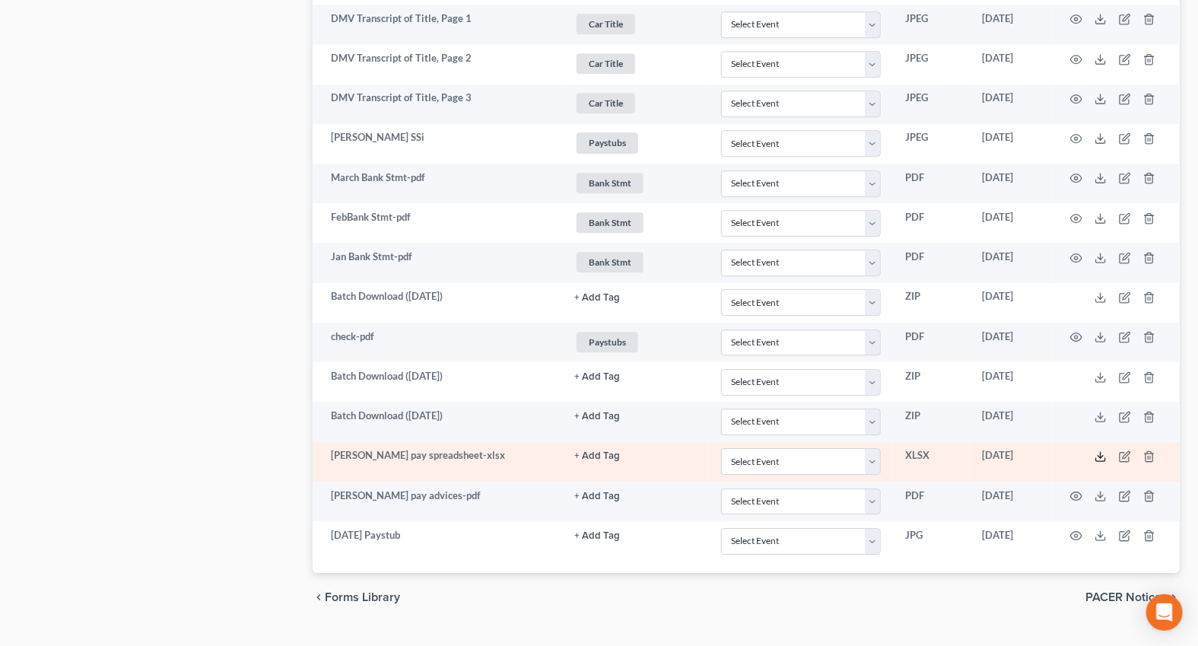
click at [1106, 450] on icon at bounding box center [1101, 456] width 12 height 12
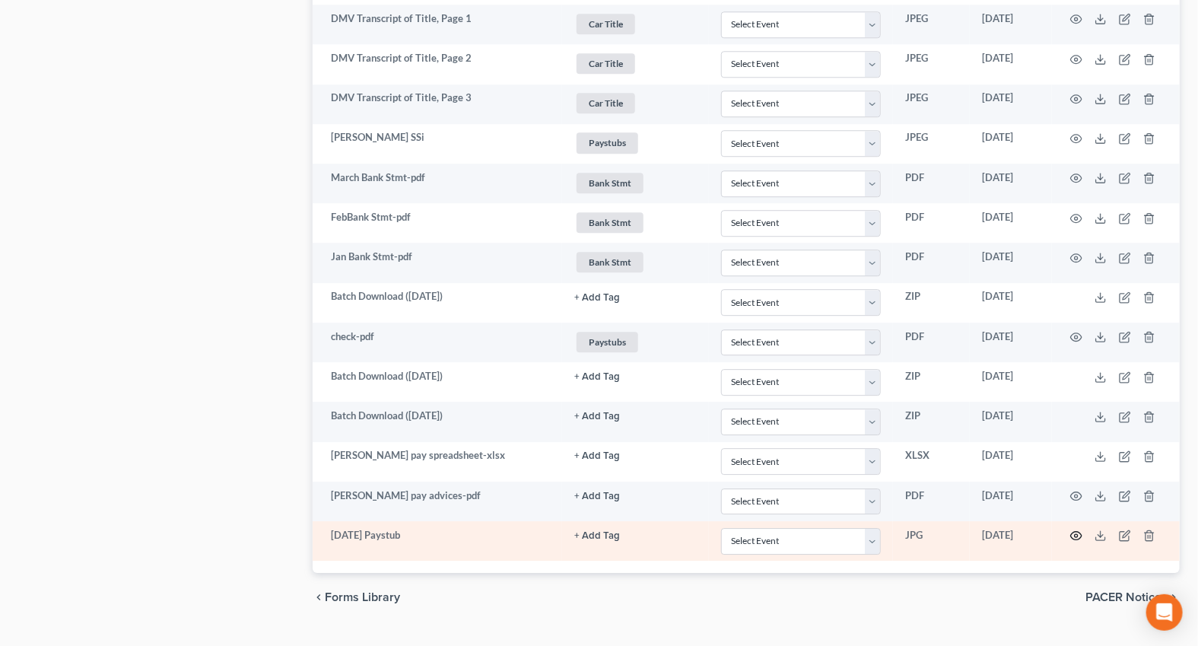
click at [1076, 529] on icon "button" at bounding box center [1076, 535] width 12 height 12
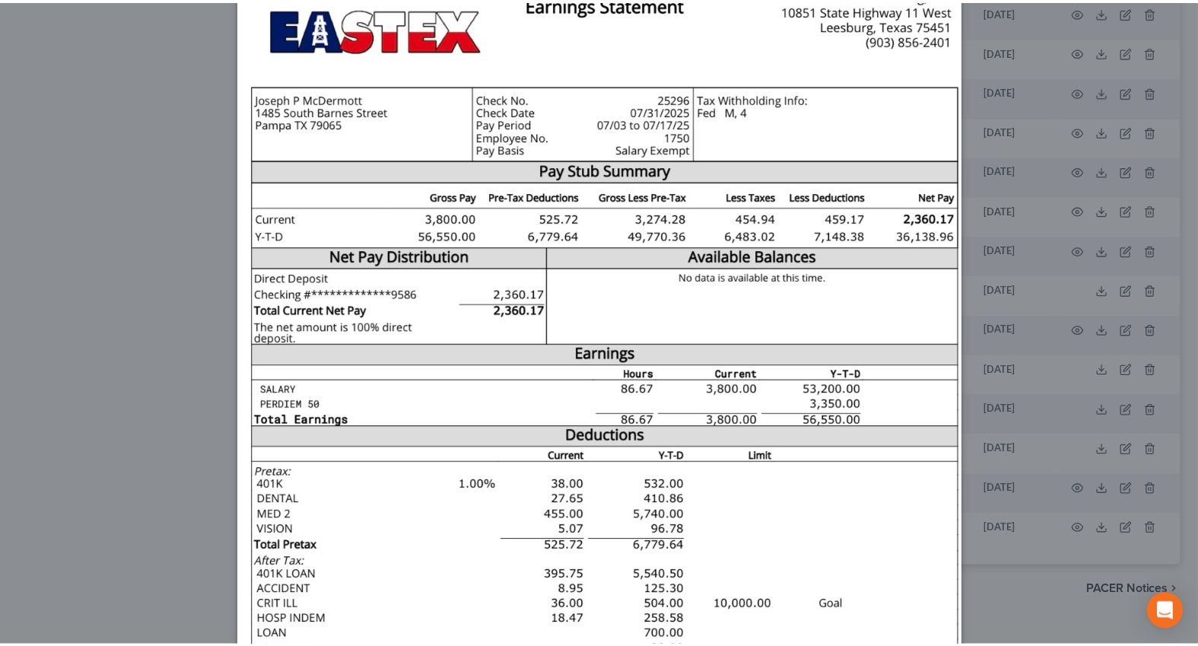
scroll to position [0, 0]
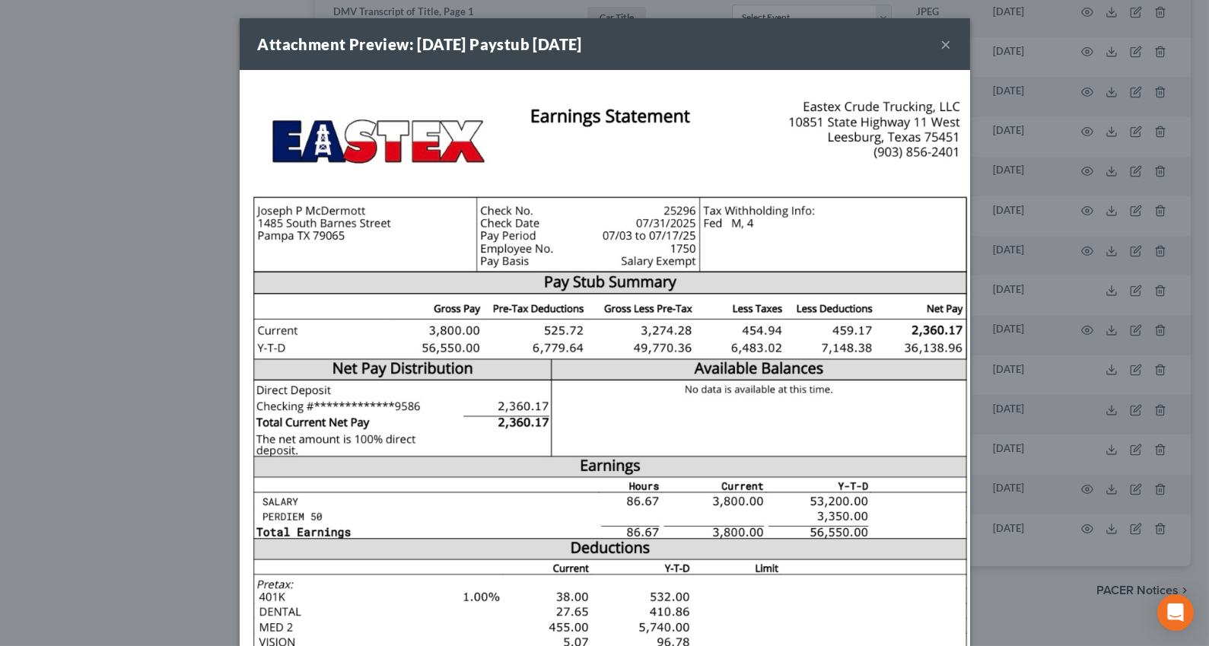
click at [934, 42] on div "Attachment Preview: 7-31-25 Paystub 07/30/2025 ×" at bounding box center [605, 44] width 730 height 52
click at [941, 41] on button "×" at bounding box center [946, 44] width 11 height 18
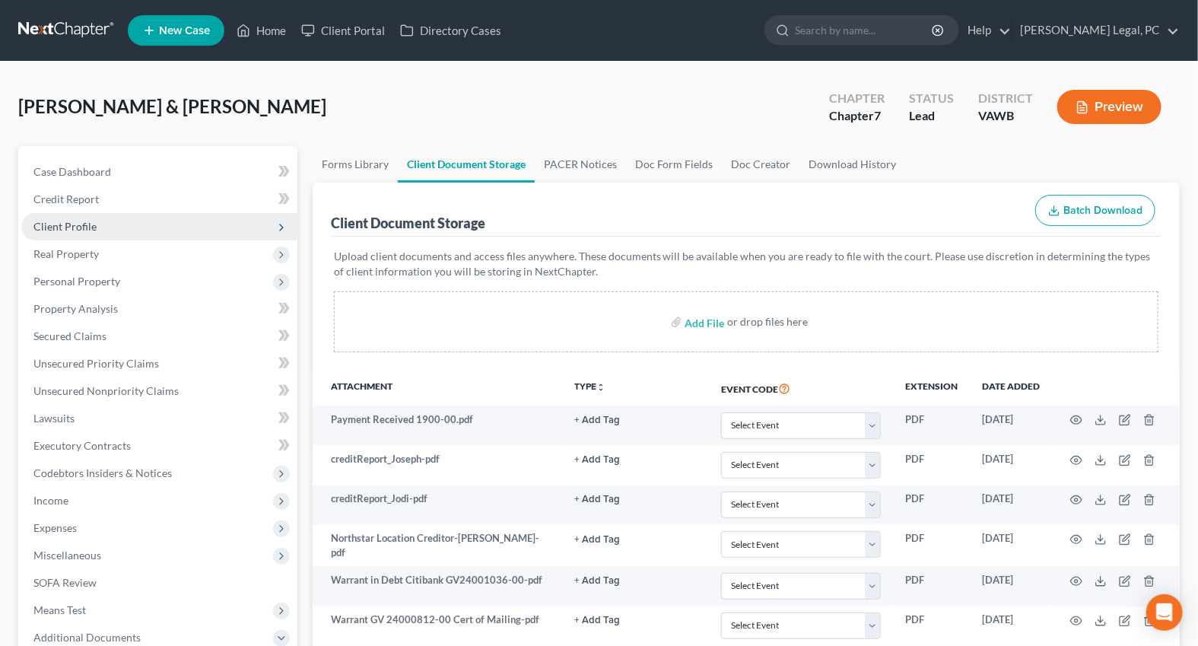
click at [95, 214] on span "Client Profile" at bounding box center [159, 226] width 276 height 27
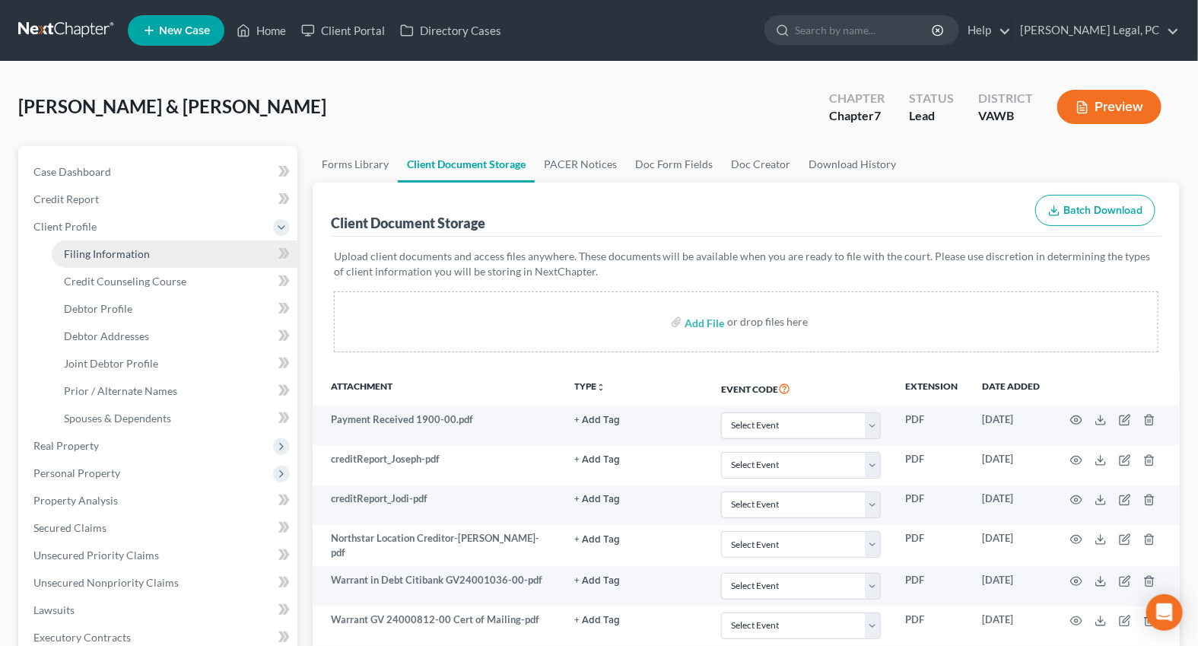
click at [122, 247] on span "Filing Information" at bounding box center [107, 253] width 86 height 13
select select "1"
select select "0"
select select "48"
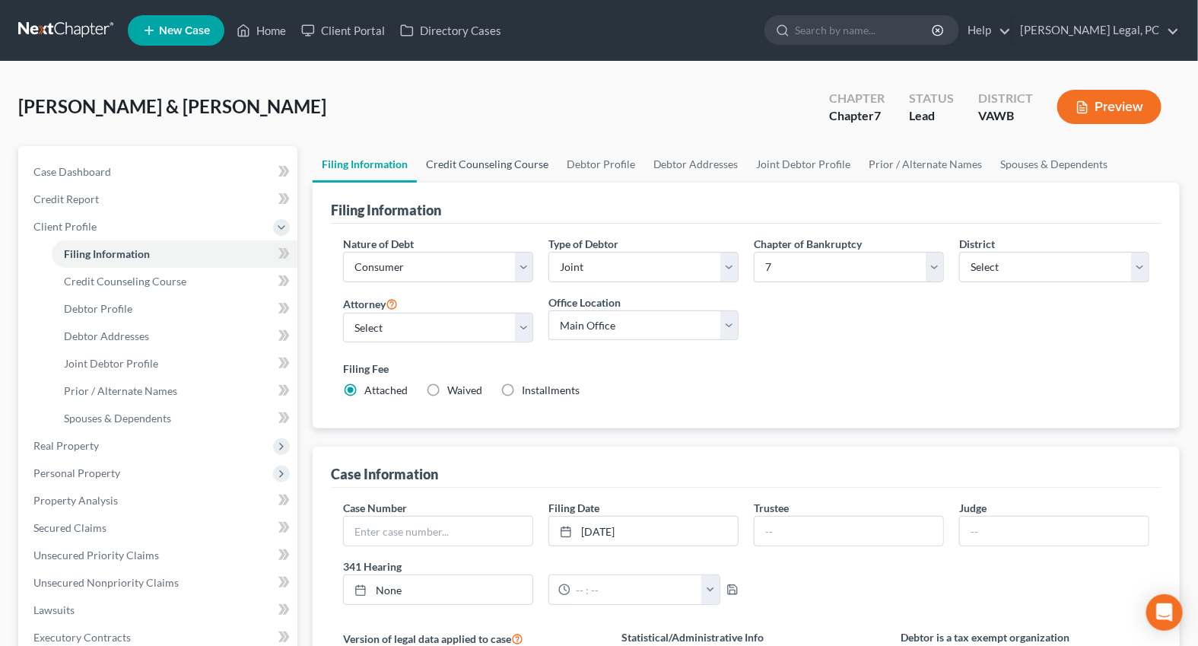
click at [524, 151] on link "Credit Counseling Course" at bounding box center [487, 164] width 141 height 37
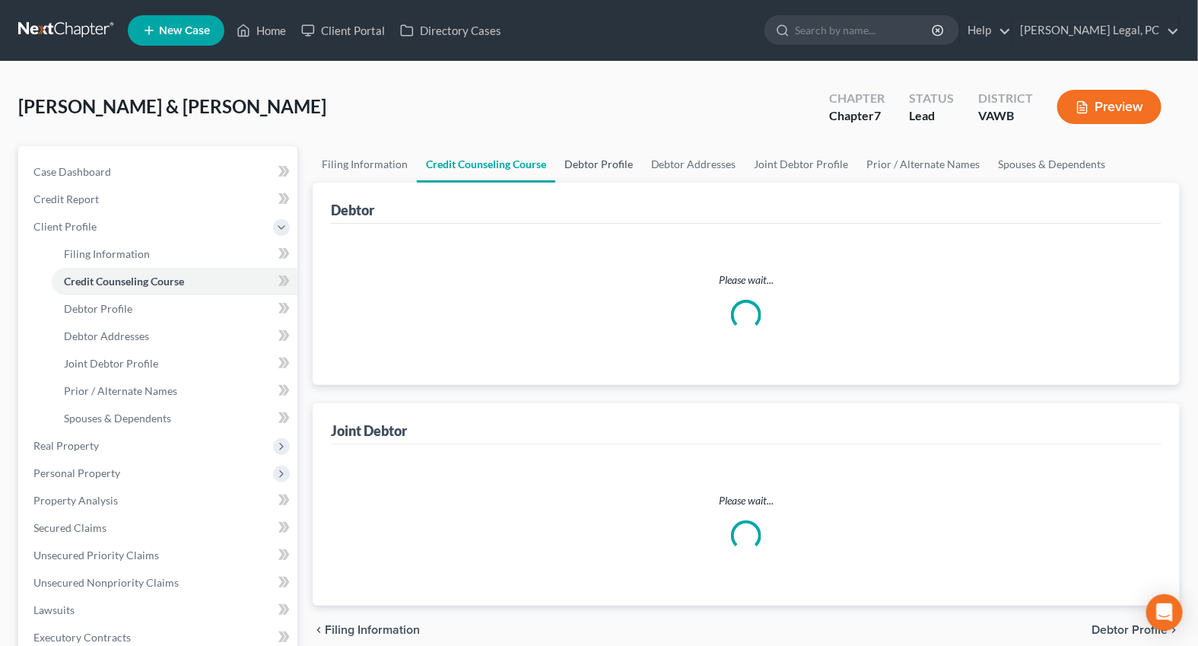
click at [600, 170] on link "Debtor Profile" at bounding box center [598, 164] width 87 height 37
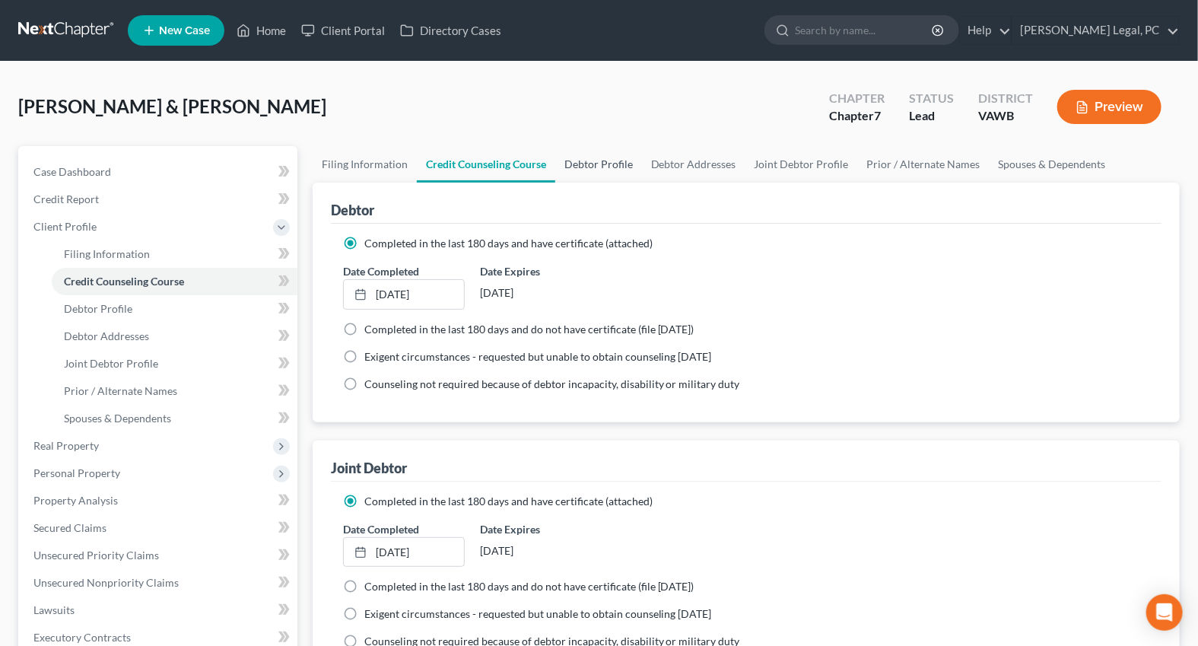
select select "1"
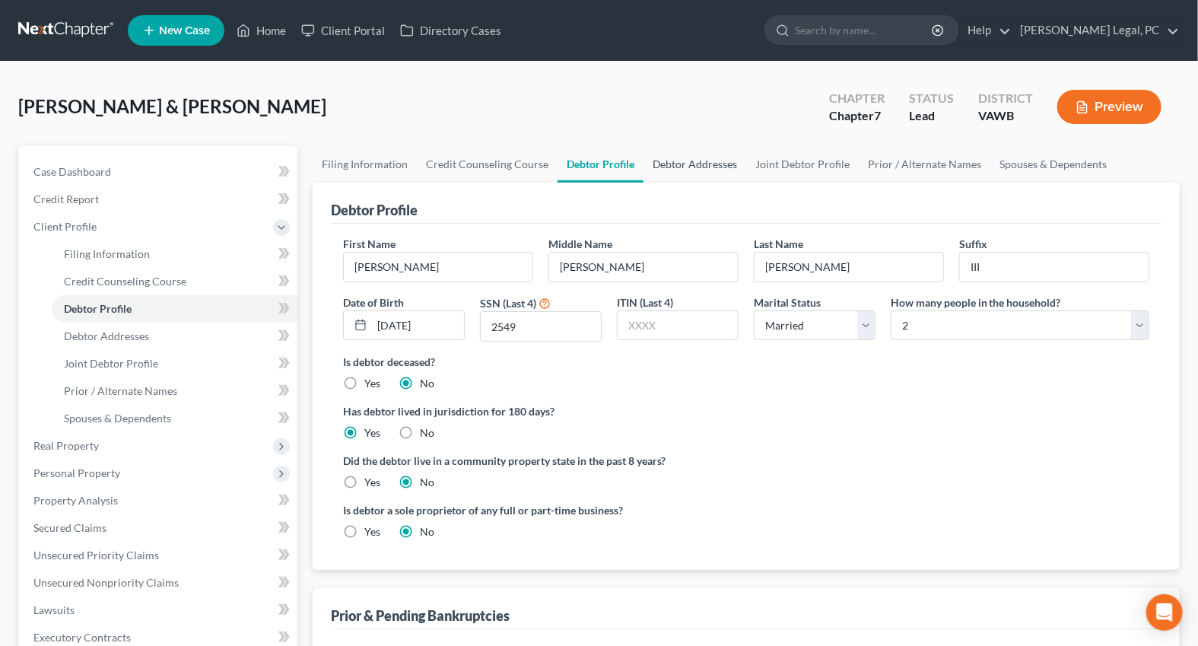
click at [701, 170] on link "Debtor Addresses" at bounding box center [695, 164] width 103 height 37
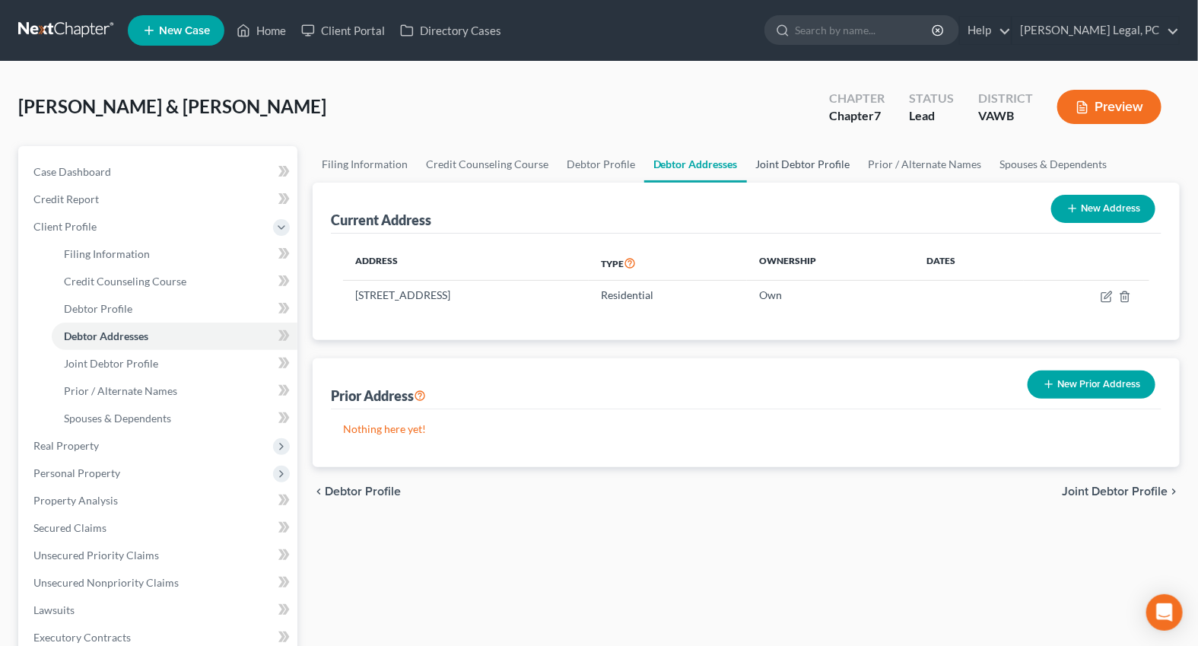
click at [796, 166] on link "Joint Debtor Profile" at bounding box center [803, 164] width 113 height 37
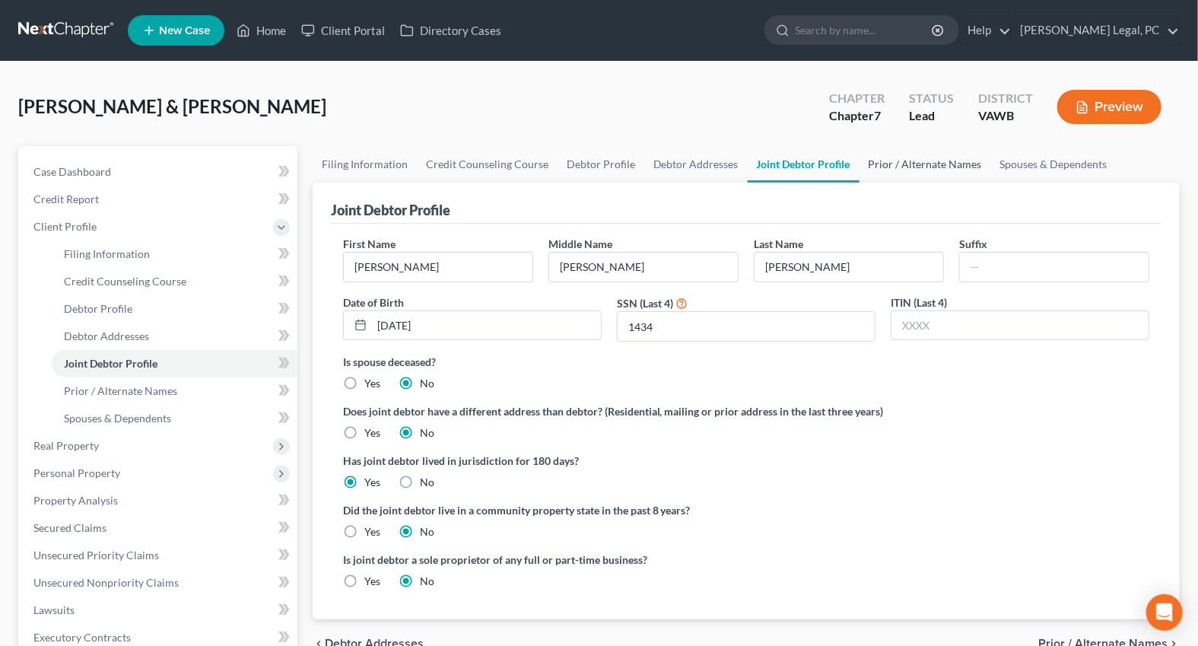
click at [896, 166] on link "Prior / Alternate Names" at bounding box center [926, 164] width 132 height 37
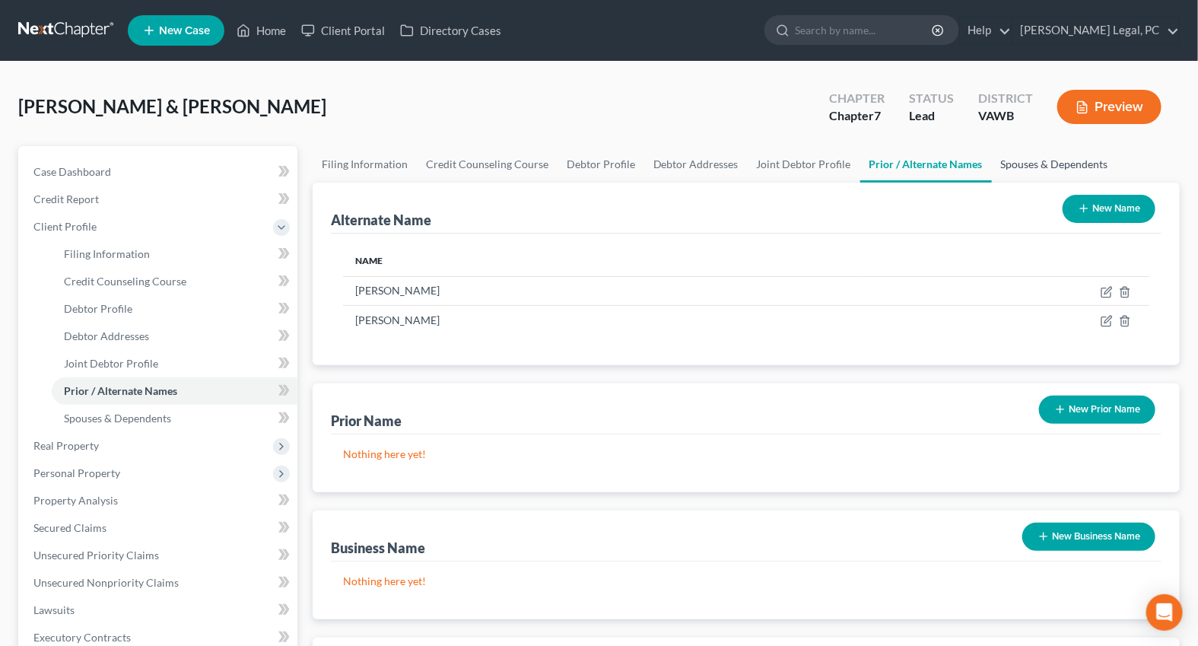
click at [1045, 163] on link "Spouses & Dependents" at bounding box center [1055, 164] width 126 height 37
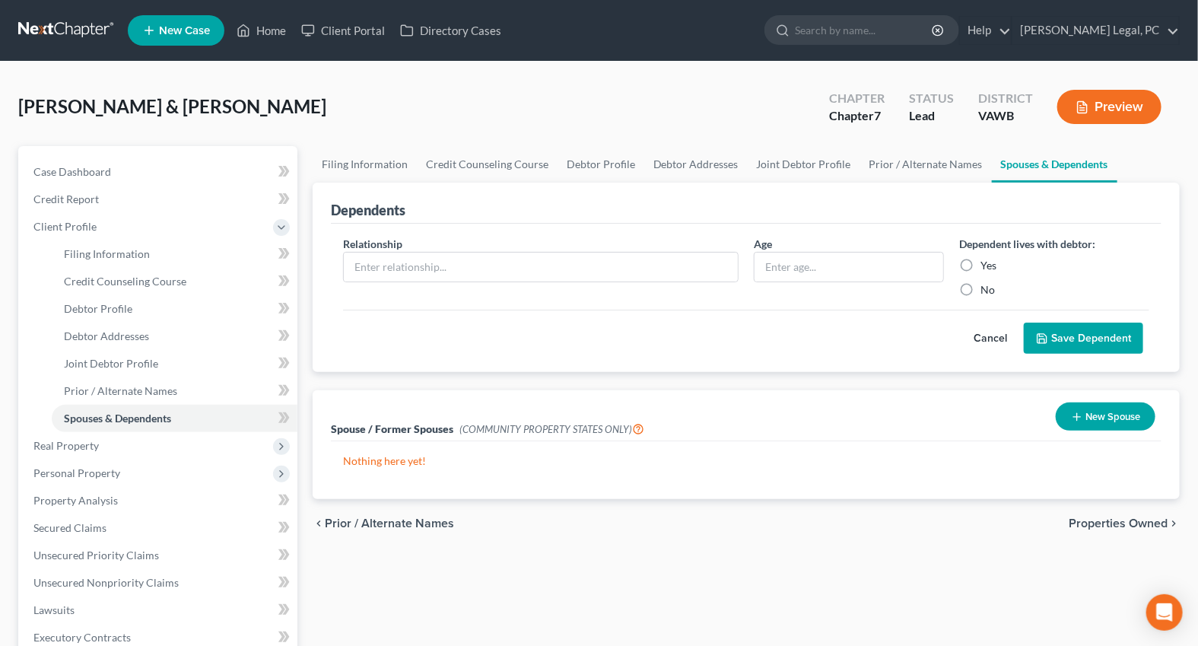
click at [344, 183] on div "Dependents" at bounding box center [746, 203] width 831 height 41
click at [363, 167] on link "Filing Information" at bounding box center [365, 164] width 104 height 37
select select "1"
select select "0"
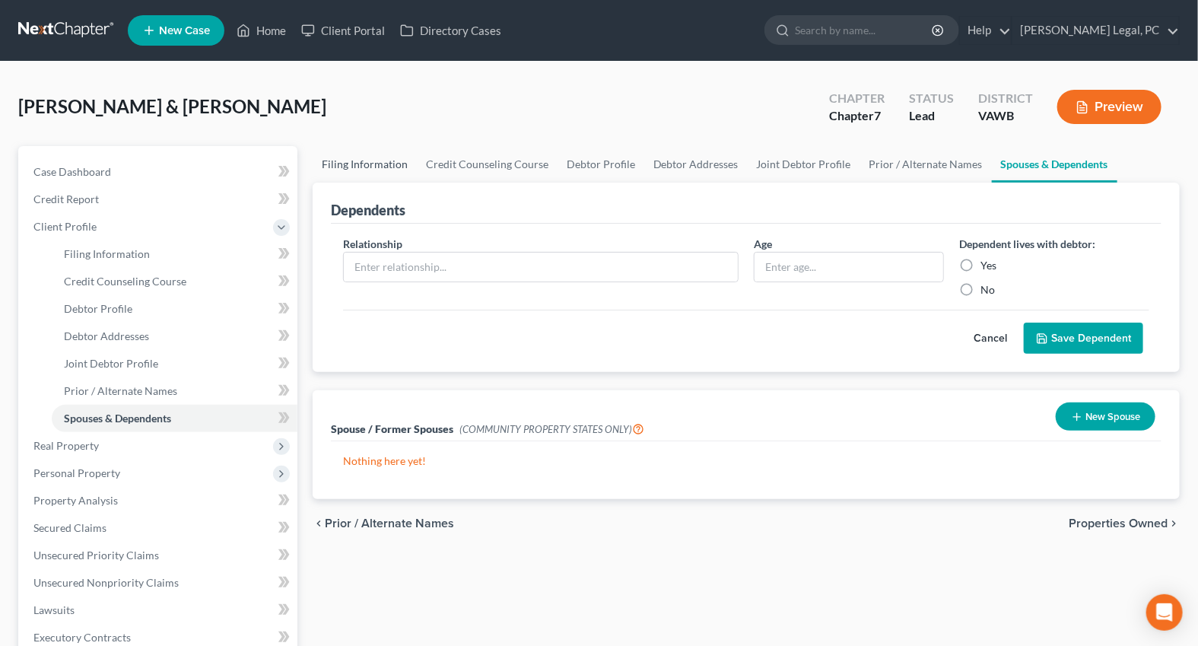
select select "84"
select select "0"
select select "48"
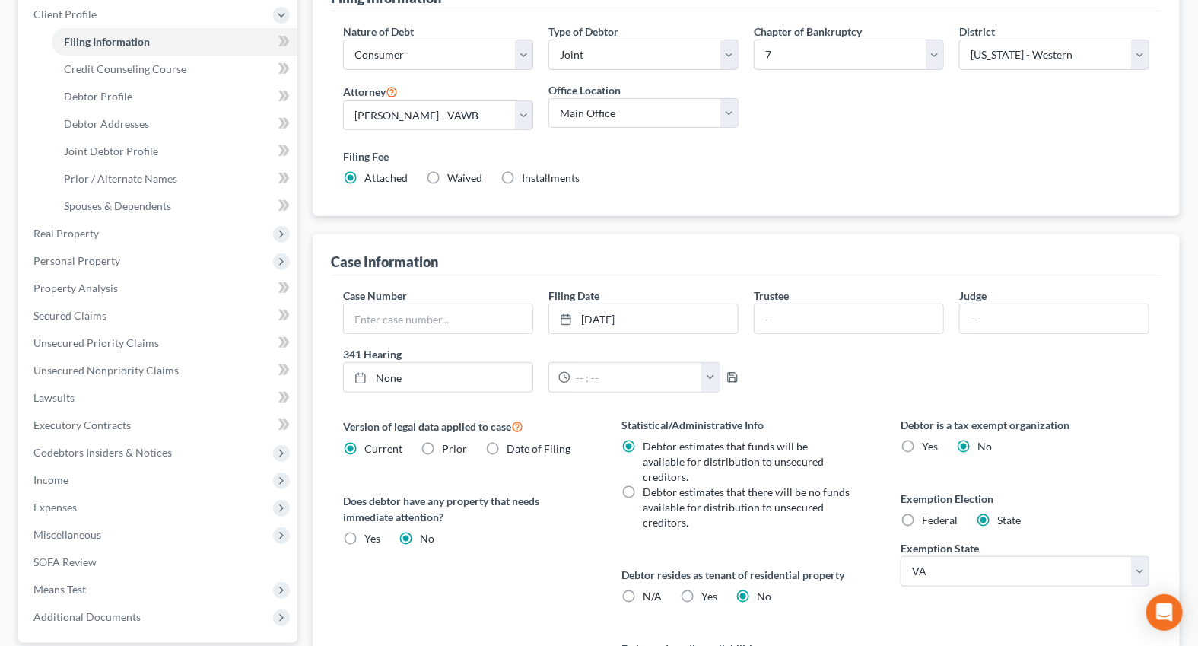
scroll to position [276, 0]
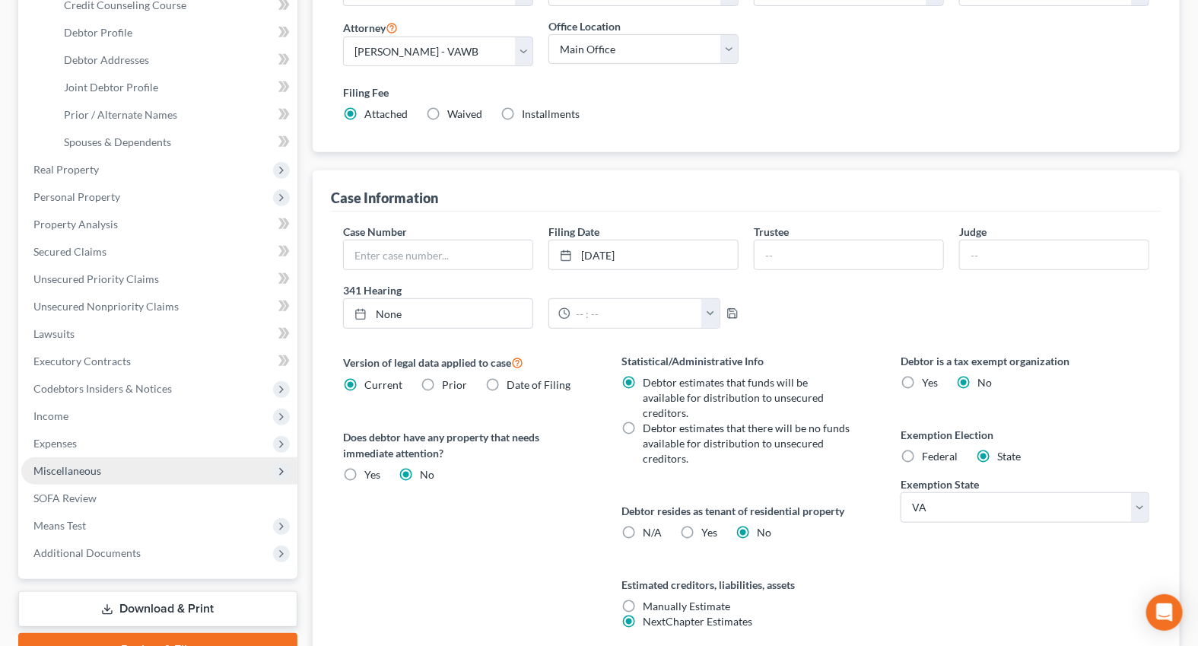
click at [61, 472] on span "Miscellaneous" at bounding box center [67, 470] width 68 height 13
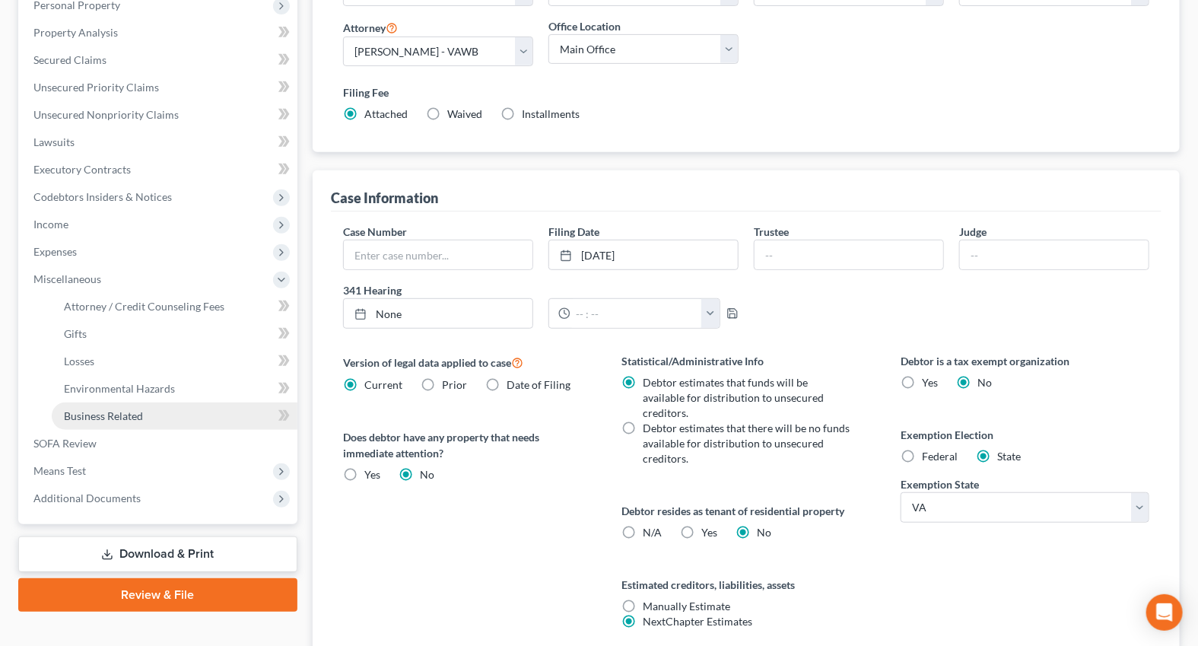
click at [105, 412] on span "Business Related" at bounding box center [103, 415] width 79 height 13
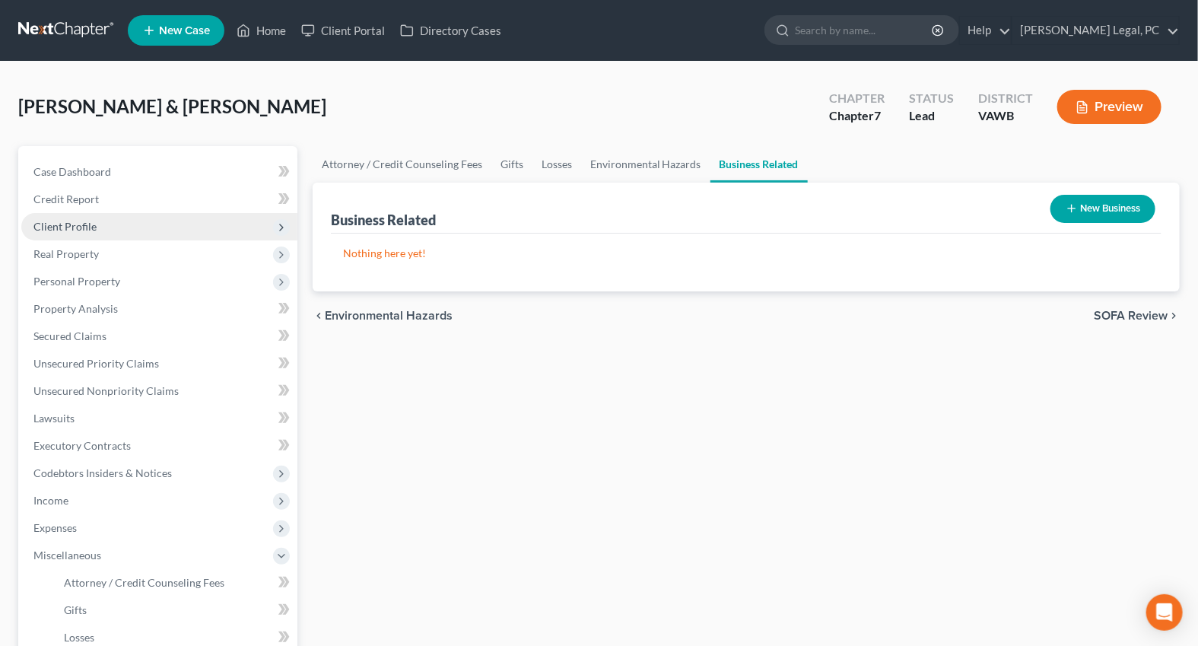
click at [86, 227] on span "Client Profile" at bounding box center [64, 226] width 63 height 13
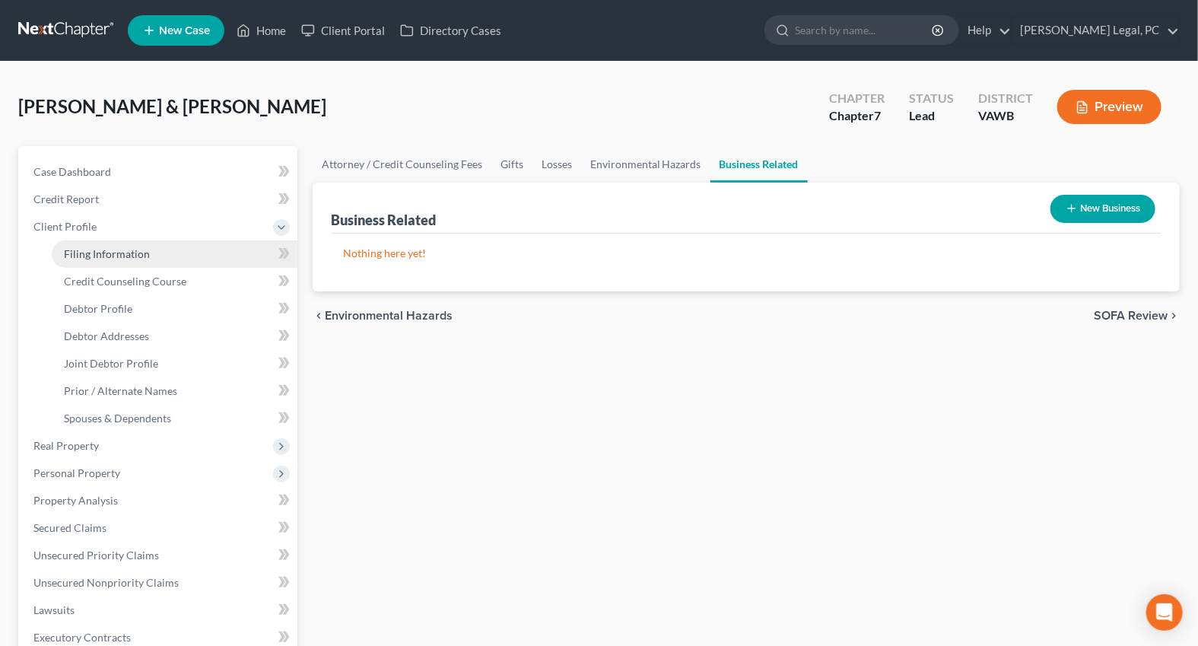
click at [102, 249] on span "Filing Information" at bounding box center [107, 253] width 86 height 13
select select "1"
select select "0"
select select "84"
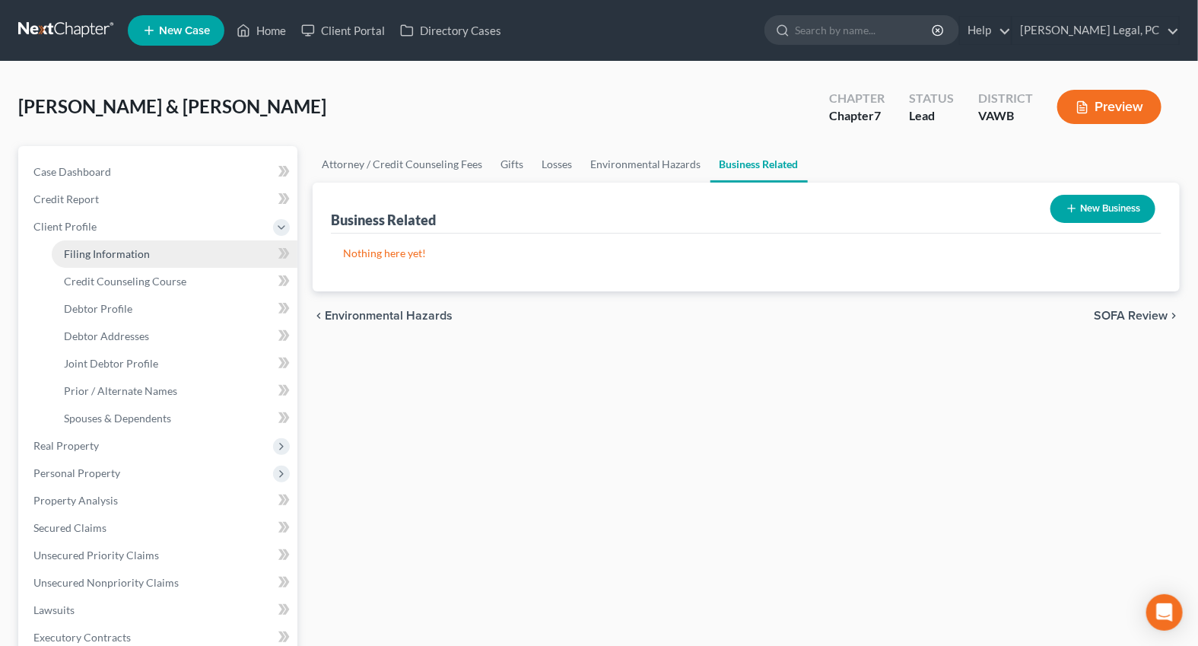
select select "0"
select select "48"
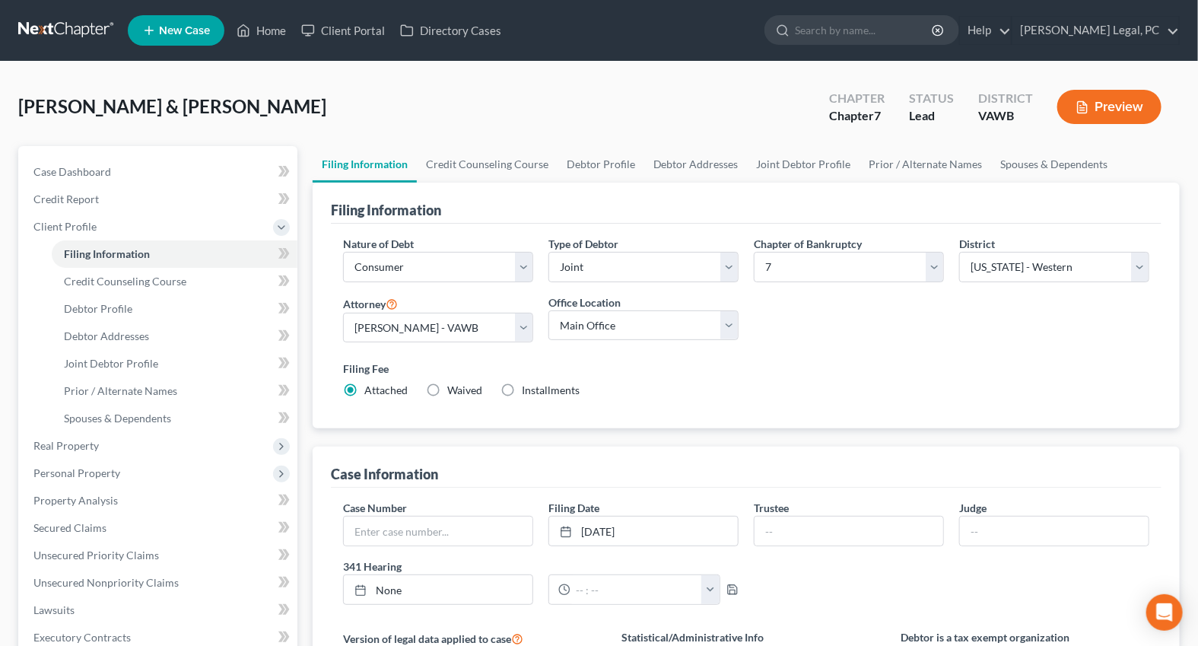
click at [1130, 100] on button "Preview" at bounding box center [1109, 107] width 104 height 34
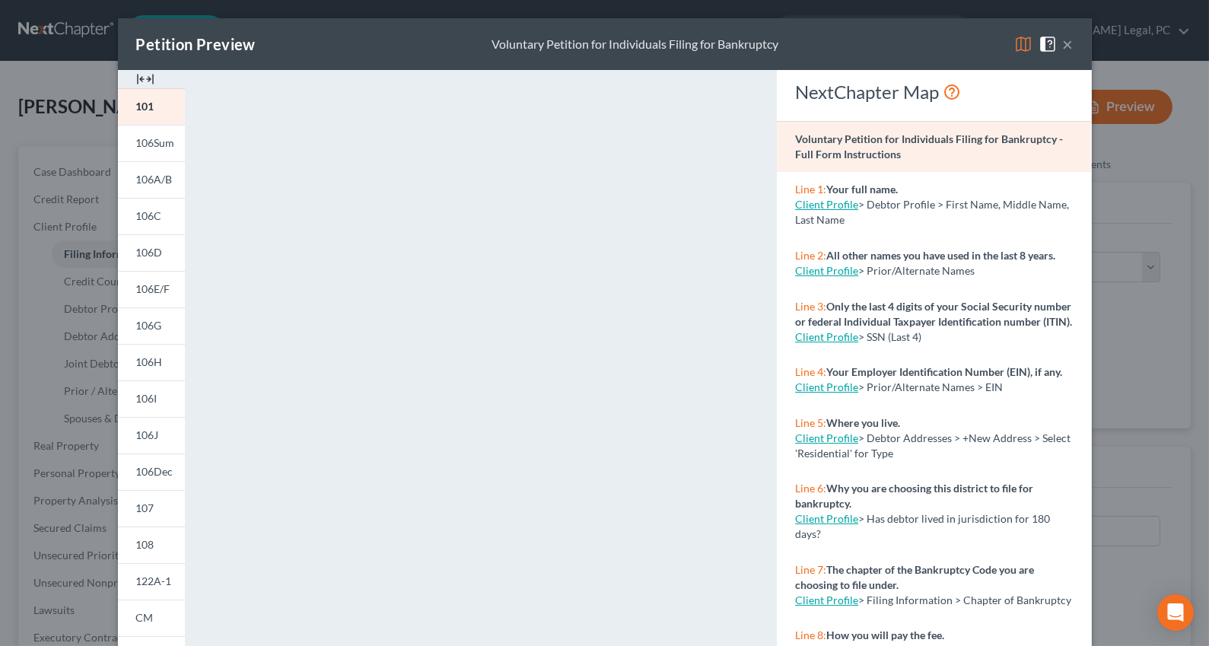
click at [1063, 46] on button "×" at bounding box center [1068, 44] width 11 height 18
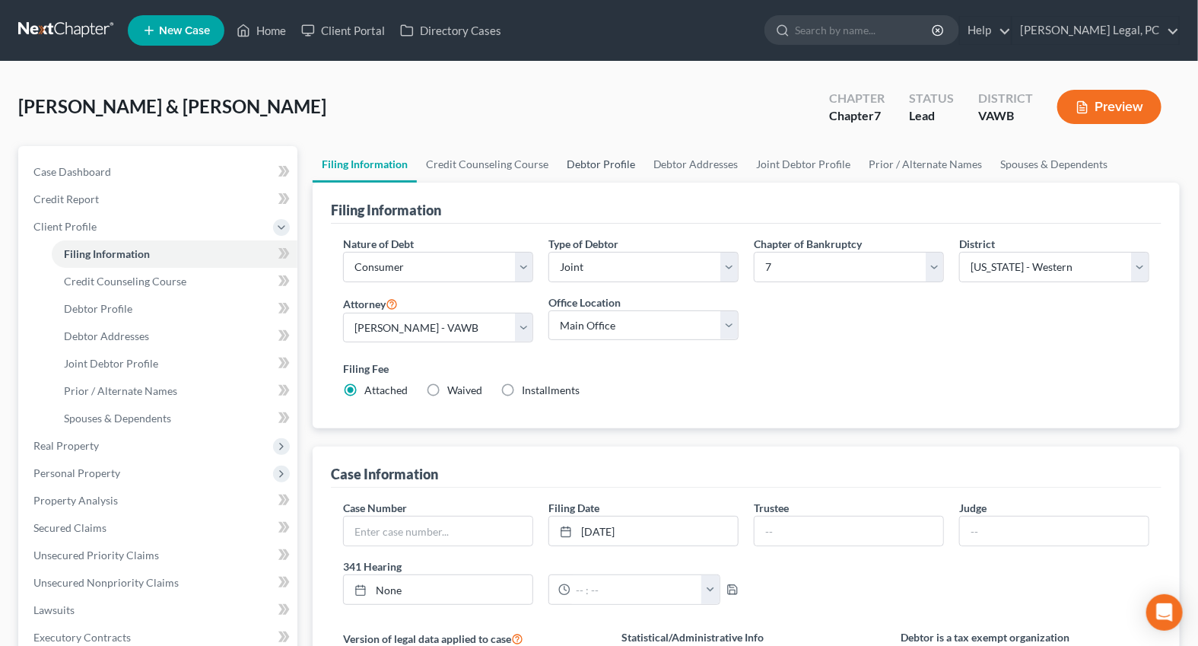
click at [598, 167] on link "Debtor Profile" at bounding box center [601, 164] width 87 height 37
select select "1"
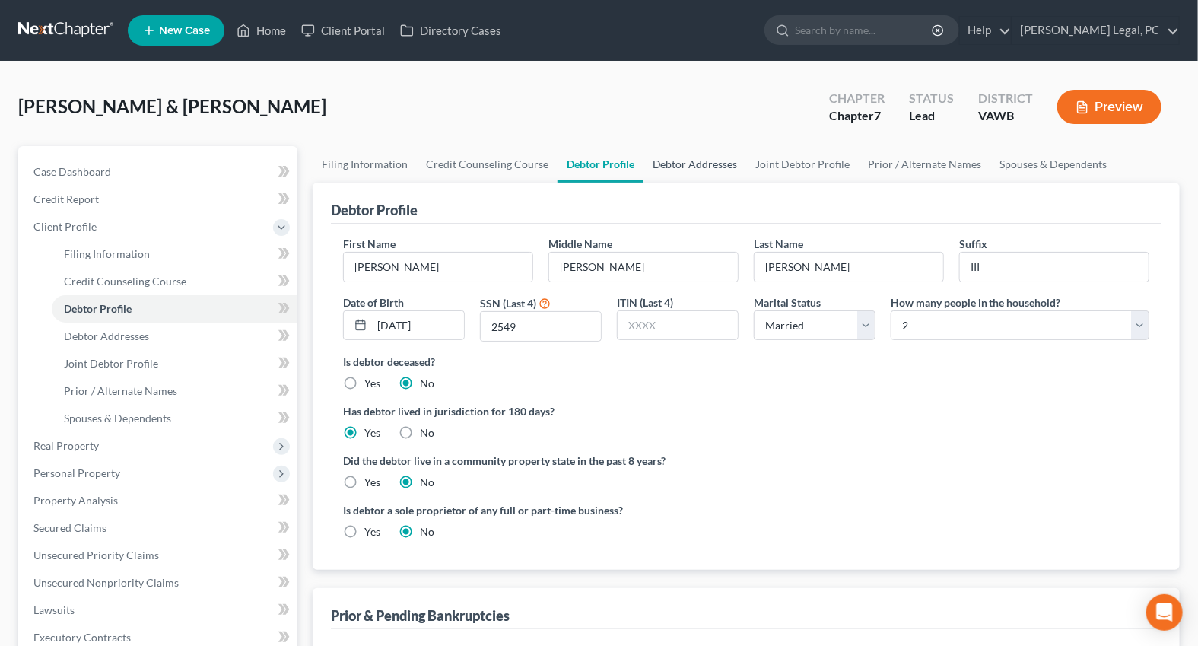
click at [705, 151] on link "Debtor Addresses" at bounding box center [695, 164] width 103 height 37
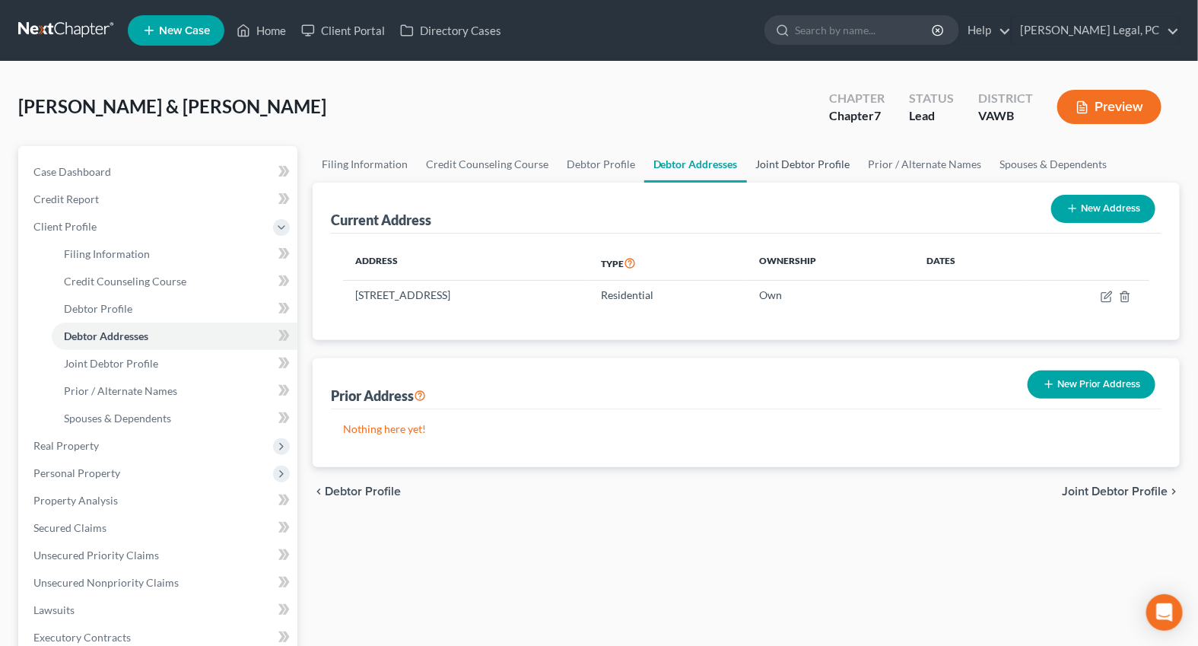
click at [770, 174] on link "Joint Debtor Profile" at bounding box center [803, 164] width 113 height 37
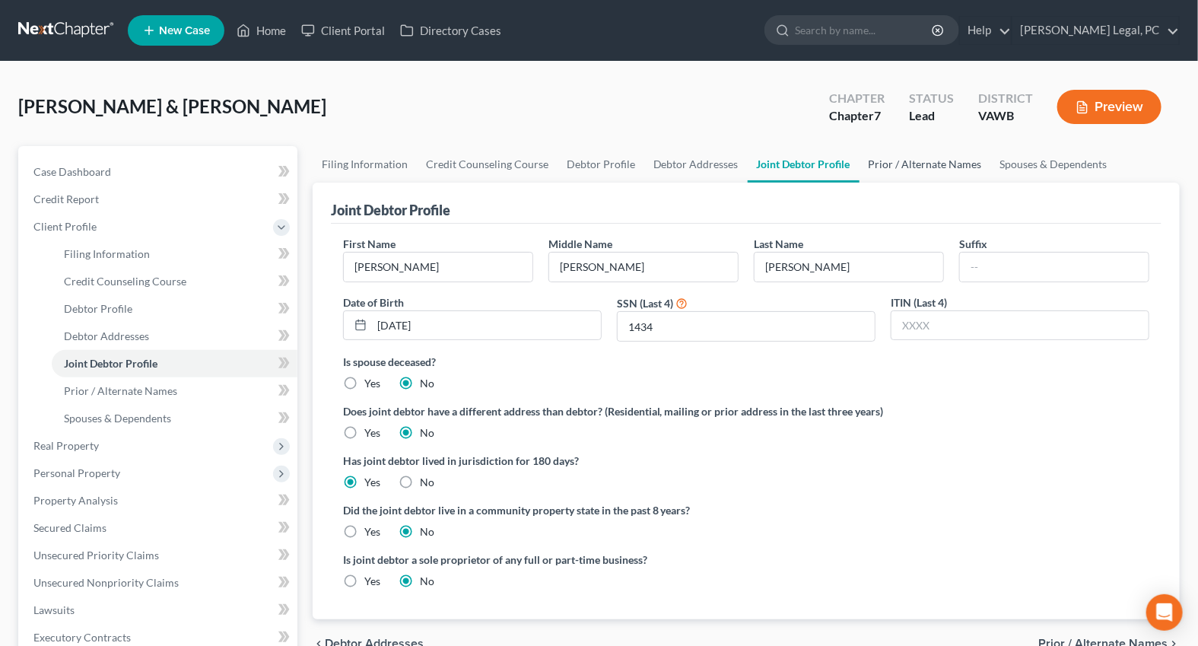
click at [923, 165] on link "Prior / Alternate Names" at bounding box center [926, 164] width 132 height 37
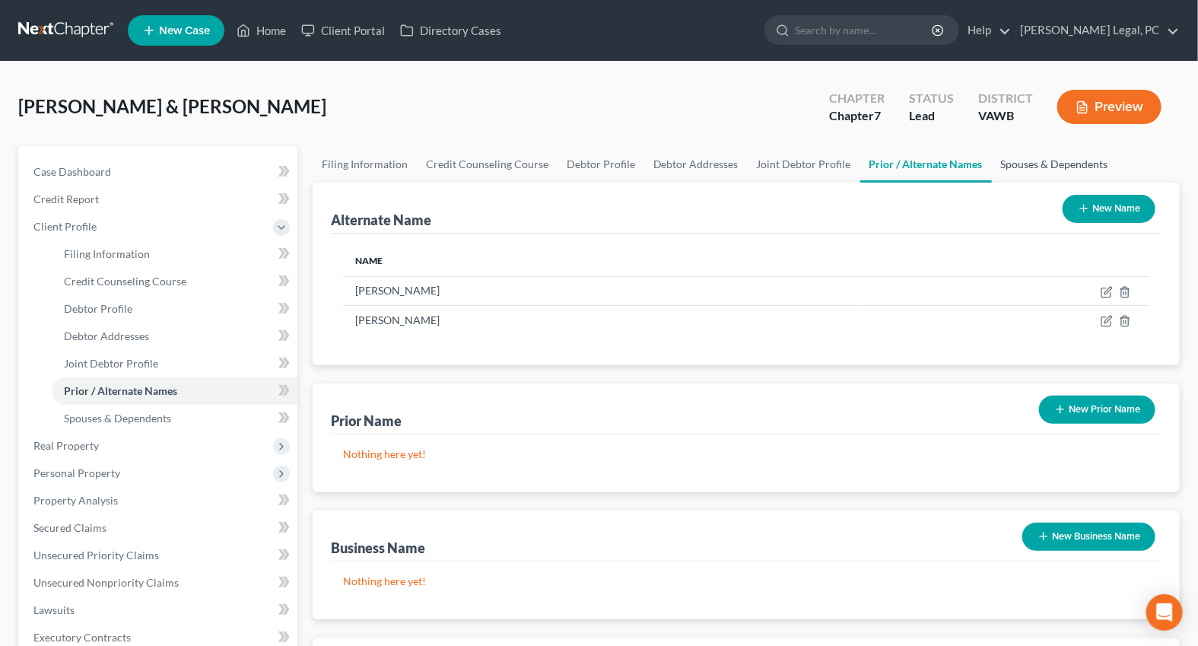
click at [1022, 160] on link "Spouses & Dependents" at bounding box center [1055, 164] width 126 height 37
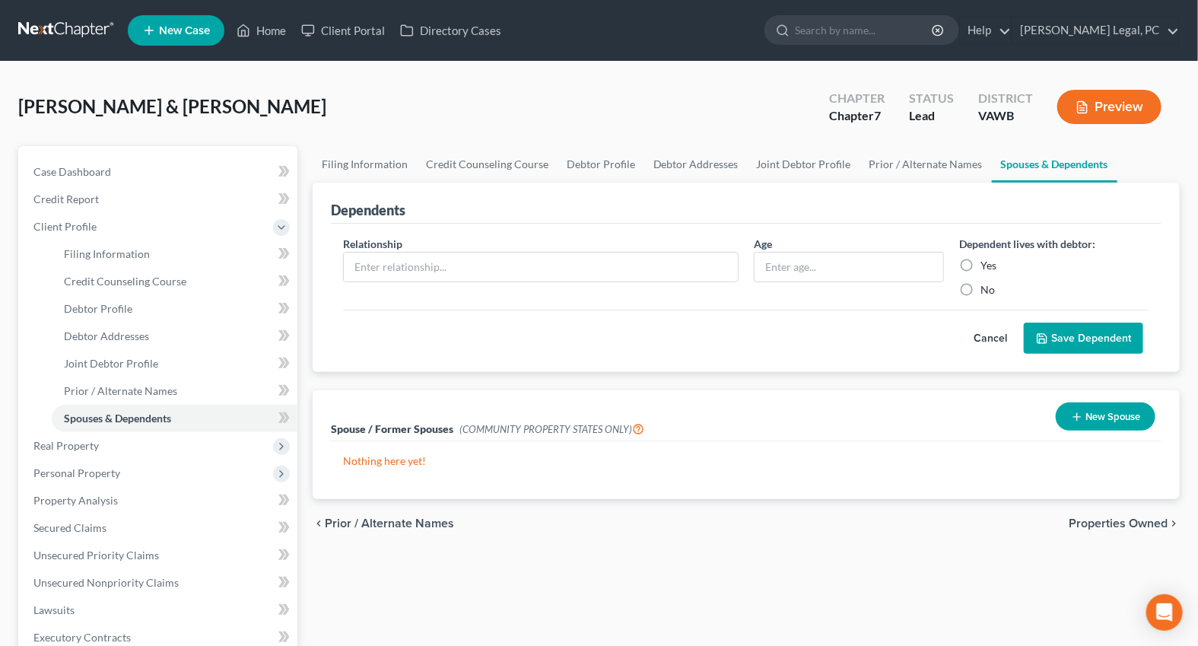
click at [332, 142] on div "McDermott, Joseph & Jodi Upgraded Chapter Chapter 7 Status Lead District VAWB P…" at bounding box center [599, 113] width 1162 height 66
click at [346, 167] on link "Filing Information" at bounding box center [365, 164] width 104 height 37
select select "1"
select select "0"
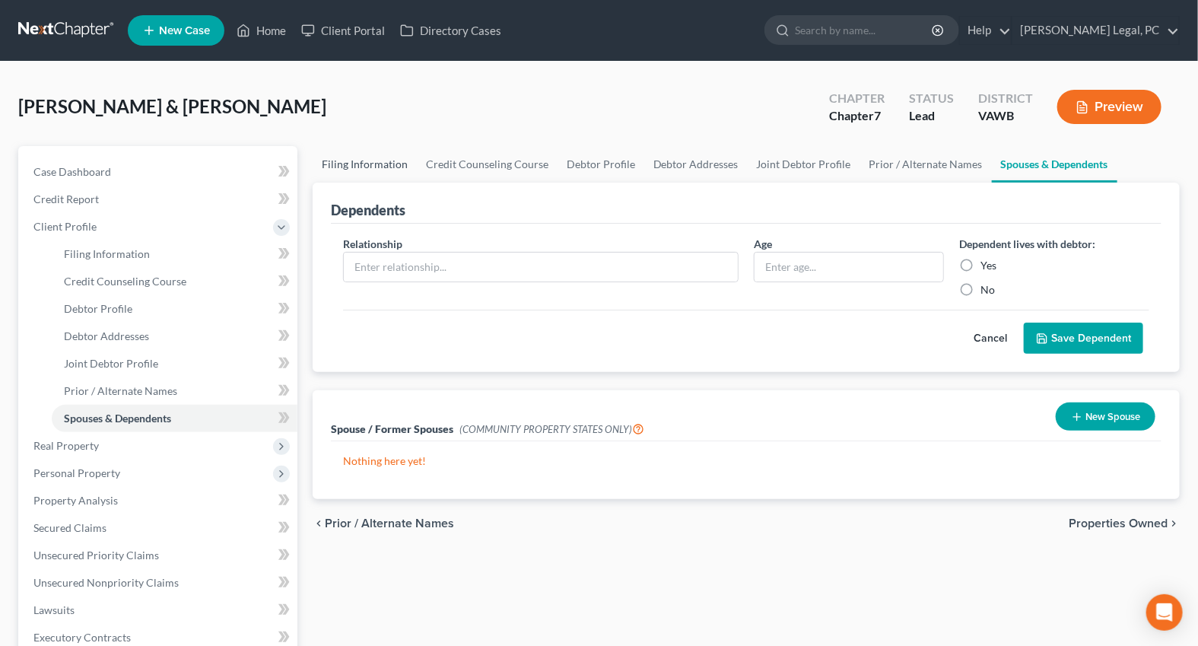
select select "84"
select select "0"
select select "48"
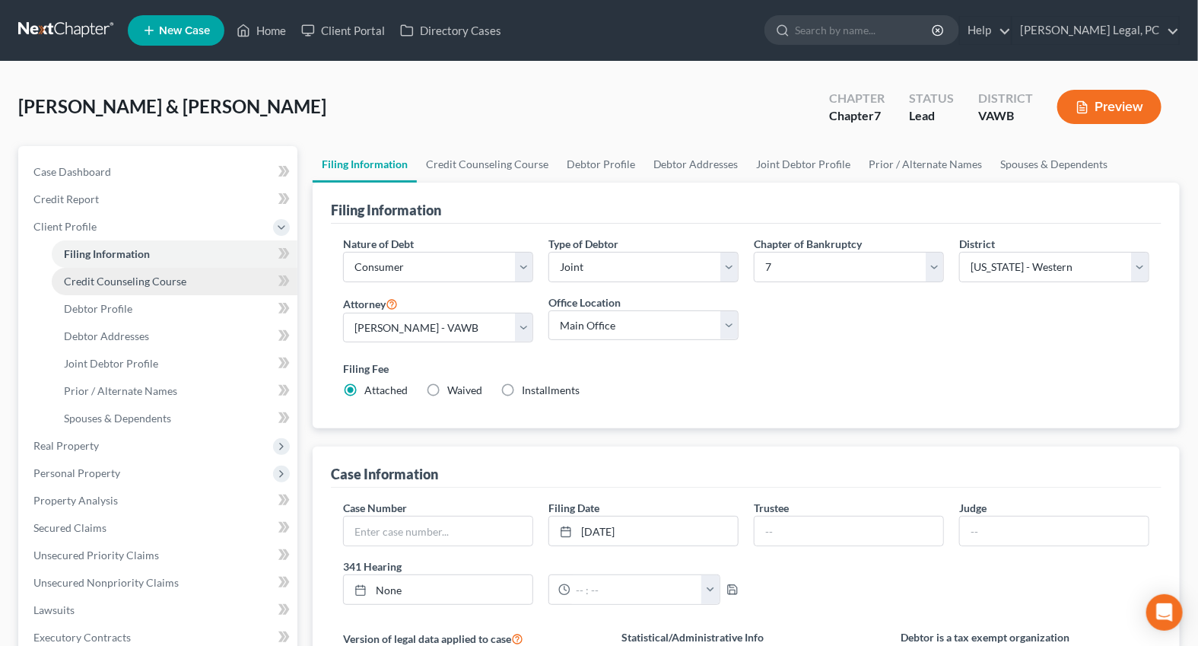
click at [126, 281] on span "Credit Counseling Course" at bounding box center [125, 281] width 122 height 13
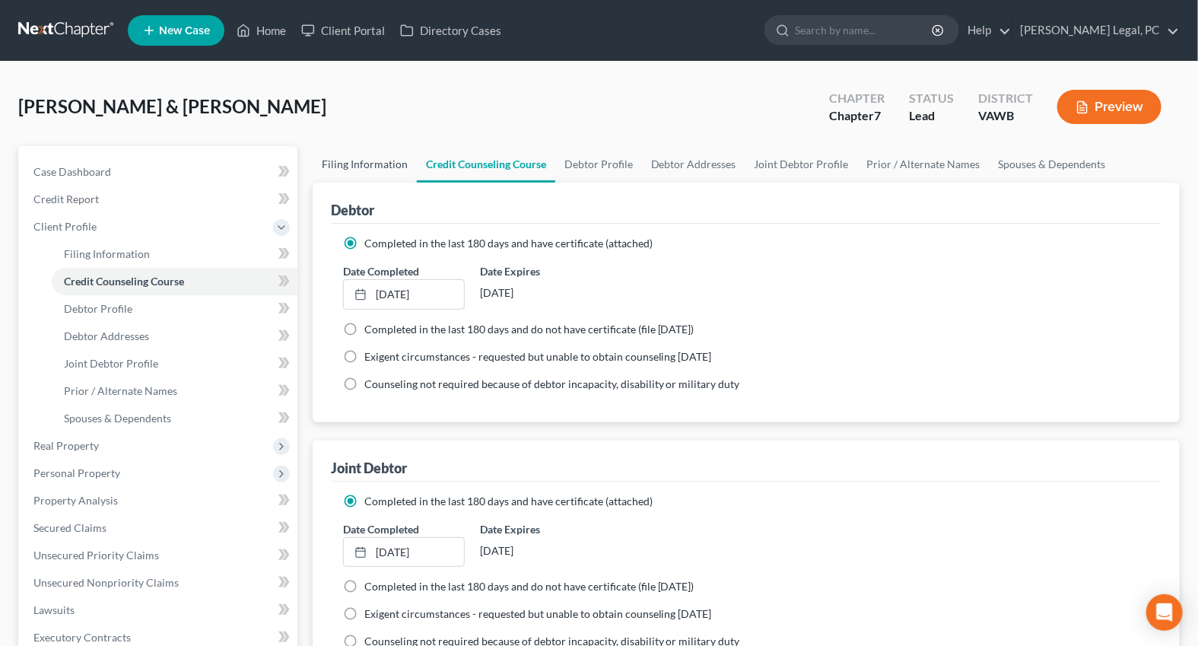
click at [364, 152] on link "Filing Information" at bounding box center [365, 164] width 104 height 37
select select "1"
select select "0"
select select "84"
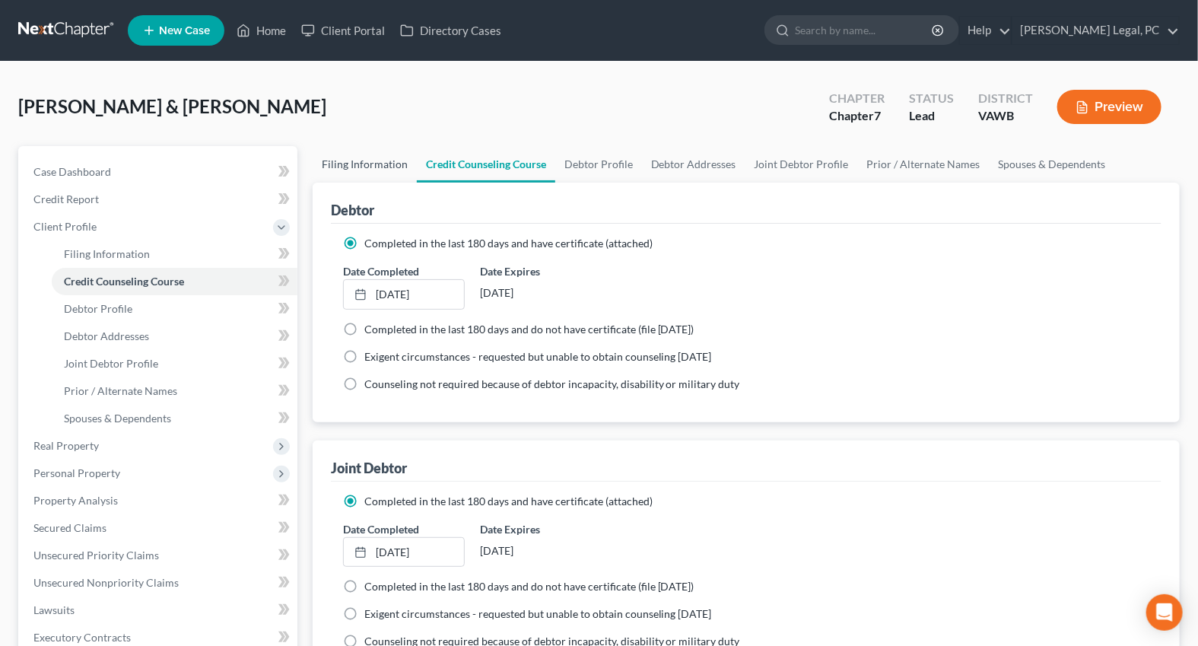
select select "0"
select select "48"
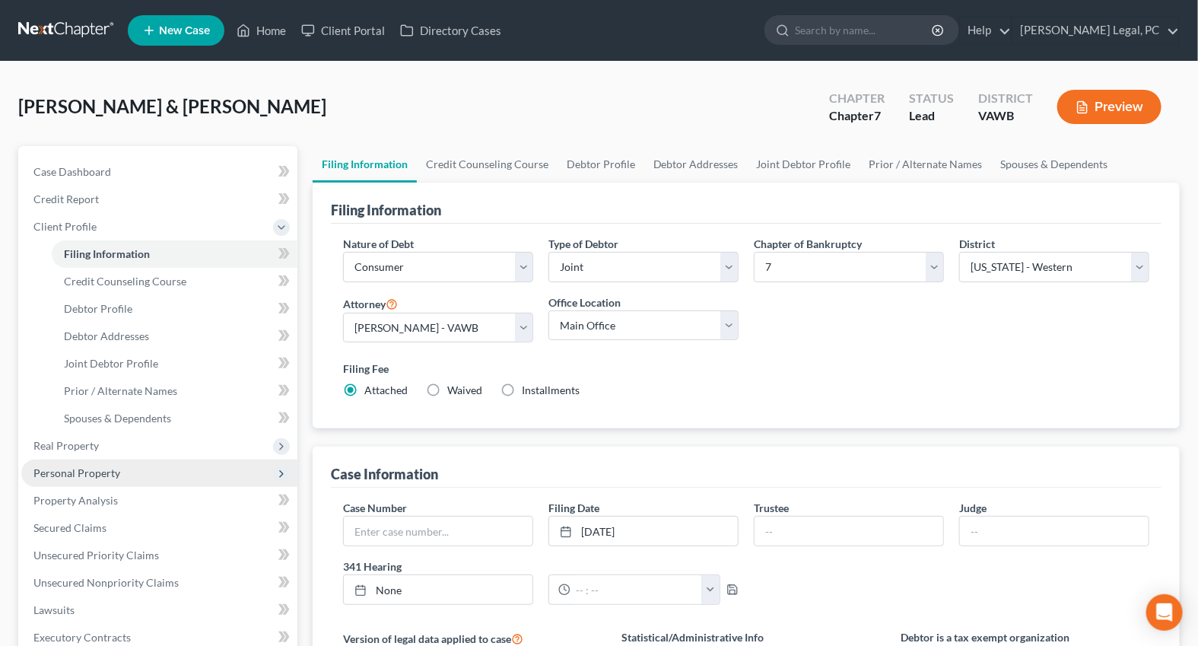
click at [91, 477] on span "Personal Property" at bounding box center [76, 472] width 87 height 13
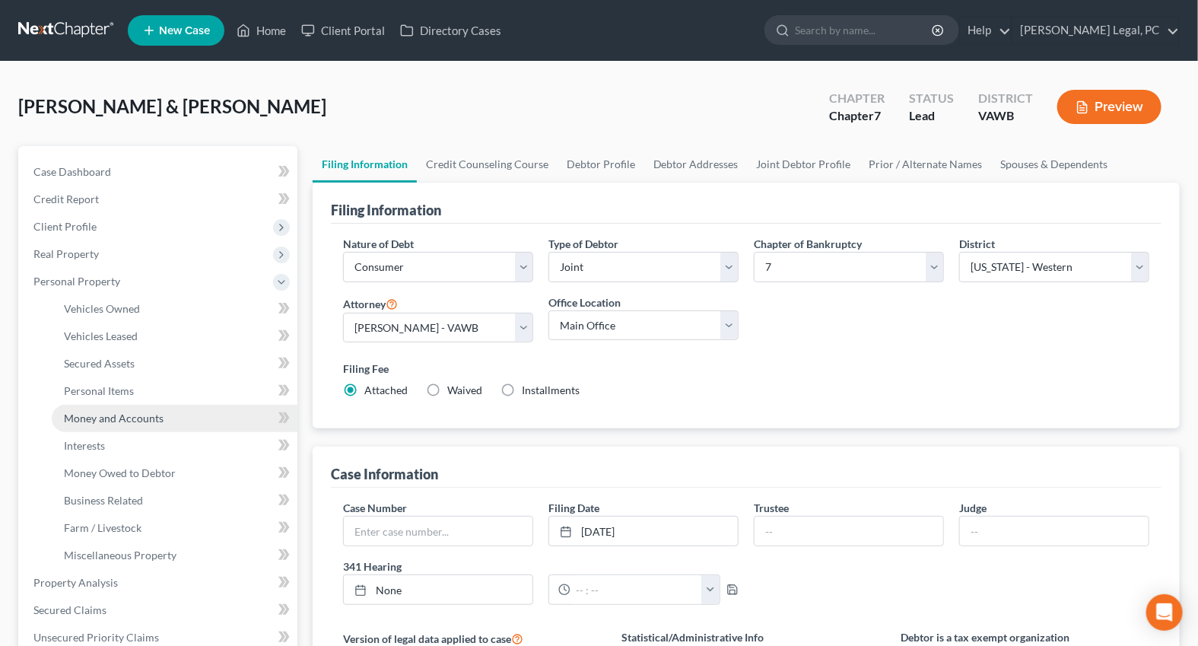
click at [130, 415] on span "Money and Accounts" at bounding box center [114, 418] width 100 height 13
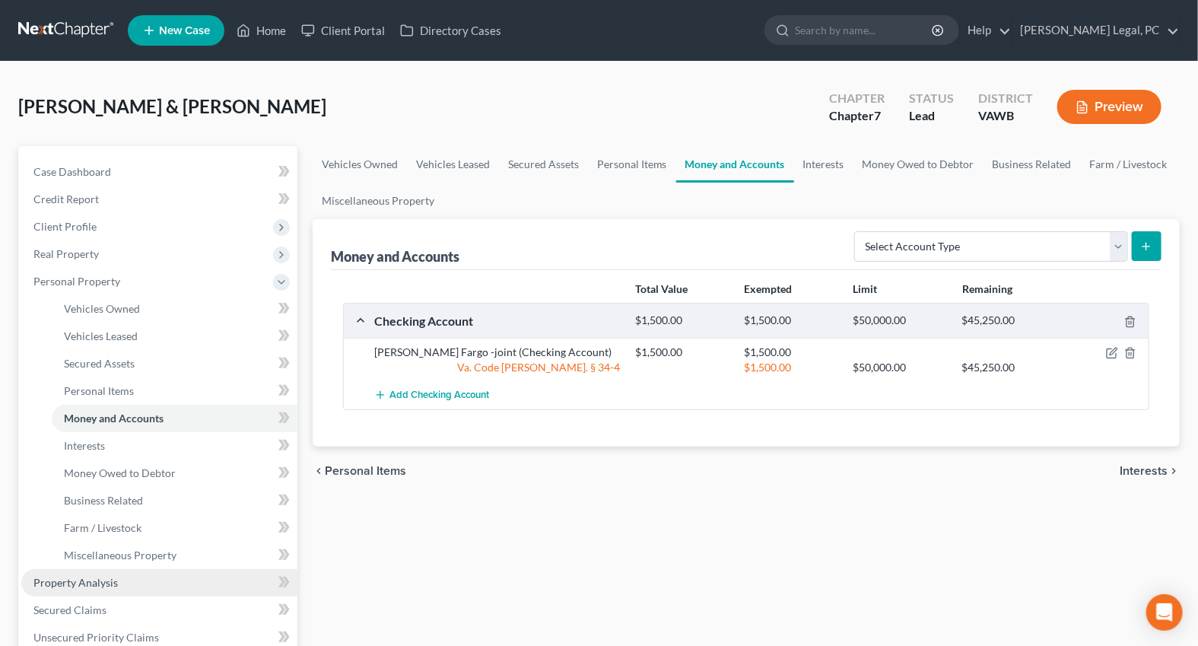
click at [69, 583] on span "Property Analysis" at bounding box center [75, 582] width 84 height 13
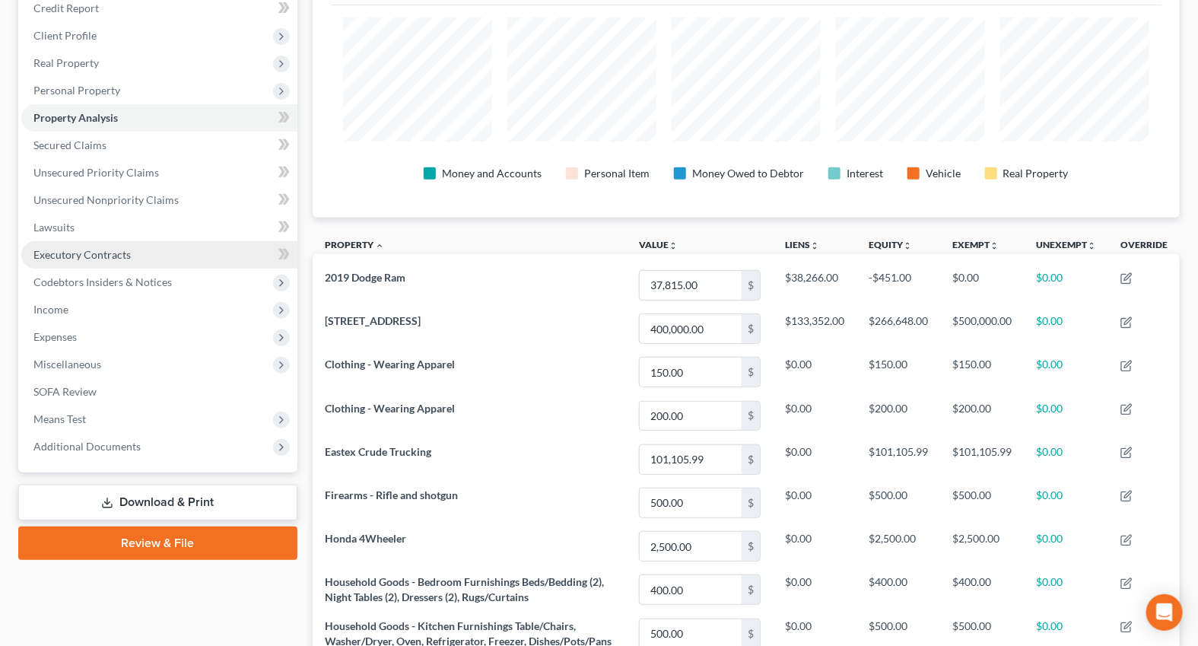
scroll to position [190, 0]
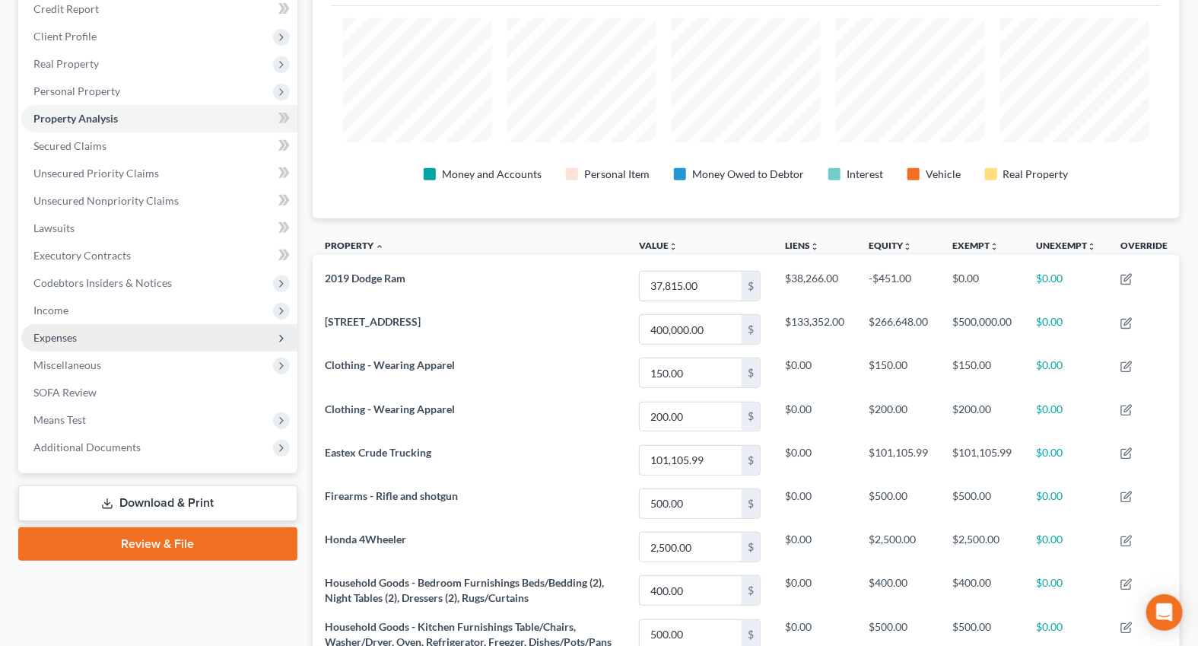
click at [71, 332] on span "Expenses" at bounding box center [54, 337] width 43 height 13
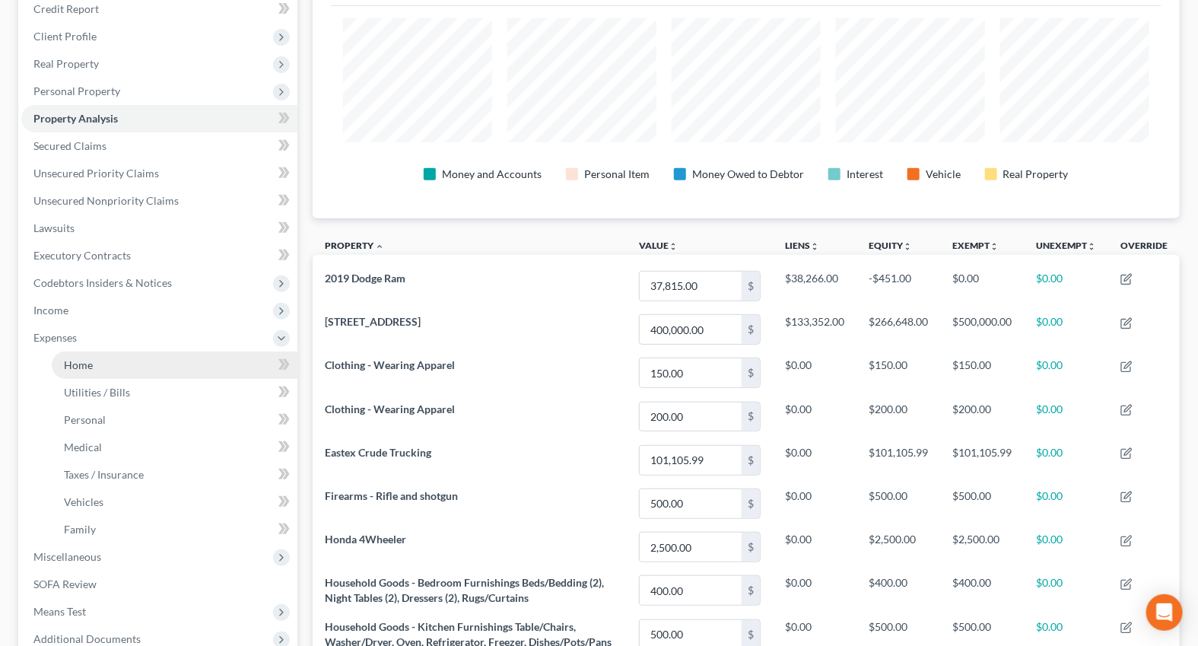
click at [91, 362] on span "Home" at bounding box center [78, 364] width 29 height 13
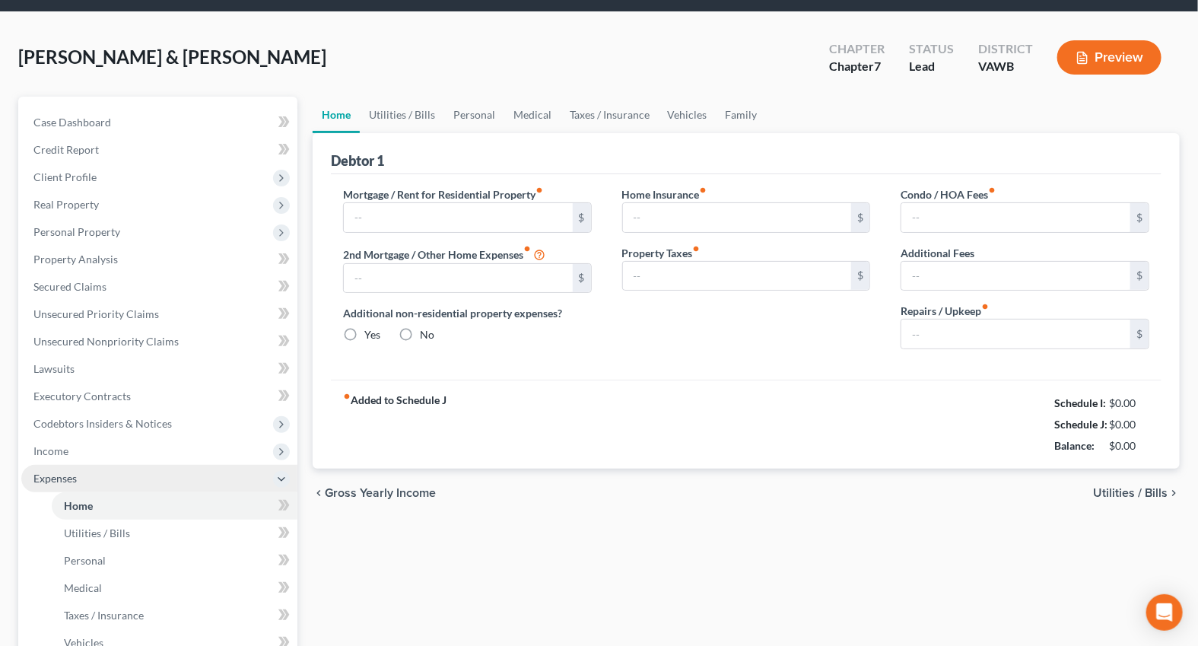
type input "985.19"
type input "0.00"
radio input "true"
type input "0.00"
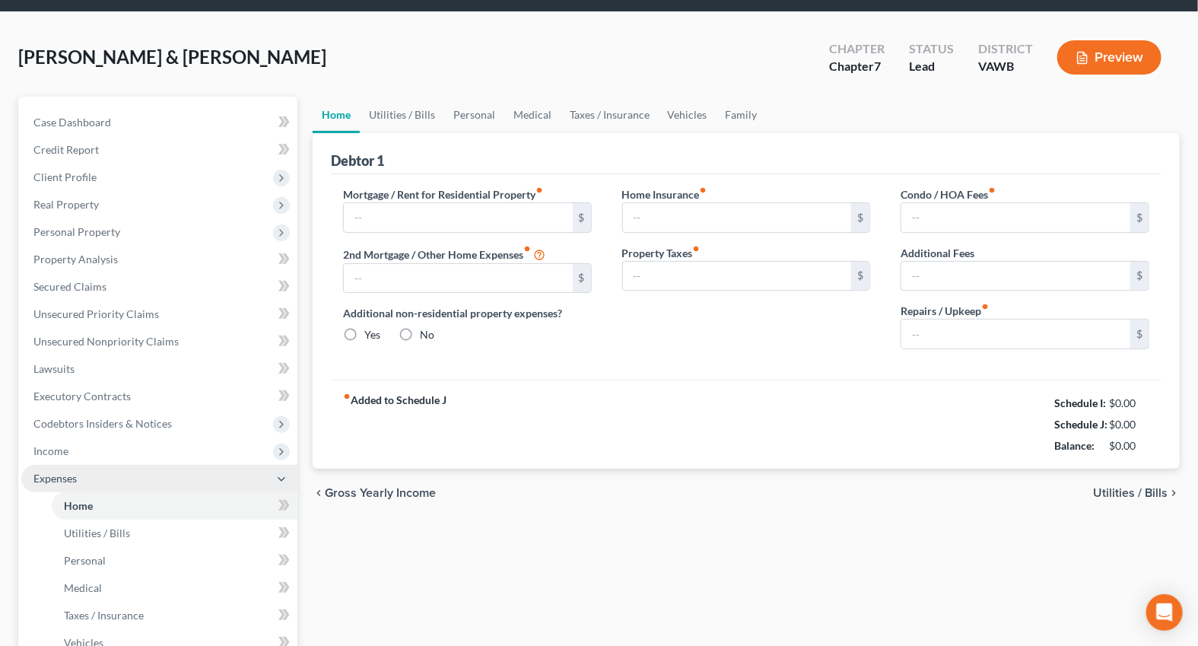
type input "0.00"
type input "200.00"
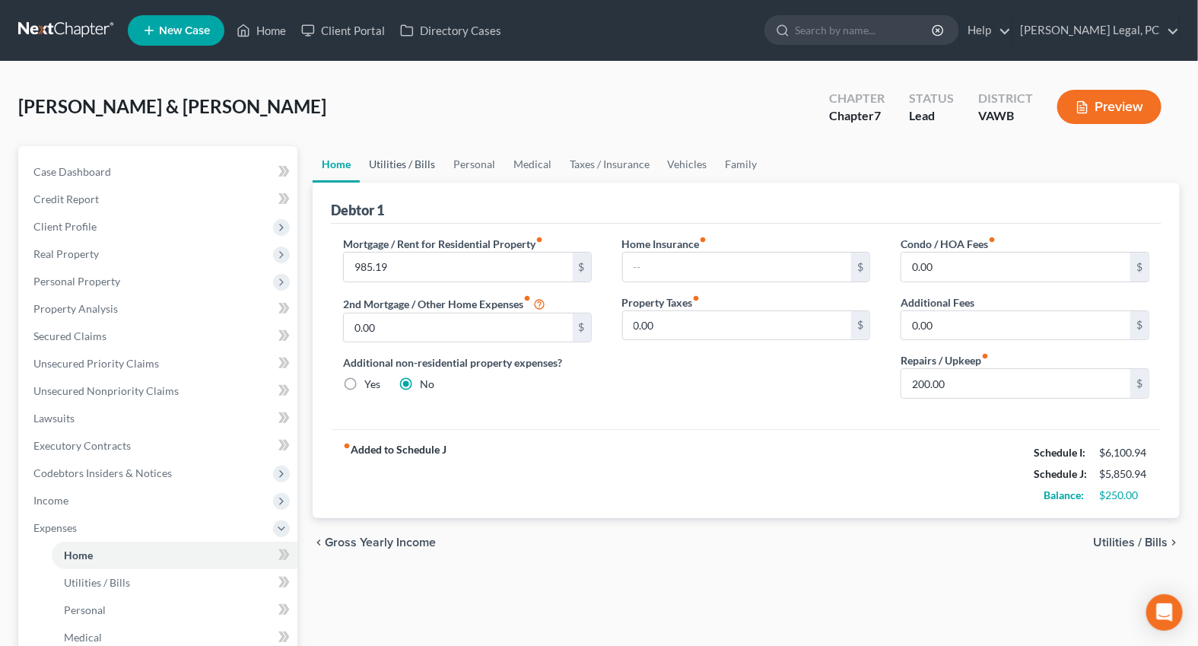
click at [399, 165] on link "Utilities / Bills" at bounding box center [402, 164] width 84 height 37
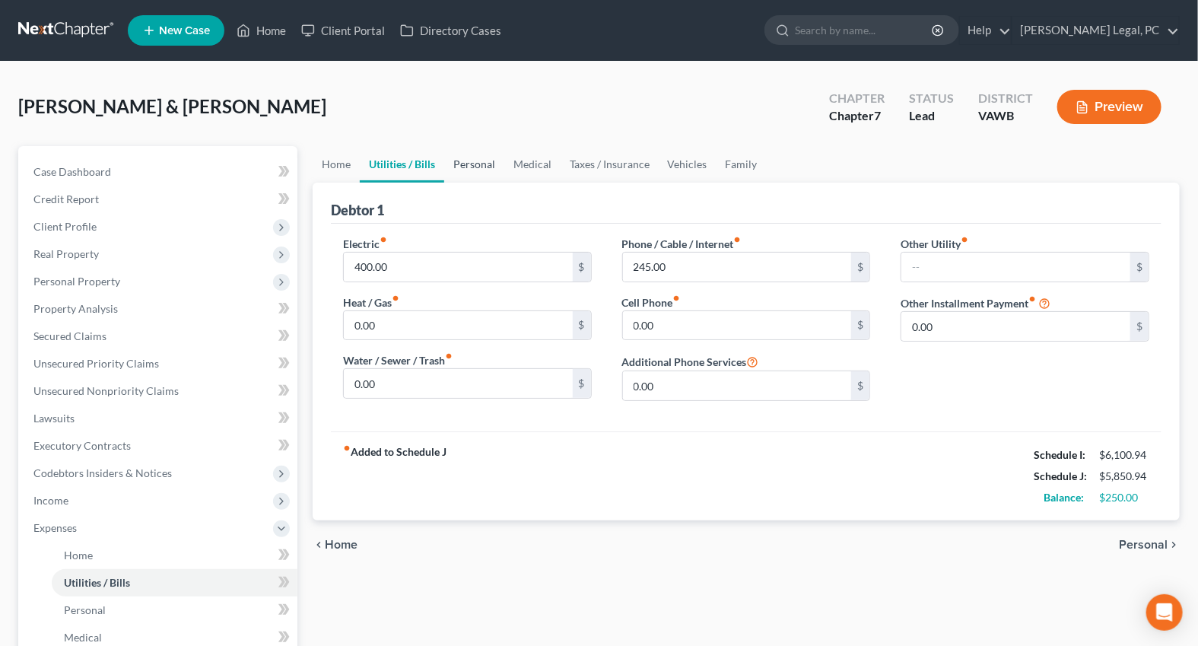
click at [479, 170] on link "Personal" at bounding box center [474, 164] width 60 height 37
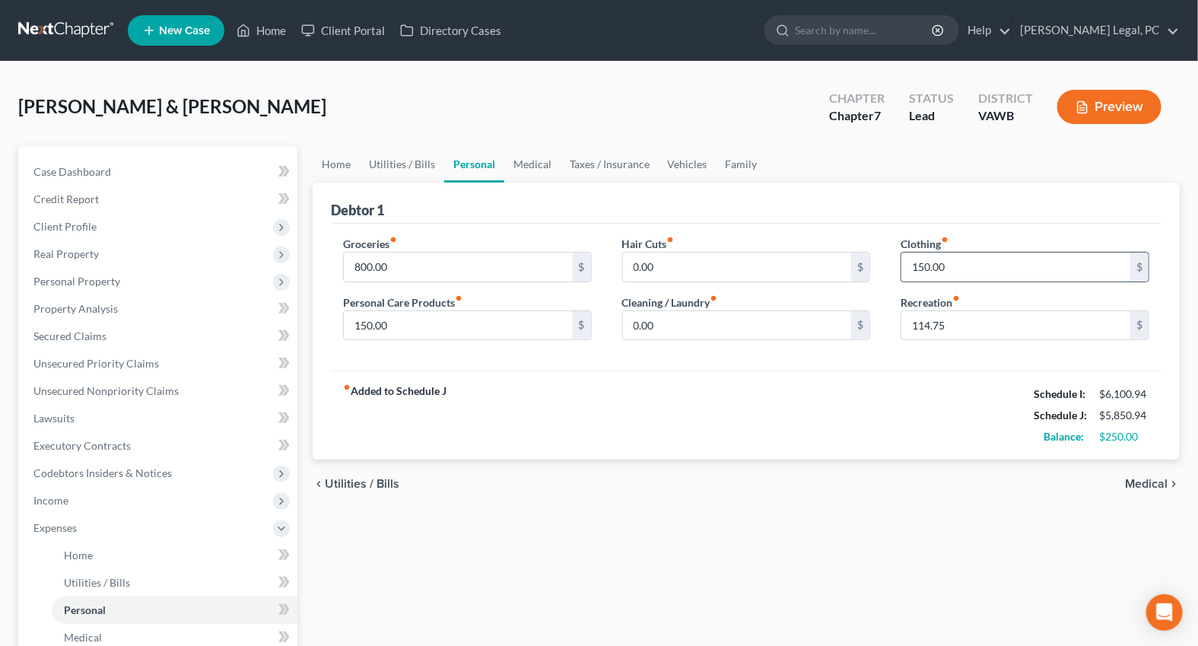
click at [962, 262] on input "150.00" at bounding box center [1015, 267] width 229 height 29
click at [968, 311] on input "114.75" at bounding box center [1015, 325] width 229 height 29
type input "125"
click at [981, 265] on input "150.00" at bounding box center [1015, 267] width 229 height 29
type input "175"
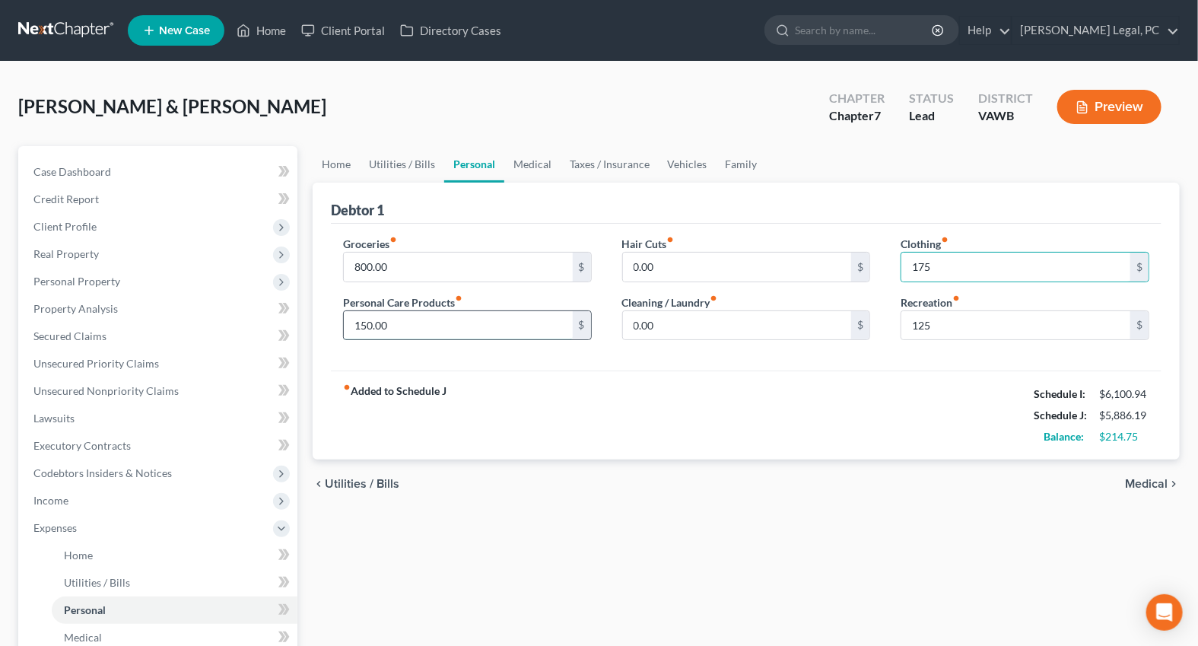
click at [434, 326] on input "150.00" at bounding box center [458, 325] width 229 height 29
type input "175"
click at [519, 164] on link "Medical" at bounding box center [532, 164] width 56 height 37
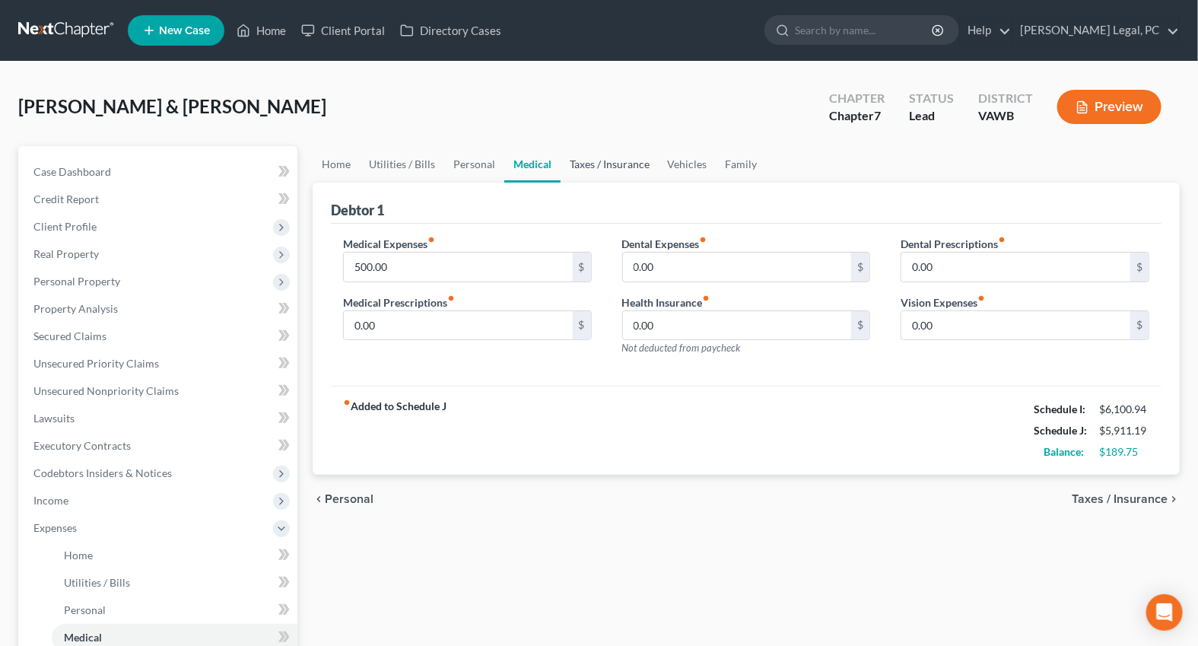
click at [599, 151] on link "Taxes / Insurance" at bounding box center [610, 164] width 98 height 37
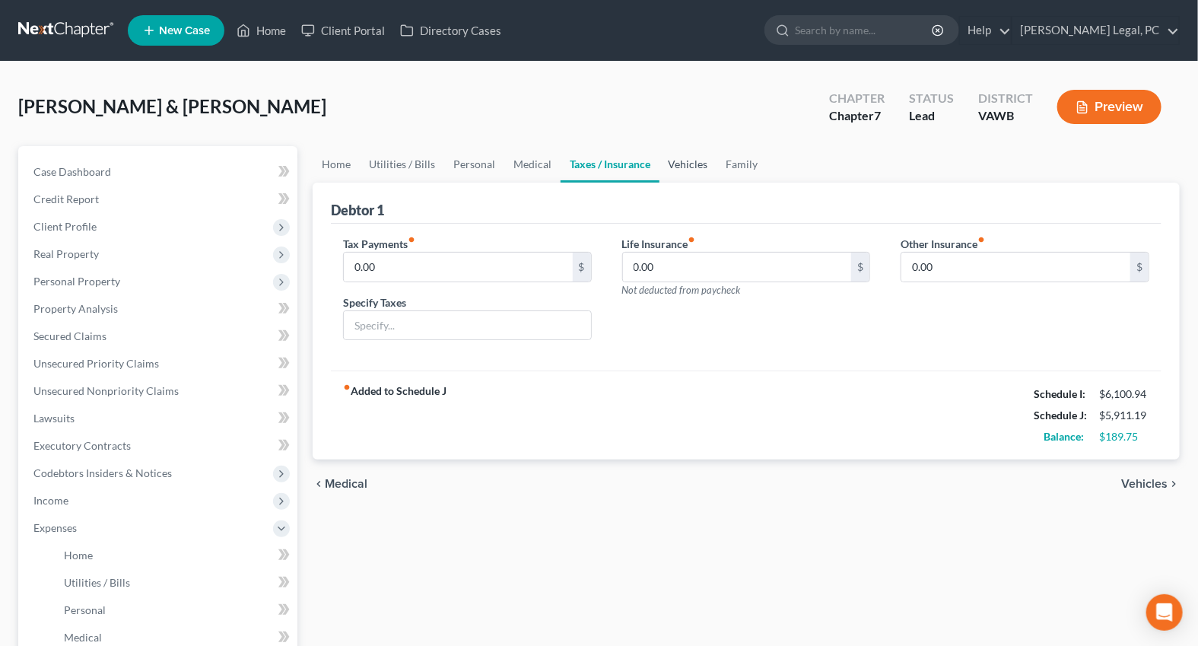
click at [669, 165] on link "Vehicles" at bounding box center [689, 164] width 58 height 37
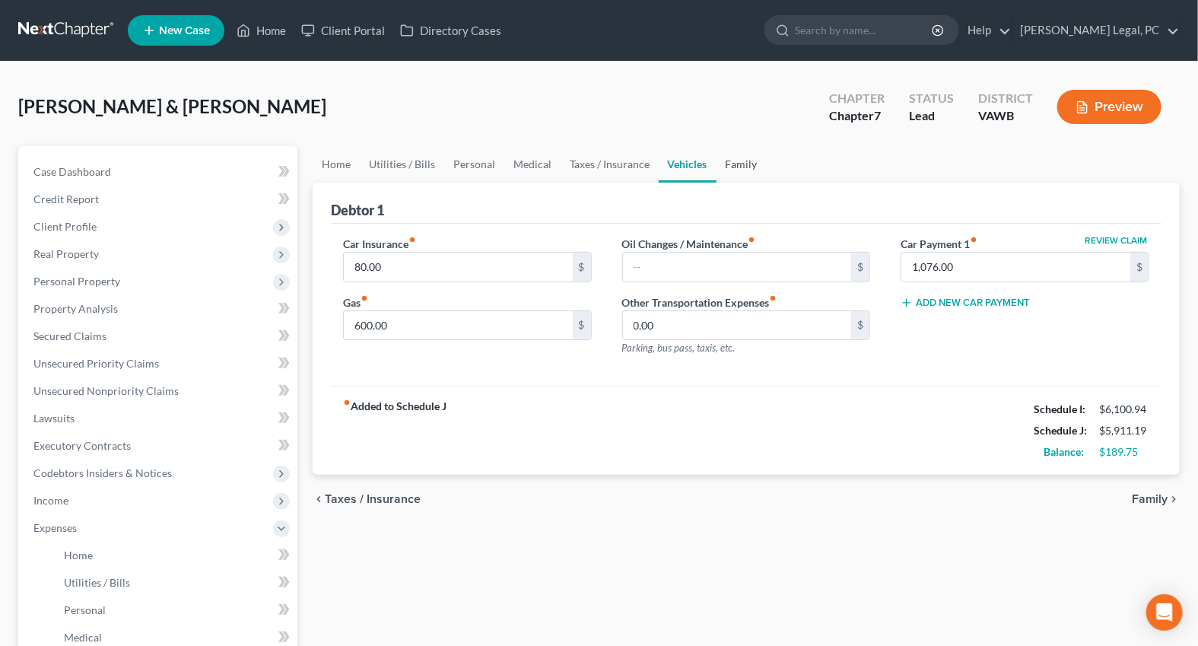
click at [725, 169] on link "Family" at bounding box center [742, 164] width 50 height 37
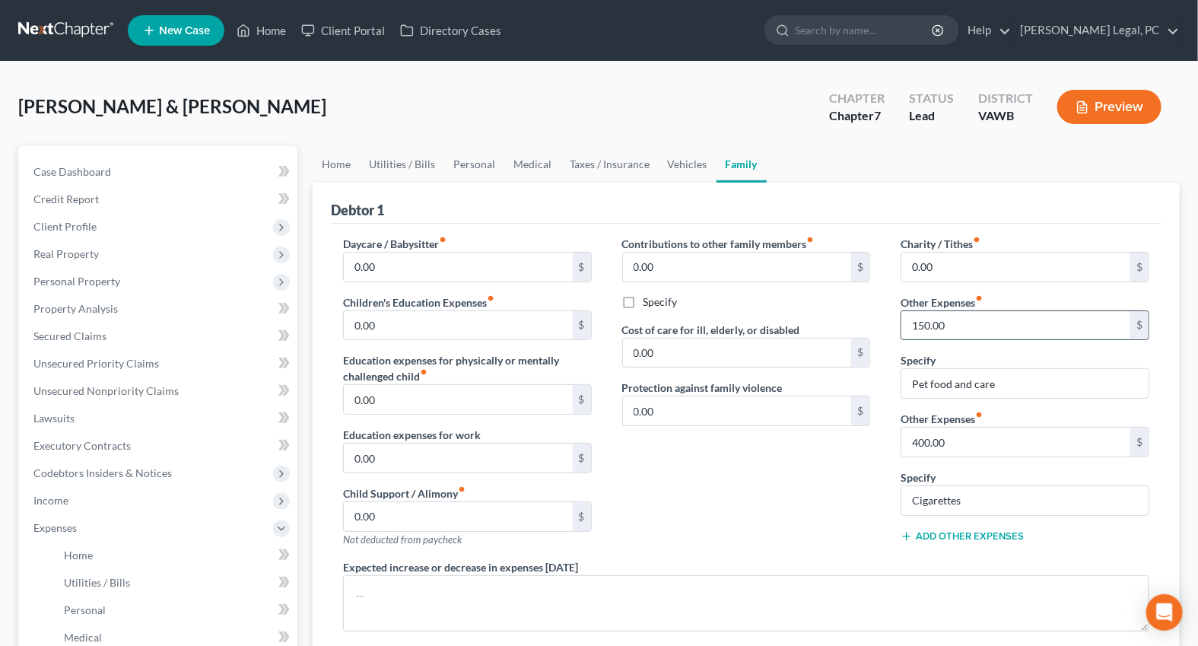
click at [948, 327] on input "150.00" at bounding box center [1015, 325] width 229 height 29
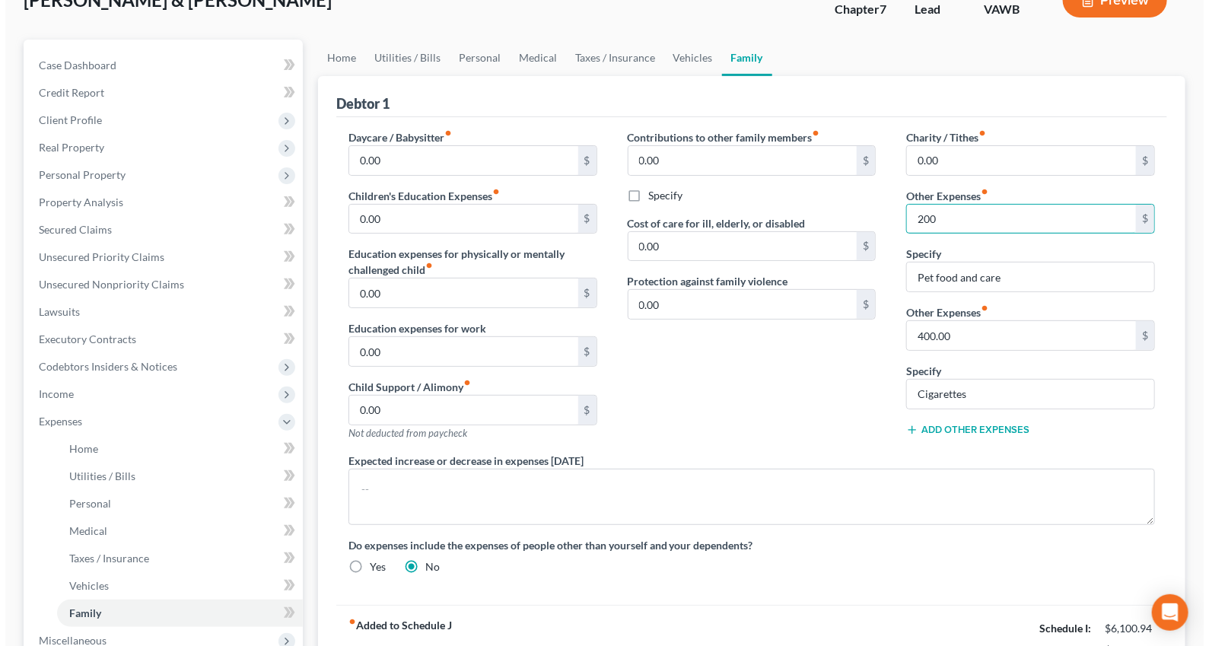
scroll to position [345, 0]
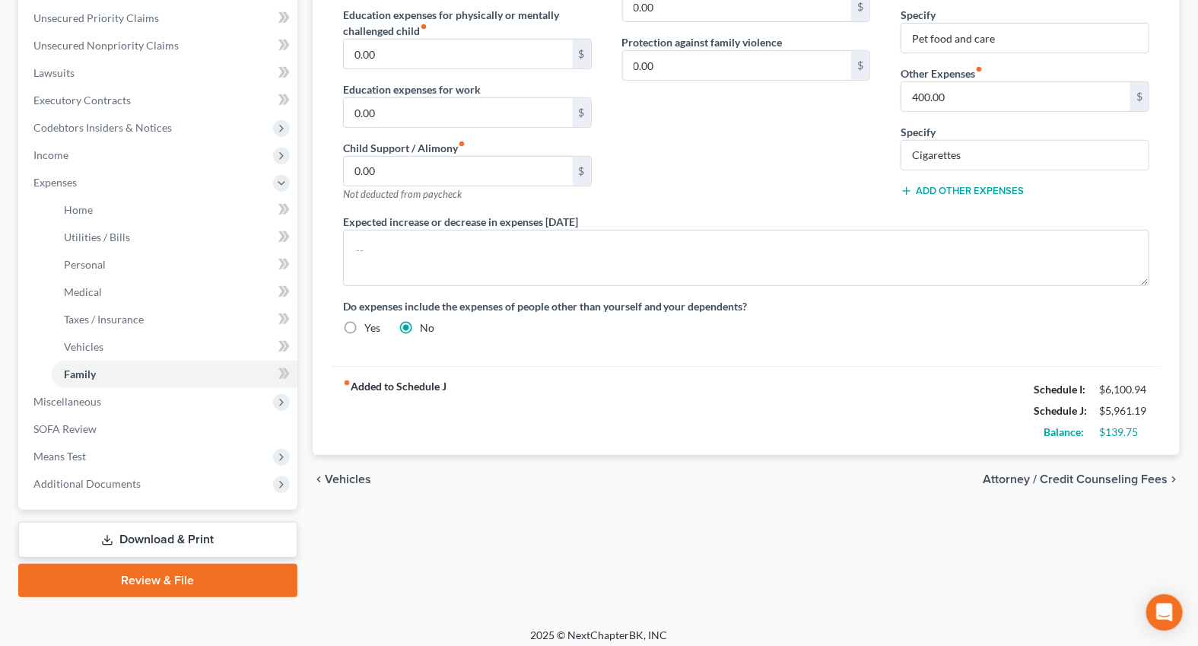
click at [778, 422] on div "fiber_manual_record Added to Schedule J Schedule I: $6,100.94 Schedule J: $5,96…" at bounding box center [746, 410] width 831 height 89
click at [997, 478] on span "Attorney / Credit Counseling Fees" at bounding box center [1075, 479] width 185 height 12
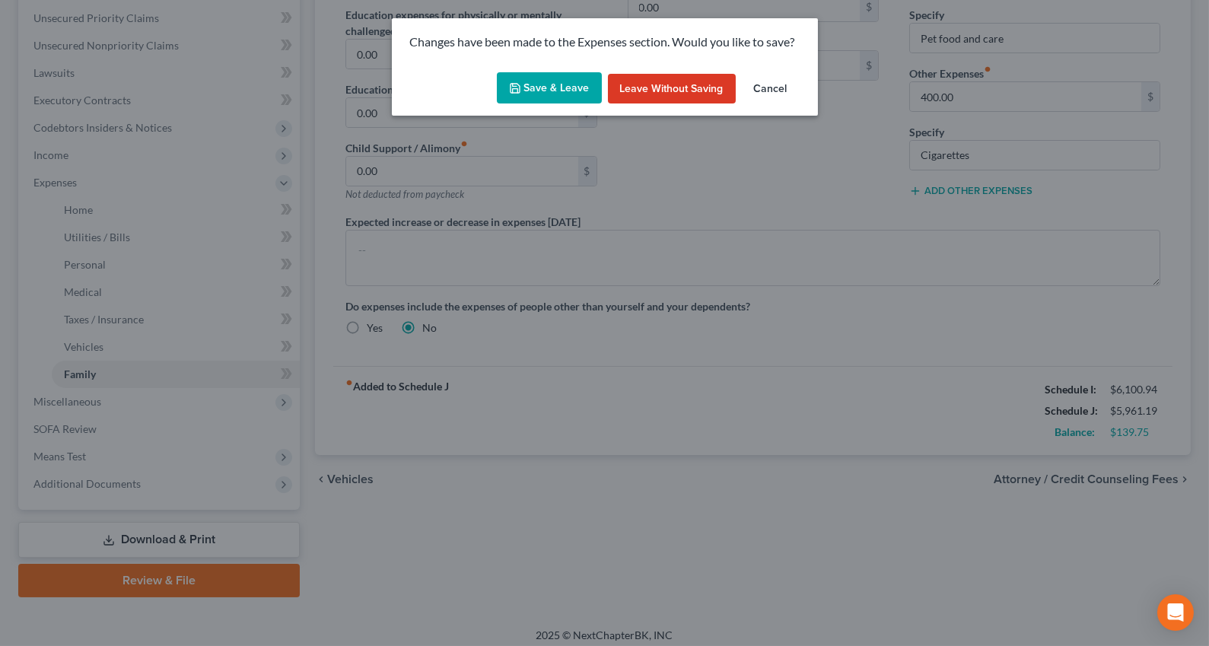
click at [548, 99] on button "Save & Leave" at bounding box center [549, 88] width 105 height 32
type input "200.00"
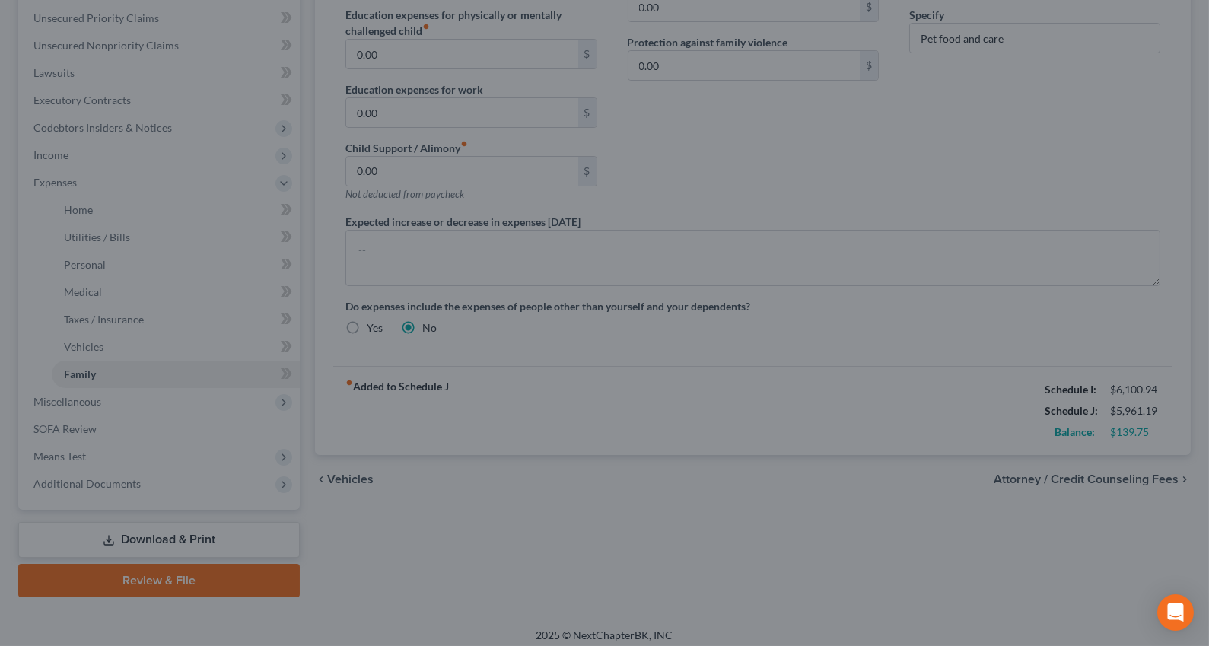
select select "0"
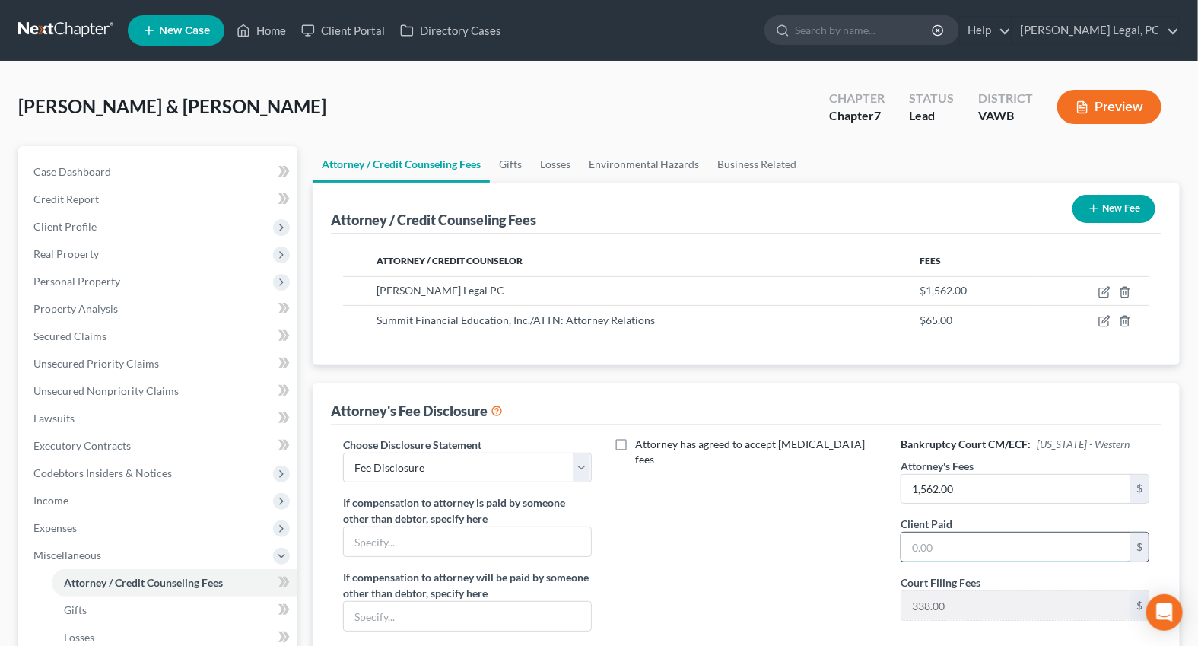
click at [984, 543] on input "text" at bounding box center [1015, 547] width 229 height 29
type input "1,562"
click at [1102, 288] on icon "button" at bounding box center [1104, 292] width 12 height 12
select select "48"
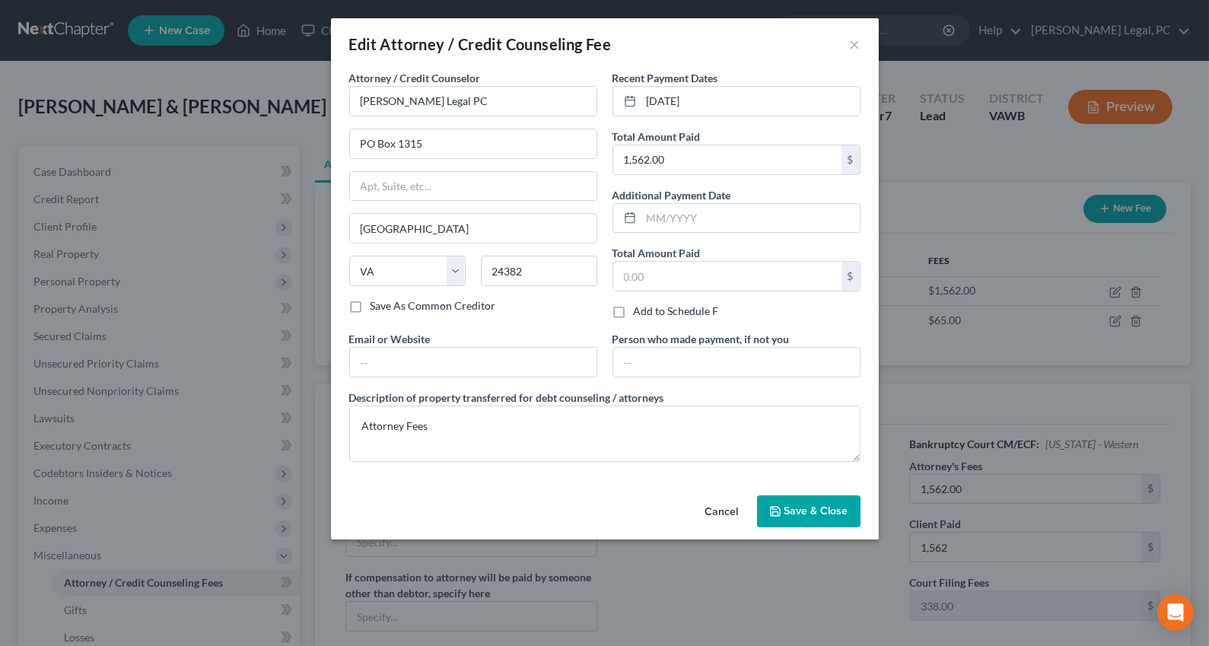
click at [806, 504] on span "Save & Close" at bounding box center [816, 510] width 64 height 13
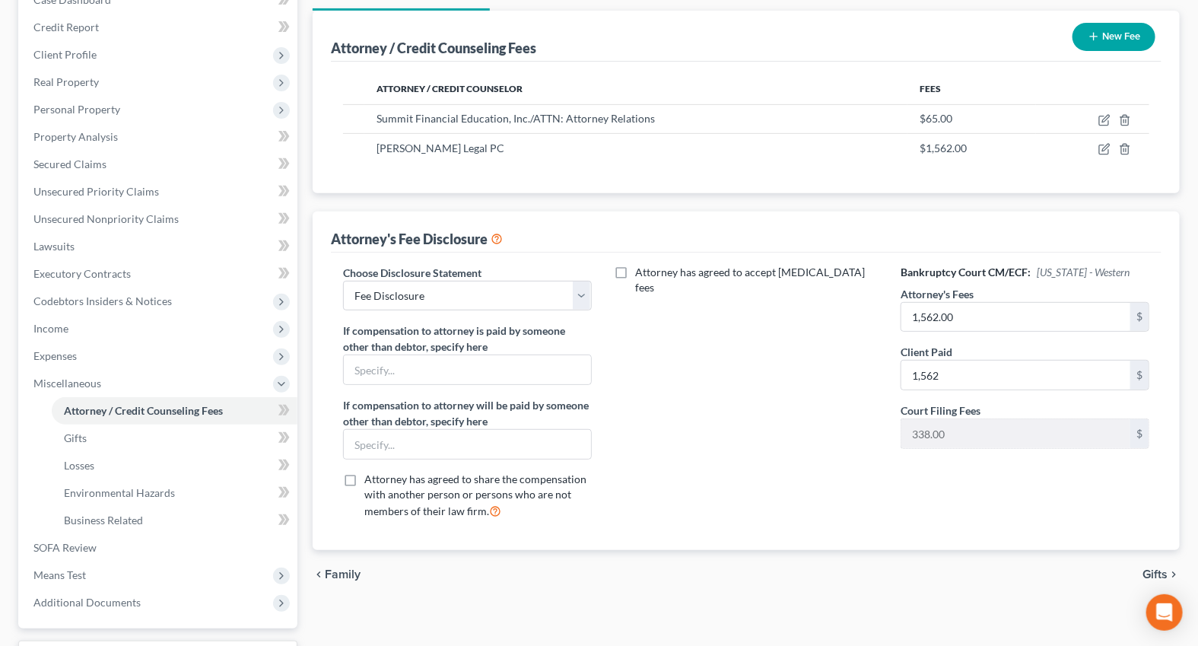
scroll to position [207, 0]
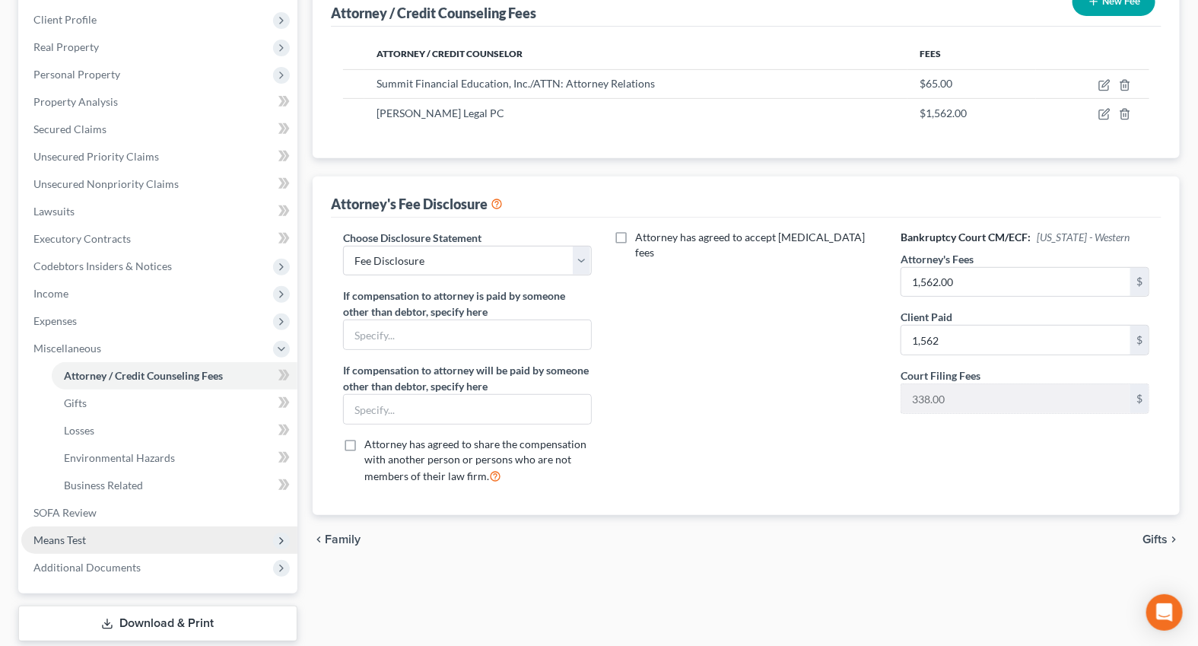
click at [58, 533] on span "Means Test" at bounding box center [59, 539] width 52 height 13
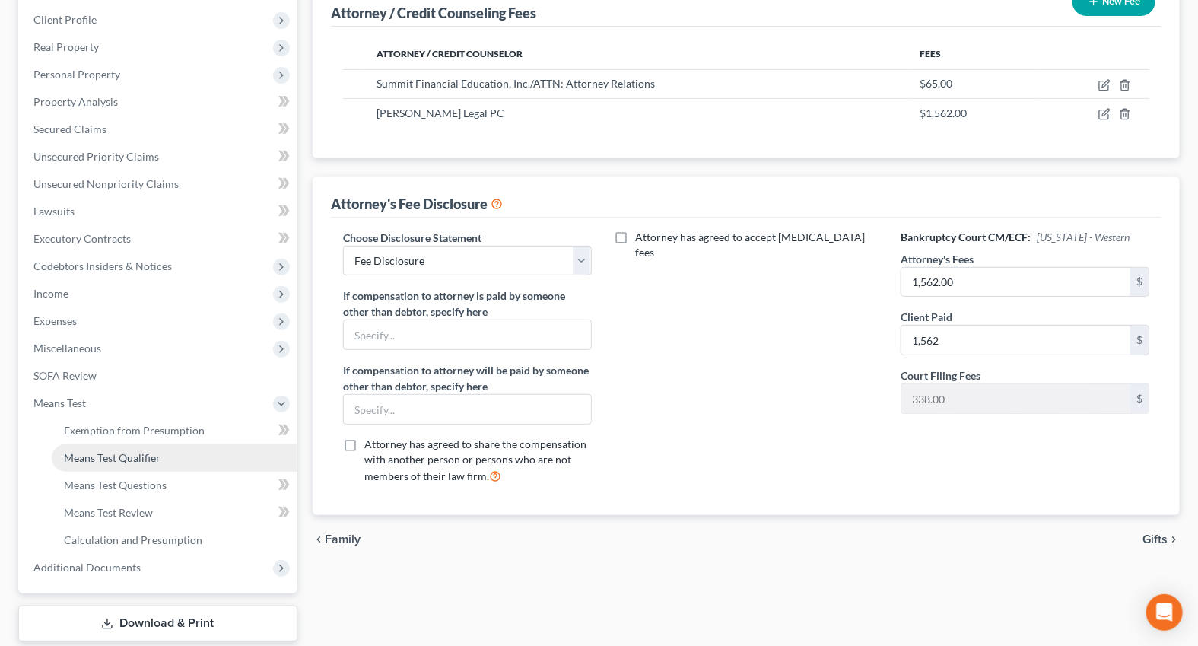
click at [119, 463] on link "Means Test Qualifier" at bounding box center [175, 457] width 246 height 27
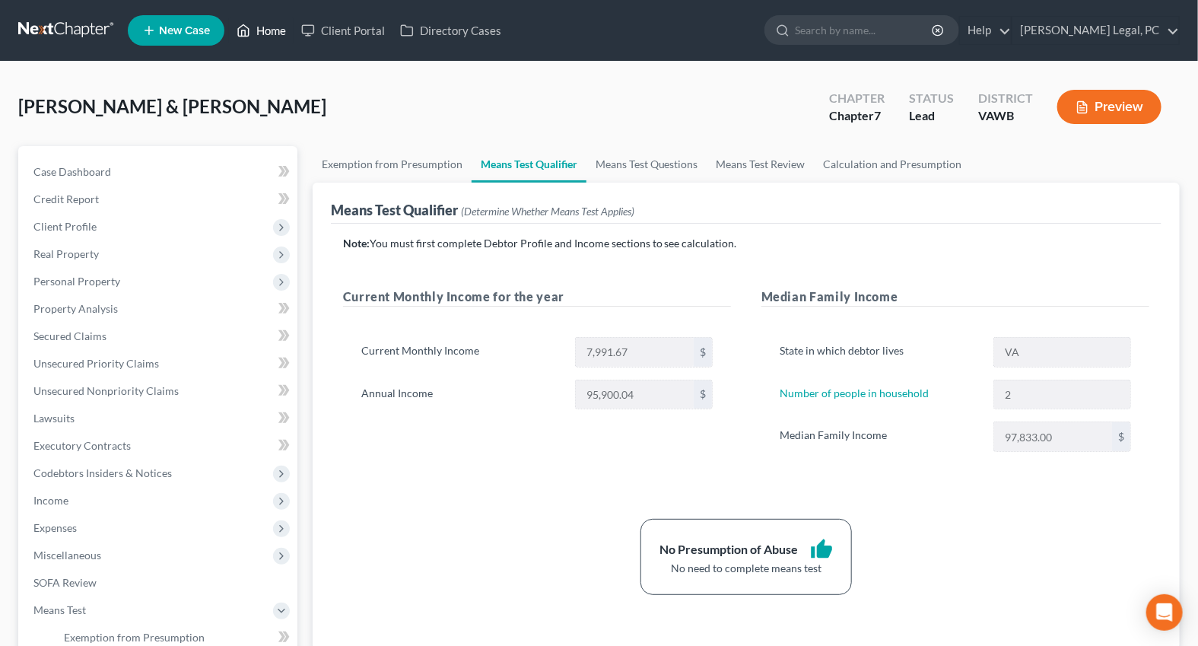
click at [253, 30] on link "Home" at bounding box center [261, 30] width 65 height 27
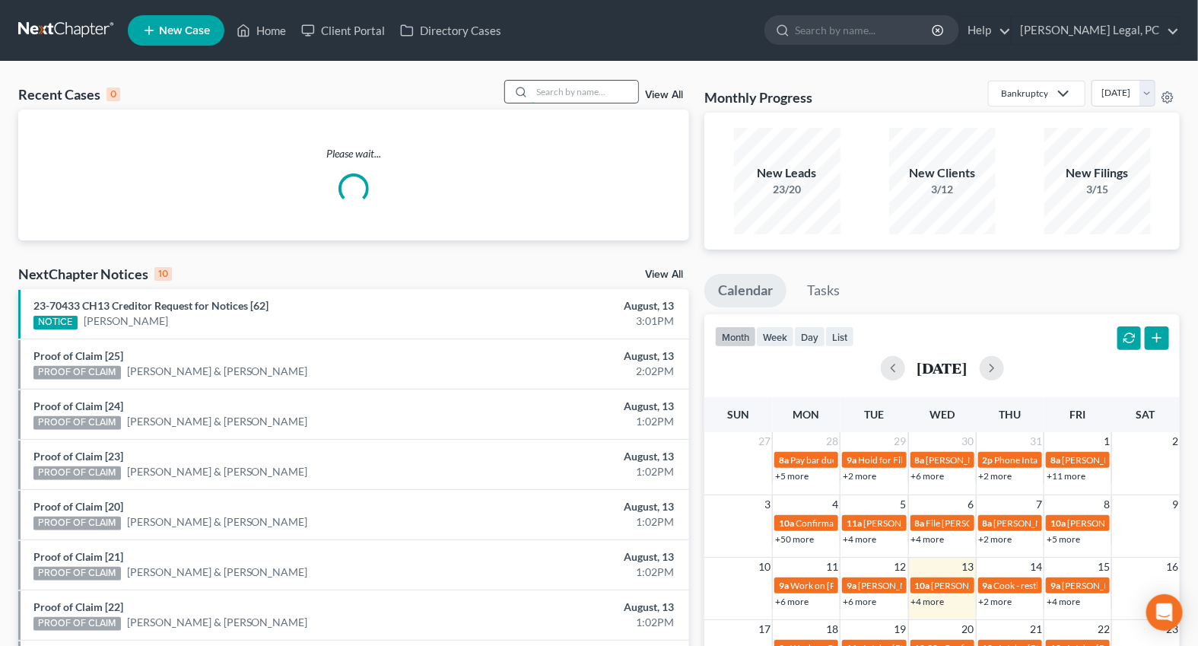
click at [563, 85] on input "search" at bounding box center [585, 92] width 107 height 22
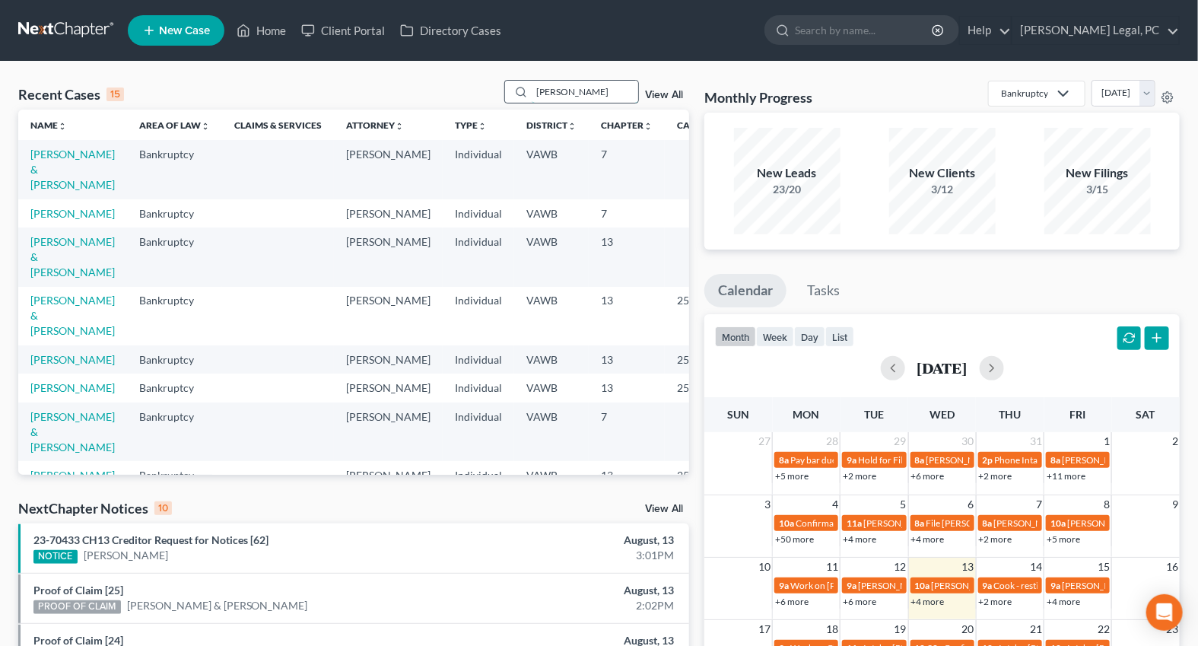
type input "mcmillian"
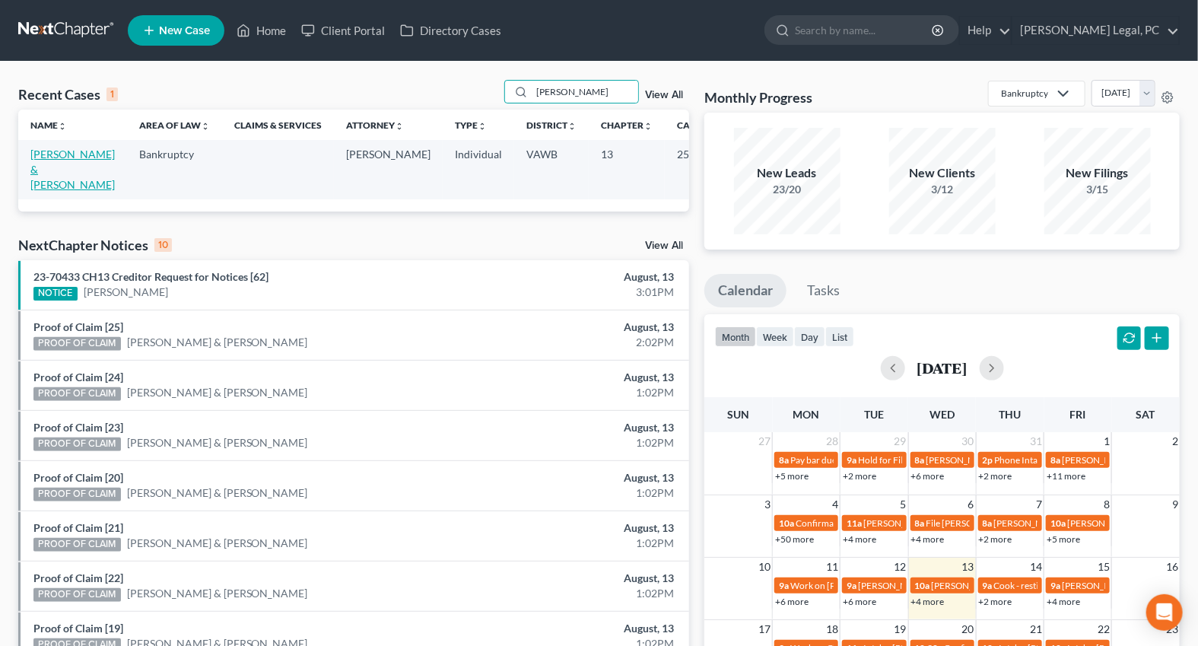
click at [43, 180] on link "McMillian, Damon & Heather" at bounding box center [72, 169] width 84 height 43
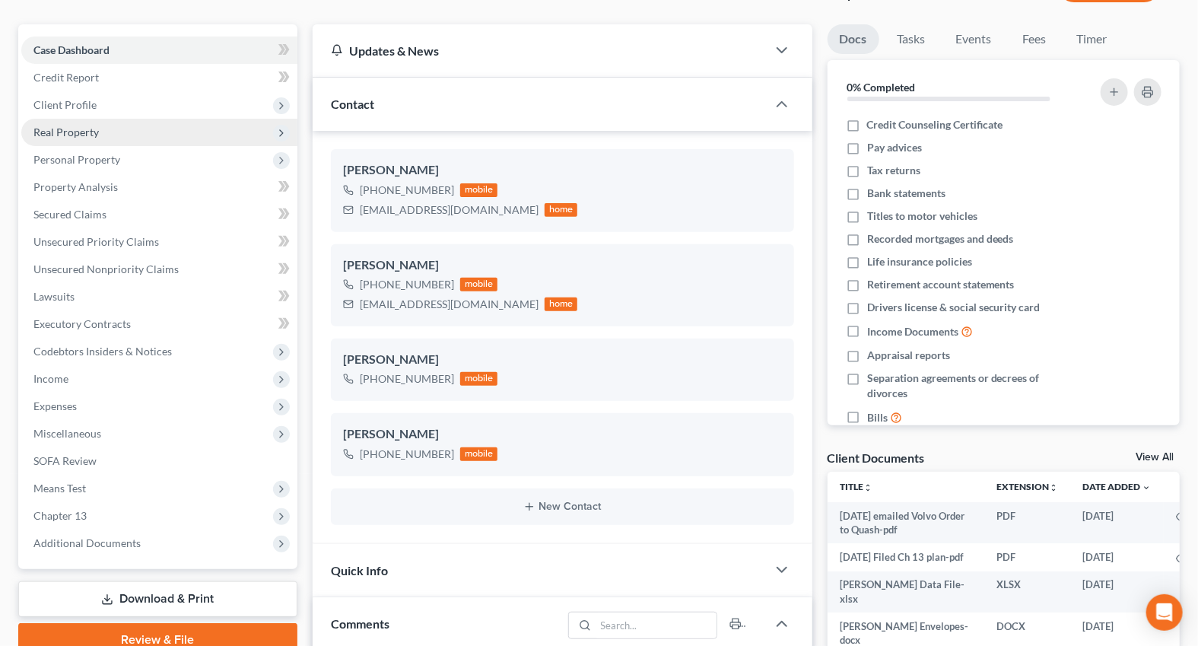
scroll to position [138, 0]
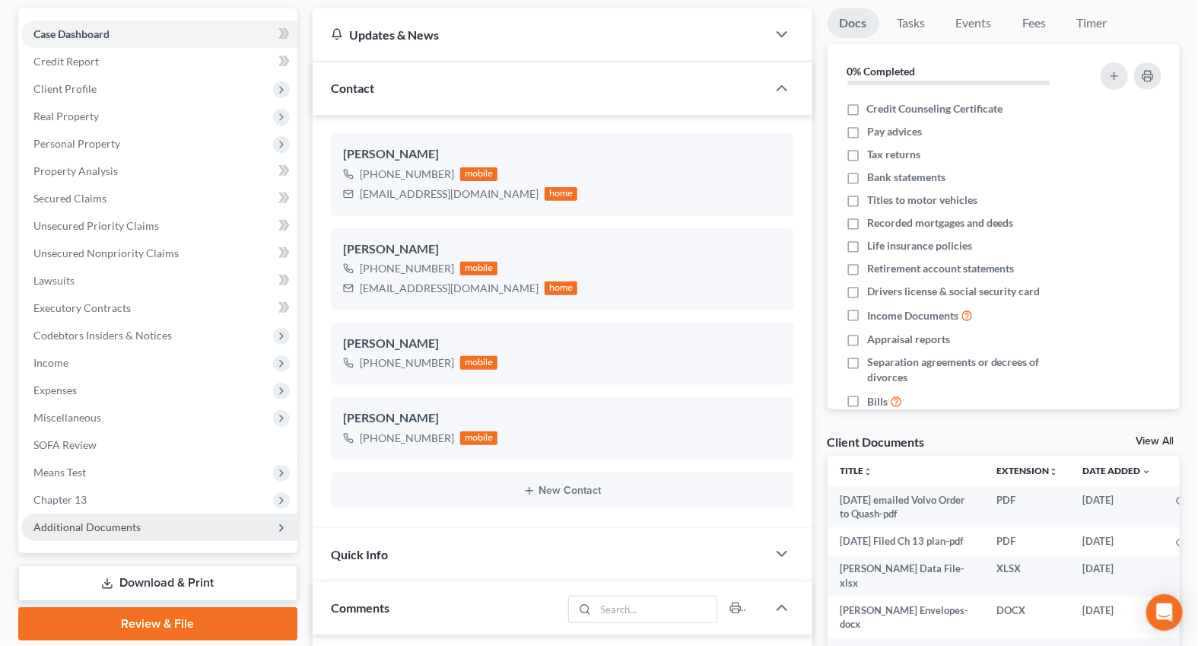
click at [40, 513] on span "Additional Documents" at bounding box center [159, 526] width 276 height 27
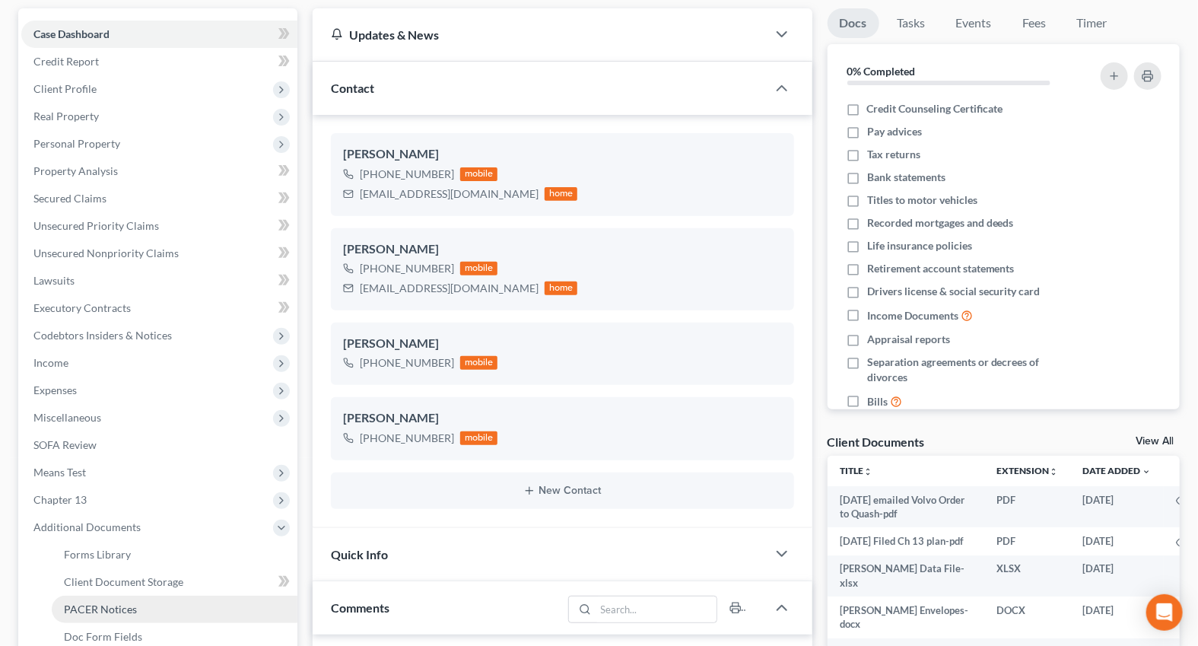
click at [76, 602] on span "PACER Notices" at bounding box center [100, 608] width 73 height 13
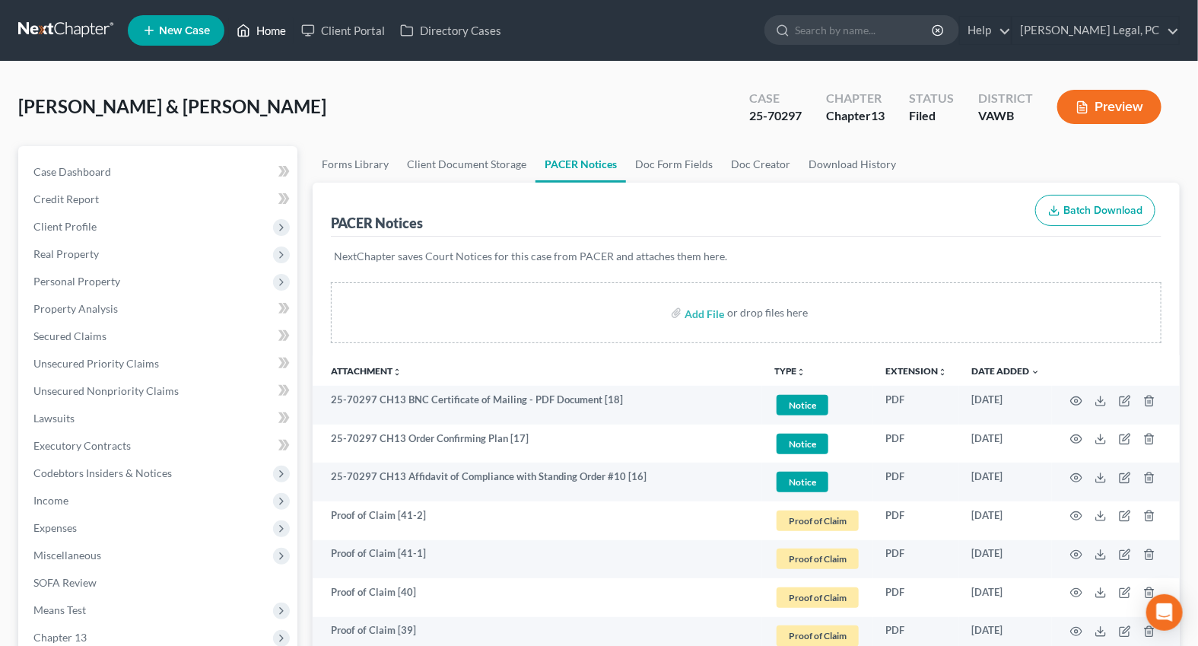
click at [279, 39] on link "Home" at bounding box center [261, 30] width 65 height 27
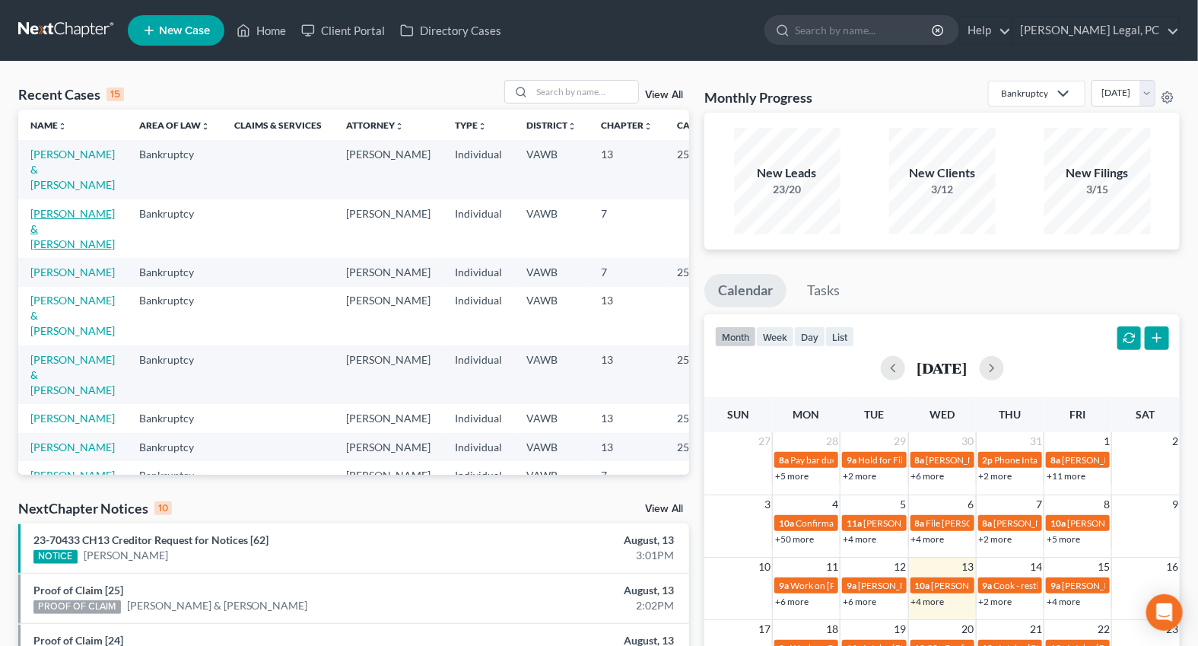
click at [58, 232] on link "[PERSON_NAME] & [PERSON_NAME]" at bounding box center [72, 228] width 84 height 43
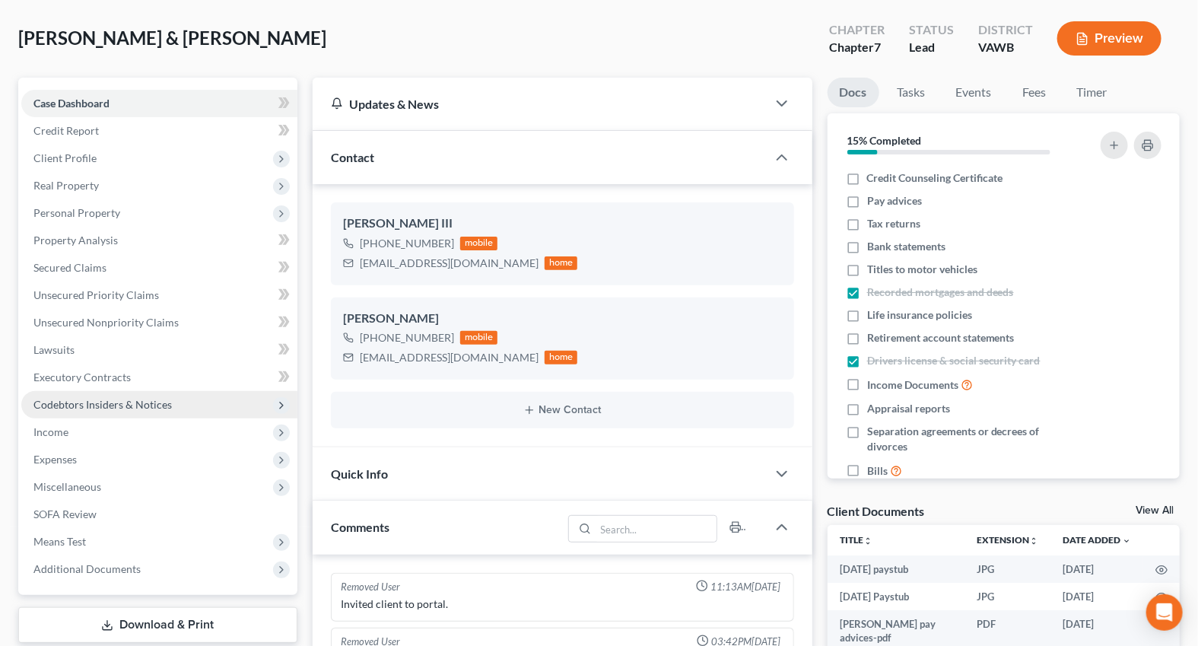
scroll to position [1578, 0]
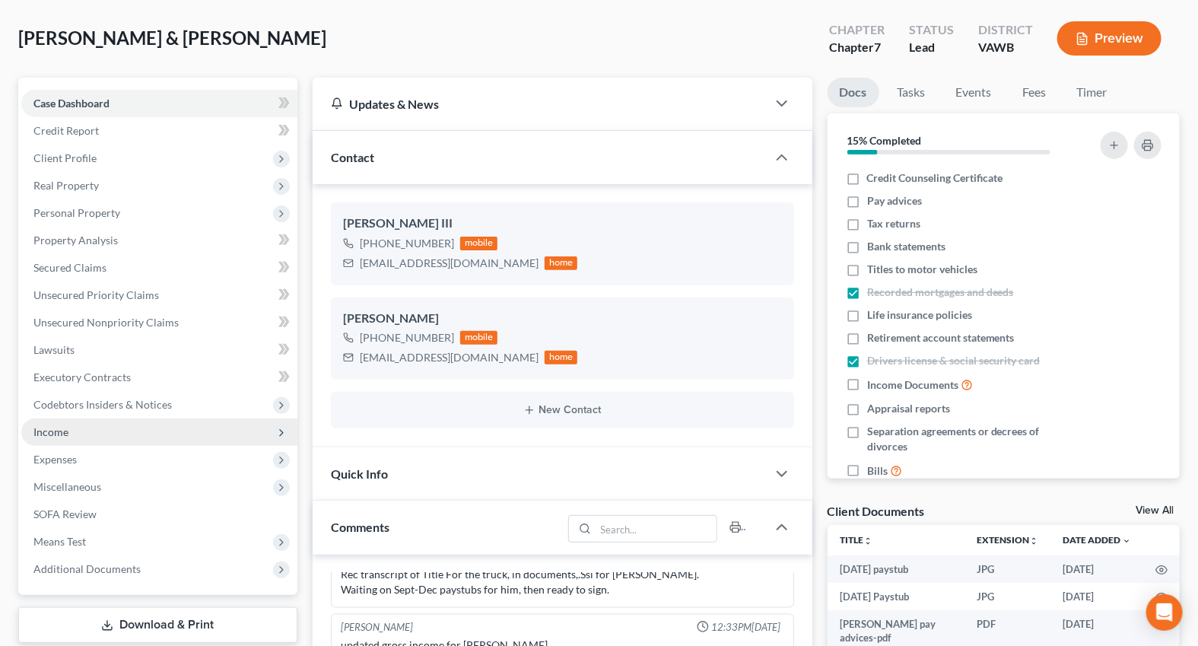
click at [51, 431] on span "Income" at bounding box center [50, 431] width 35 height 13
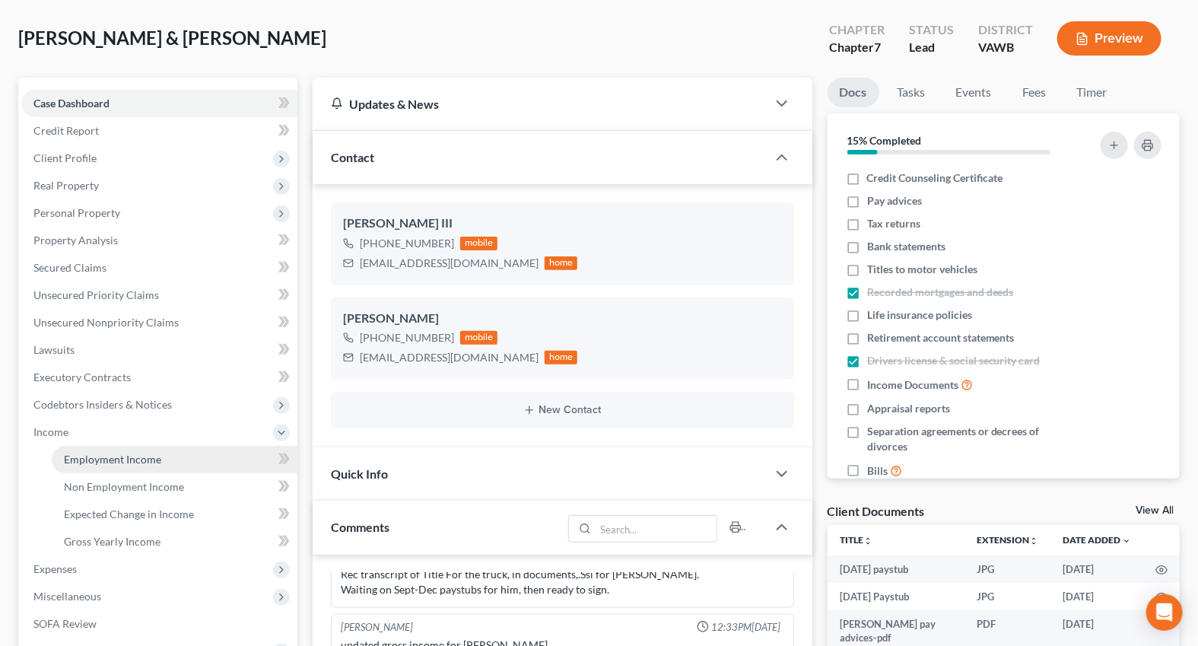
click at [103, 461] on span "Employment Income" at bounding box center [112, 459] width 97 height 13
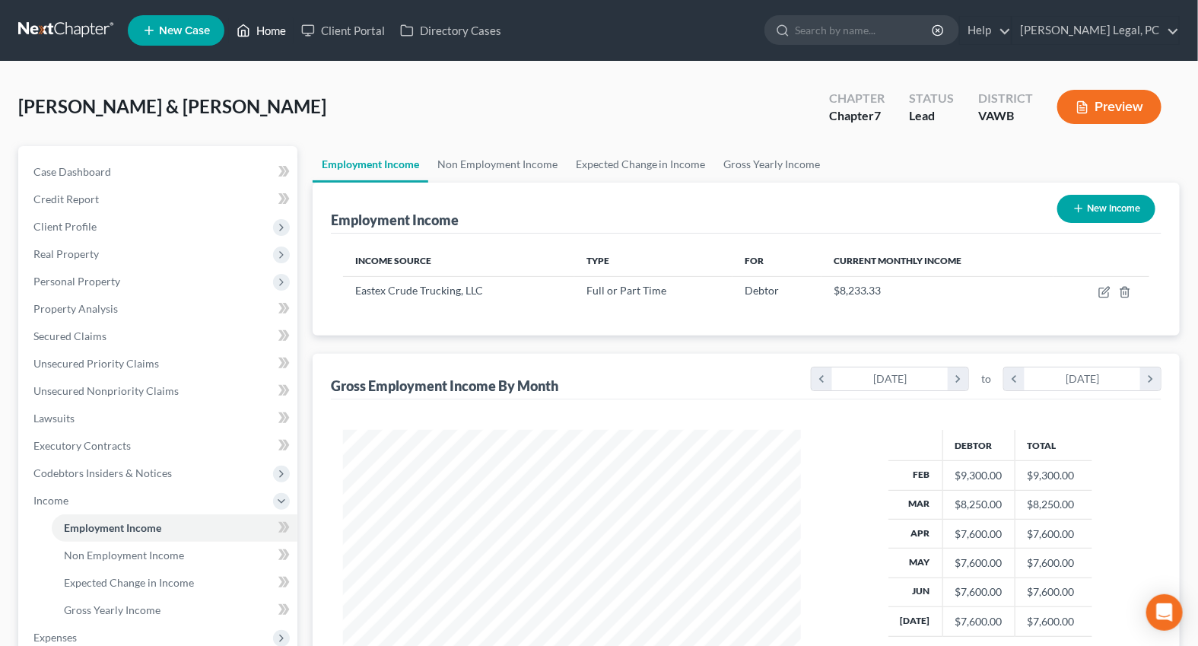
click at [243, 24] on icon at bounding box center [244, 30] width 14 height 18
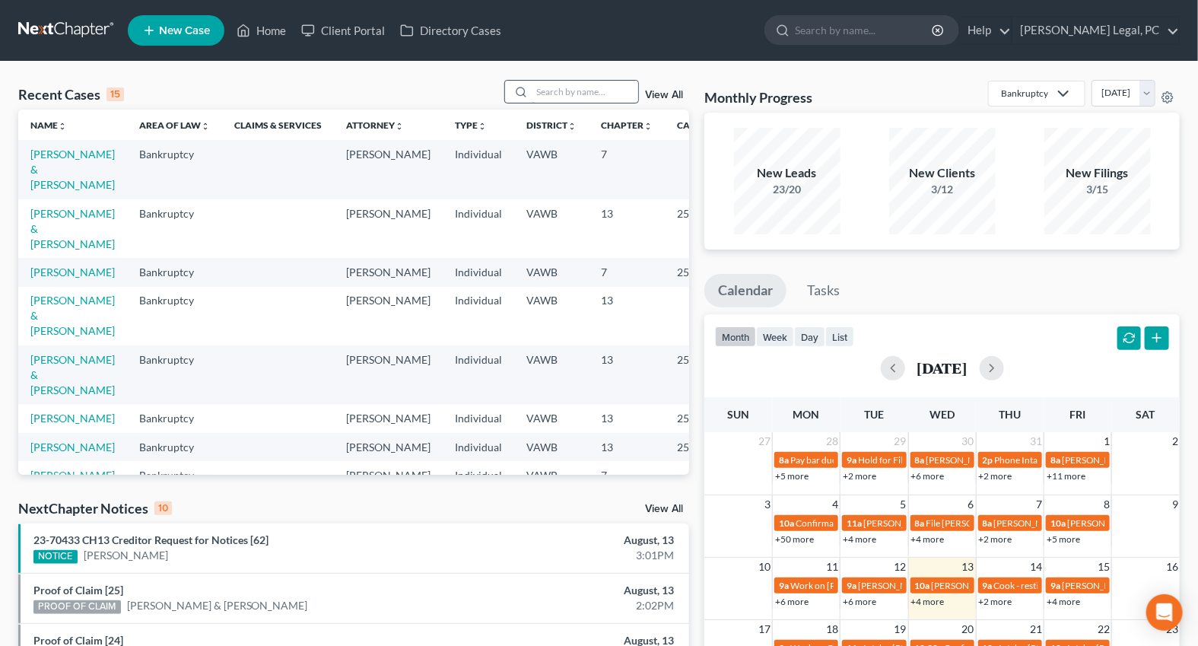
click at [544, 95] on input "search" at bounding box center [585, 92] width 107 height 22
type input "[PERSON_NAME]"
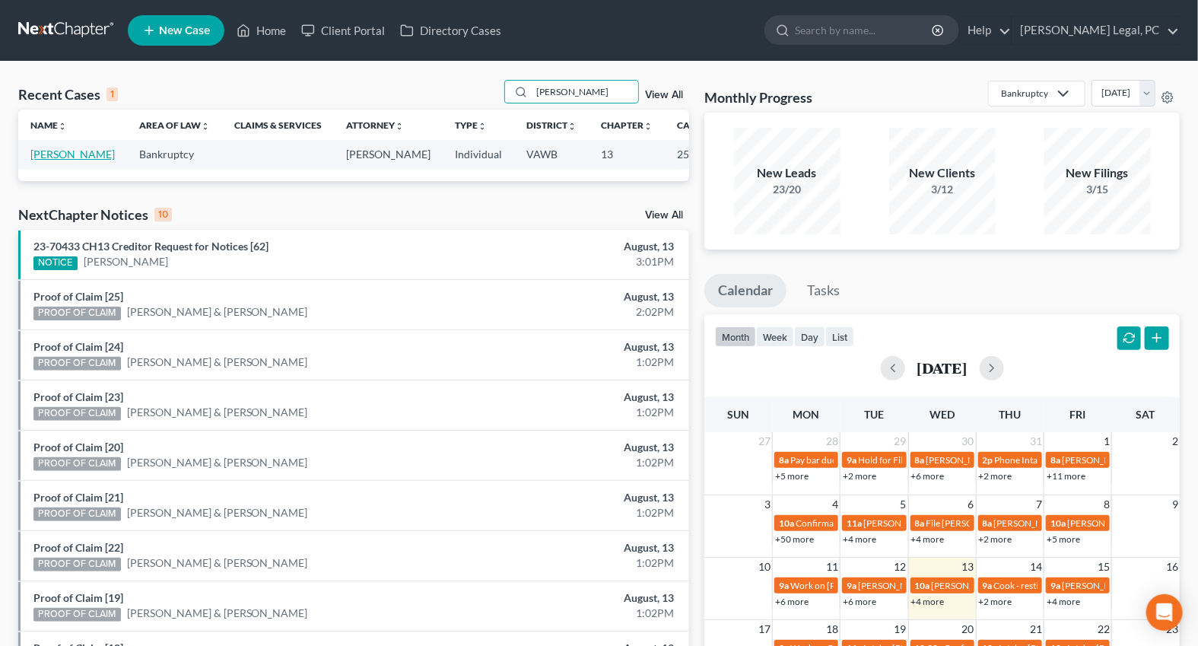
click at [43, 150] on link "[PERSON_NAME]" at bounding box center [72, 154] width 84 height 13
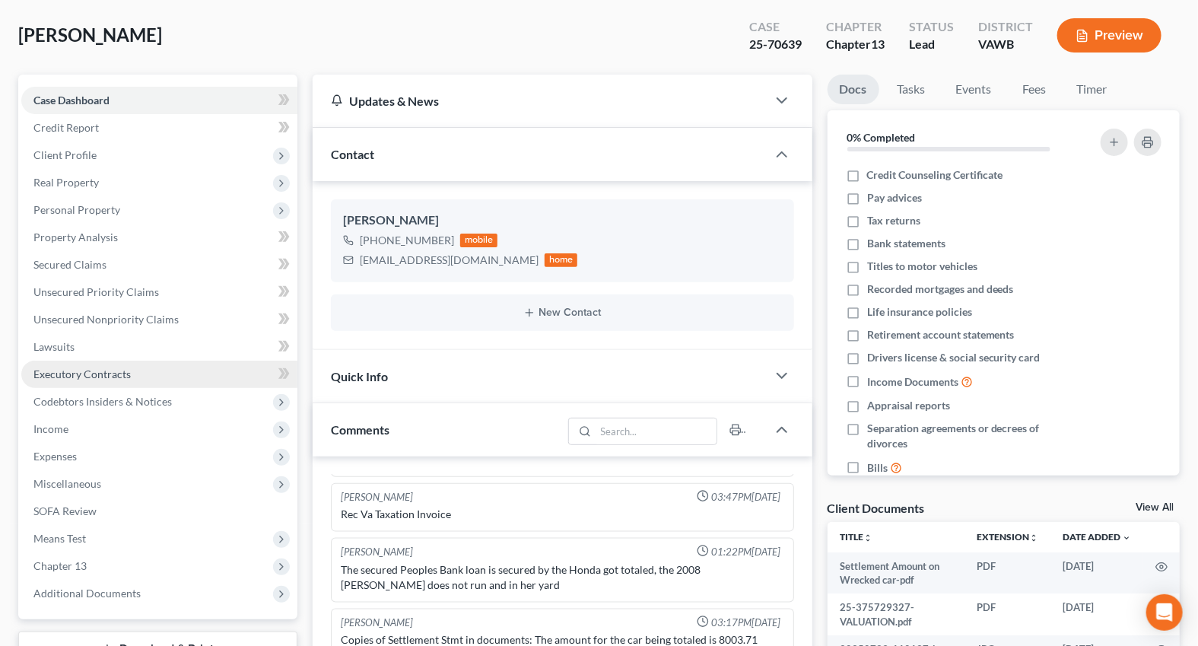
scroll to position [68, 0]
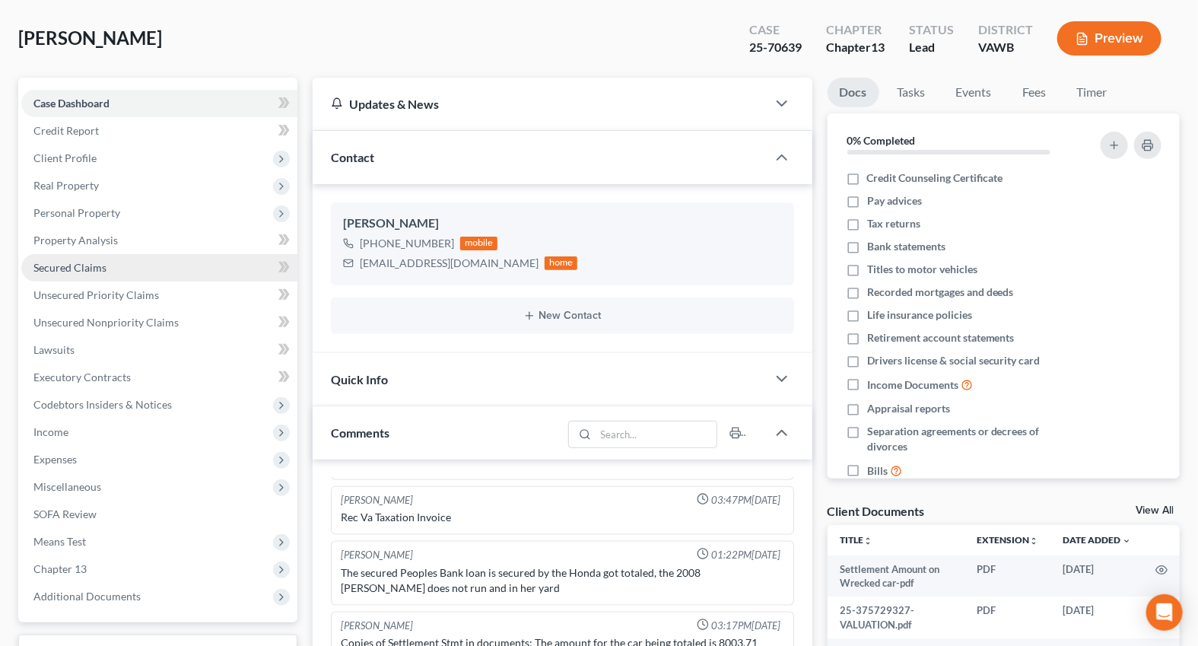
click at [61, 261] on span "Secured Claims" at bounding box center [69, 267] width 73 height 13
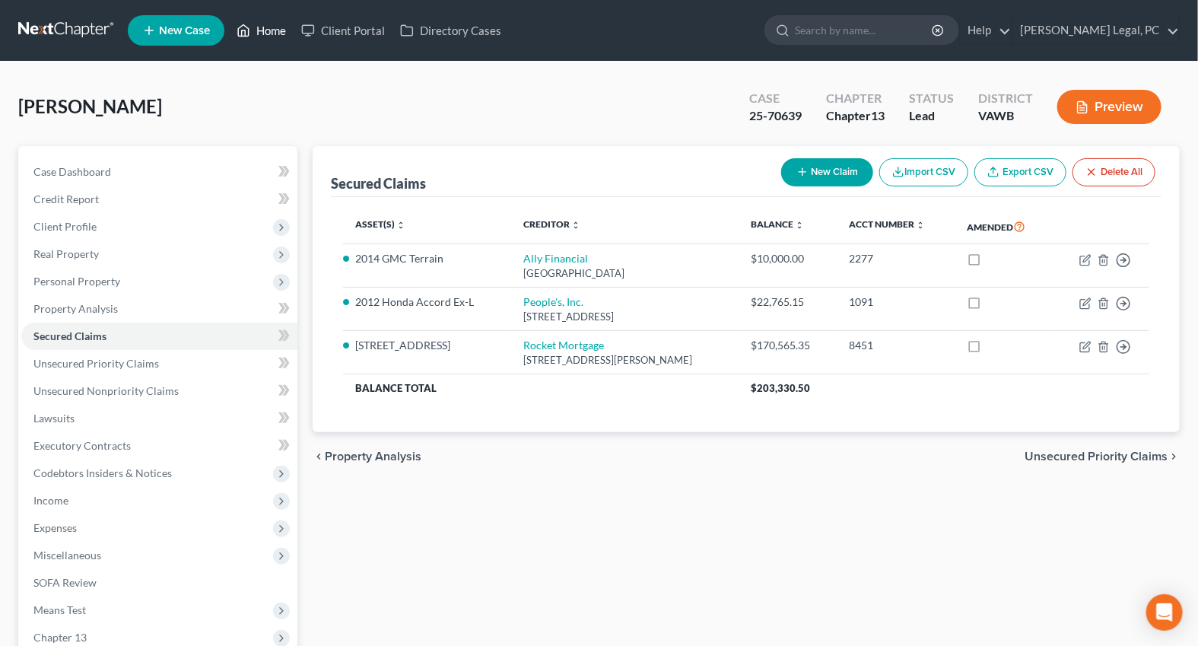
click at [284, 31] on link "Home" at bounding box center [261, 30] width 65 height 27
